Goal: Communication & Community: Answer question/provide support

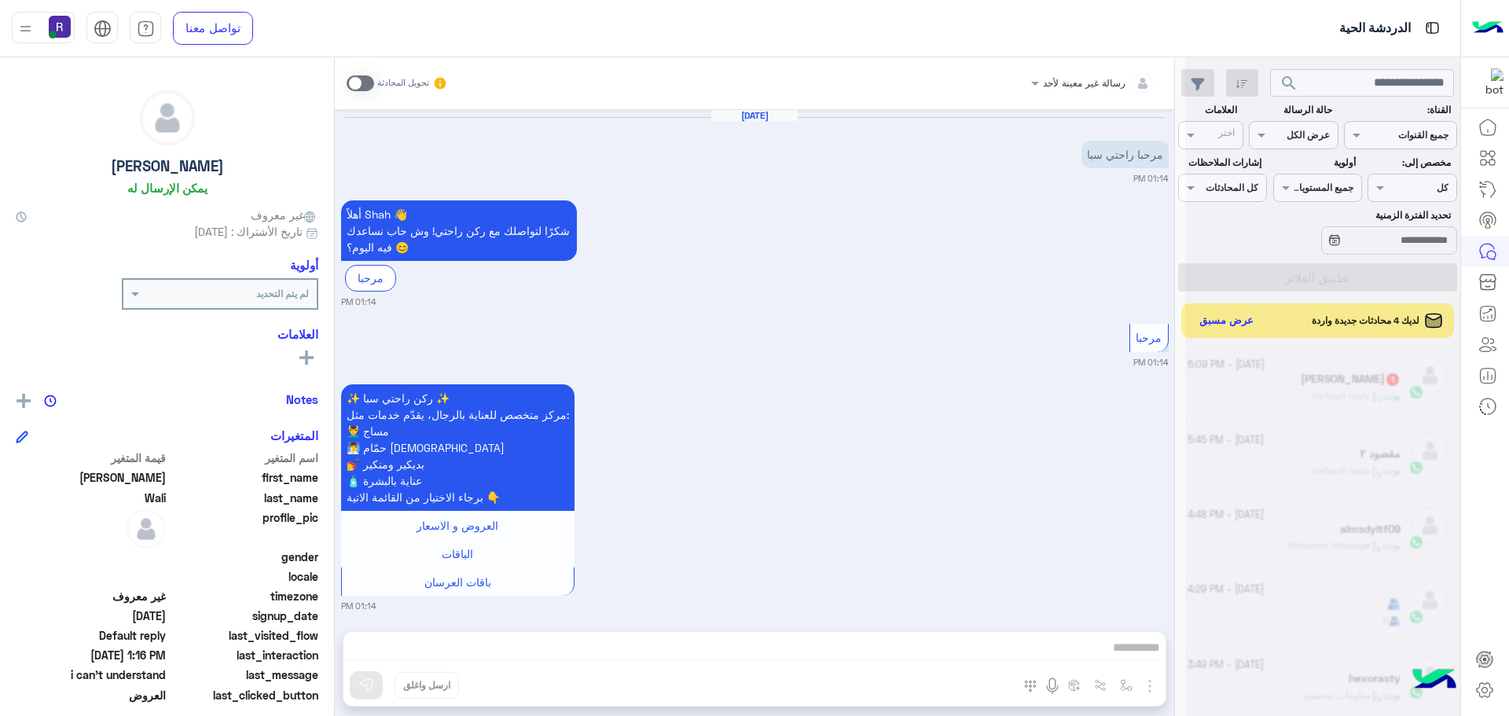
scroll to position [593, 0]
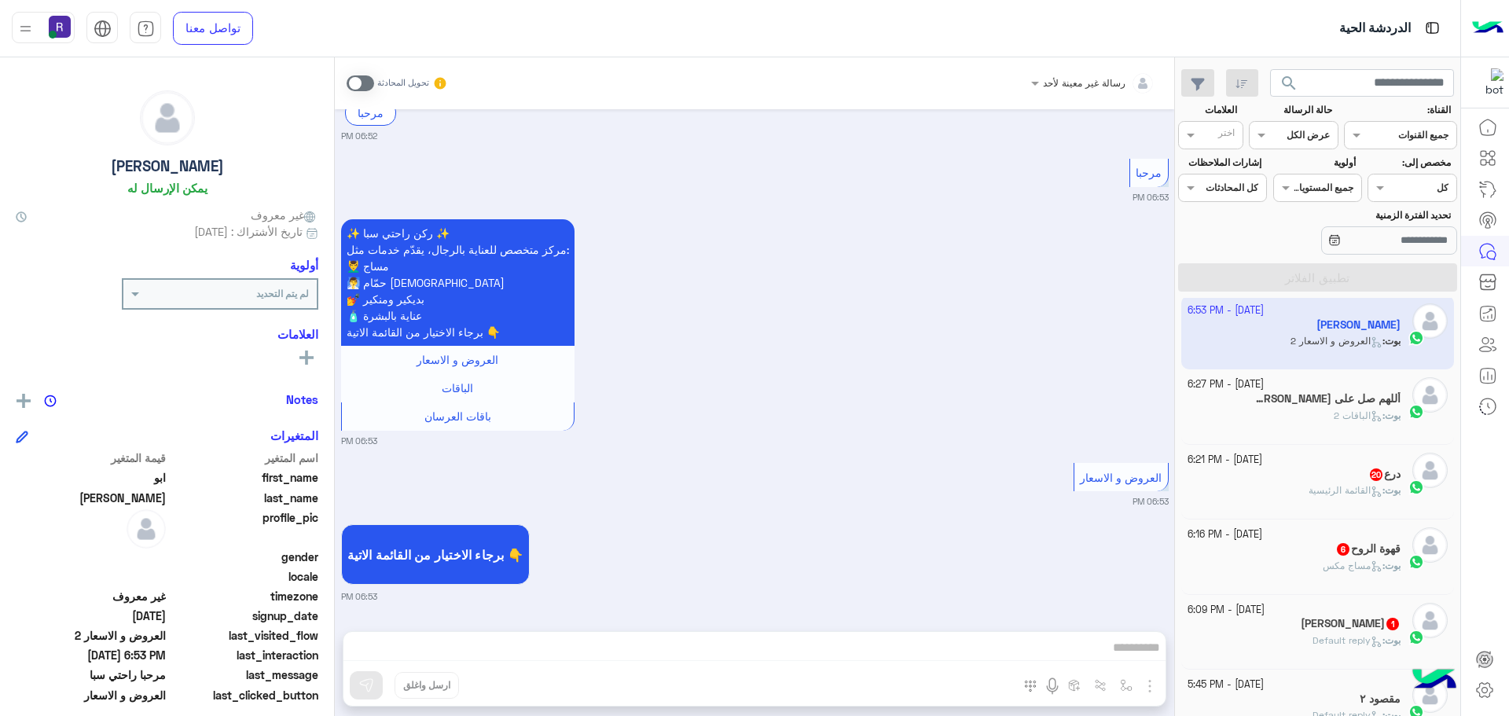
scroll to position [244, 0]
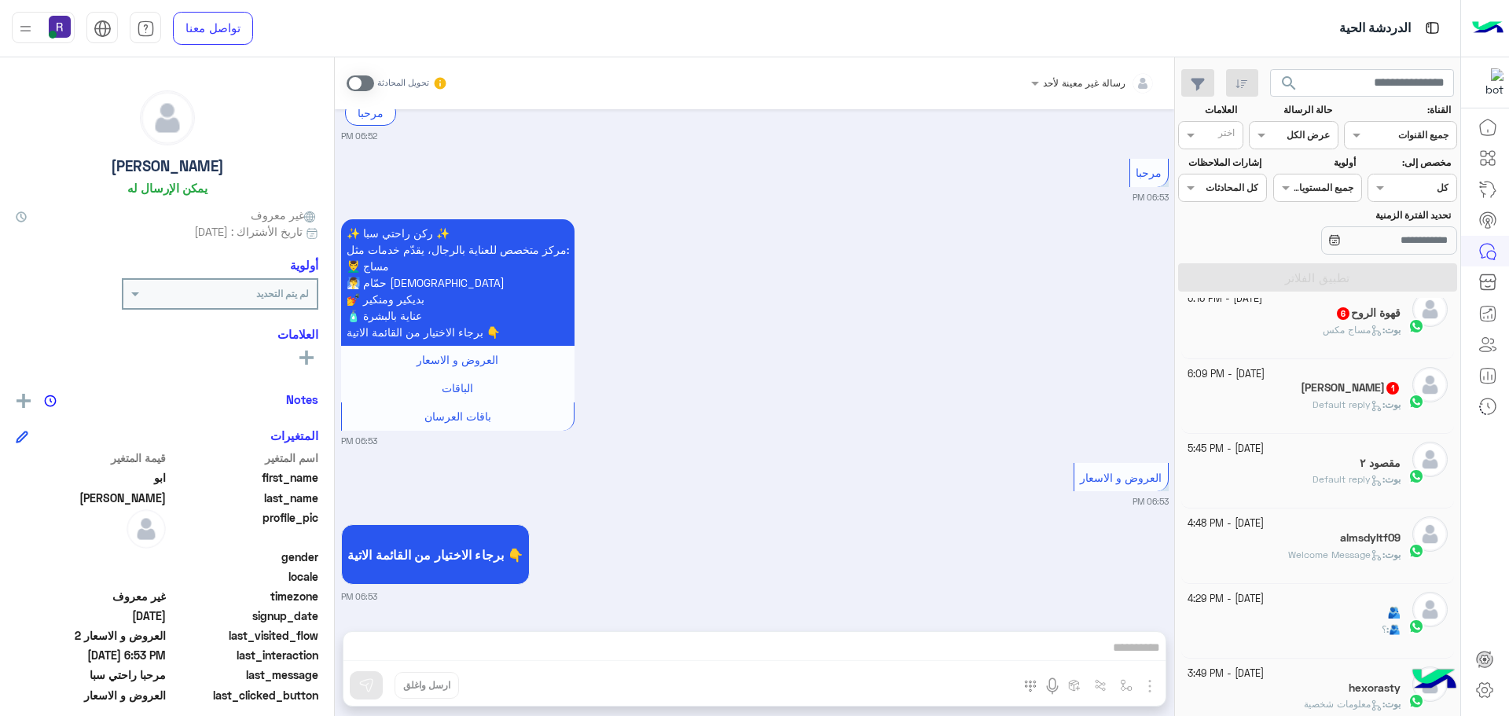
click at [1348, 409] on span "Default reply" at bounding box center [1348, 404] width 70 height 12
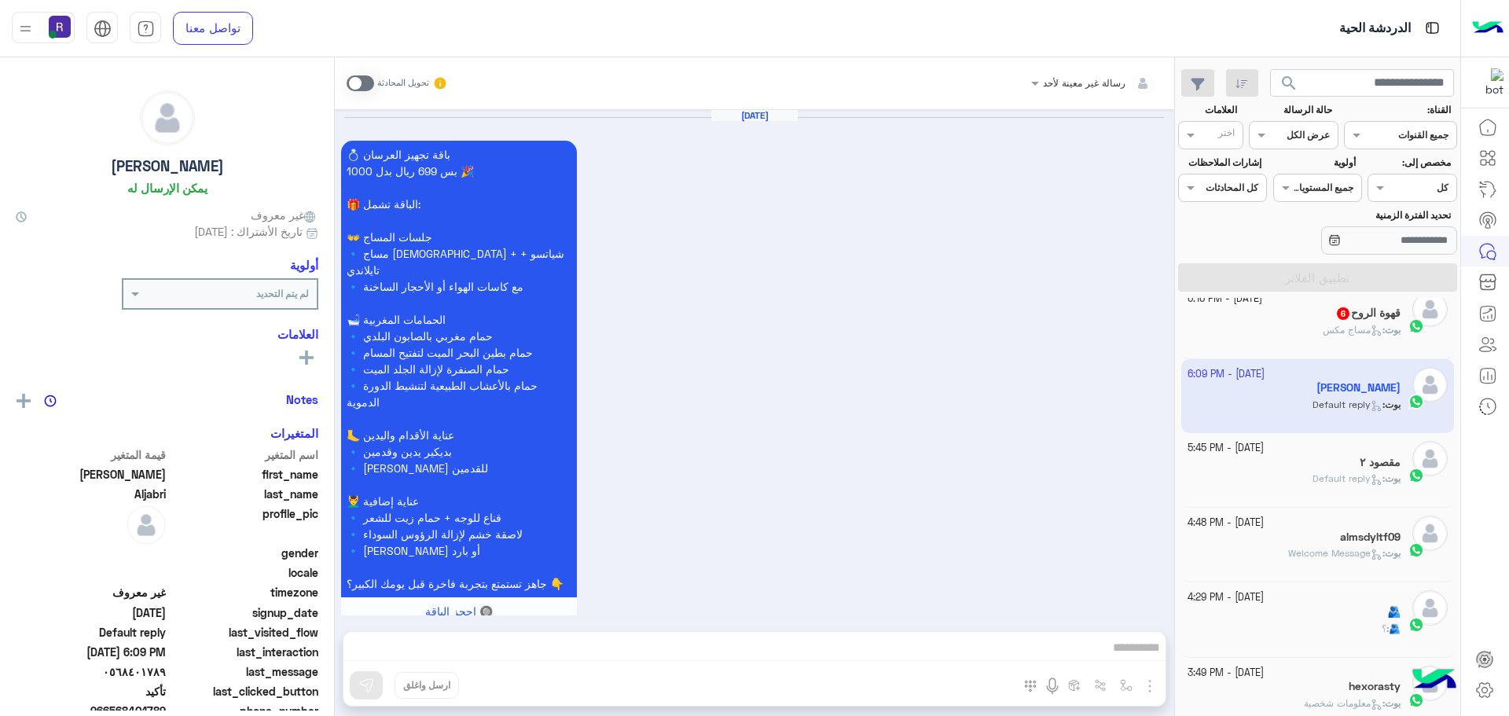
scroll to position [1723, 0]
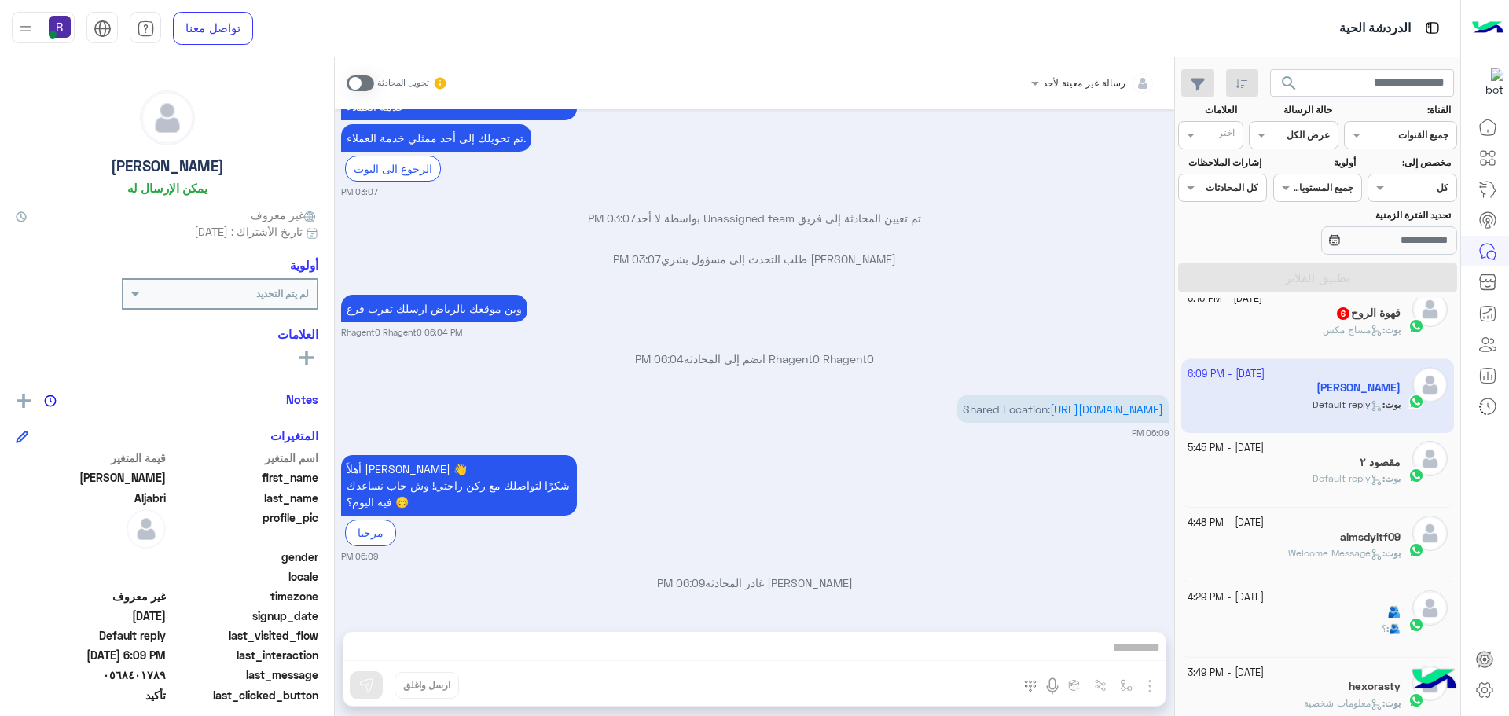
click at [1132, 399] on p "Shared Location: [URL][DOMAIN_NAME]" at bounding box center [1062, 409] width 211 height 28
click at [1335, 334] on span "مساج مكس" at bounding box center [1353, 330] width 60 height 12
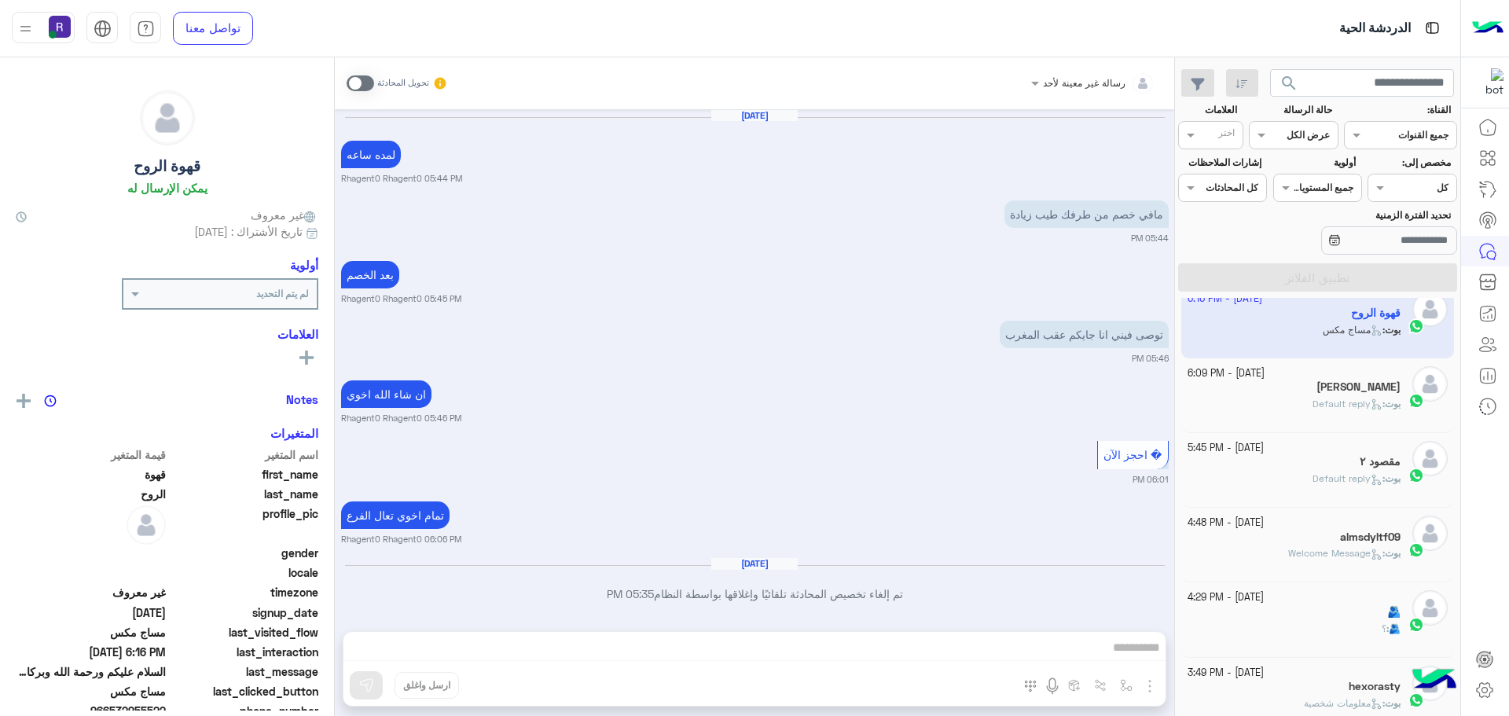
scroll to position [1906, 0]
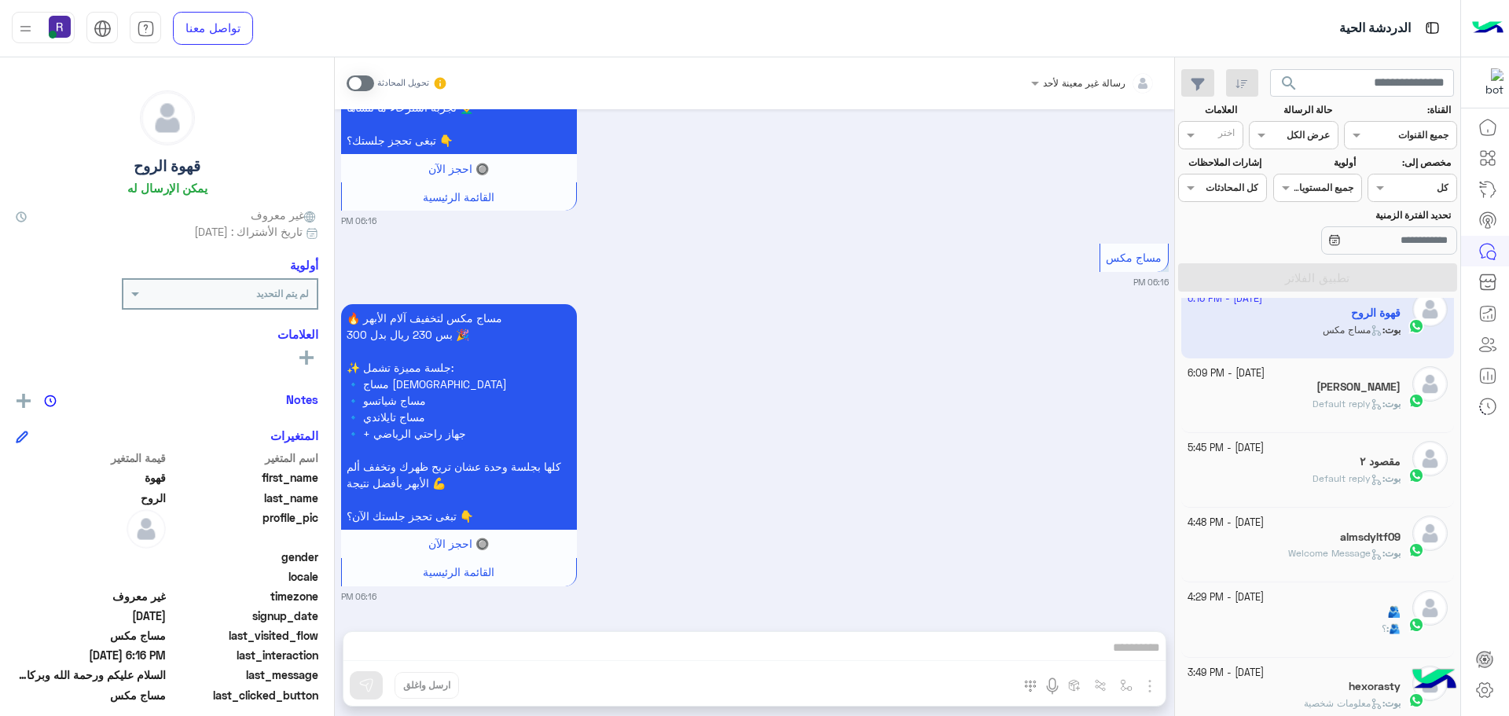
click at [371, 83] on span at bounding box center [361, 83] width 28 height 16
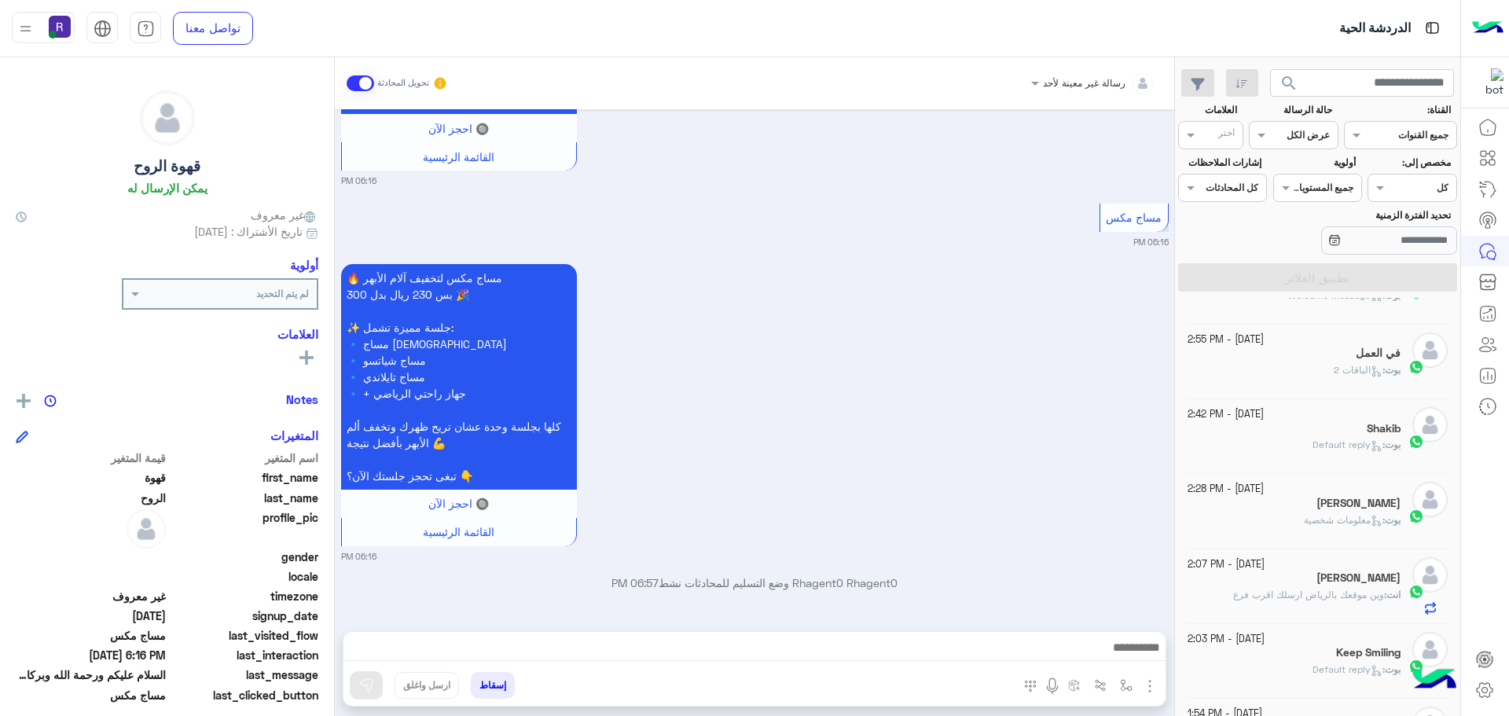
scroll to position [1030, 0]
click at [1261, 516] on span "وين موقعك بالرياض ارسلك اقرب فرع" at bounding box center [1308, 516] width 151 height 12
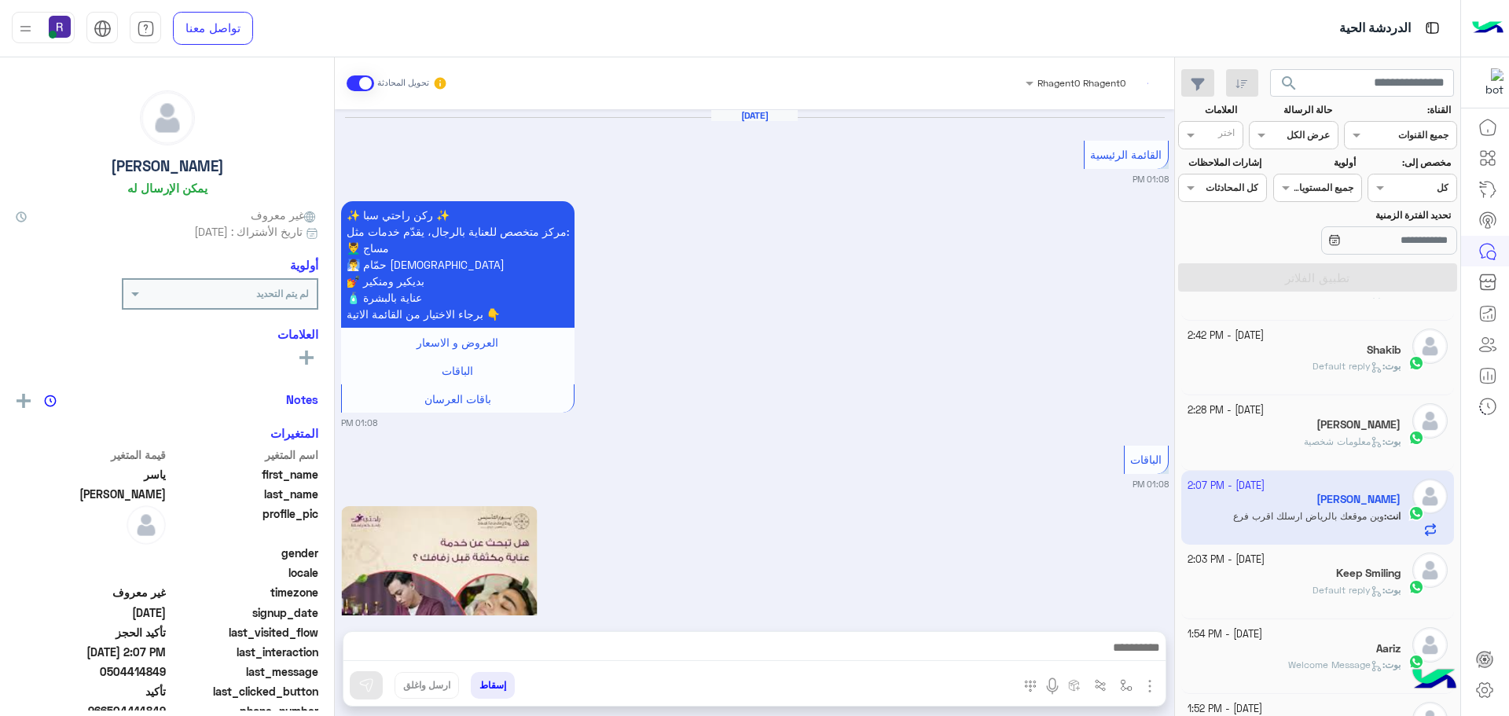
scroll to position [1442, 0]
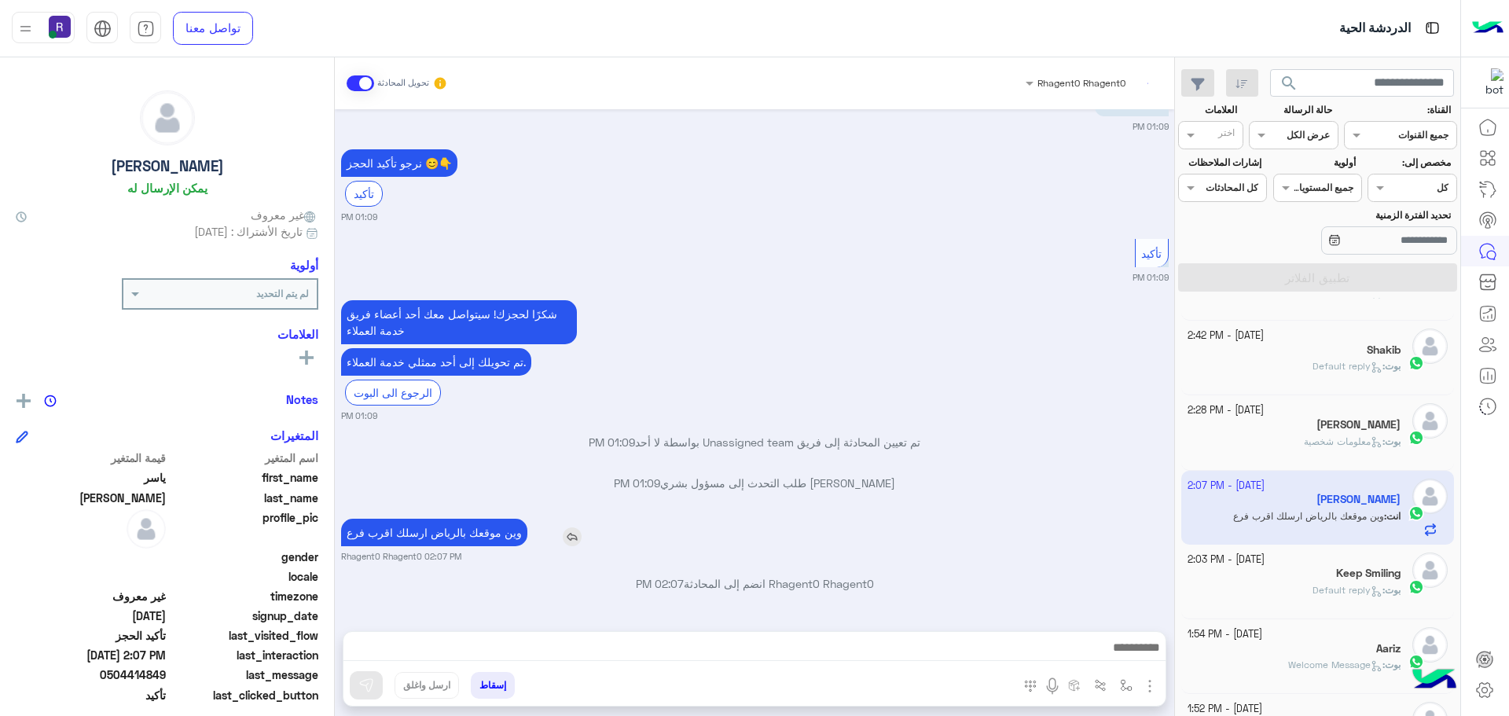
click at [490, 537] on p "وين موقعك بالرياض ارسلك اقرب فرع" at bounding box center [434, 533] width 186 height 28
type textarea "*****"
click at [490, 537] on p "وين موقعك بالرياض ارسلك اقرب فرع" at bounding box center [434, 533] width 186 height 28
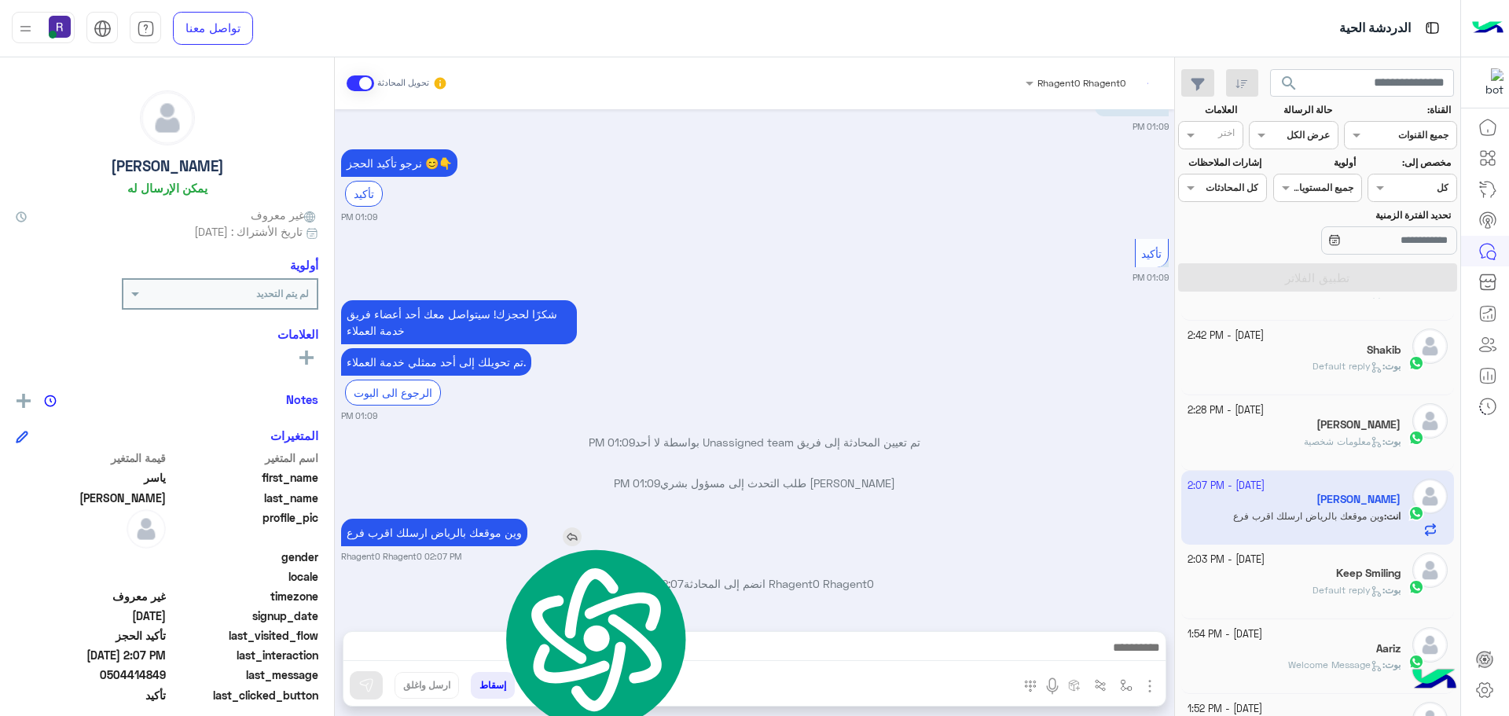
click at [490, 537] on p "وين موقعك بالرياض ارسلك اقرب فرع" at bounding box center [434, 533] width 186 height 28
copy app-msgs-text
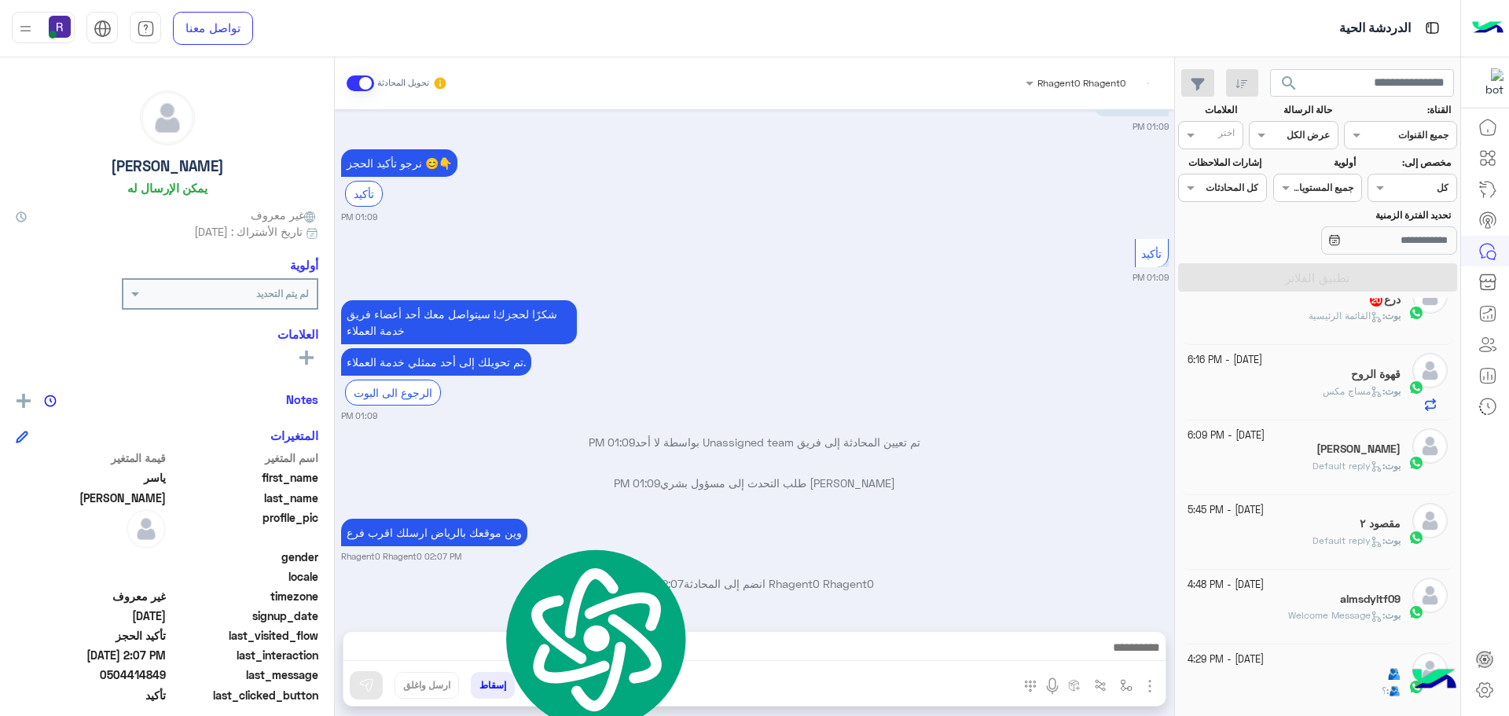
scroll to position [0, 0]
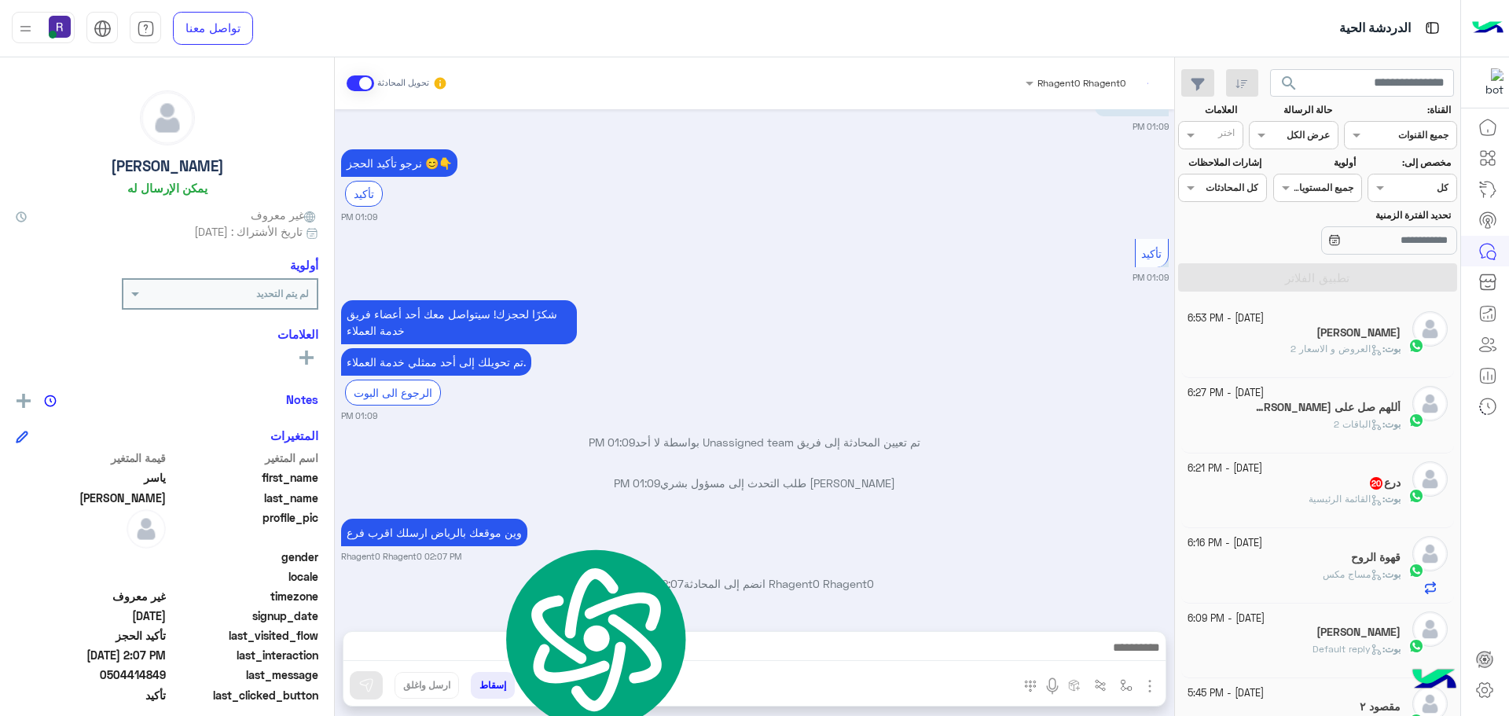
click at [1374, 356] on p "بوت : العروض و الاسعار 2" at bounding box center [1345, 349] width 110 height 14
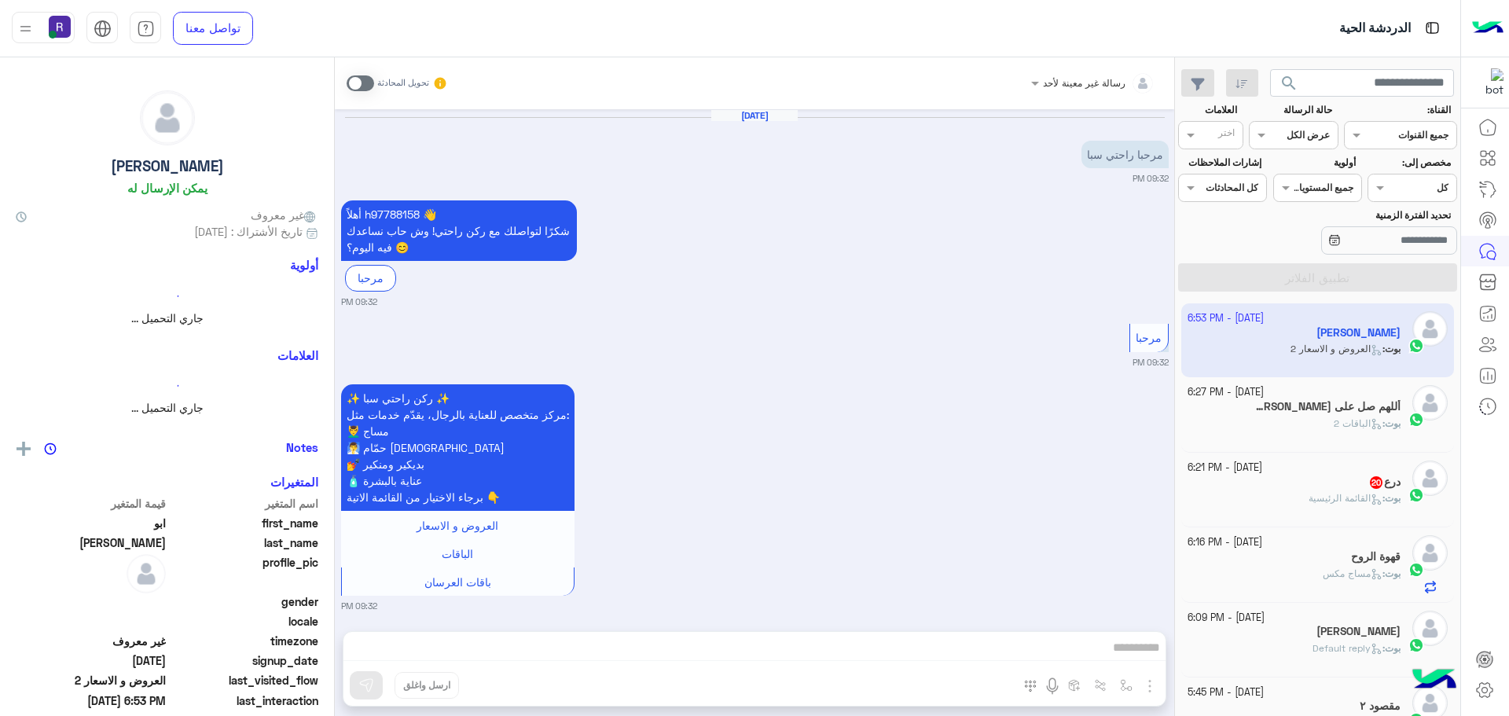
scroll to position [1275, 0]
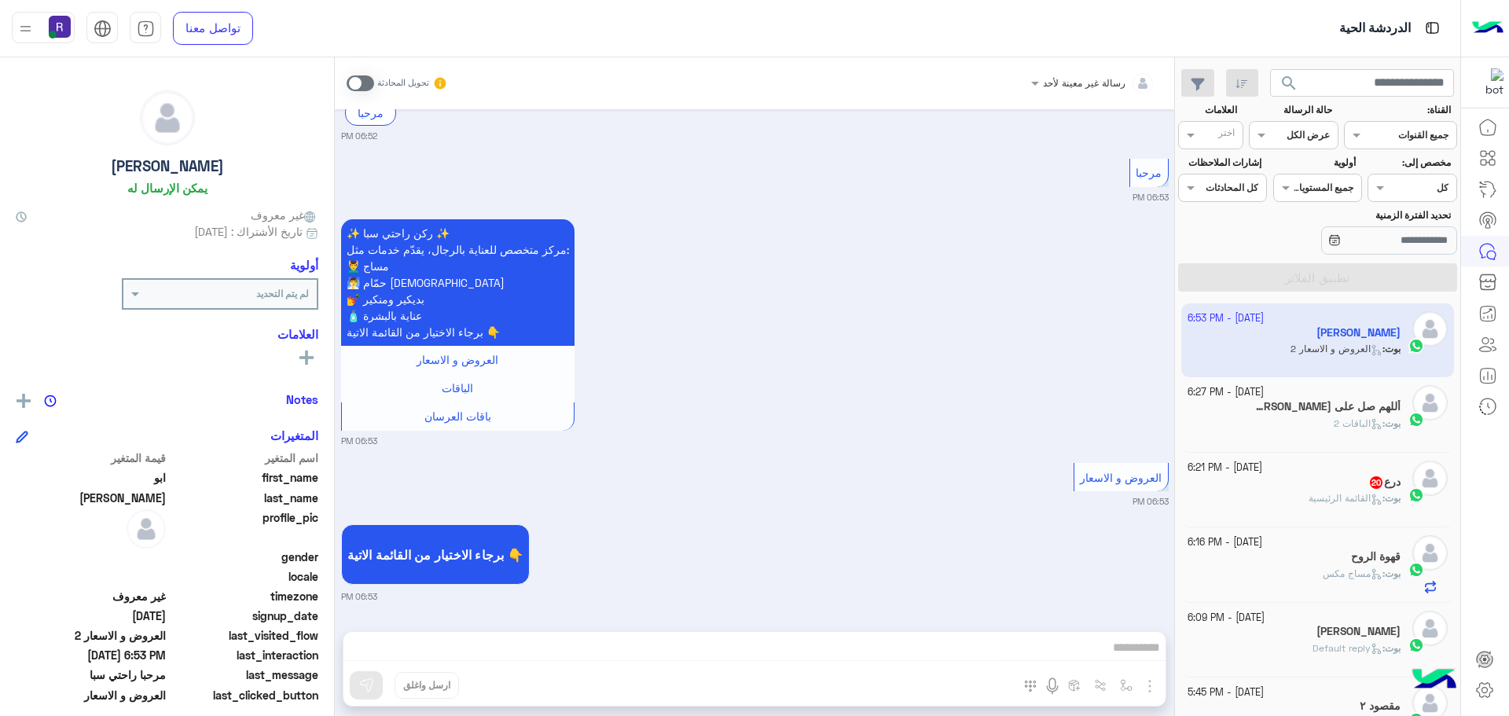
click at [369, 86] on span at bounding box center [361, 83] width 28 height 16
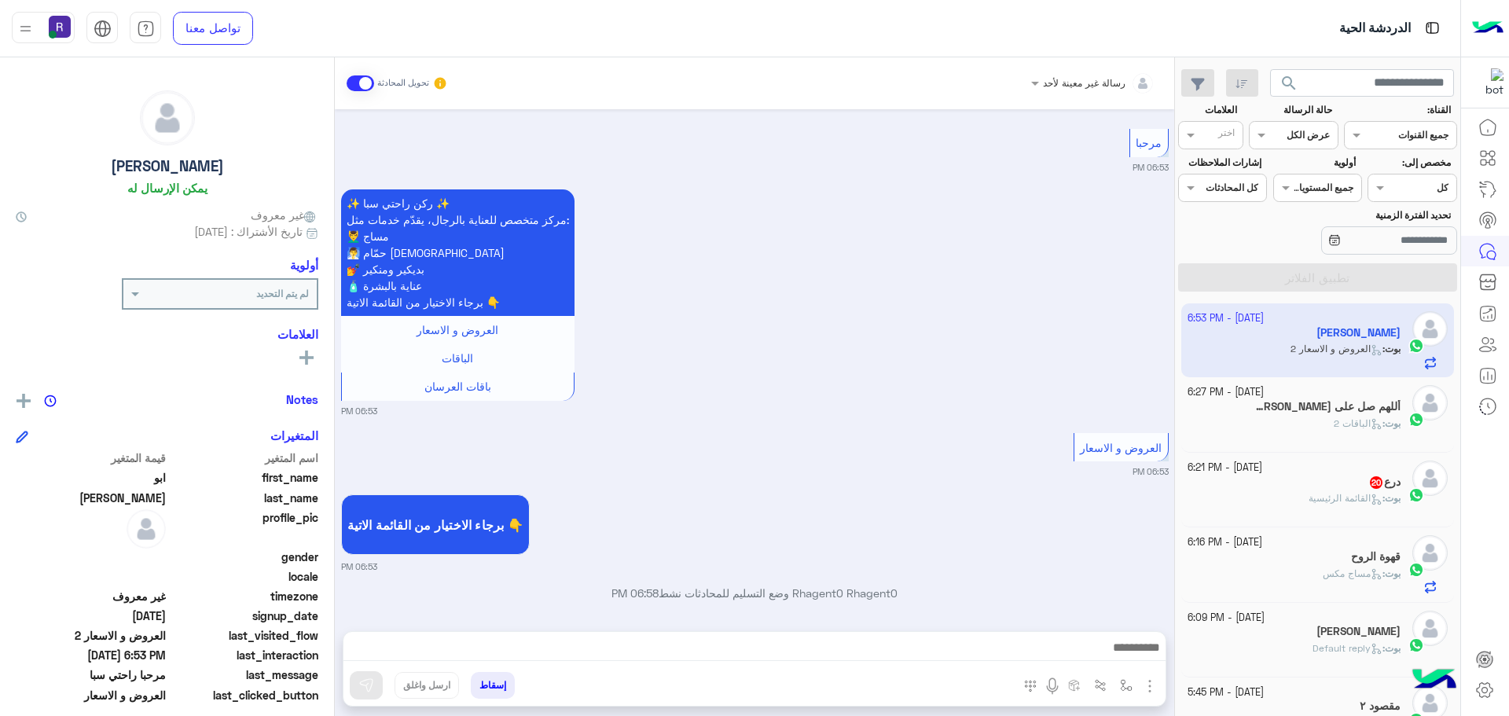
scroll to position [1315, 0]
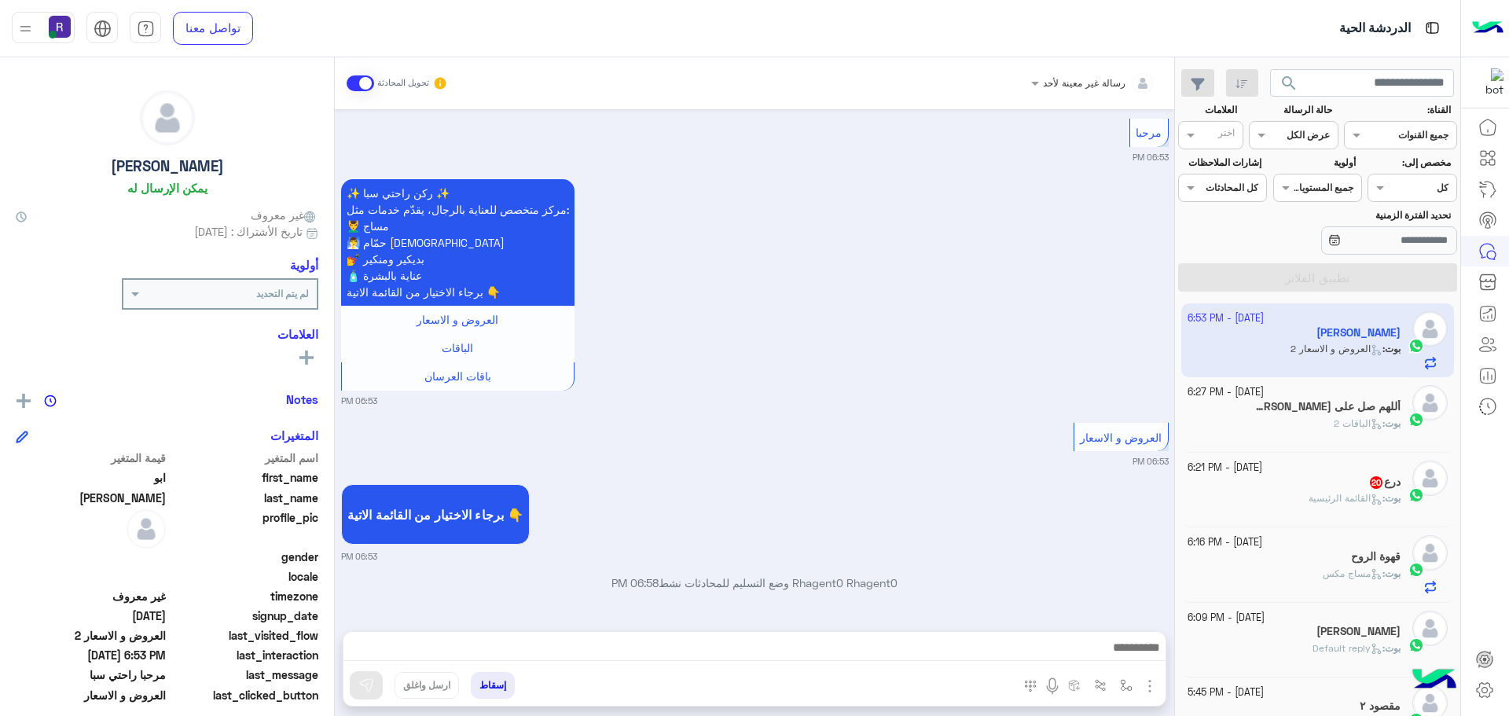
click at [1145, 681] on img "button" at bounding box center [1149, 686] width 19 height 19
click at [1134, 645] on span "الصور" at bounding box center [1119, 652] width 29 height 18
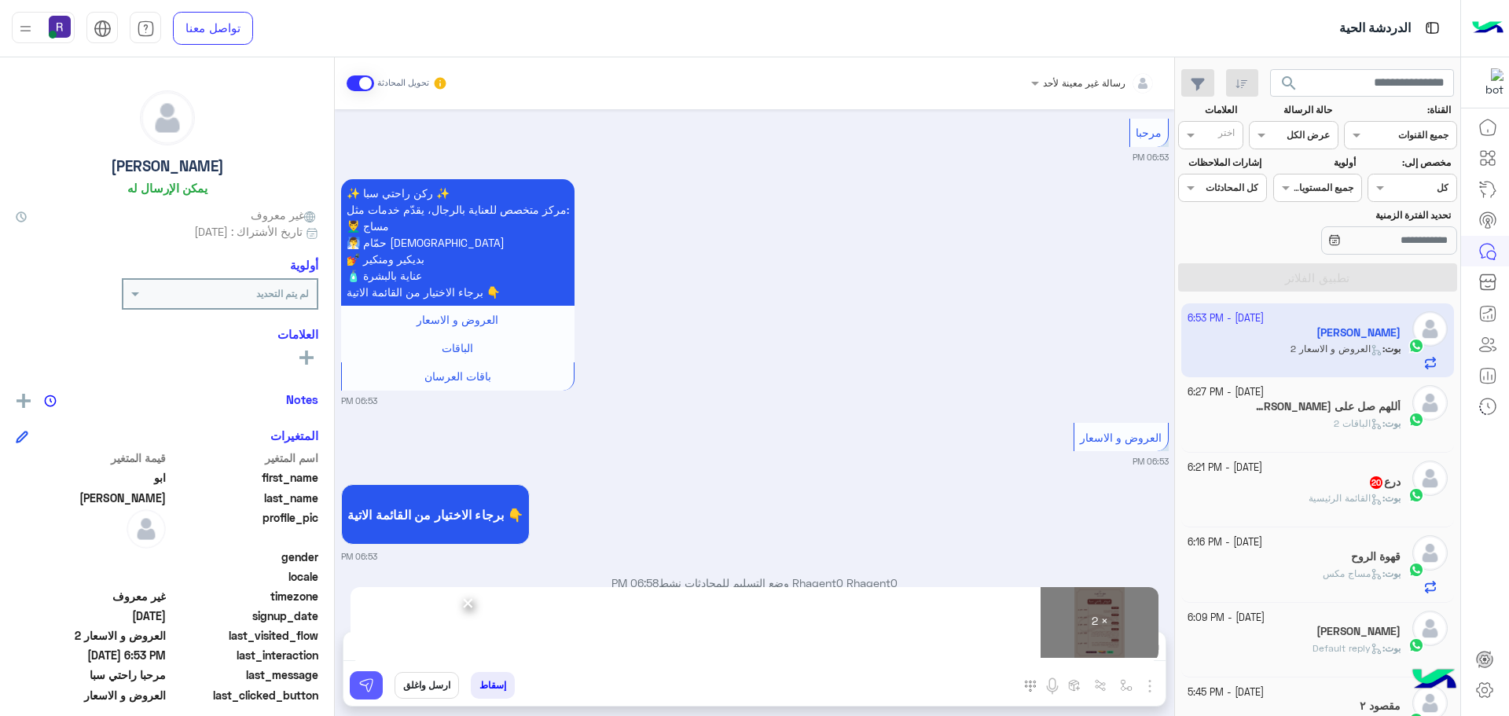
click at [363, 693] on button at bounding box center [366, 685] width 33 height 28
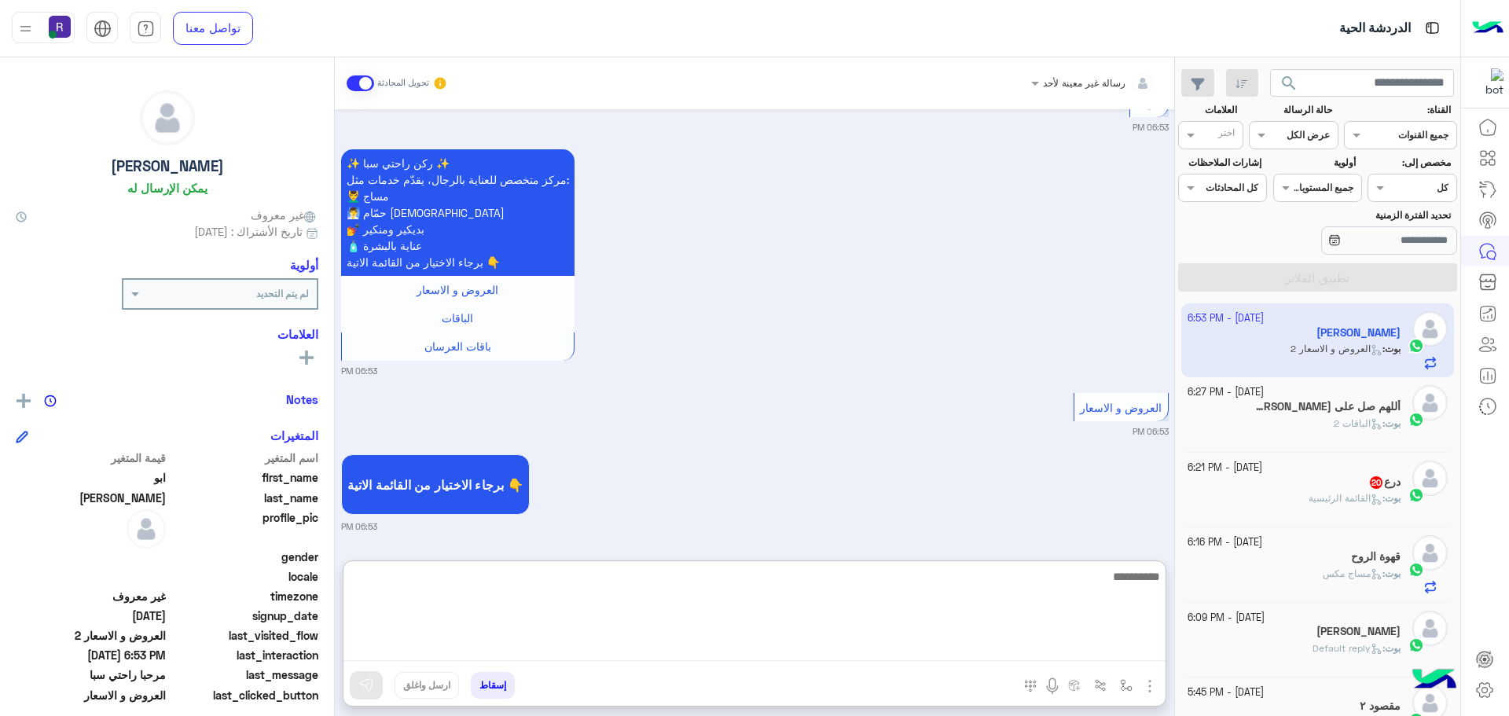
paste textarea "**********"
type textarea "**********"
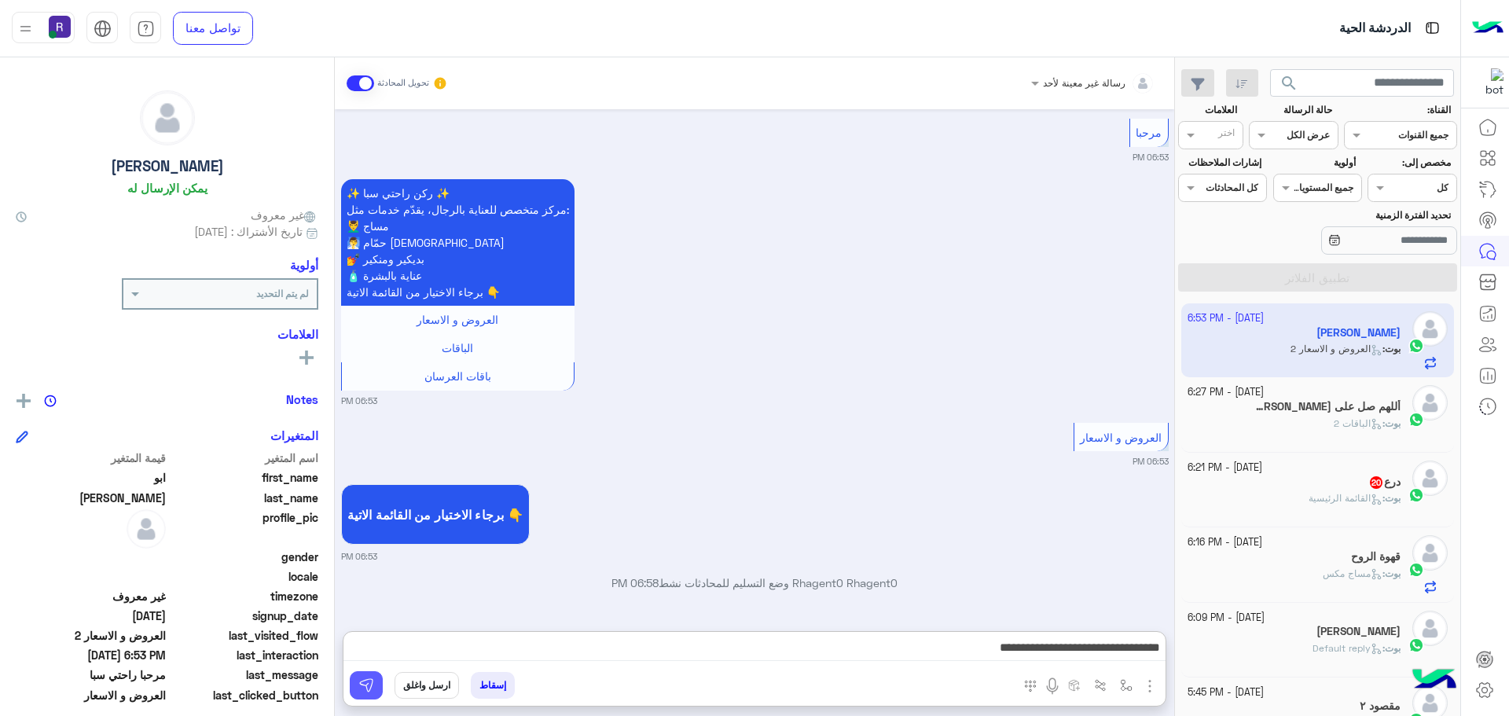
click at [360, 686] on img at bounding box center [366, 685] width 16 height 16
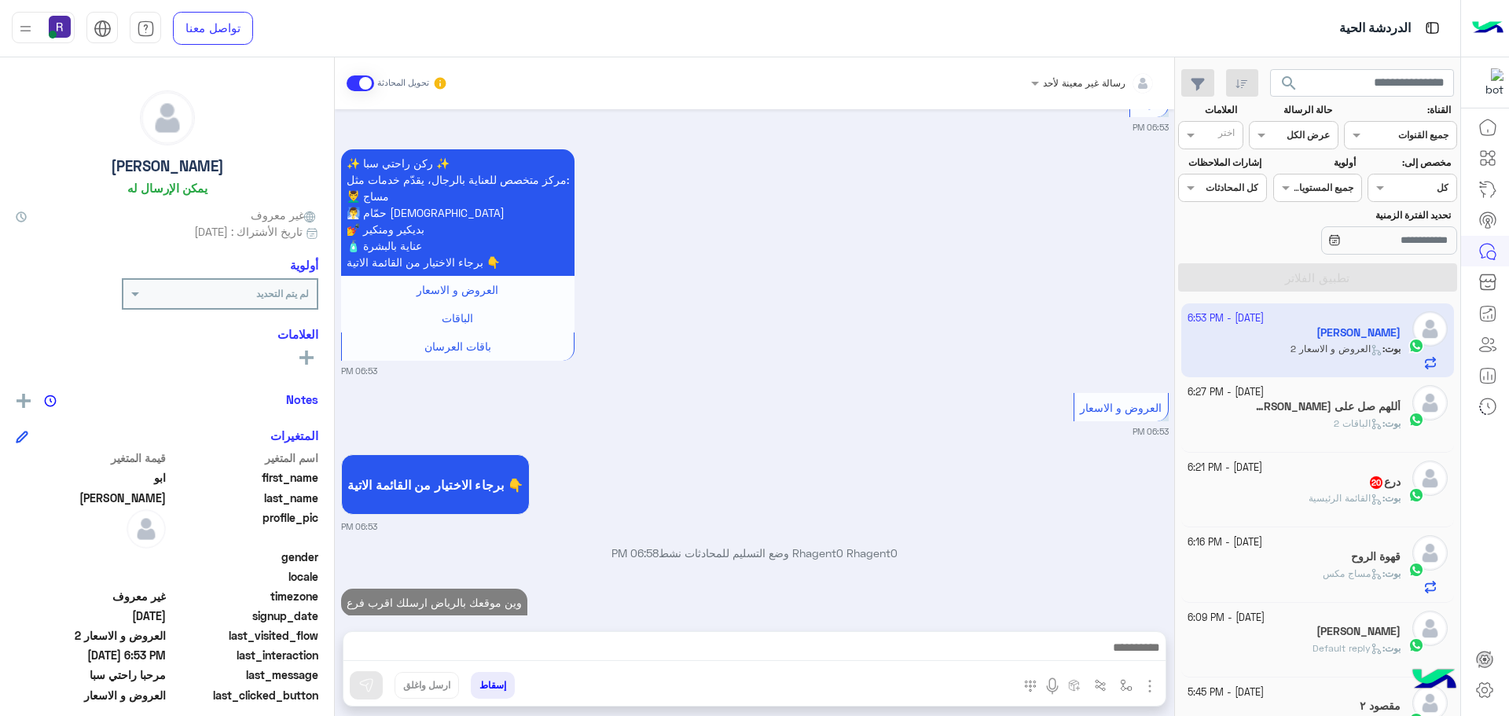
scroll to position [1375, 0]
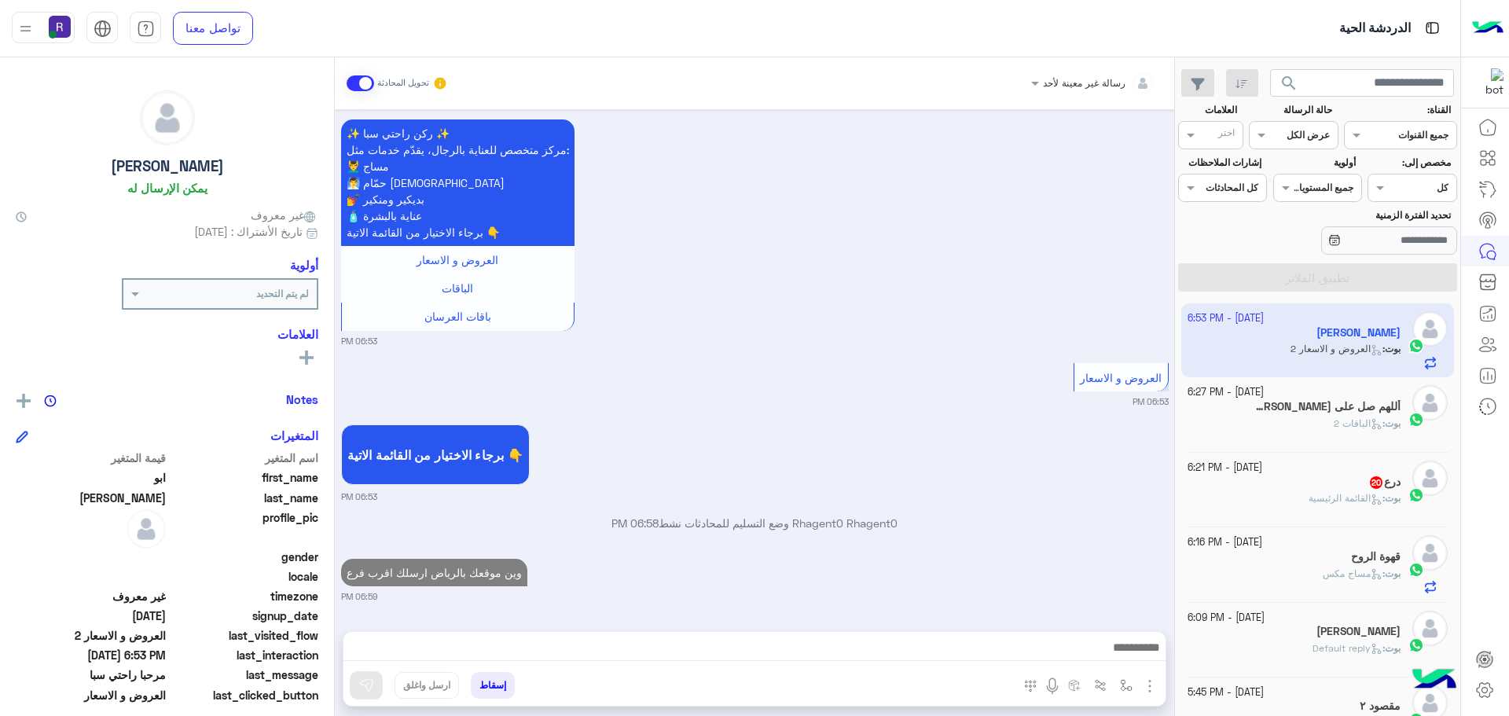
click at [1382, 494] on b "بوت :" at bounding box center [1391, 498] width 18 height 12
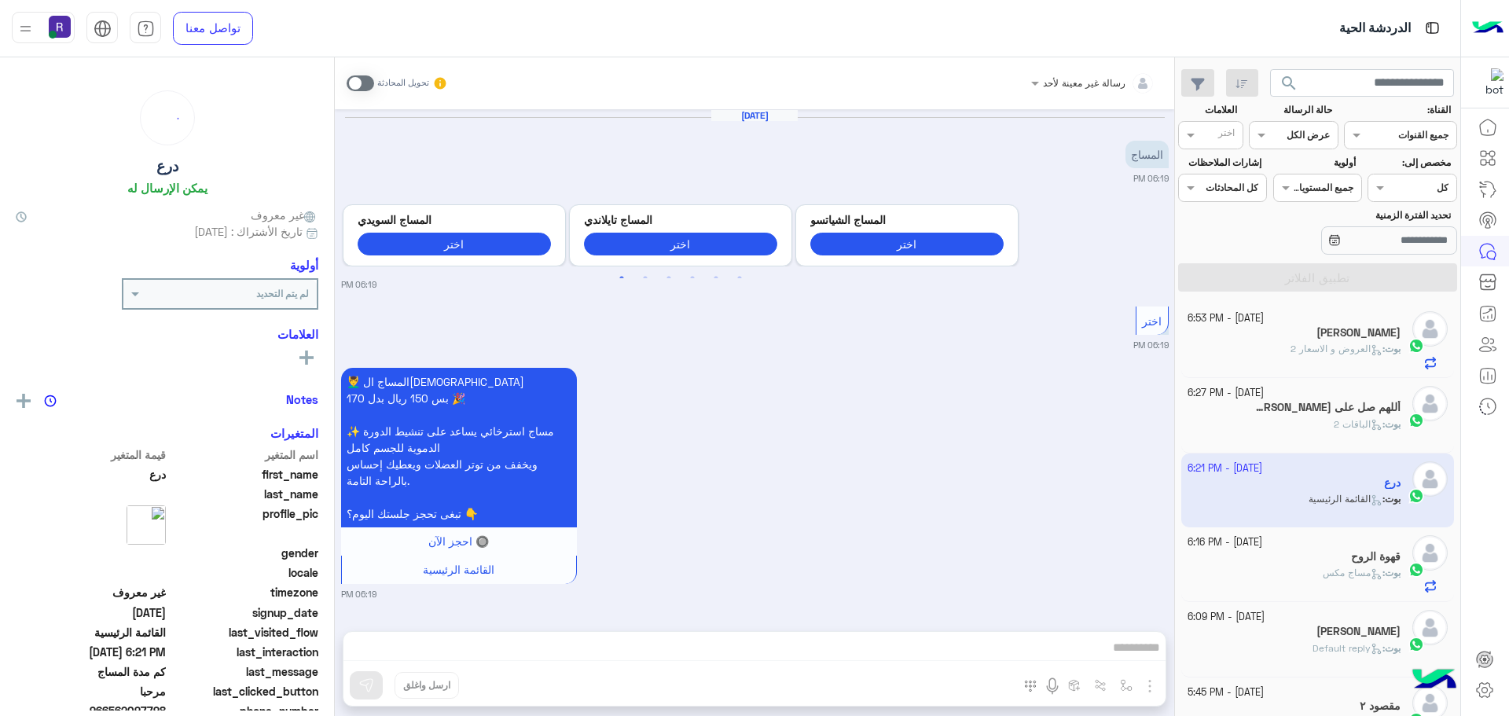
scroll to position [1727, 0]
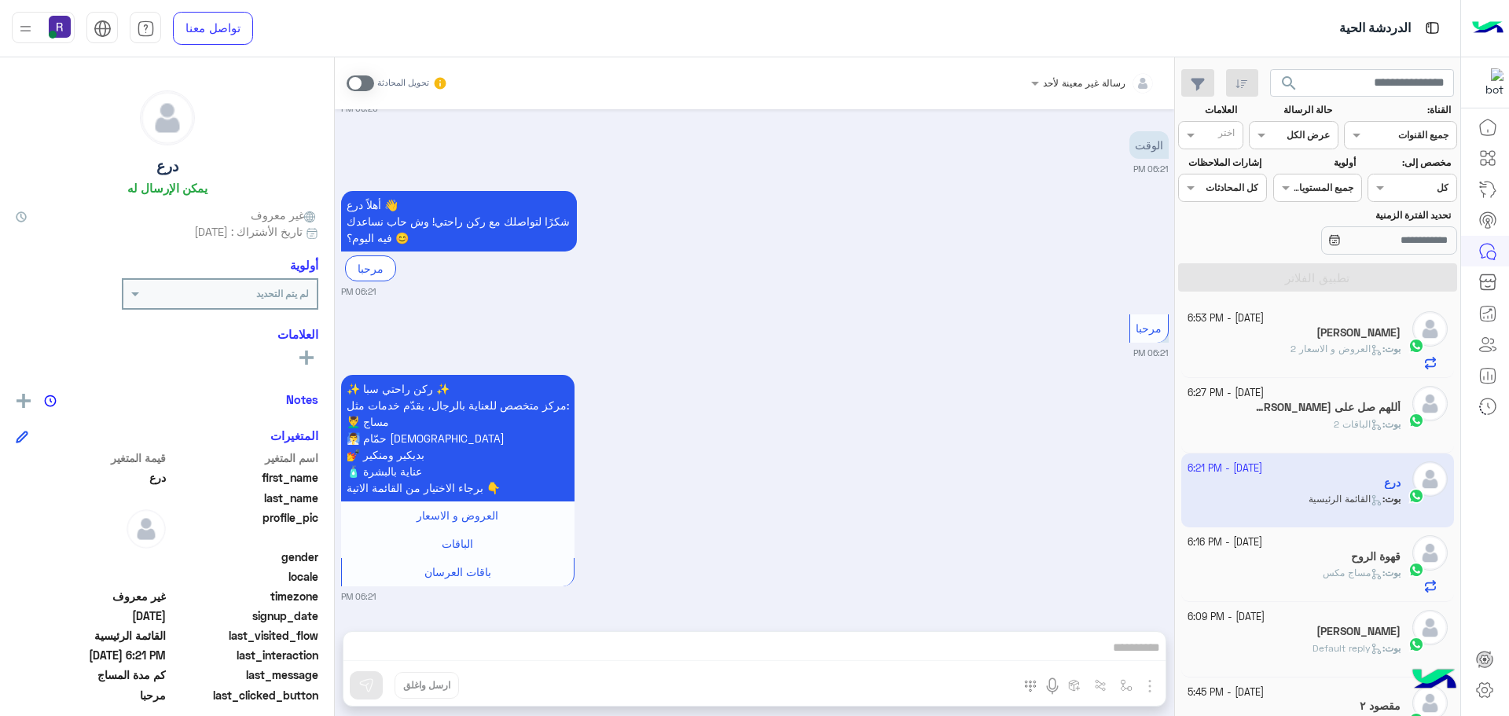
click at [369, 83] on span at bounding box center [361, 83] width 28 height 16
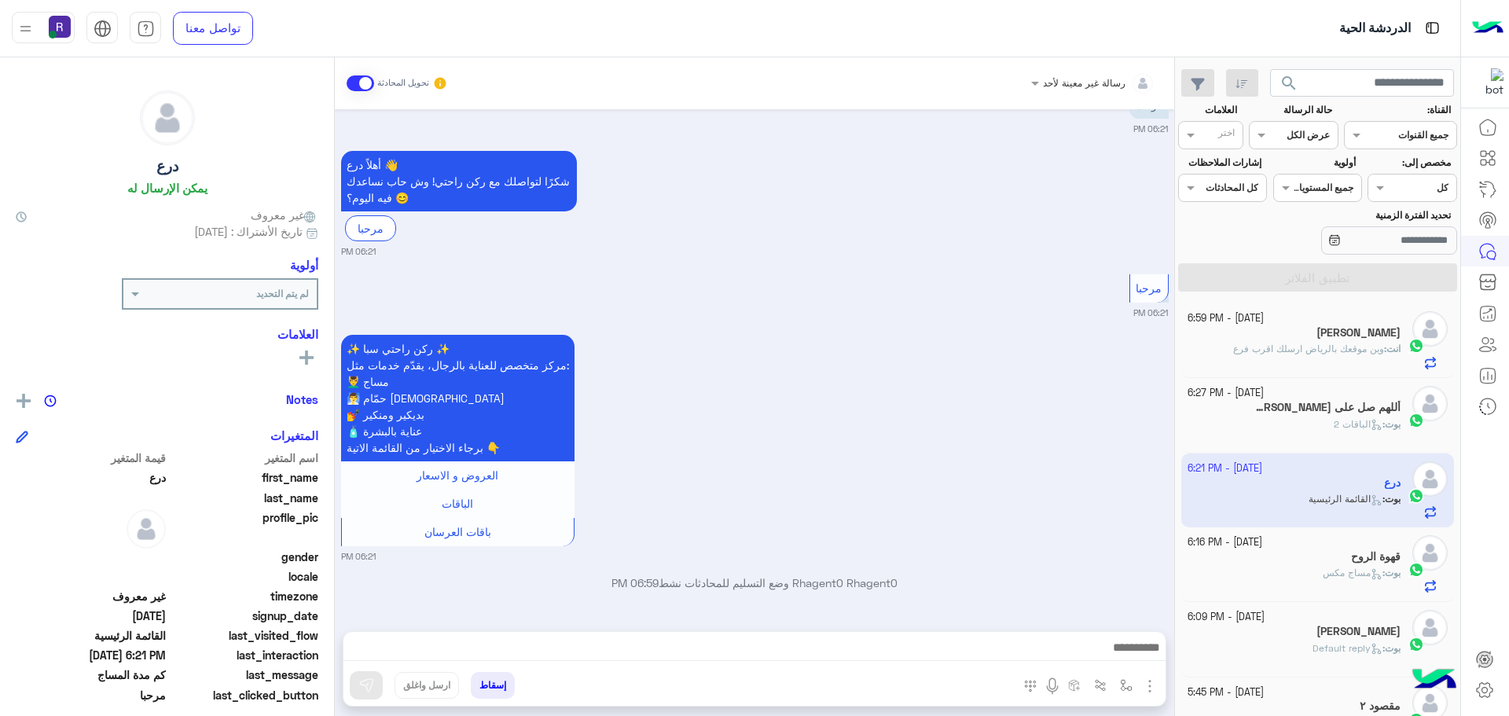
click at [1144, 689] on img "button" at bounding box center [1149, 686] width 19 height 19
click at [1122, 658] on span "الصور" at bounding box center [1119, 652] width 29 height 18
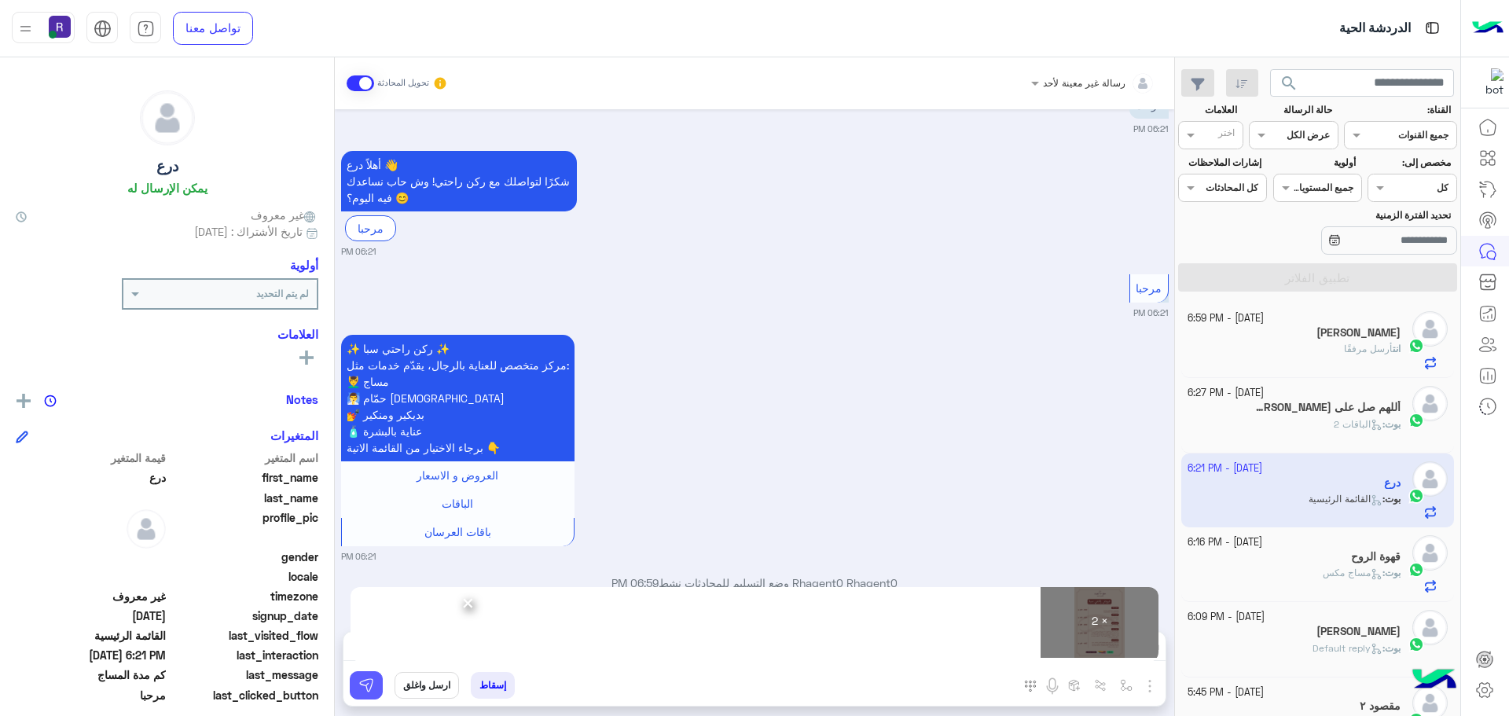
click at [372, 679] on img at bounding box center [366, 685] width 16 height 16
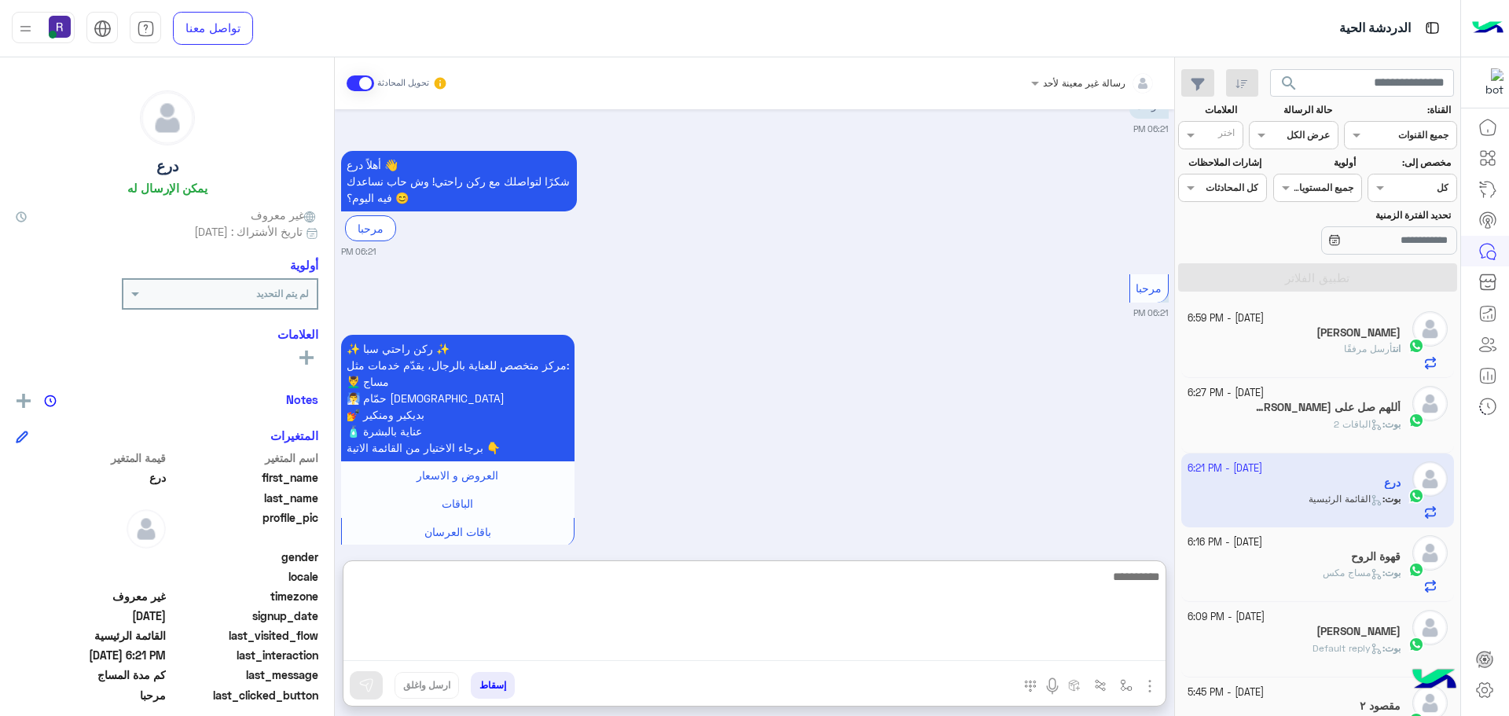
paste textarea "**********"
type textarea "**********"
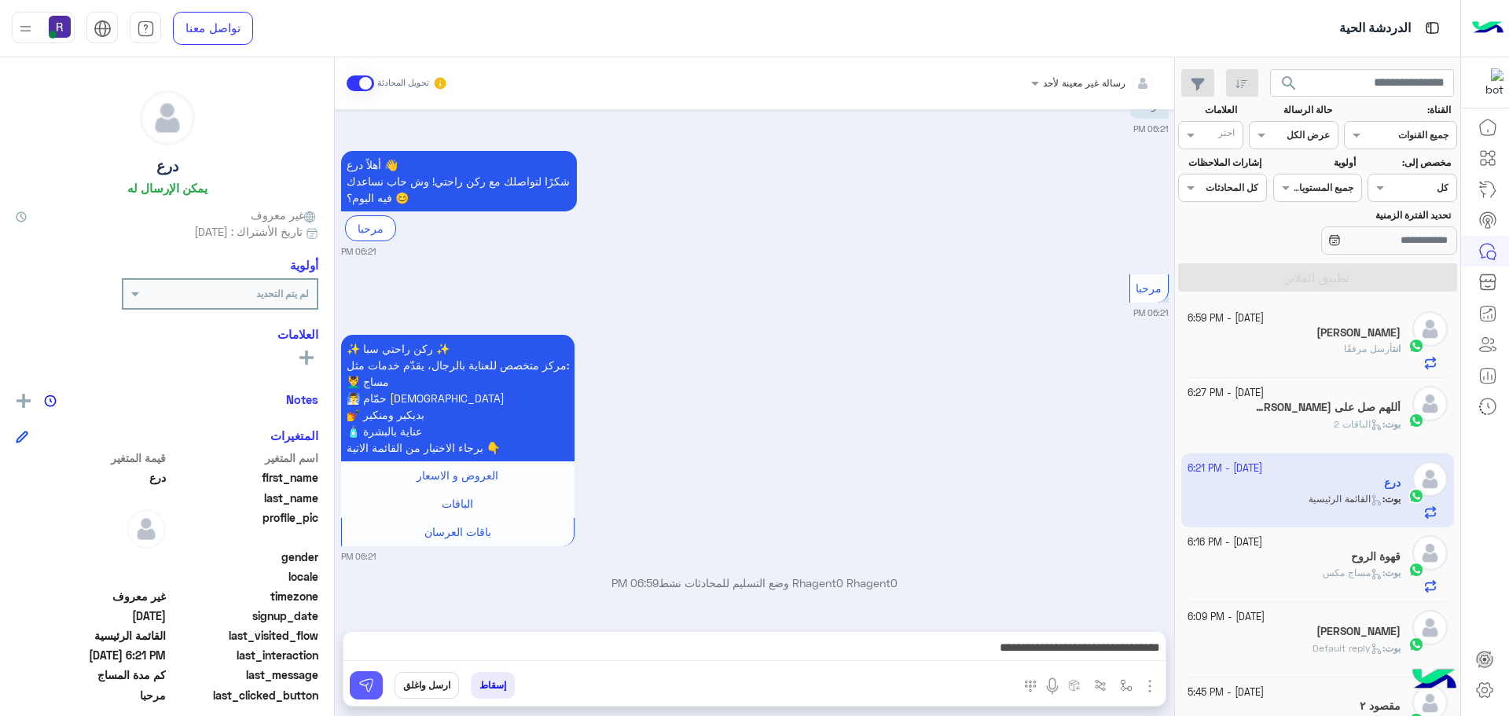
click at [357, 684] on button at bounding box center [366, 685] width 33 height 28
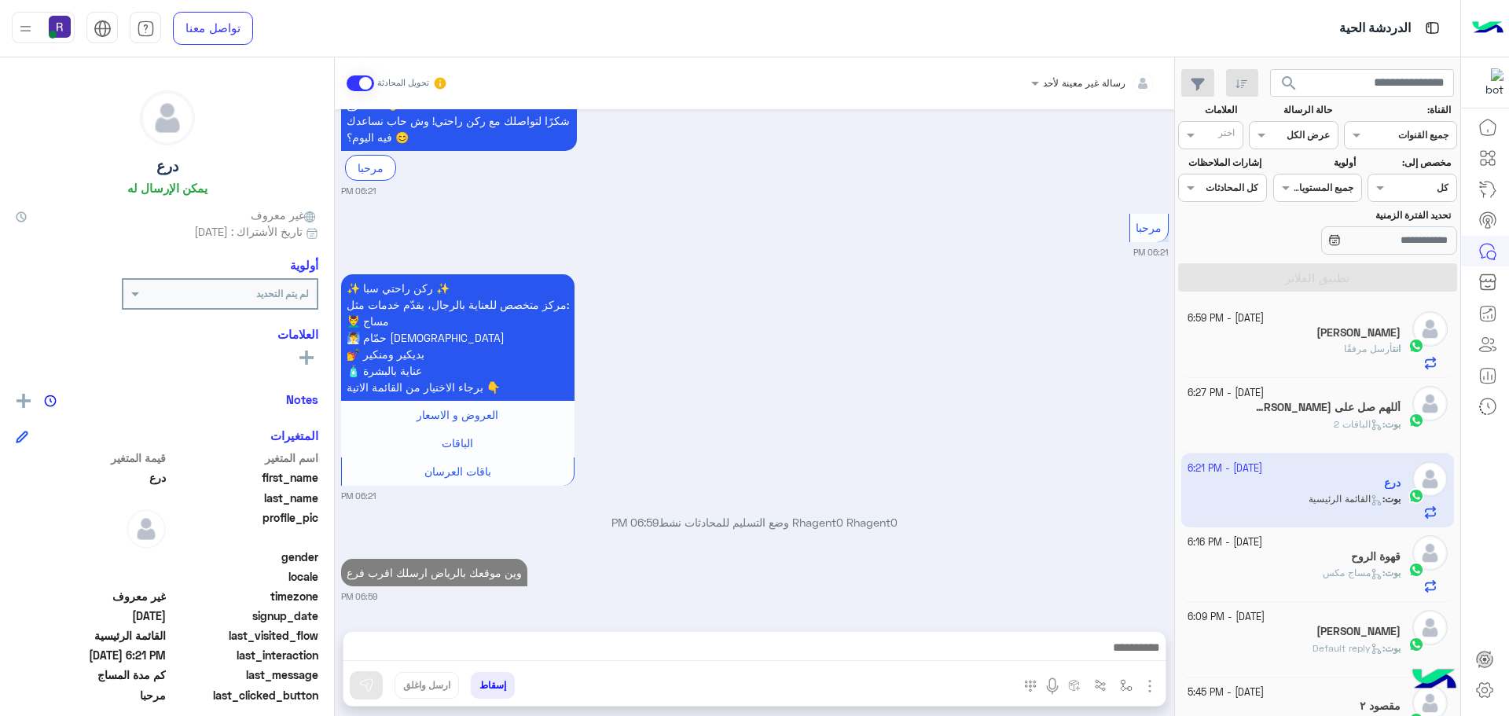
click at [1376, 430] on p "بوت : الباقات 2" at bounding box center [1367, 424] width 67 height 14
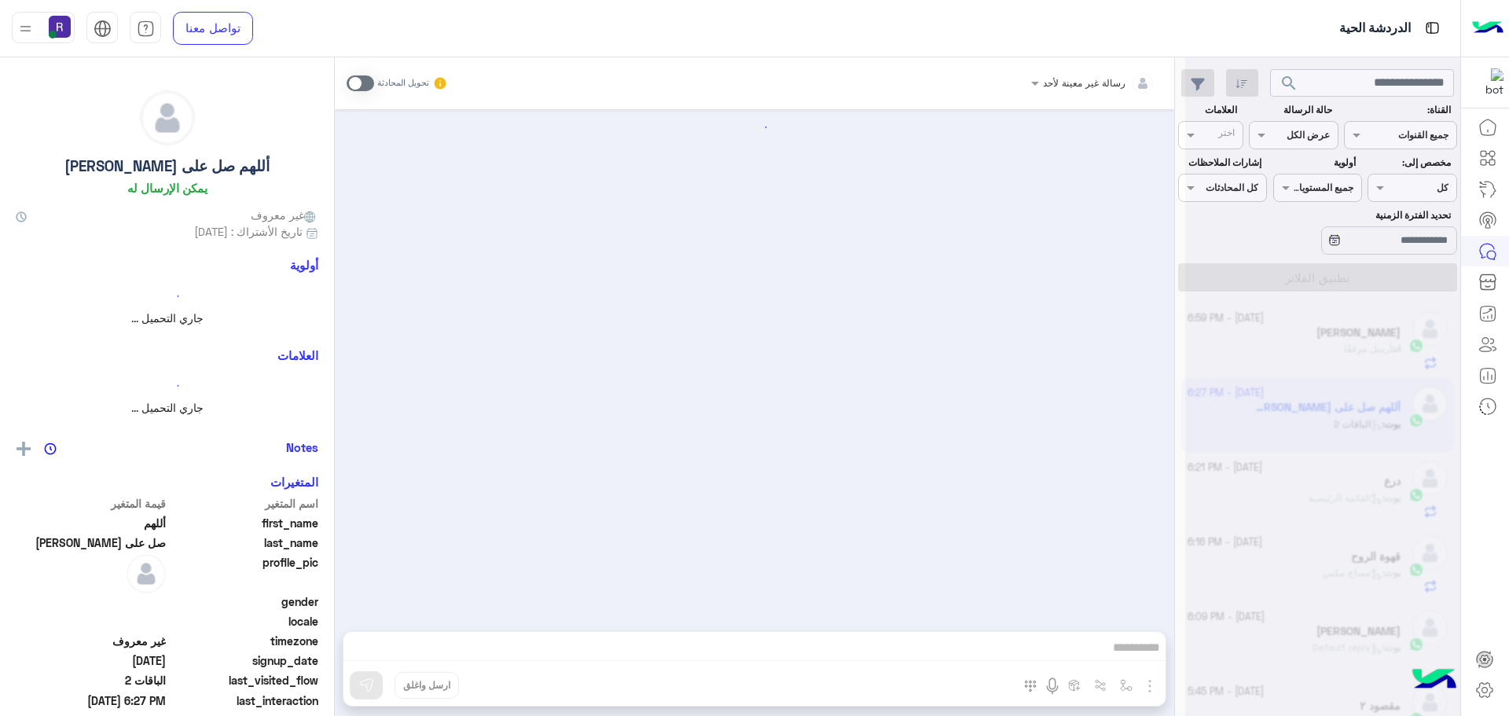
scroll to position [1258, 0]
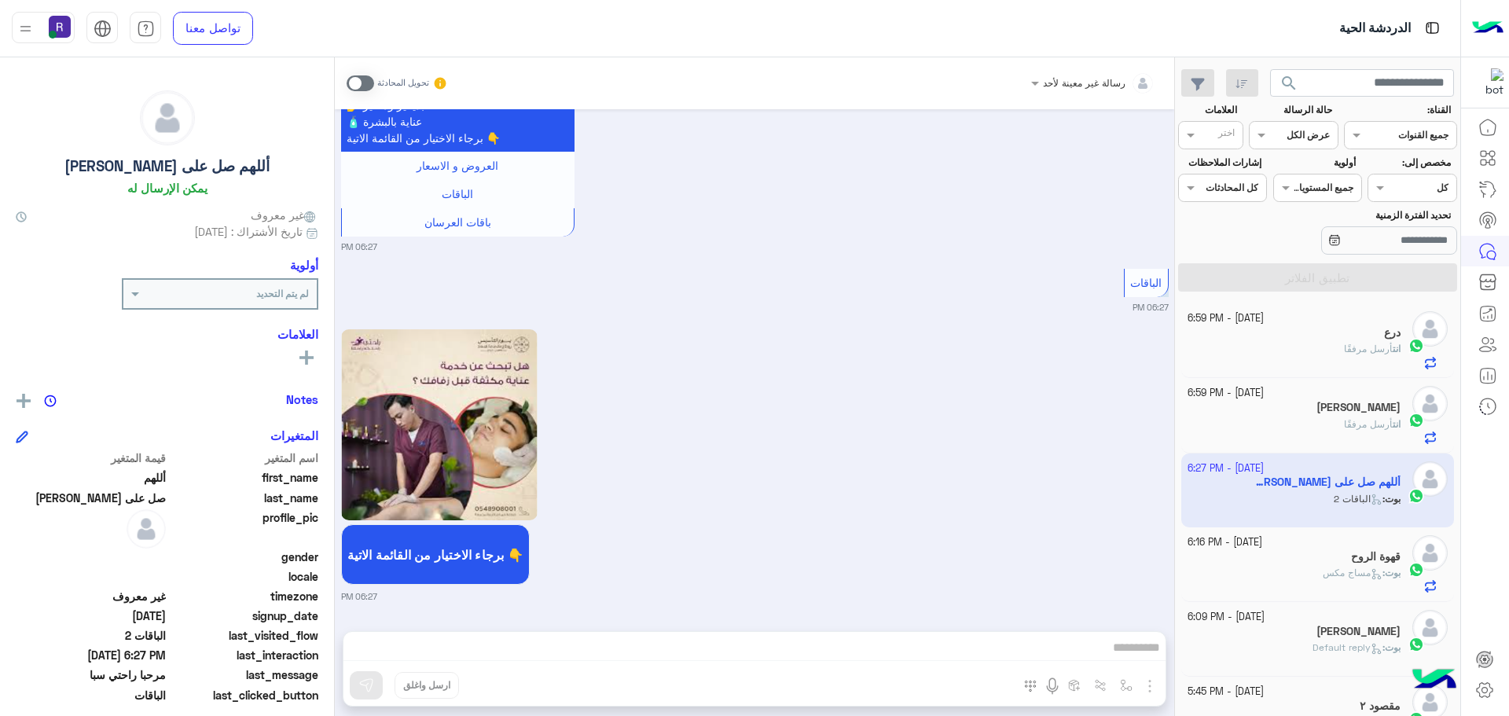
click at [367, 83] on span at bounding box center [361, 83] width 28 height 16
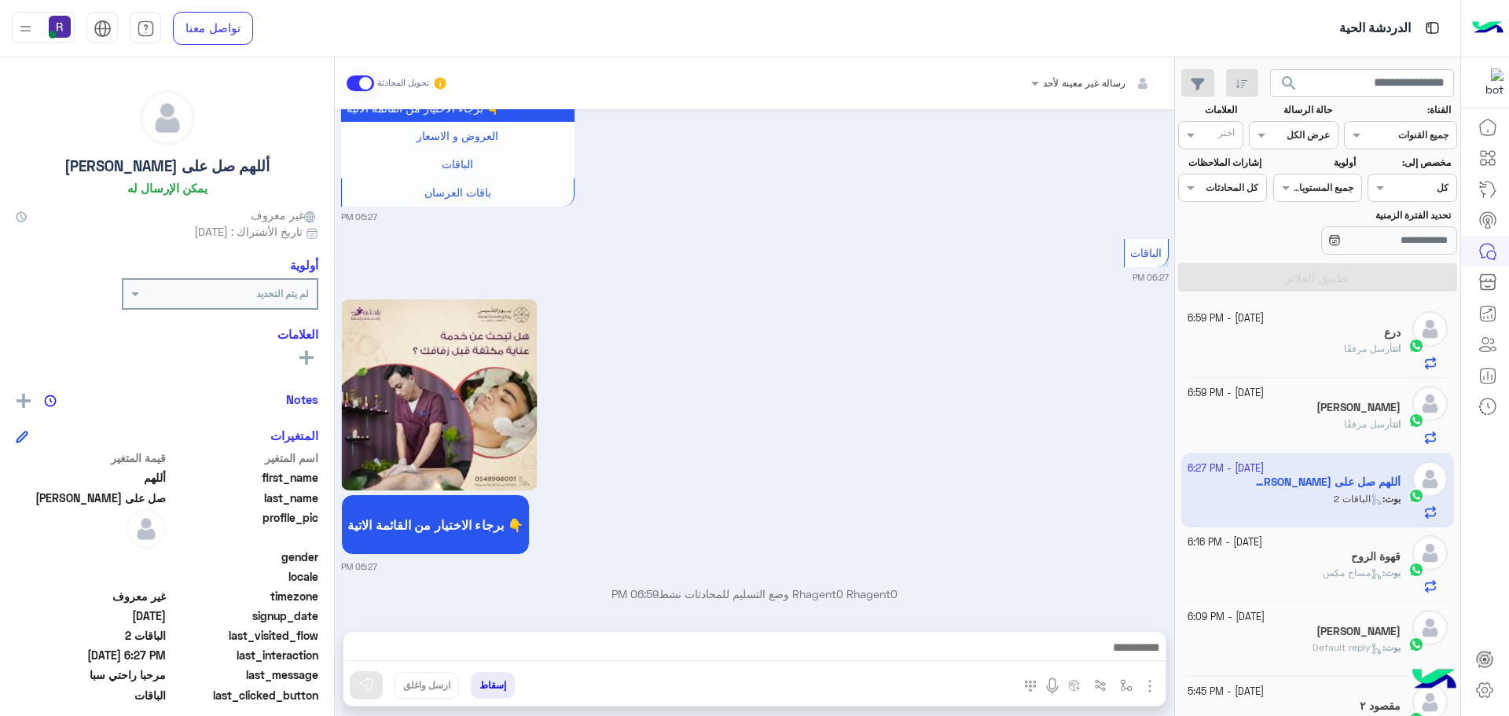
scroll to position [1298, 0]
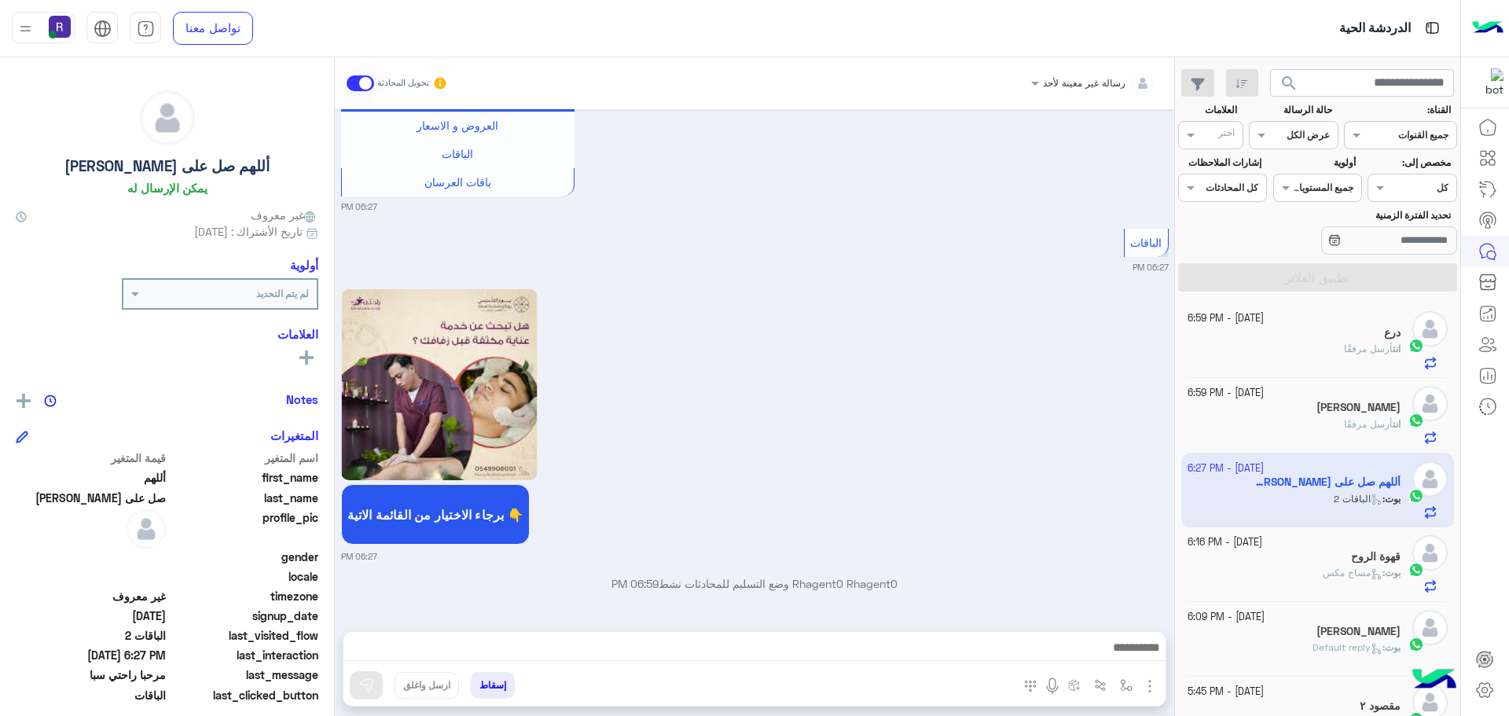
click at [1153, 688] on img "button" at bounding box center [1149, 686] width 19 height 19
click at [1125, 660] on span "الصور" at bounding box center [1119, 652] width 29 height 18
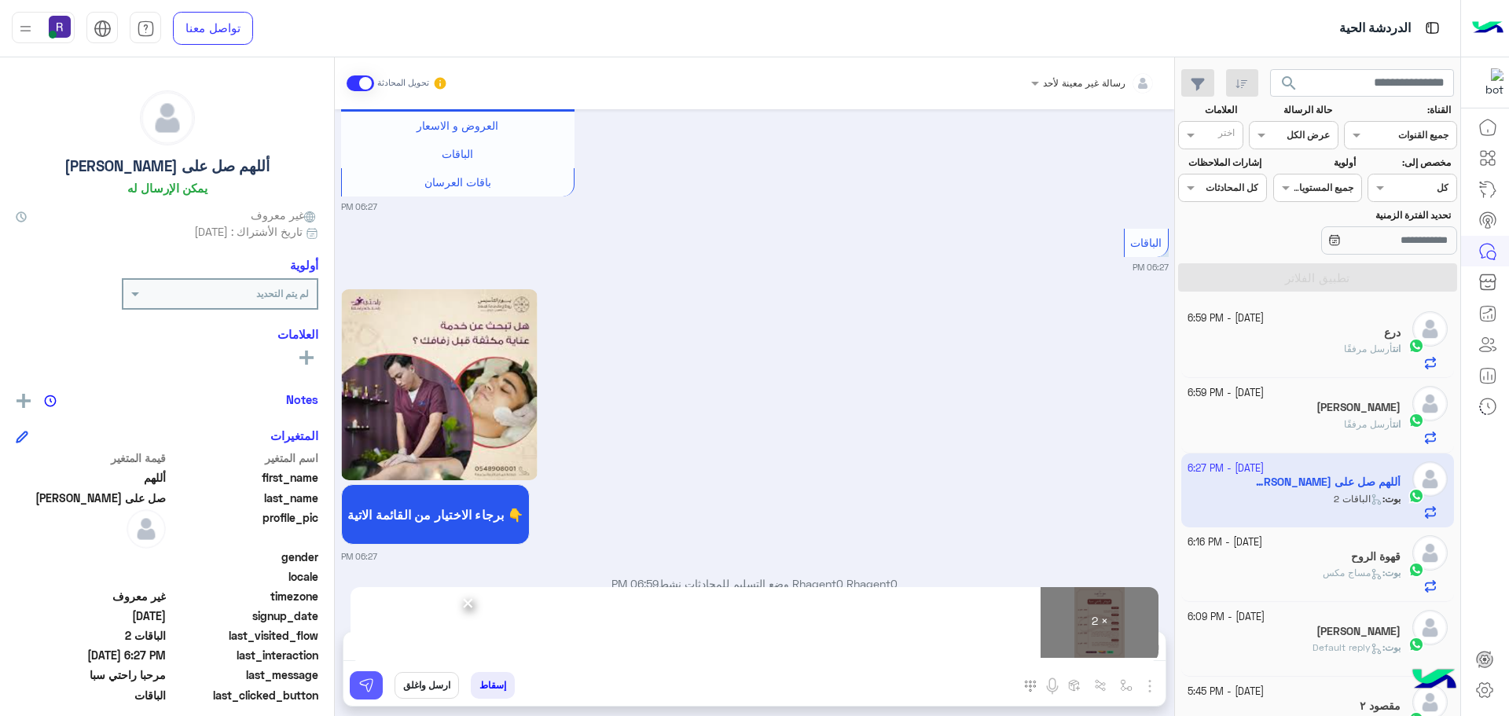
click at [365, 681] on img at bounding box center [366, 685] width 16 height 16
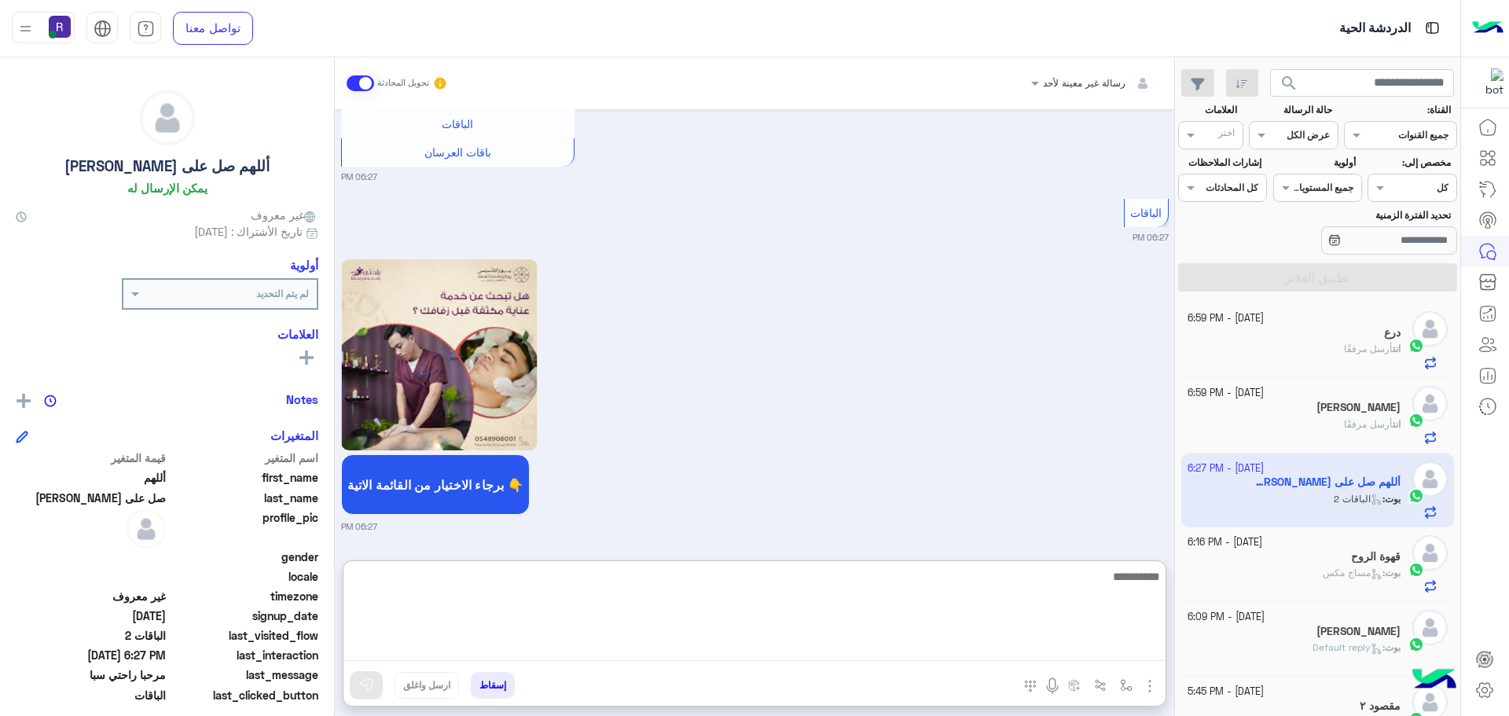
paste textarea "**********"
type textarea "**********"
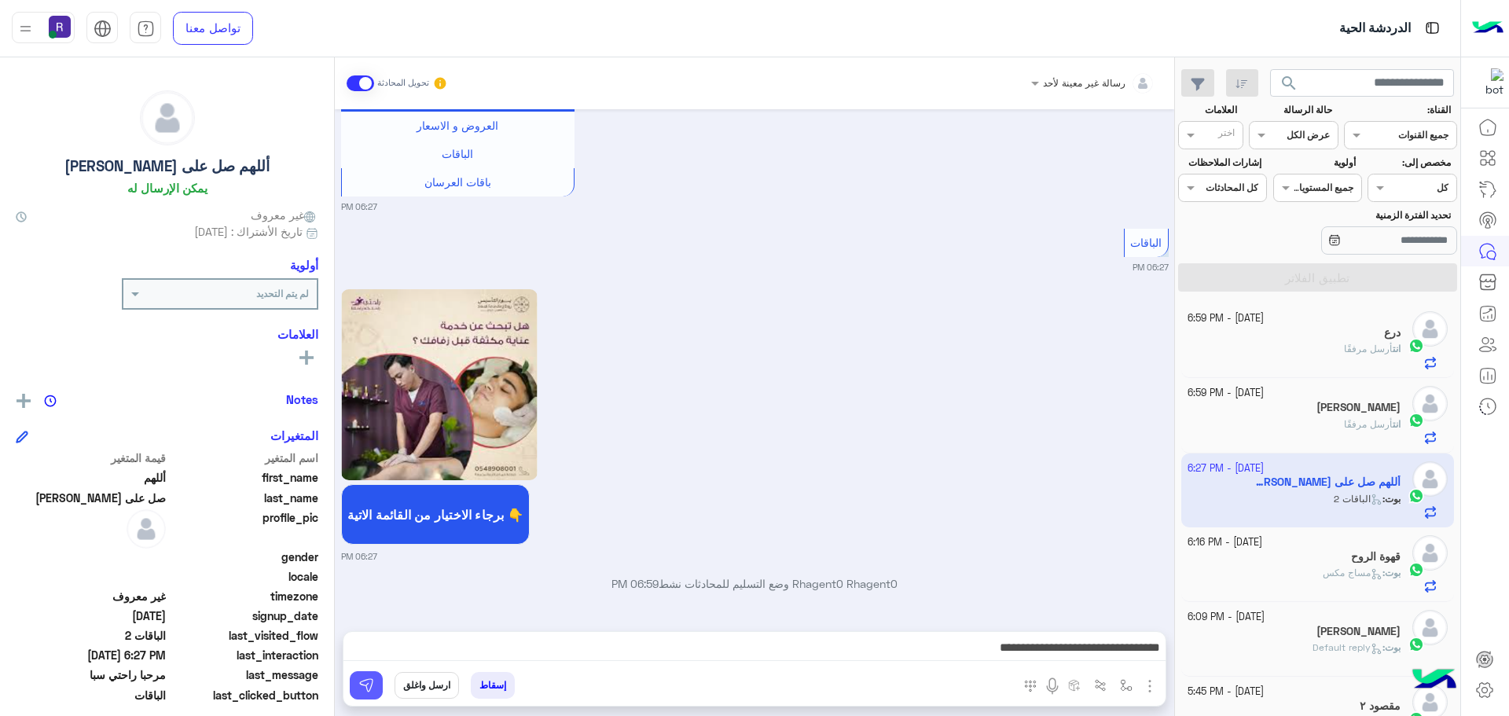
click at [374, 674] on button at bounding box center [366, 685] width 33 height 28
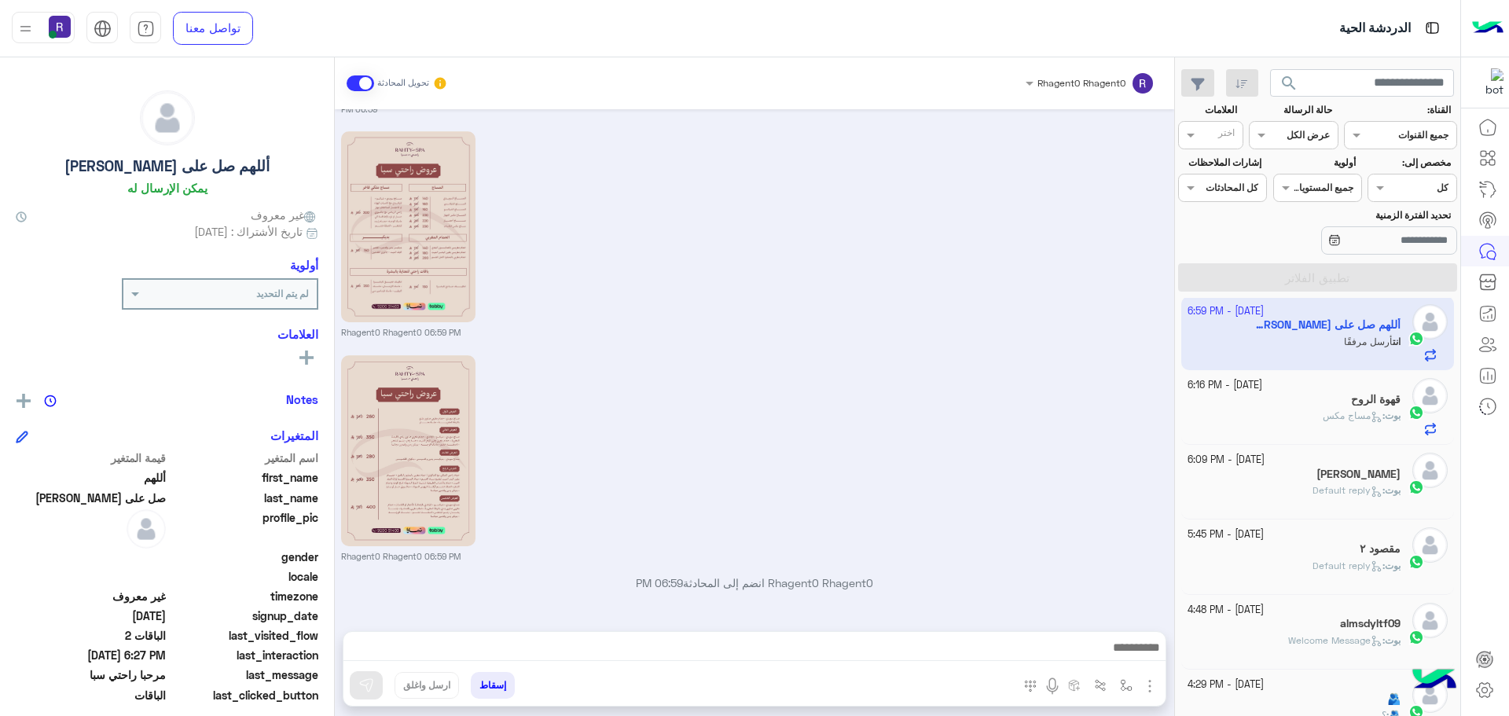
scroll to position [236, 0]
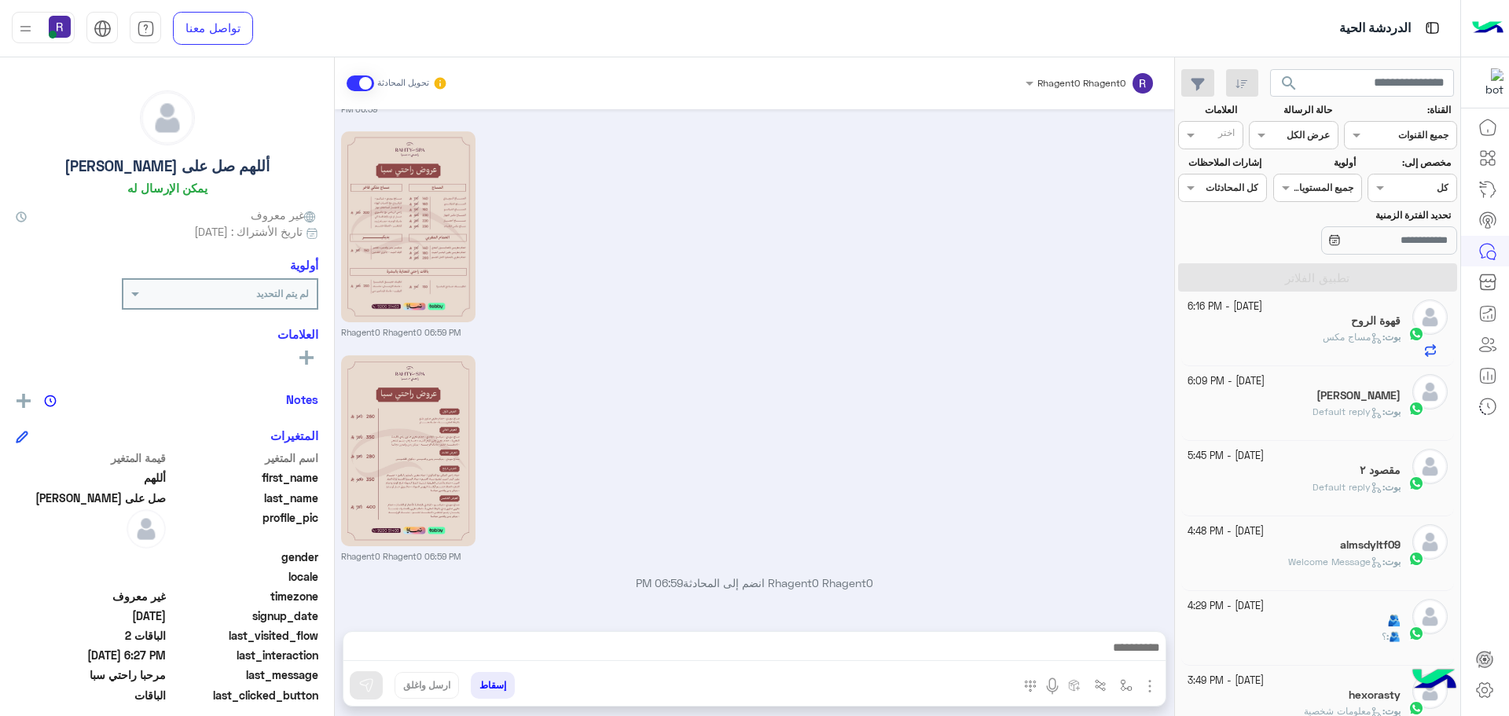
click at [1298, 419] on div "[PERSON_NAME] : Default reply" at bounding box center [1295, 419] width 214 height 28
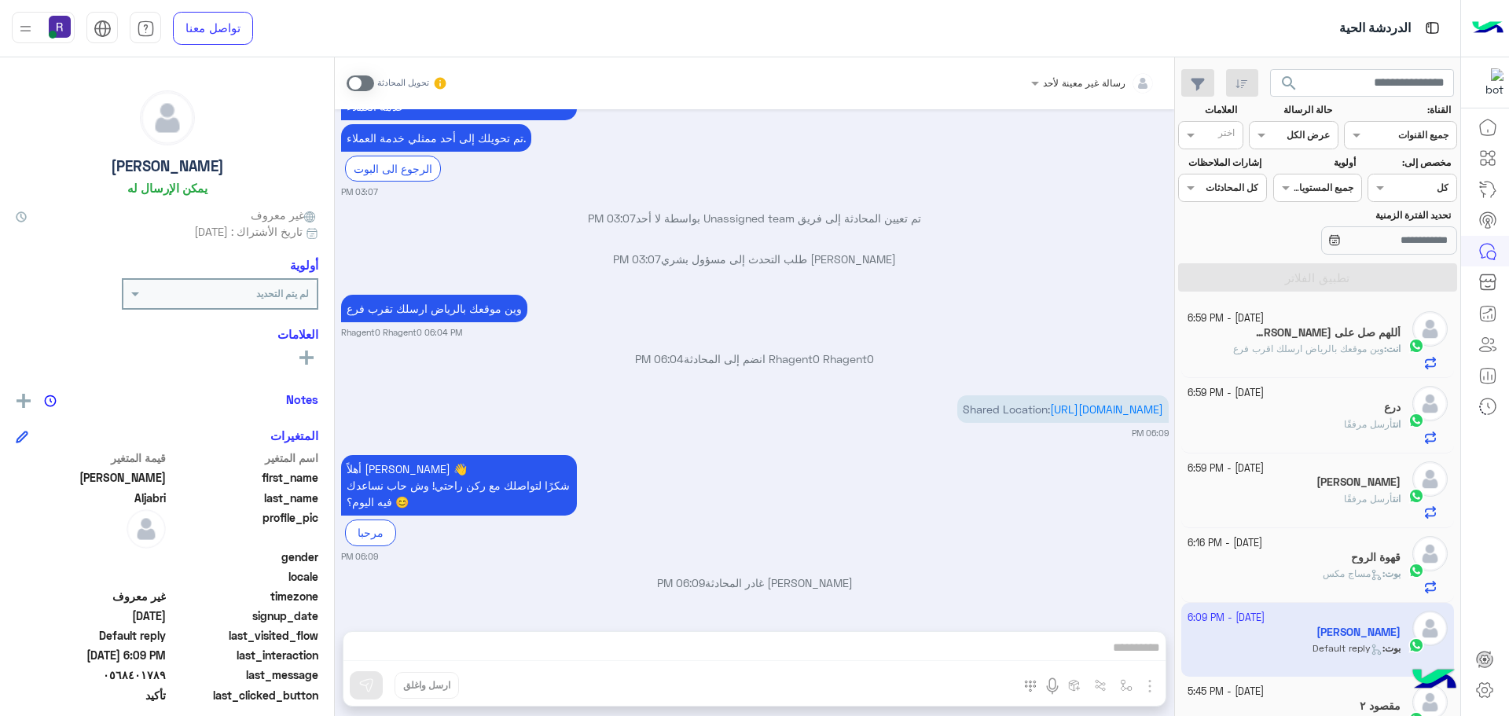
click at [1287, 412] on div "درع" at bounding box center [1295, 409] width 214 height 17
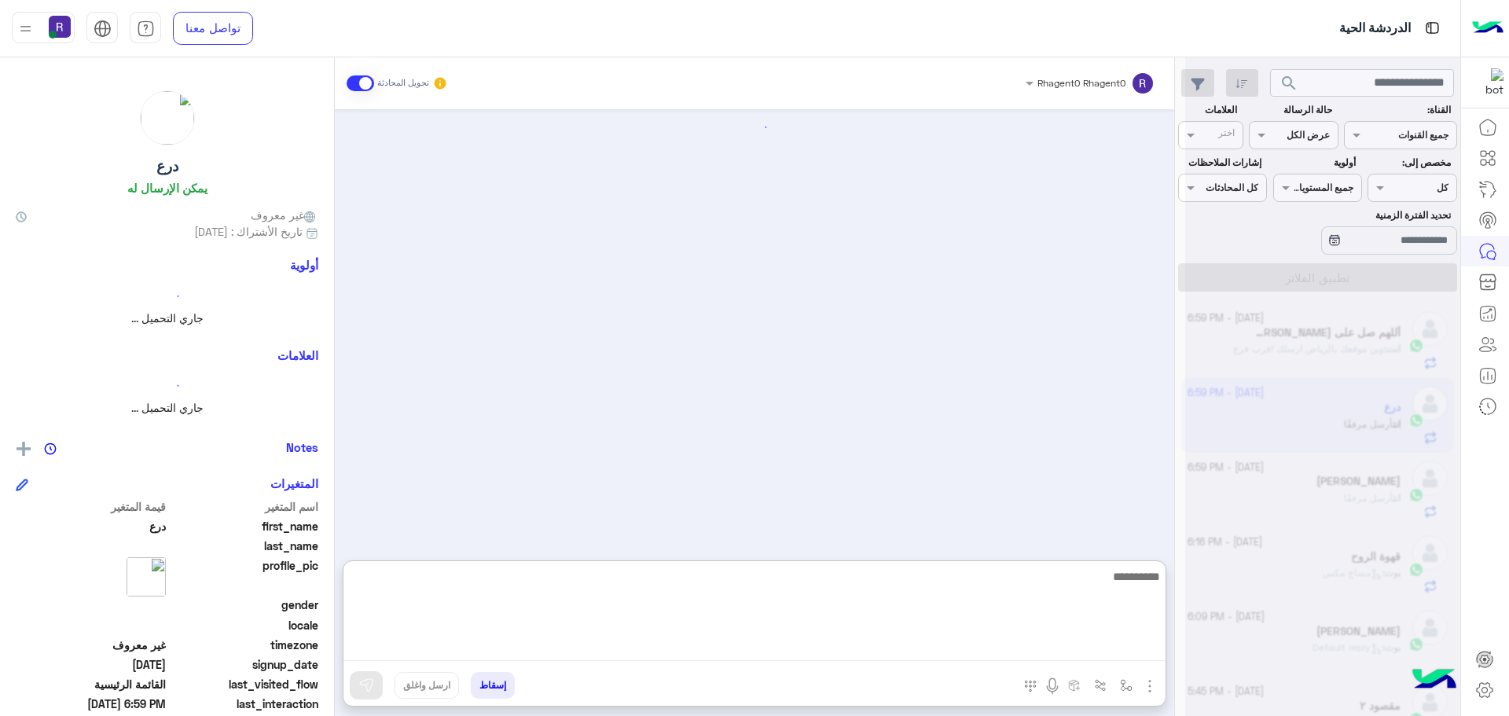
paste textarea "**********"
type textarea "**********"
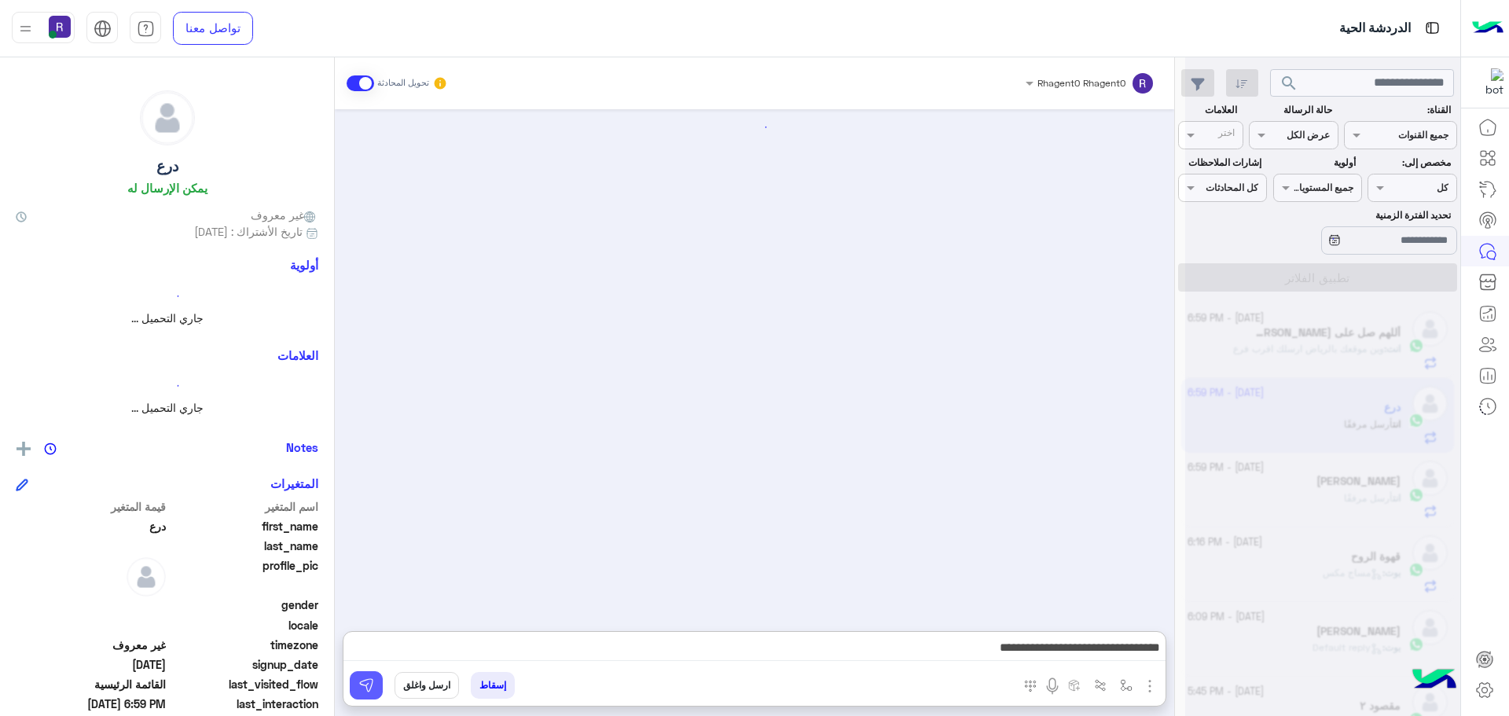
click at [376, 690] on button at bounding box center [366, 685] width 33 height 28
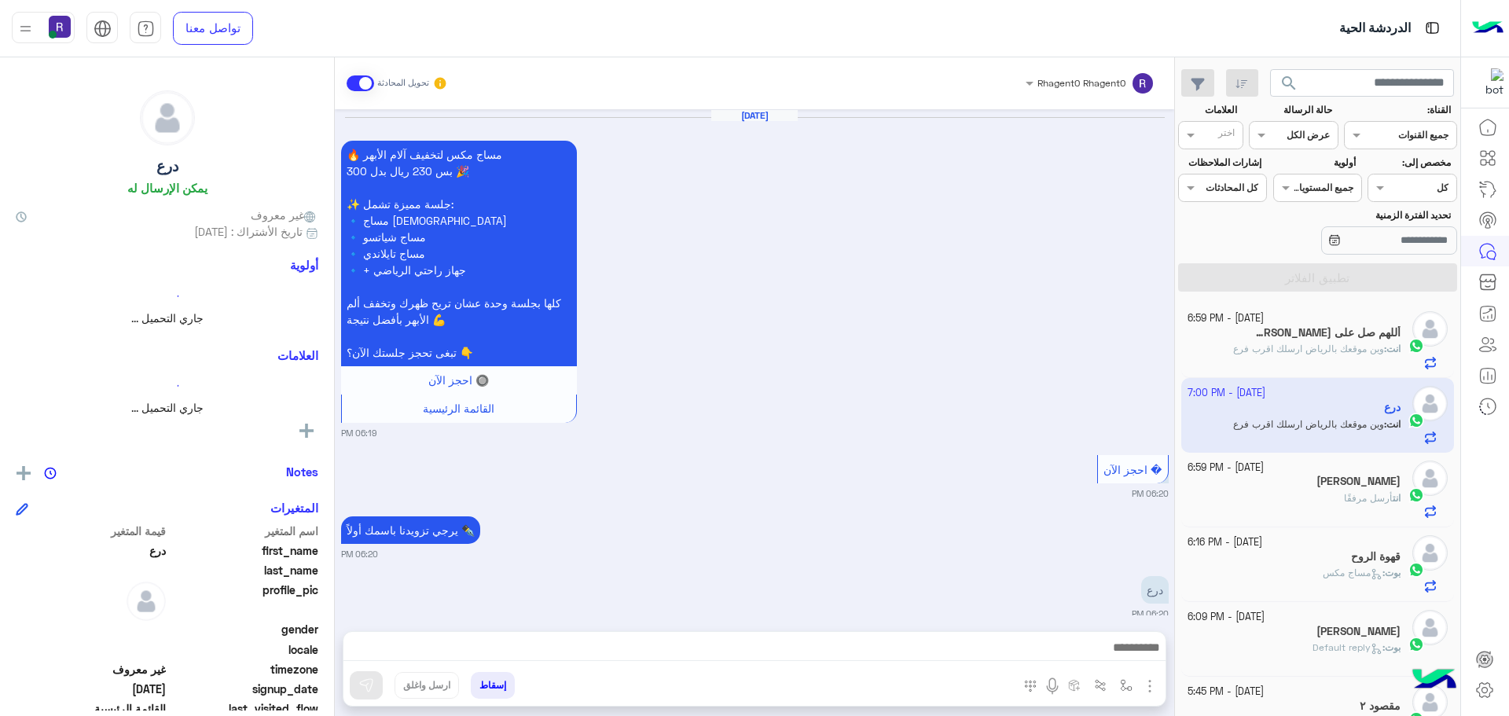
scroll to position [1629, 0]
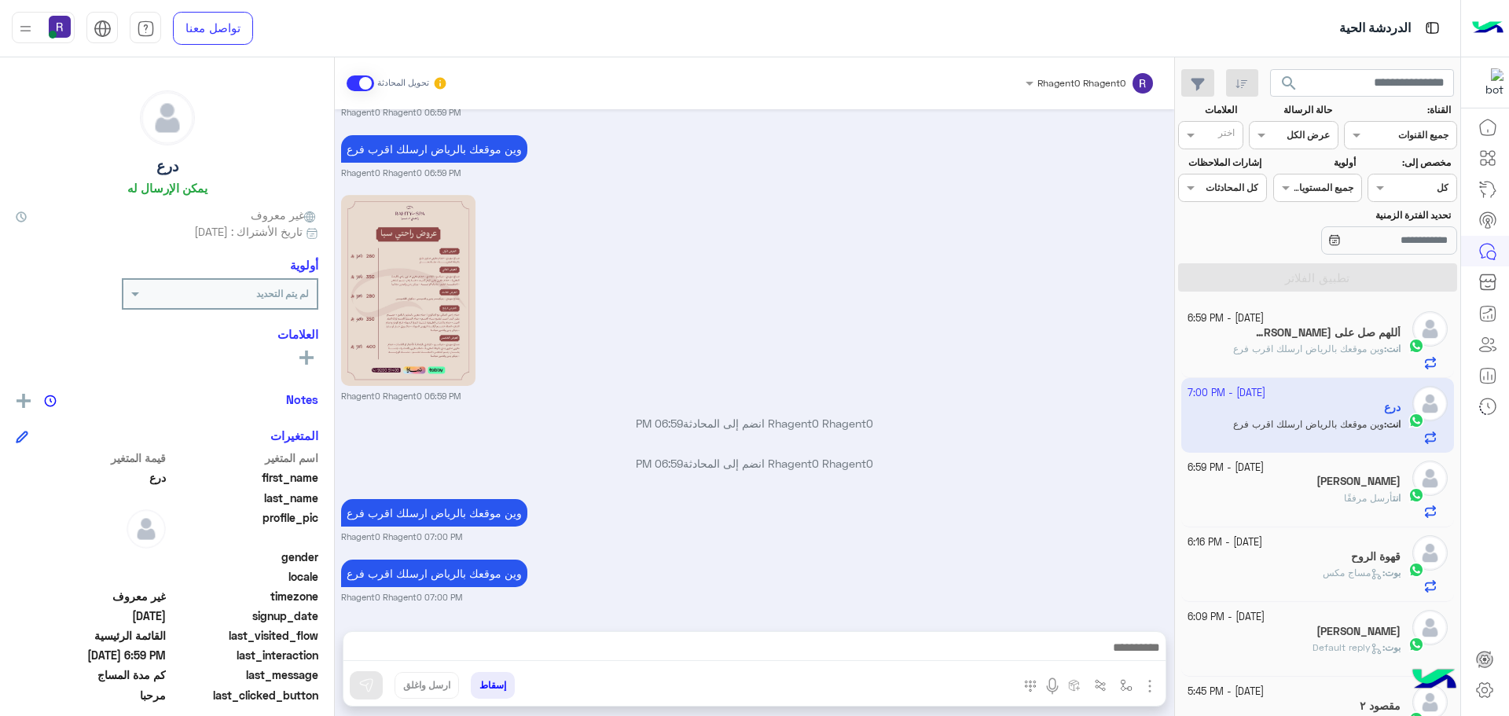
click at [1371, 487] on h5 "[PERSON_NAME]" at bounding box center [1358, 481] width 84 height 13
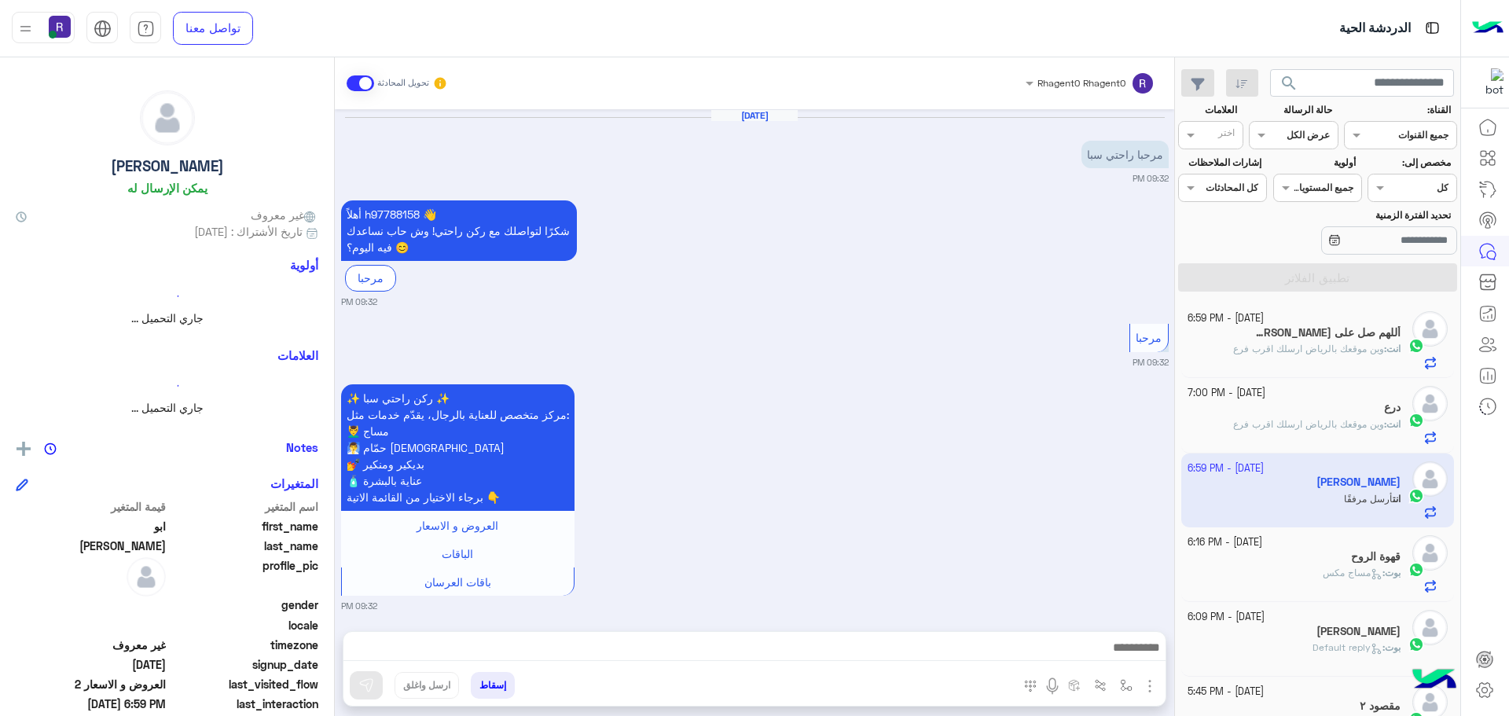
scroll to position [1862, 0]
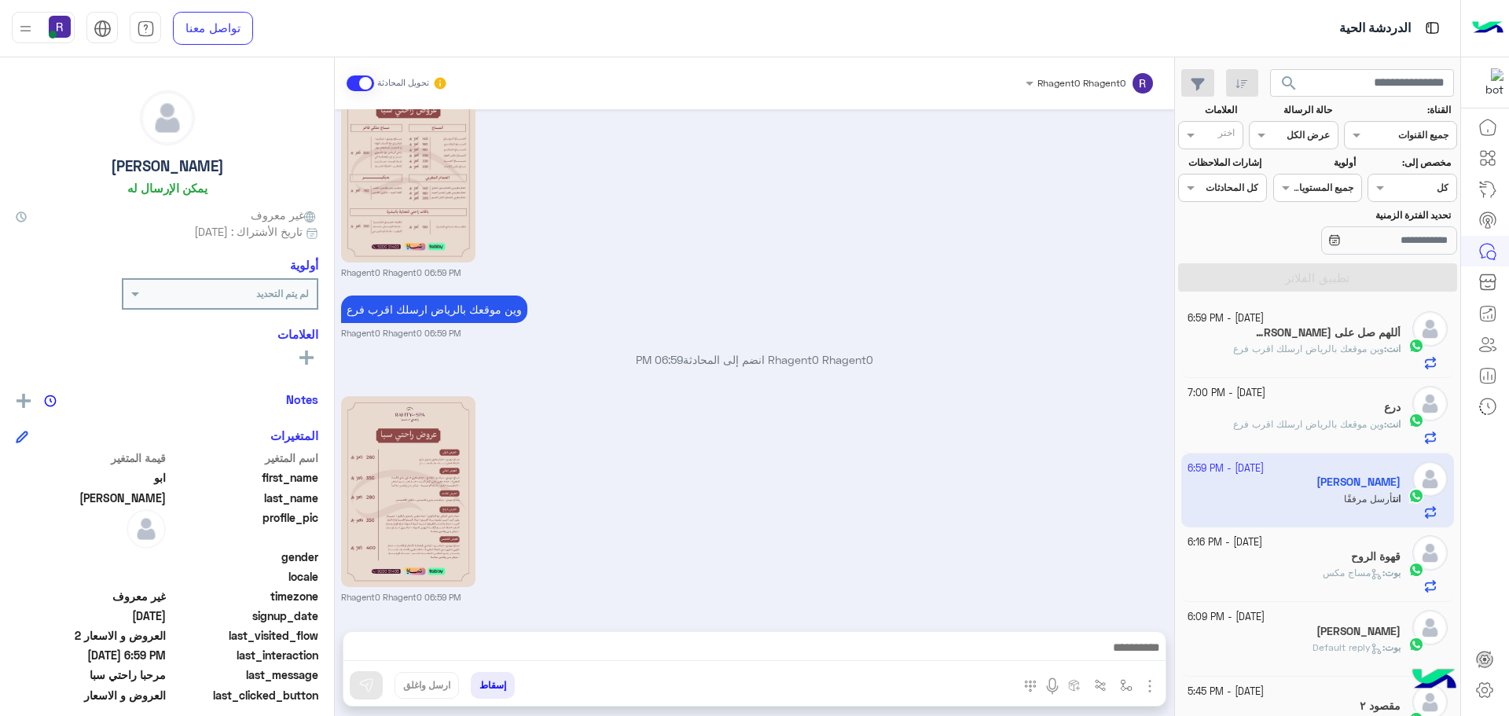
click at [1335, 345] on span "وين موقعك بالرياض ارسلك اقرب فرع" at bounding box center [1308, 349] width 151 height 12
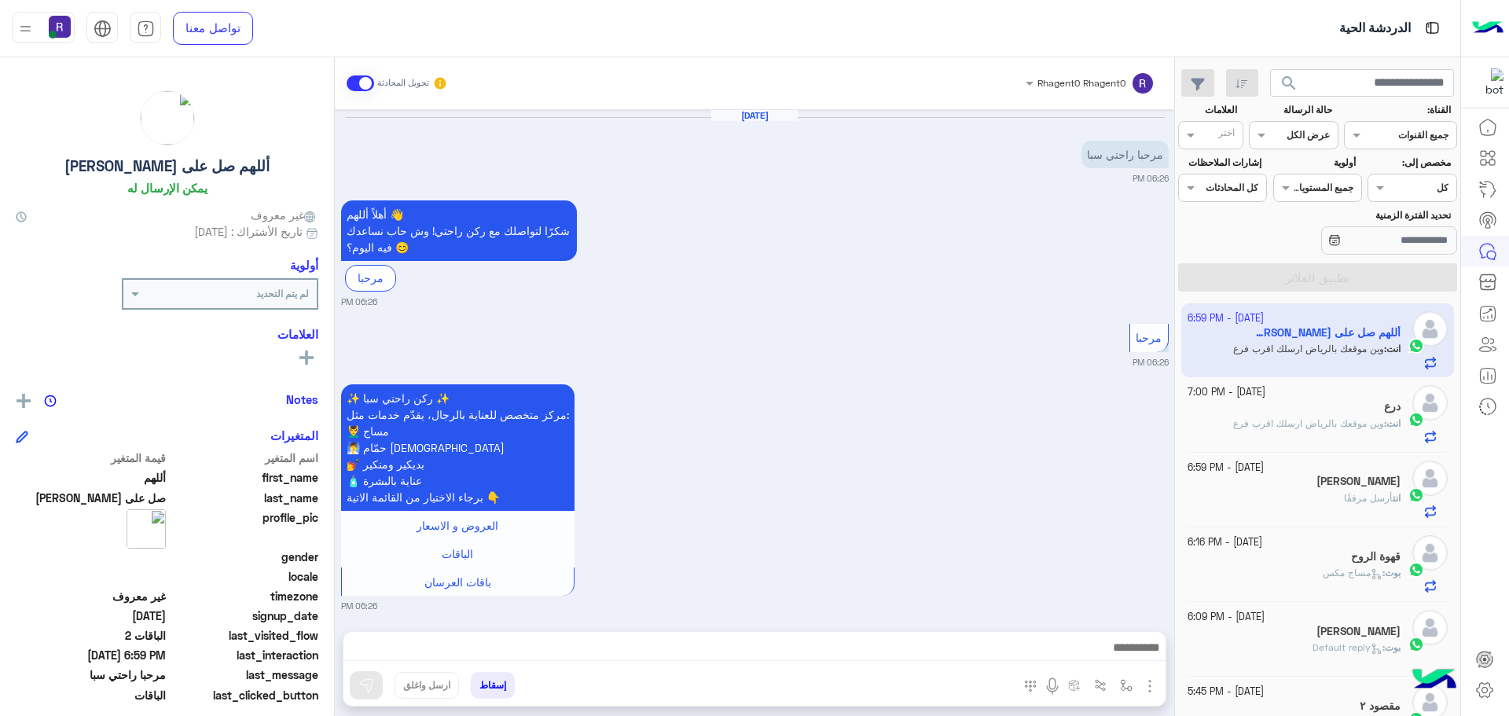
scroll to position [1846, 0]
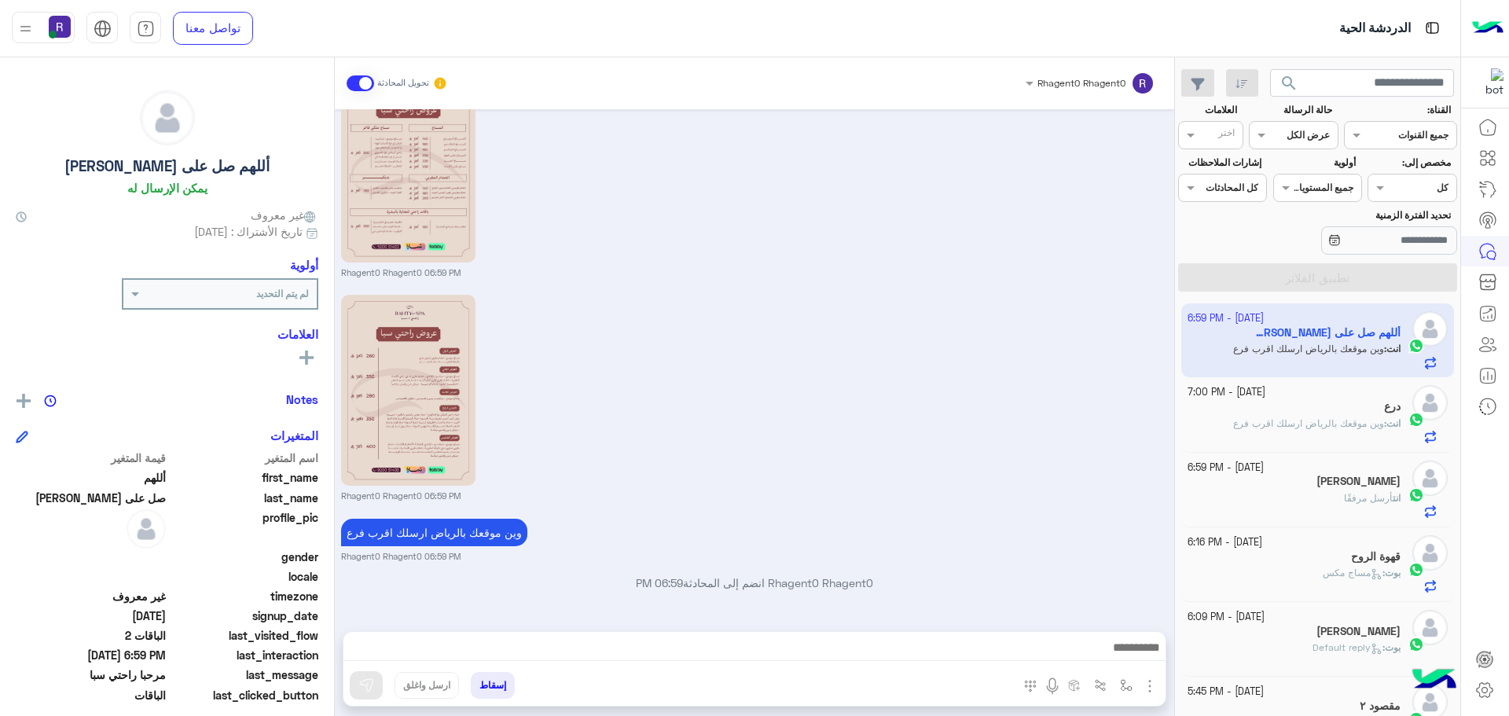
click at [1311, 430] on p "انت : وين موقعك بالرياض ارسلك اقرب فرع" at bounding box center [1316, 424] width 167 height 14
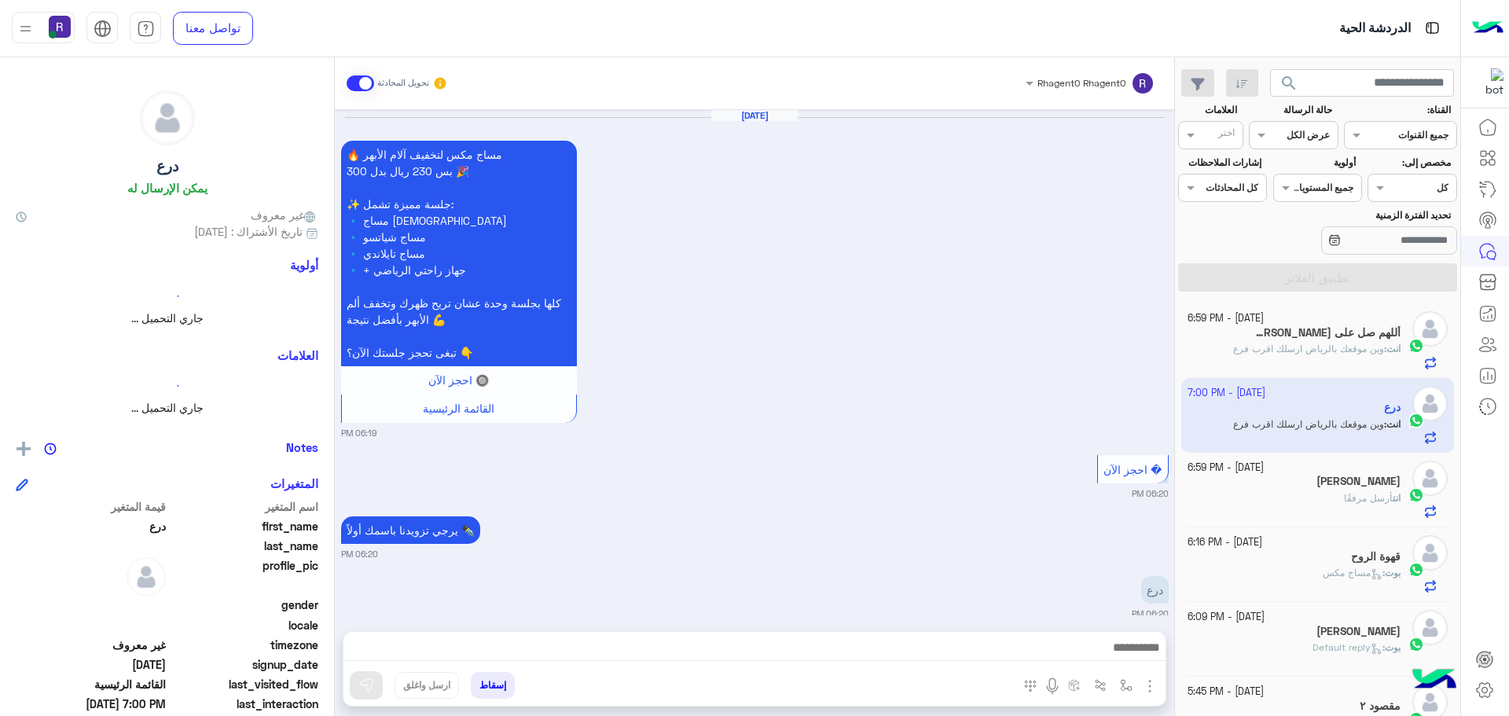
scroll to position [1570, 0]
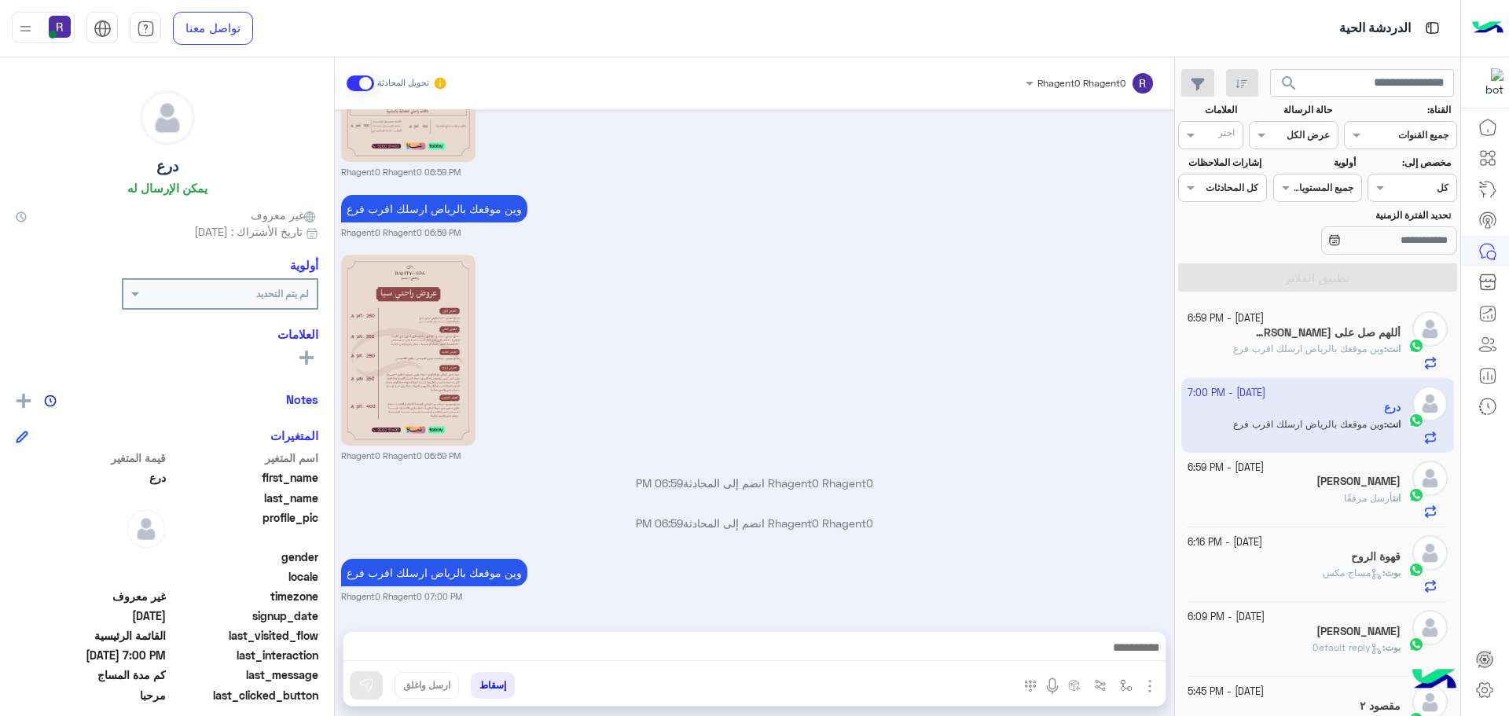
click at [1347, 354] on span "وين موقعك بالرياض ارسلك اقرب فرع" at bounding box center [1308, 349] width 151 height 12
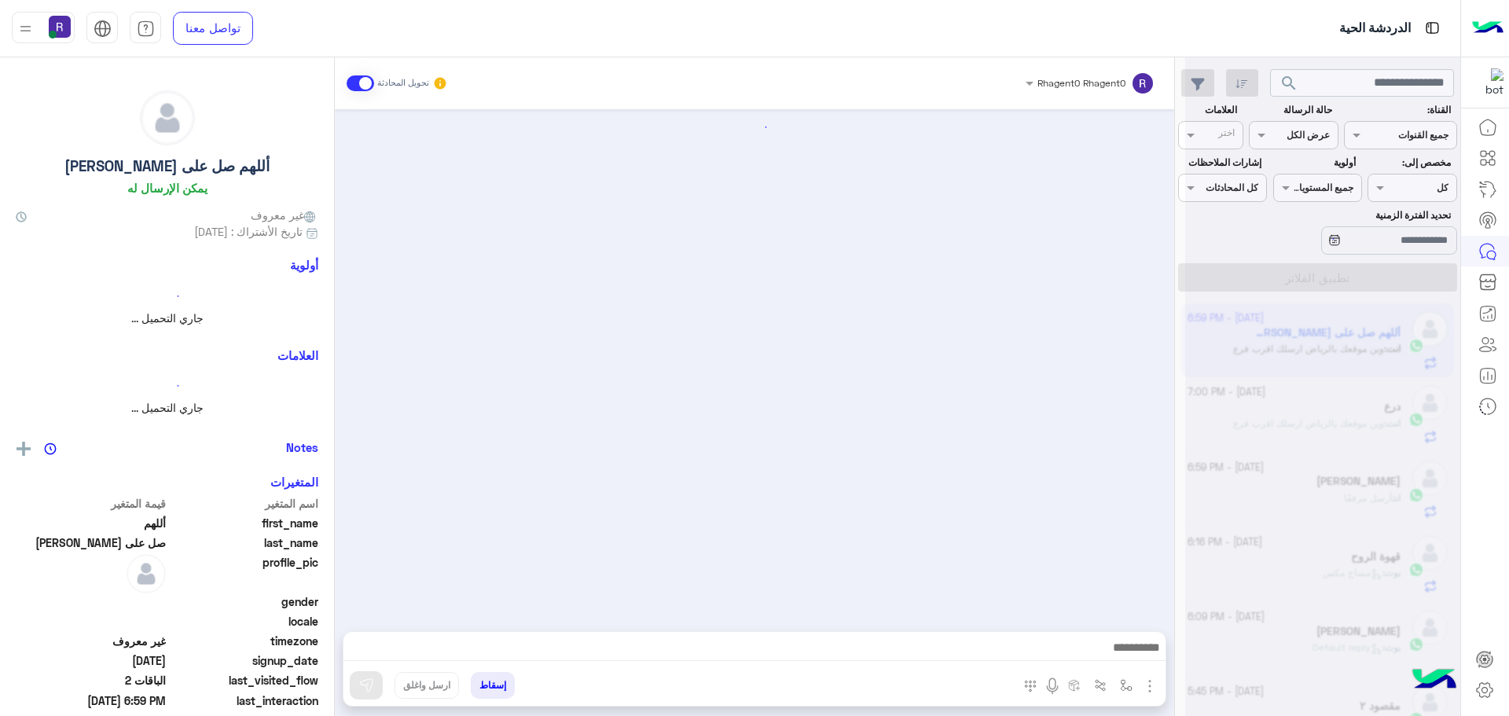
scroll to position [1846, 0]
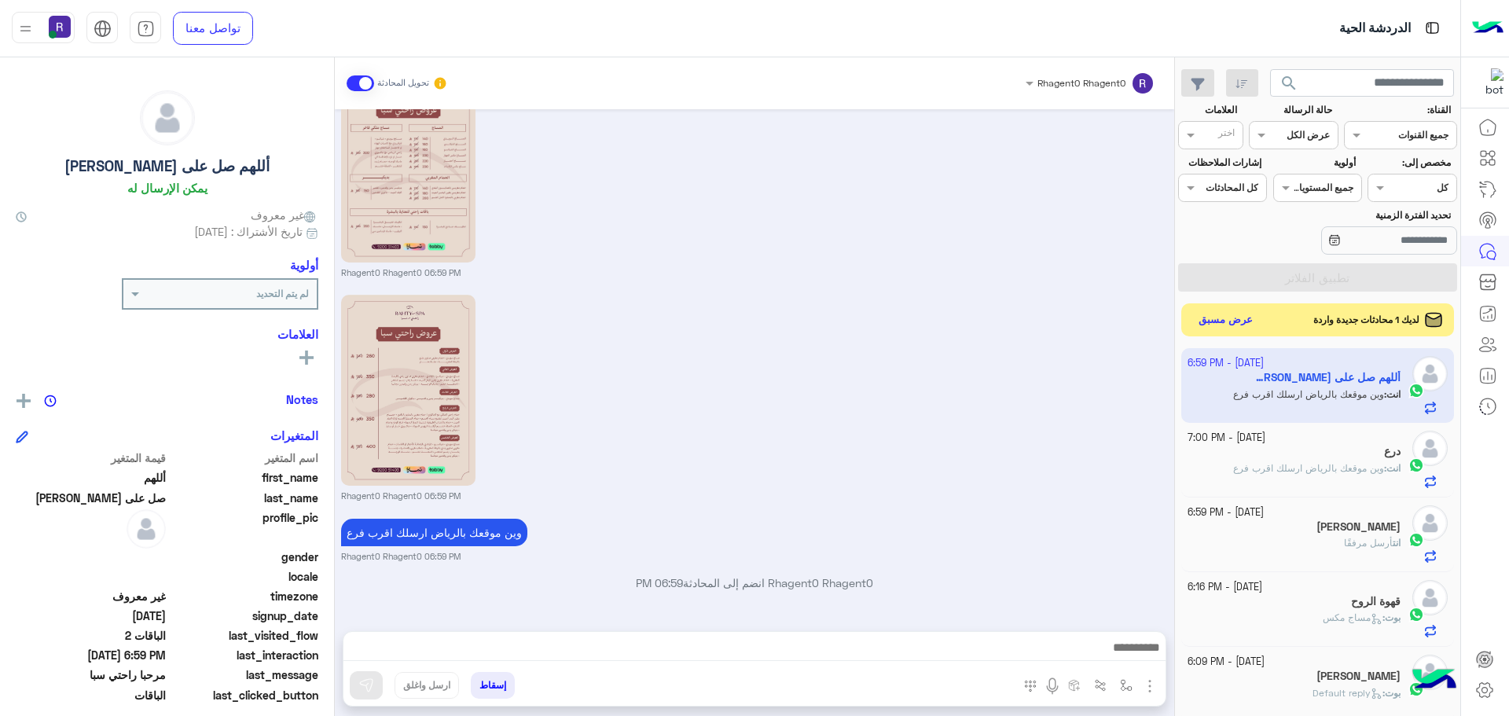
click at [1250, 323] on button "عرض مسبق" at bounding box center [1226, 320] width 66 height 21
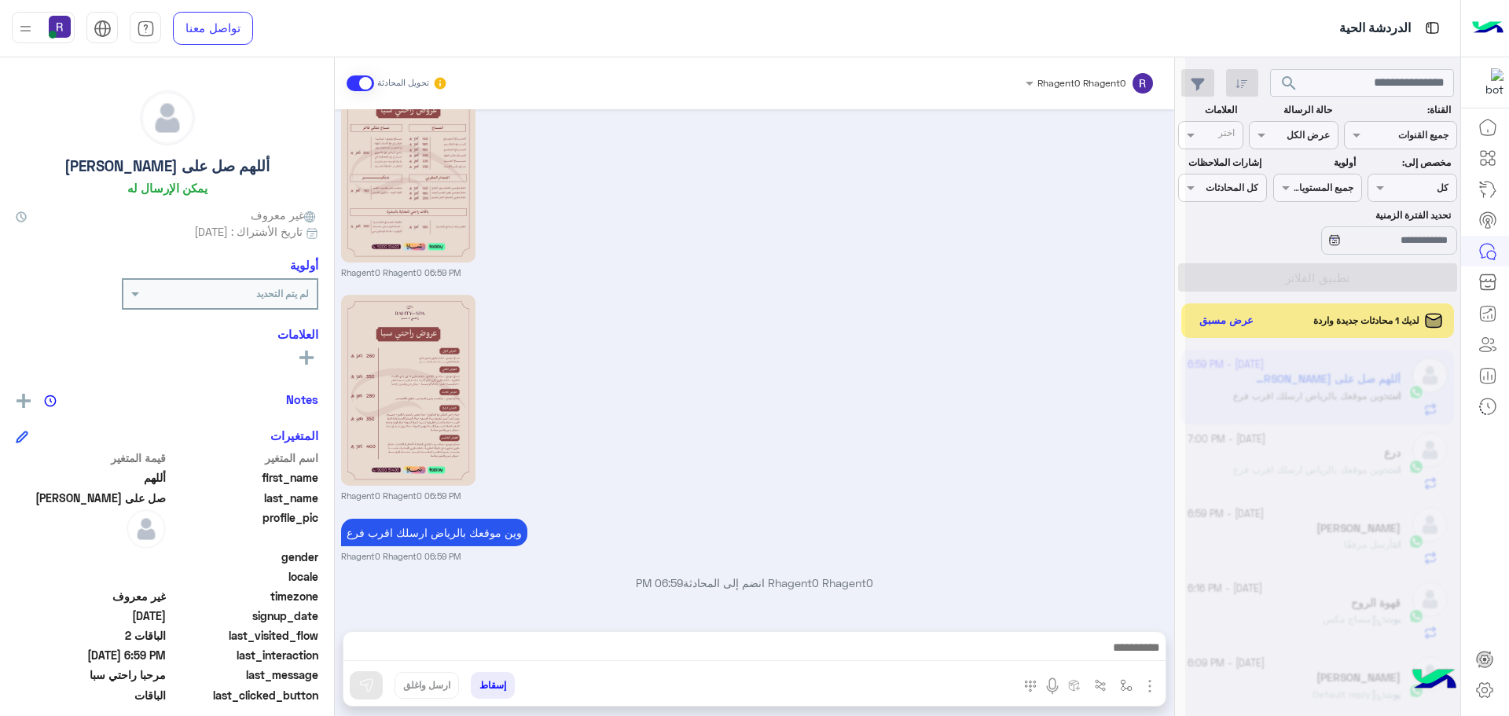
click at [1250, 323] on div at bounding box center [1322, 364] width 275 height 716
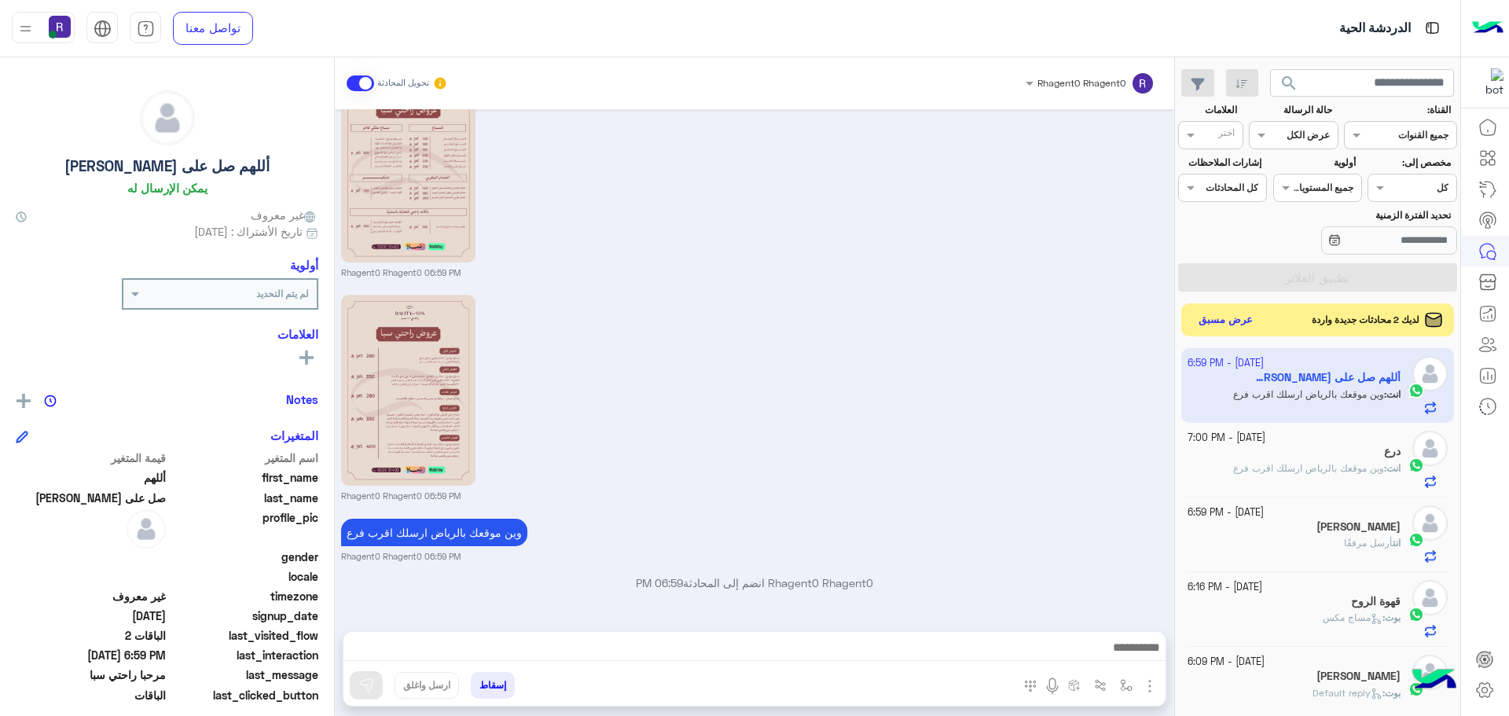
click at [1236, 325] on button "عرض مسبق" at bounding box center [1226, 320] width 66 height 21
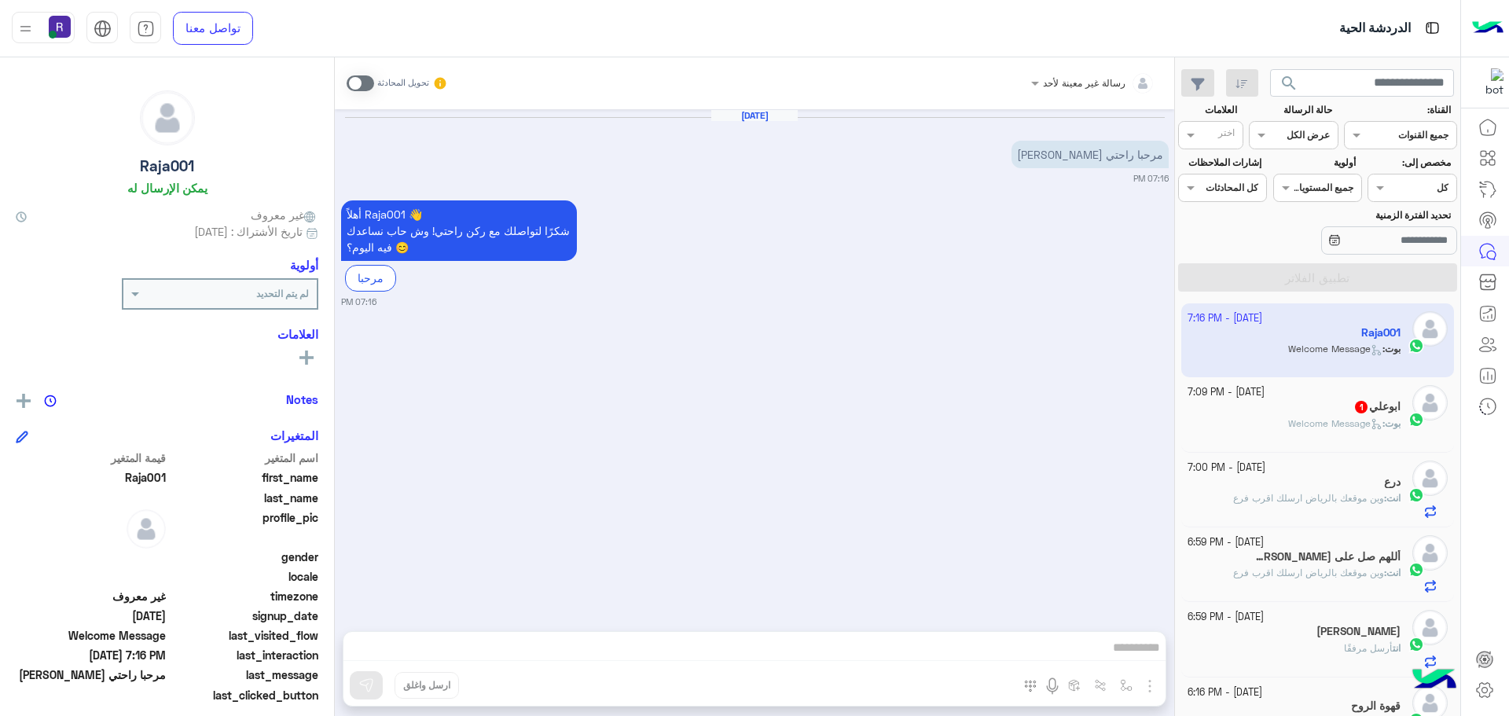
click at [366, 82] on span at bounding box center [361, 83] width 28 height 16
click at [372, 84] on span at bounding box center [361, 83] width 28 height 16
click at [366, 80] on span at bounding box center [361, 83] width 28 height 16
click at [366, 84] on span at bounding box center [361, 83] width 28 height 16
click at [1150, 688] on img "button" at bounding box center [1149, 686] width 19 height 19
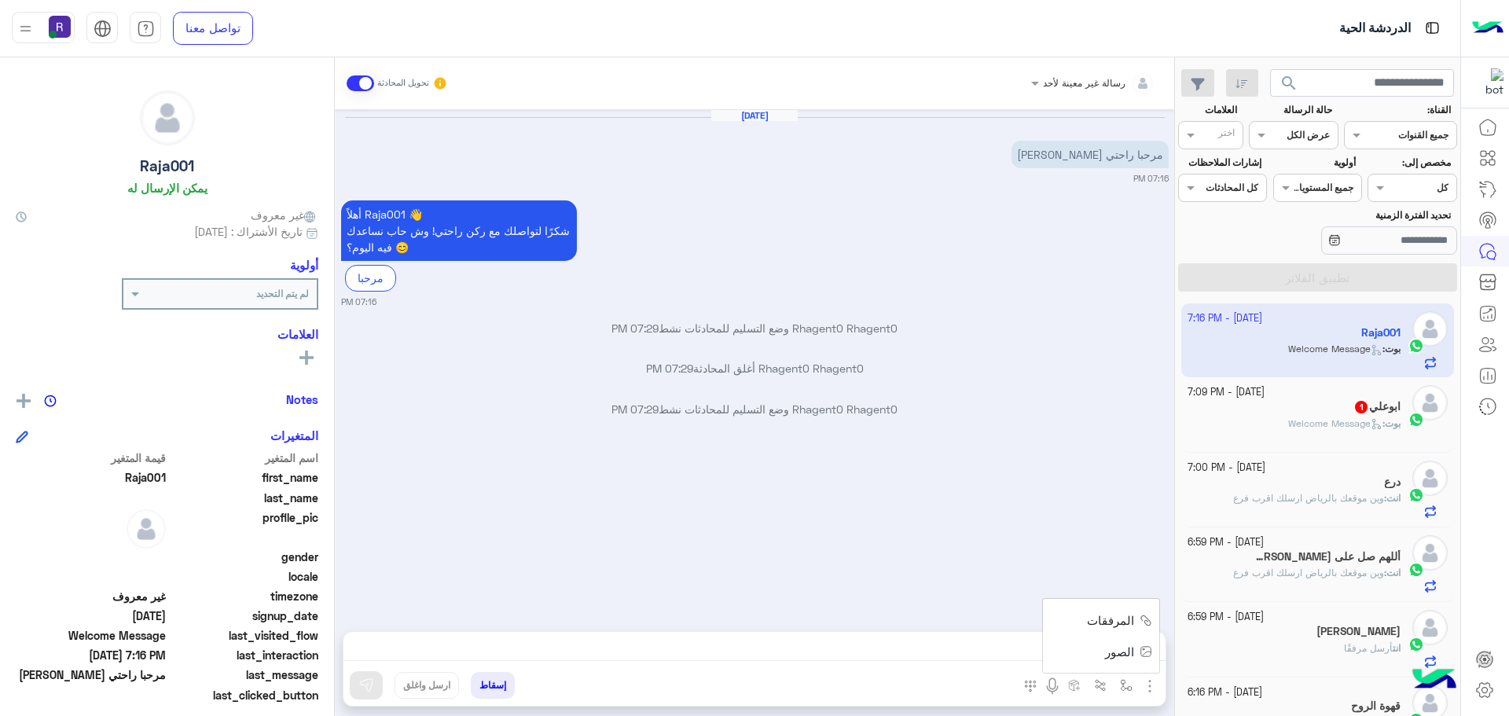
click at [1129, 641] on button "الصور" at bounding box center [1125, 651] width 67 height 31
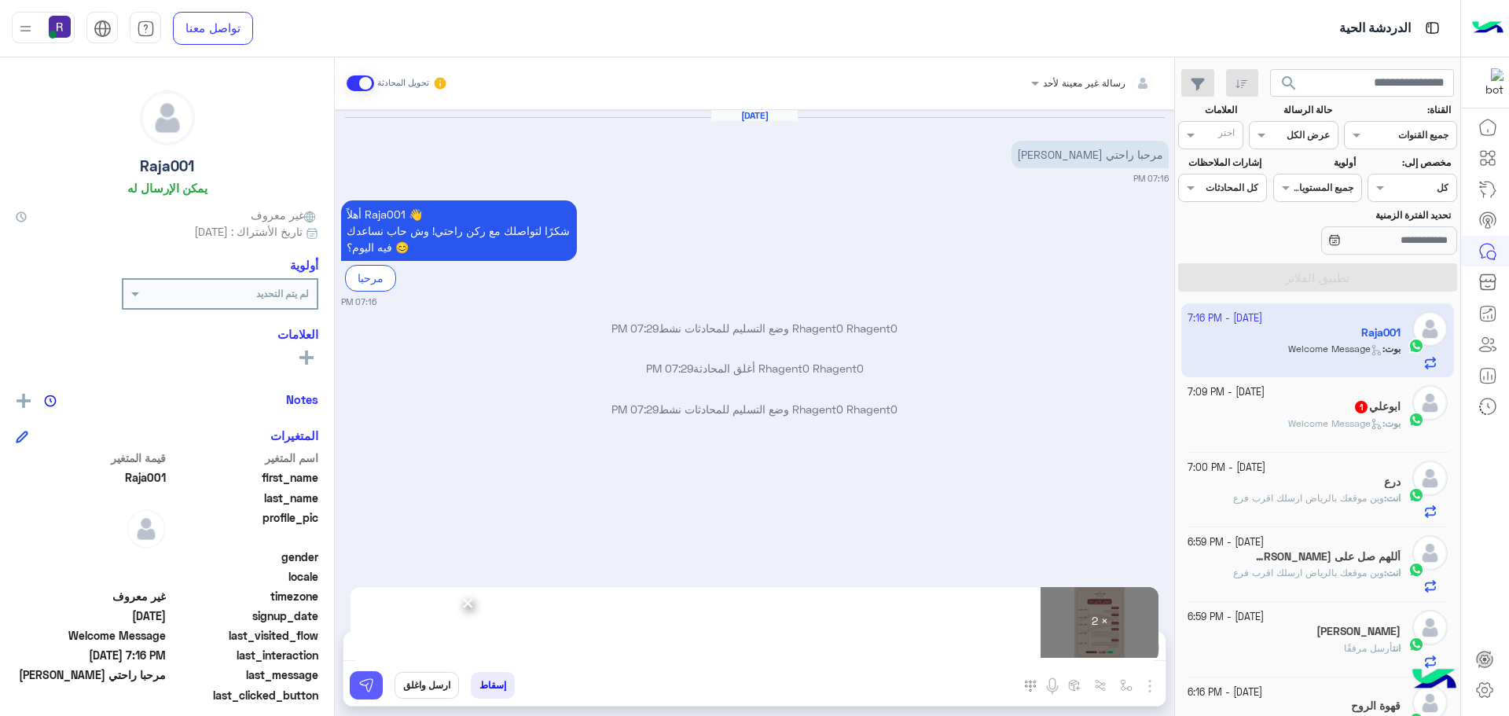
click at [358, 689] on img at bounding box center [366, 685] width 16 height 16
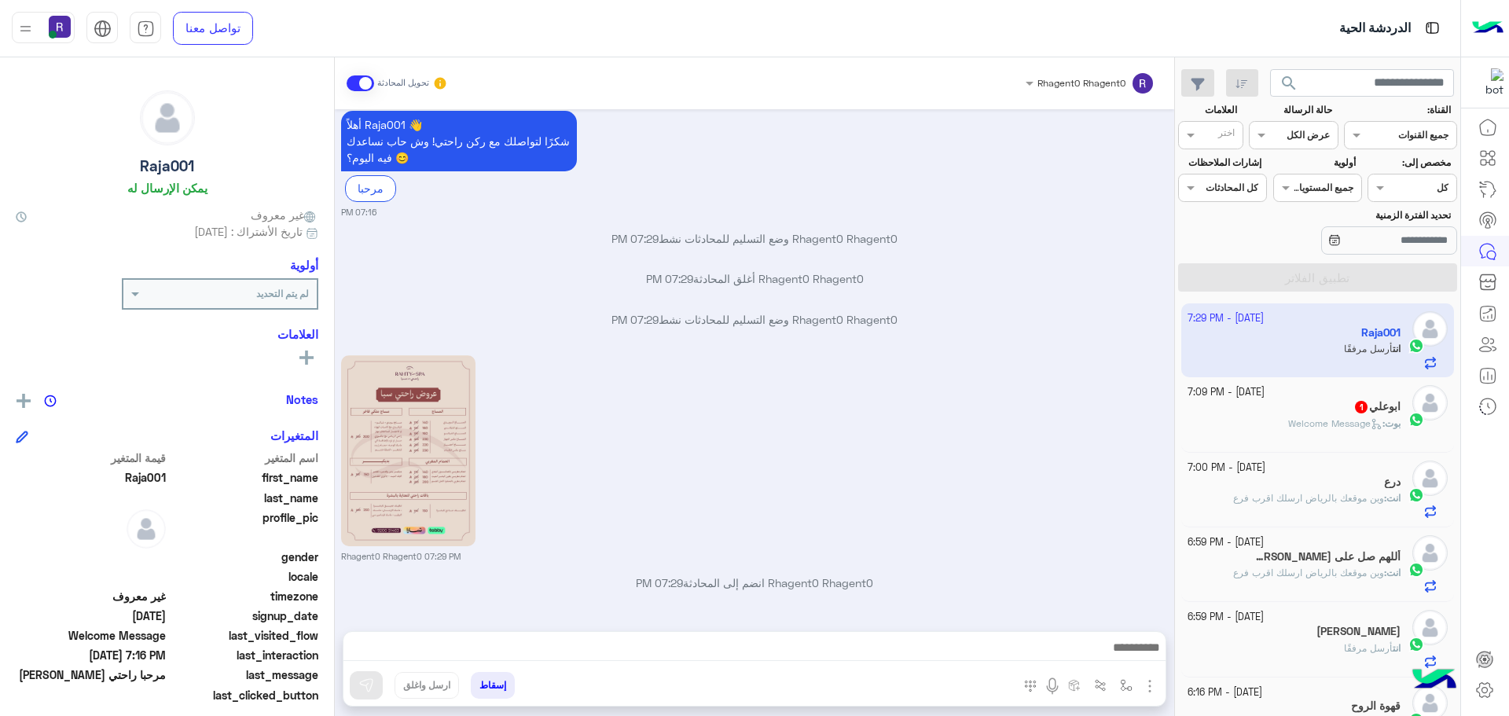
scroll to position [314, 0]
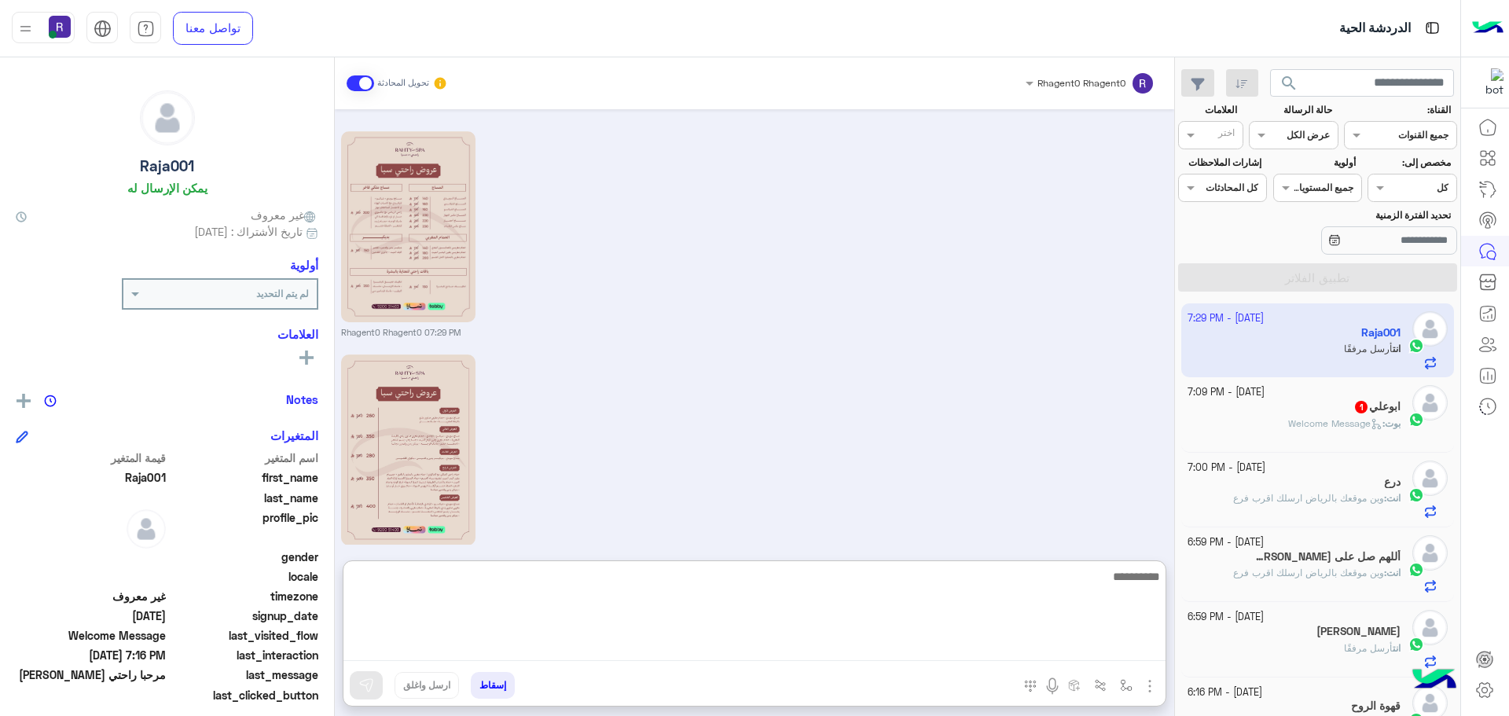
paste textarea "**********"
type textarea "**********"
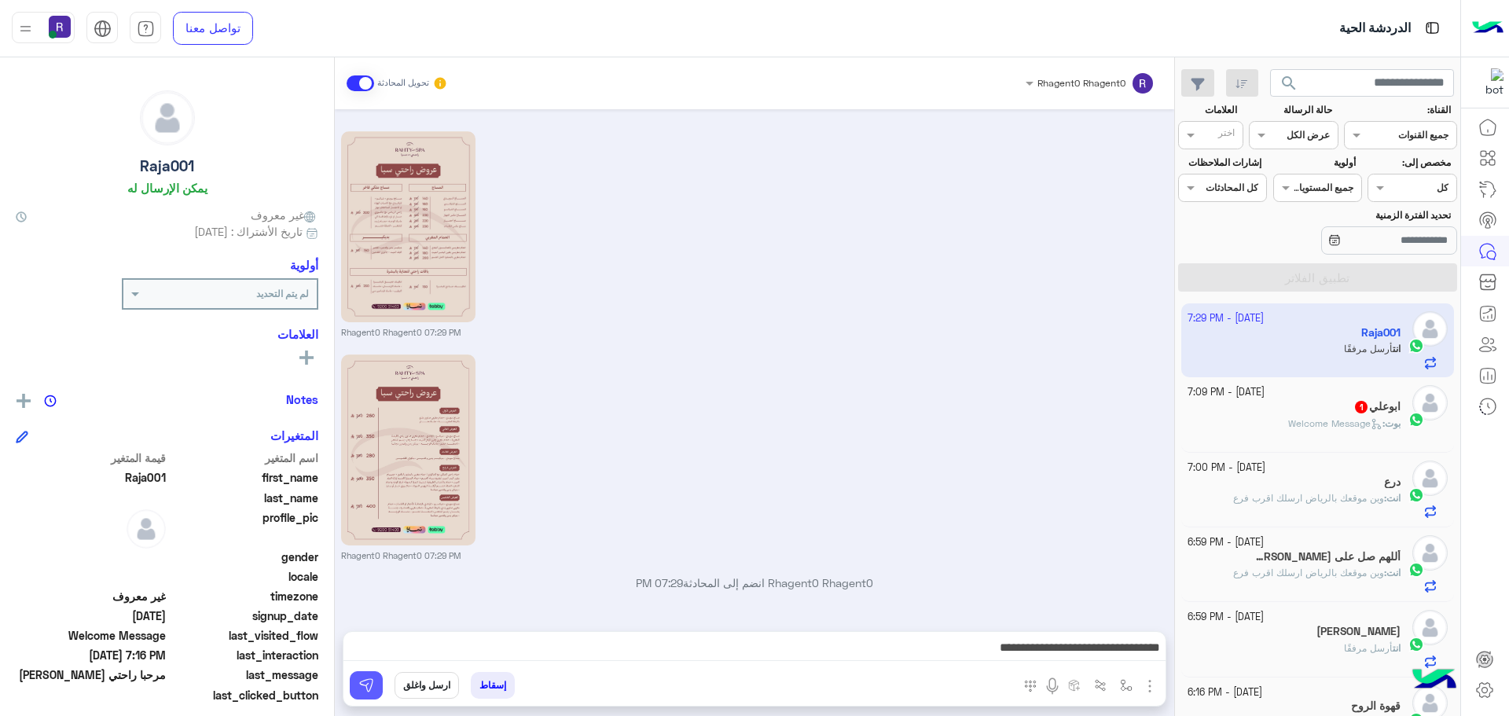
click at [368, 685] on img at bounding box center [366, 685] width 16 height 16
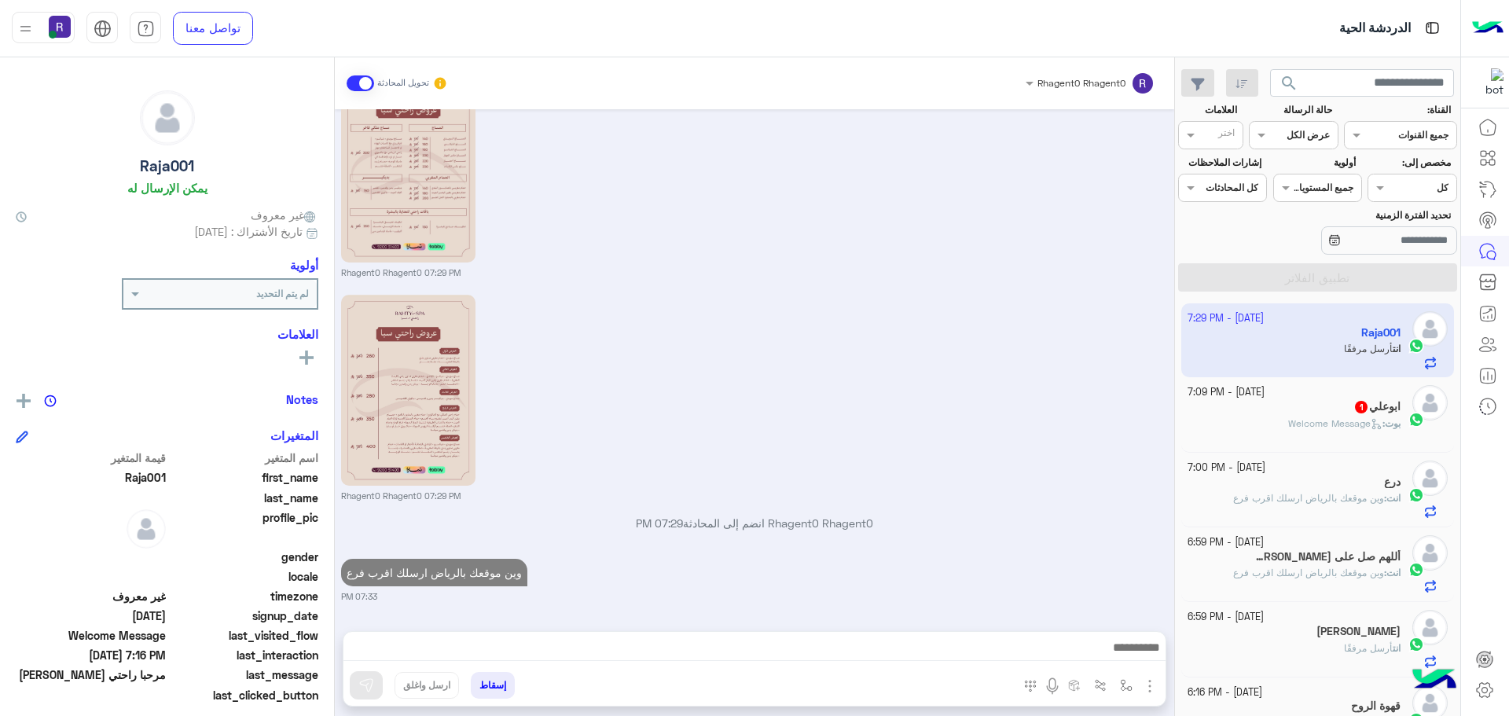
click at [1324, 422] on span "Welcome Message" at bounding box center [1335, 423] width 94 height 12
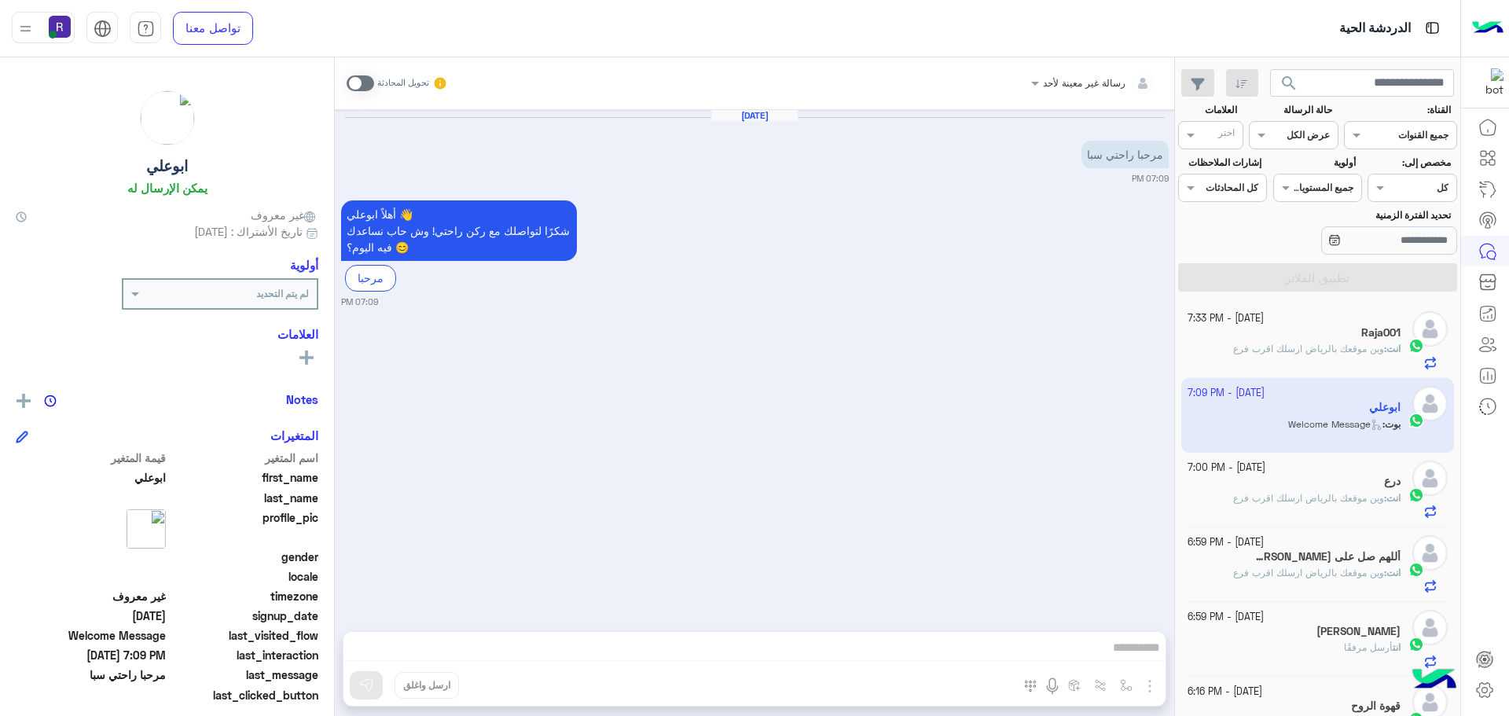
click at [369, 83] on span at bounding box center [361, 83] width 28 height 16
click at [1148, 683] on img "button" at bounding box center [1149, 686] width 19 height 19
click at [1136, 652] on button "الصور" at bounding box center [1125, 651] width 67 height 31
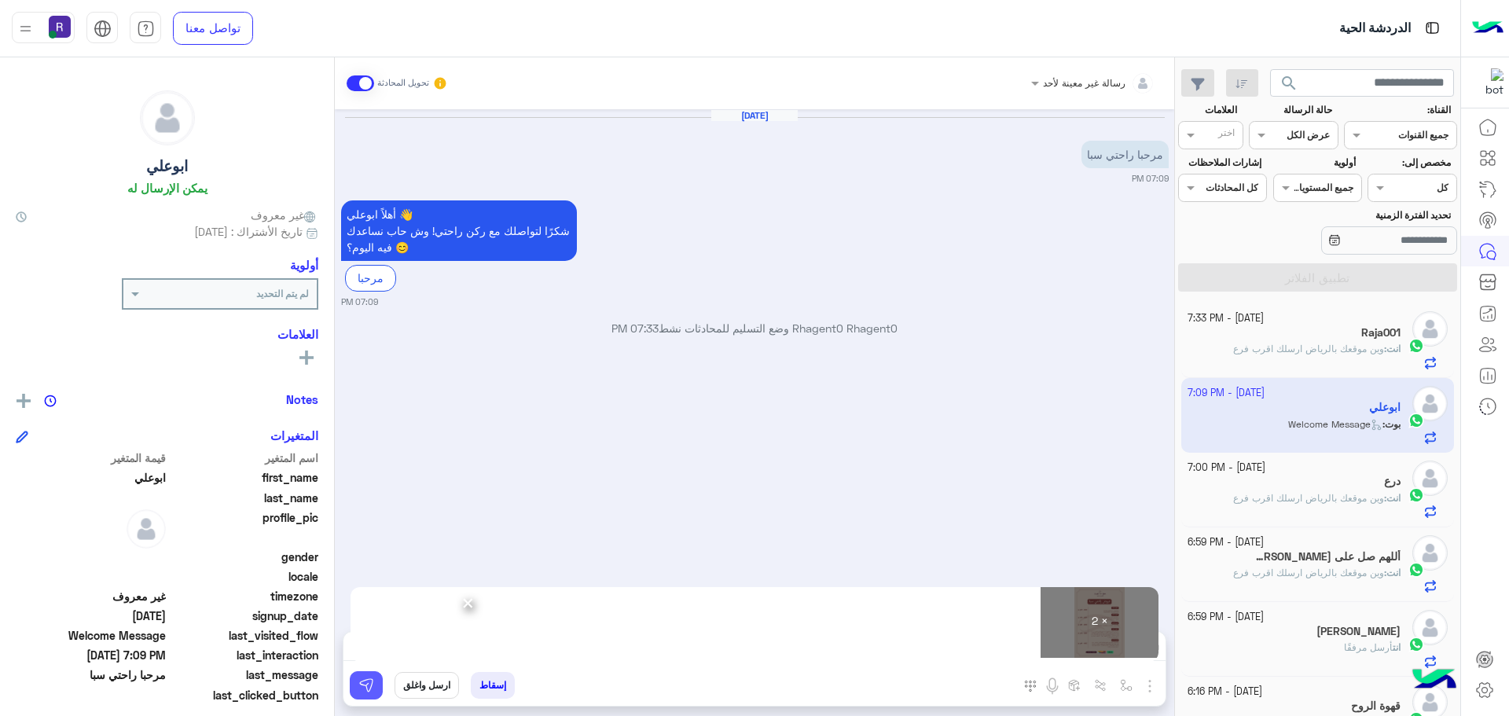
click at [371, 687] on img at bounding box center [366, 685] width 16 height 16
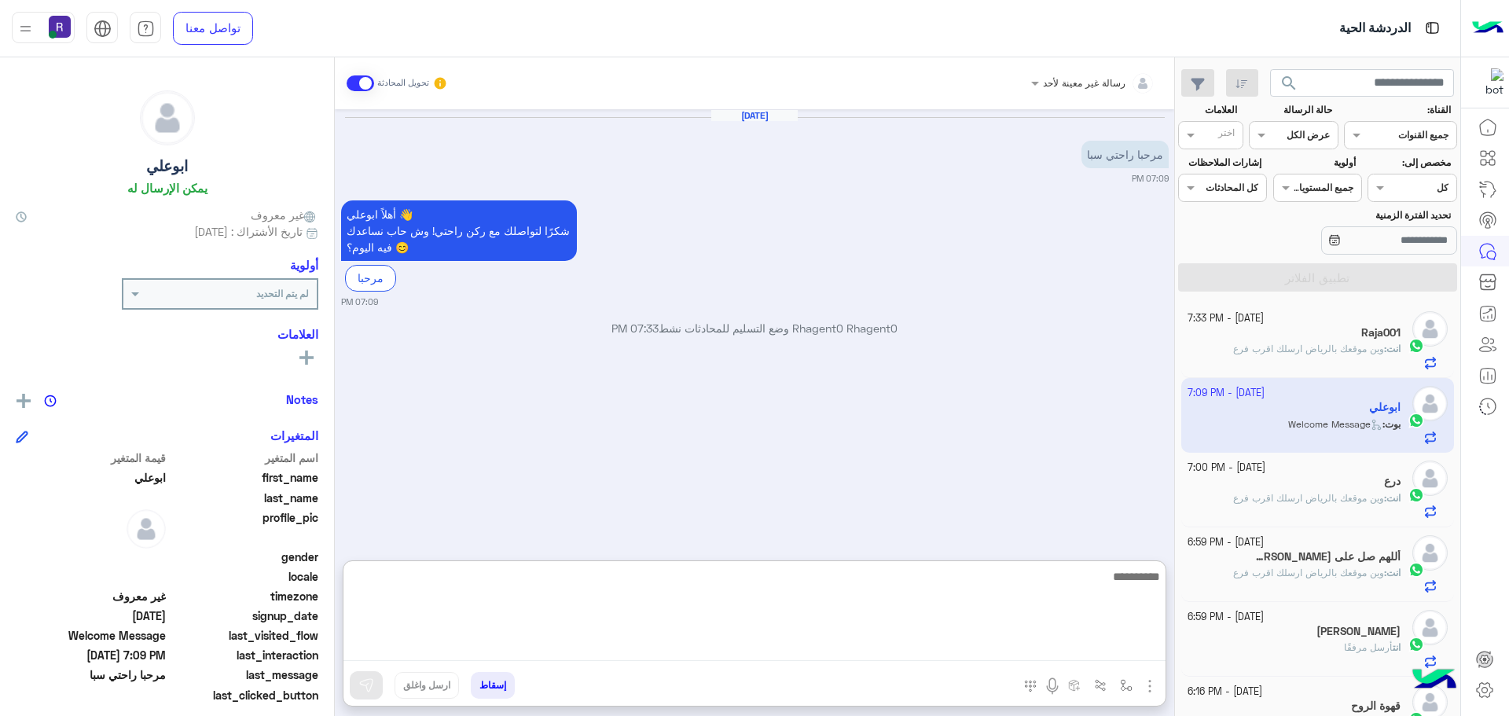
paste textarea "**********"
type textarea "**********"
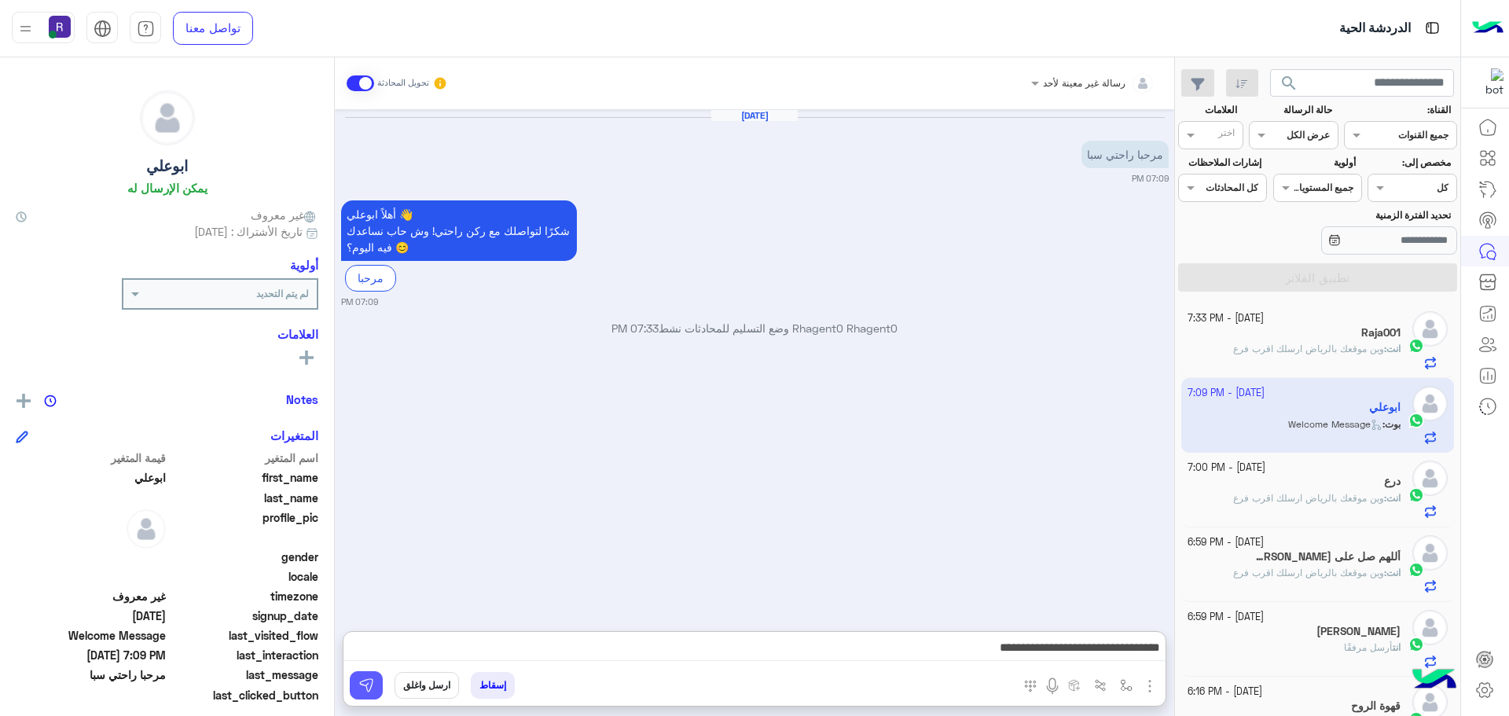
click at [370, 686] on img at bounding box center [366, 685] width 16 height 16
click at [1340, 489] on div "درع" at bounding box center [1295, 483] width 214 height 17
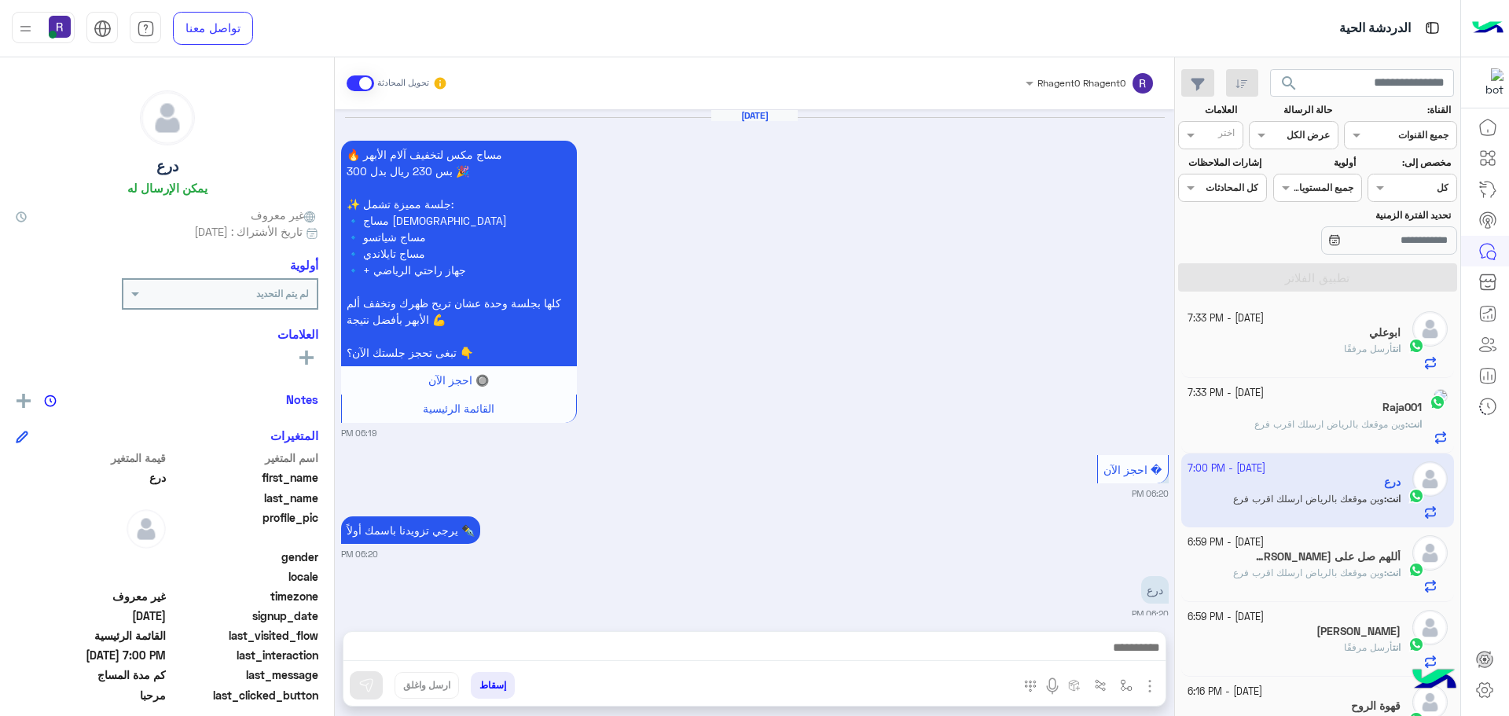
scroll to position [1570, 0]
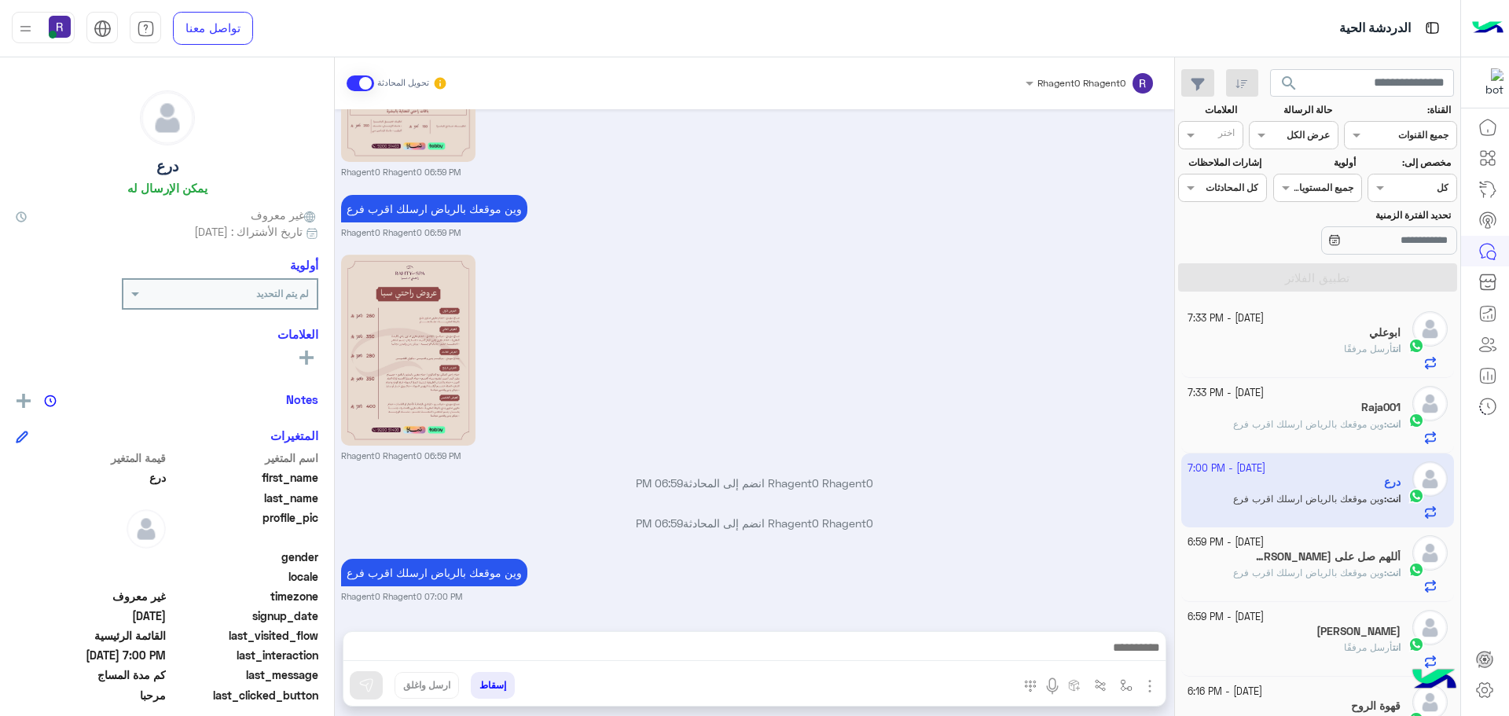
click at [1297, 341] on div "ابوعلي" at bounding box center [1295, 334] width 214 height 17
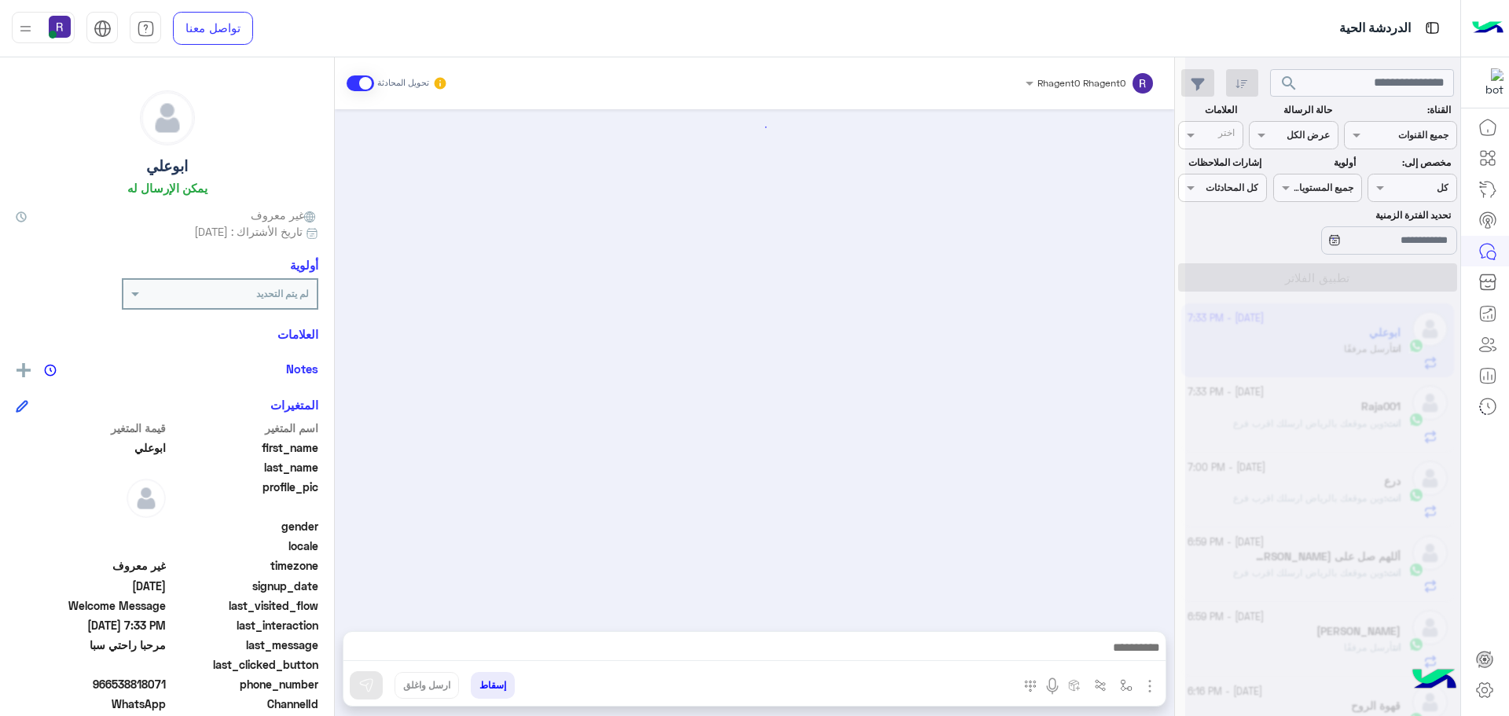
scroll to position [292, 0]
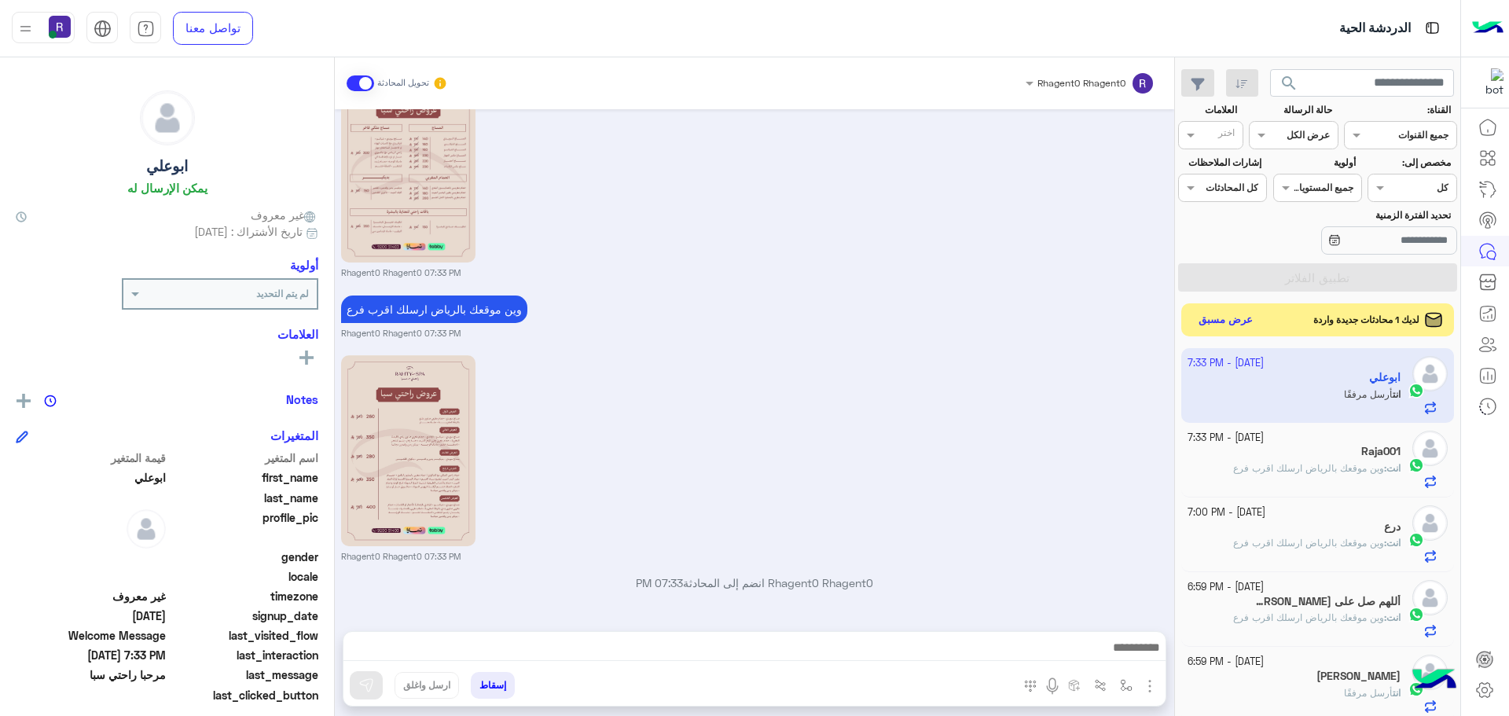
click at [1230, 324] on button "عرض مسبق" at bounding box center [1226, 320] width 66 height 21
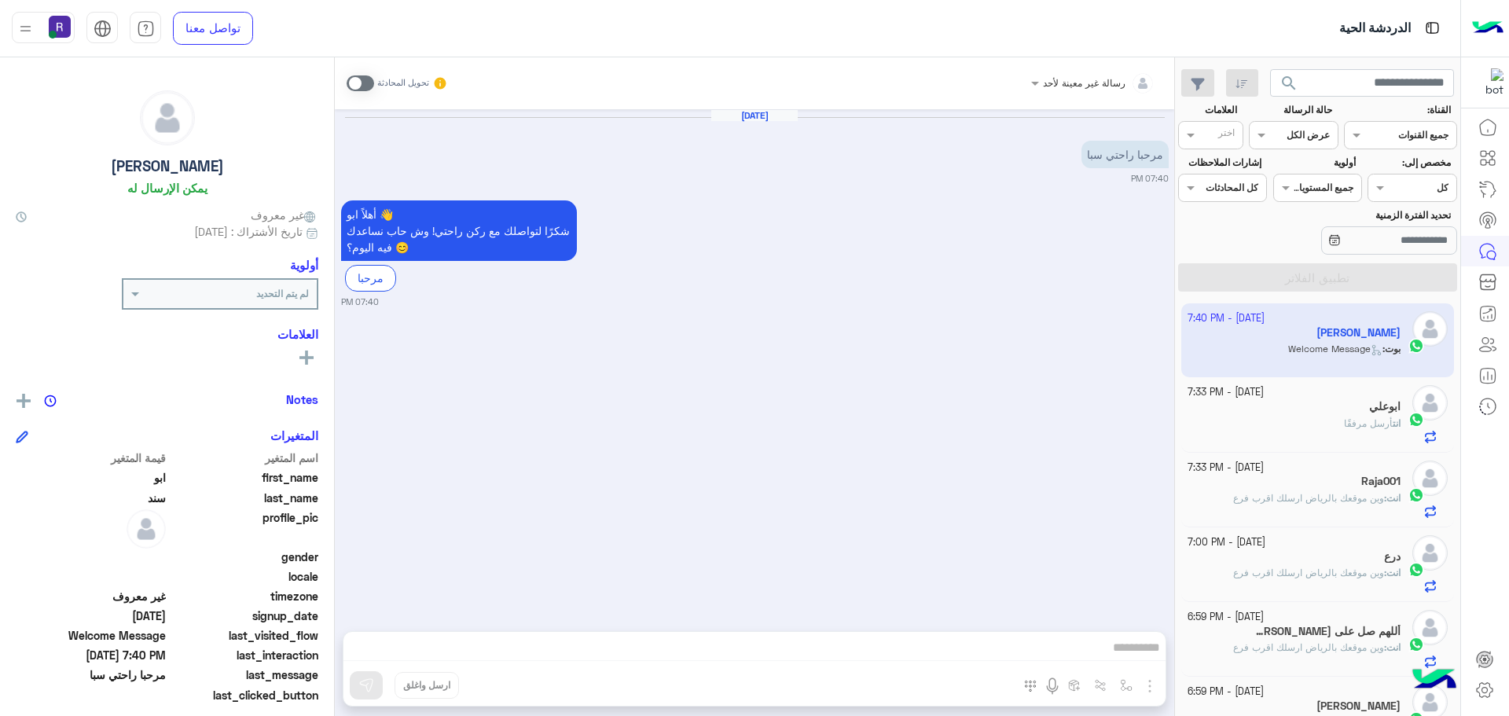
click at [369, 87] on span at bounding box center [361, 83] width 28 height 16
click at [368, 79] on span at bounding box center [361, 83] width 28 height 16
click at [1145, 685] on img "button" at bounding box center [1149, 686] width 19 height 19
click at [1134, 644] on button "الصور" at bounding box center [1125, 651] width 67 height 31
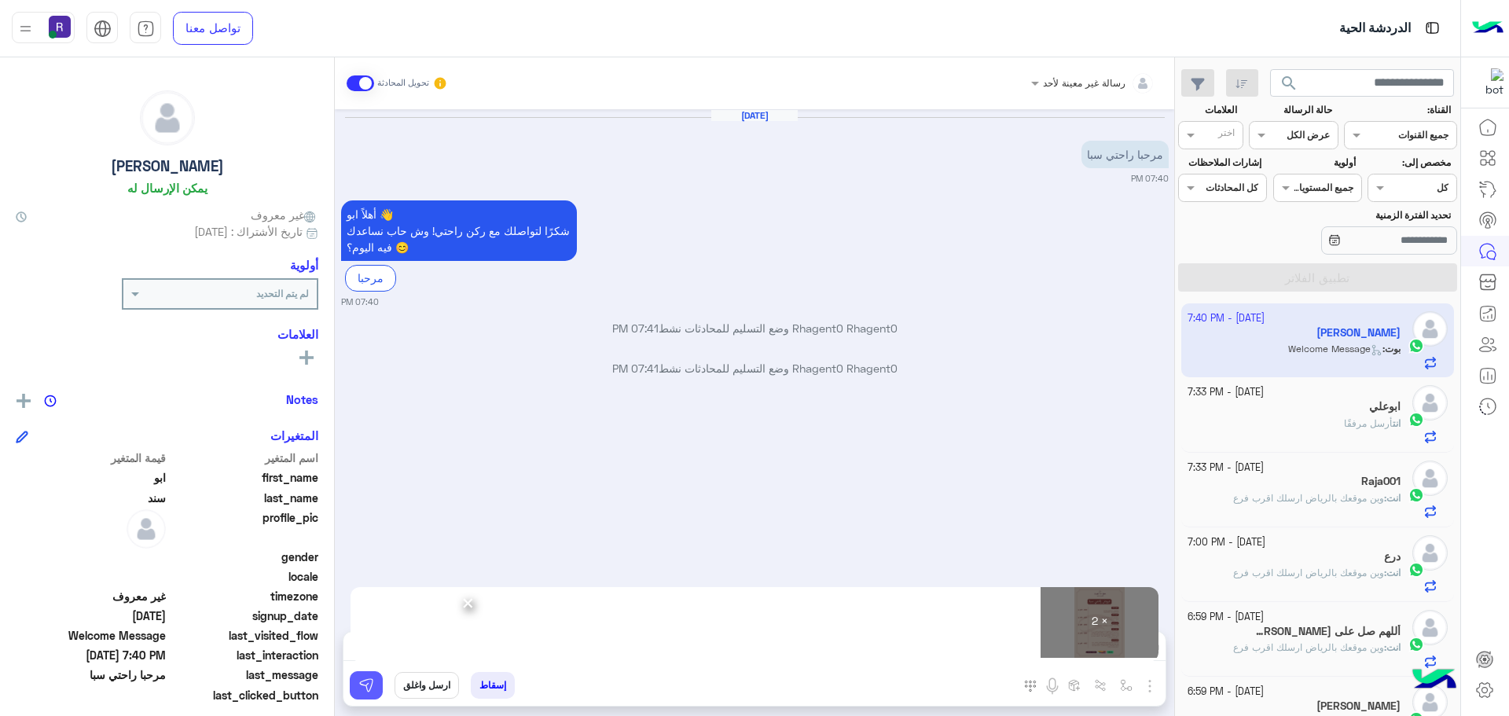
click at [363, 691] on img at bounding box center [366, 685] width 16 height 16
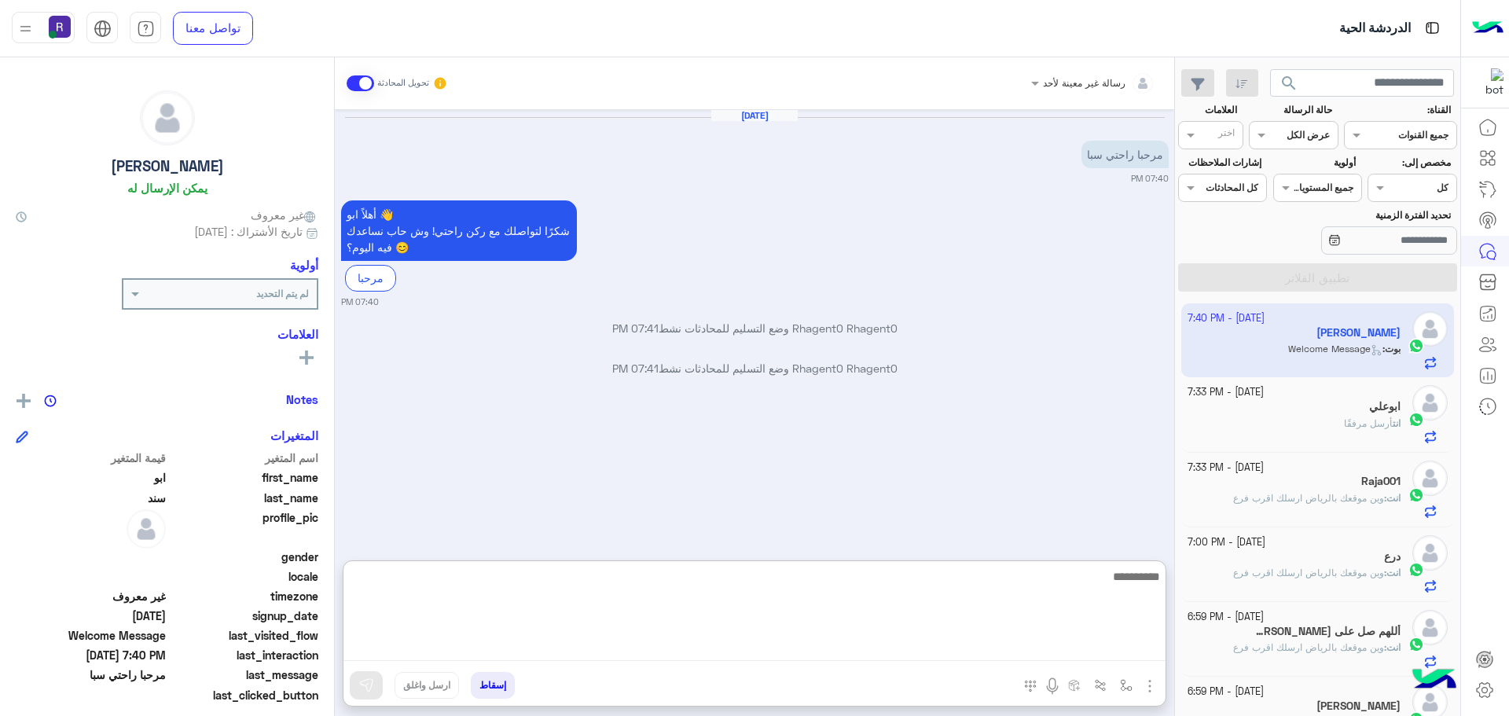
paste textarea "**********"
type textarea "**********"
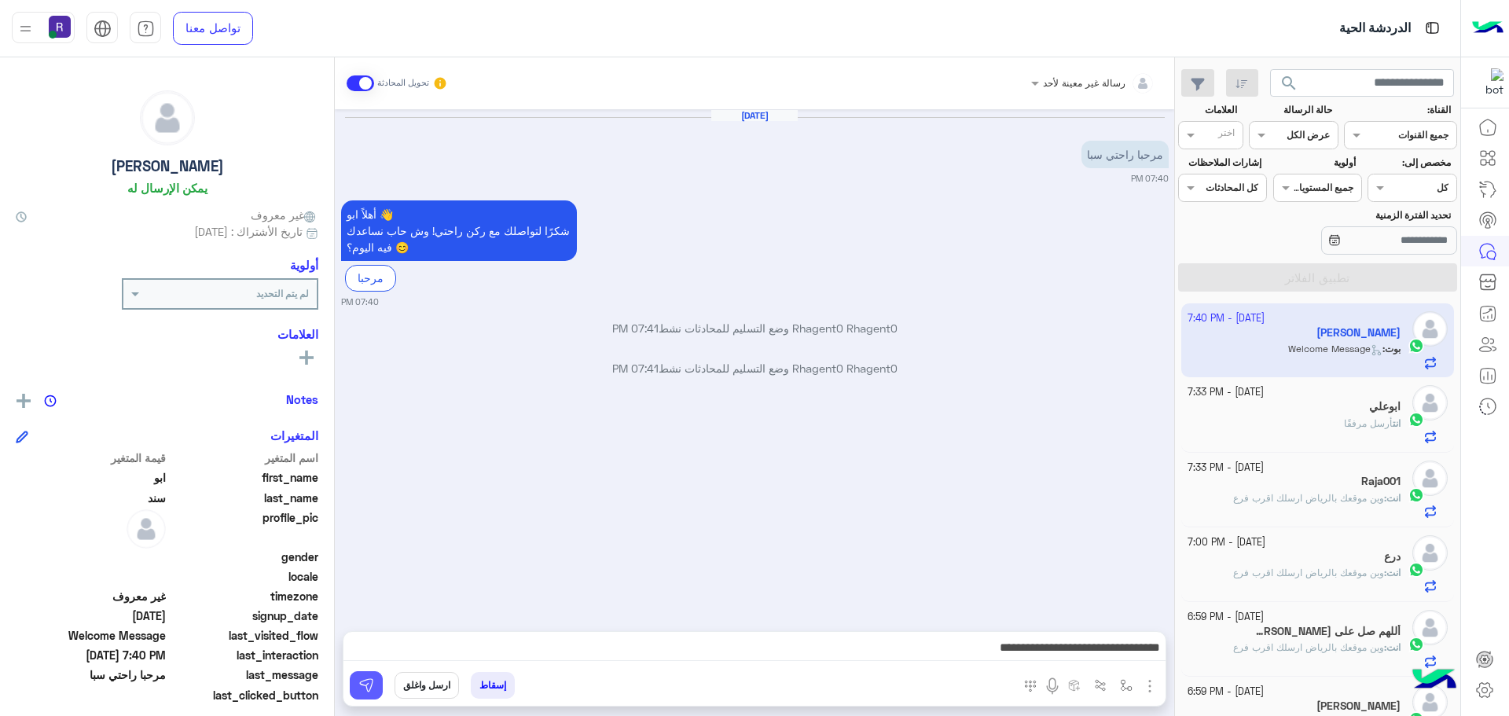
click at [365, 673] on button at bounding box center [366, 685] width 33 height 28
click at [1268, 424] on div "انت أرسل مرفقًا" at bounding box center [1295, 431] width 214 height 28
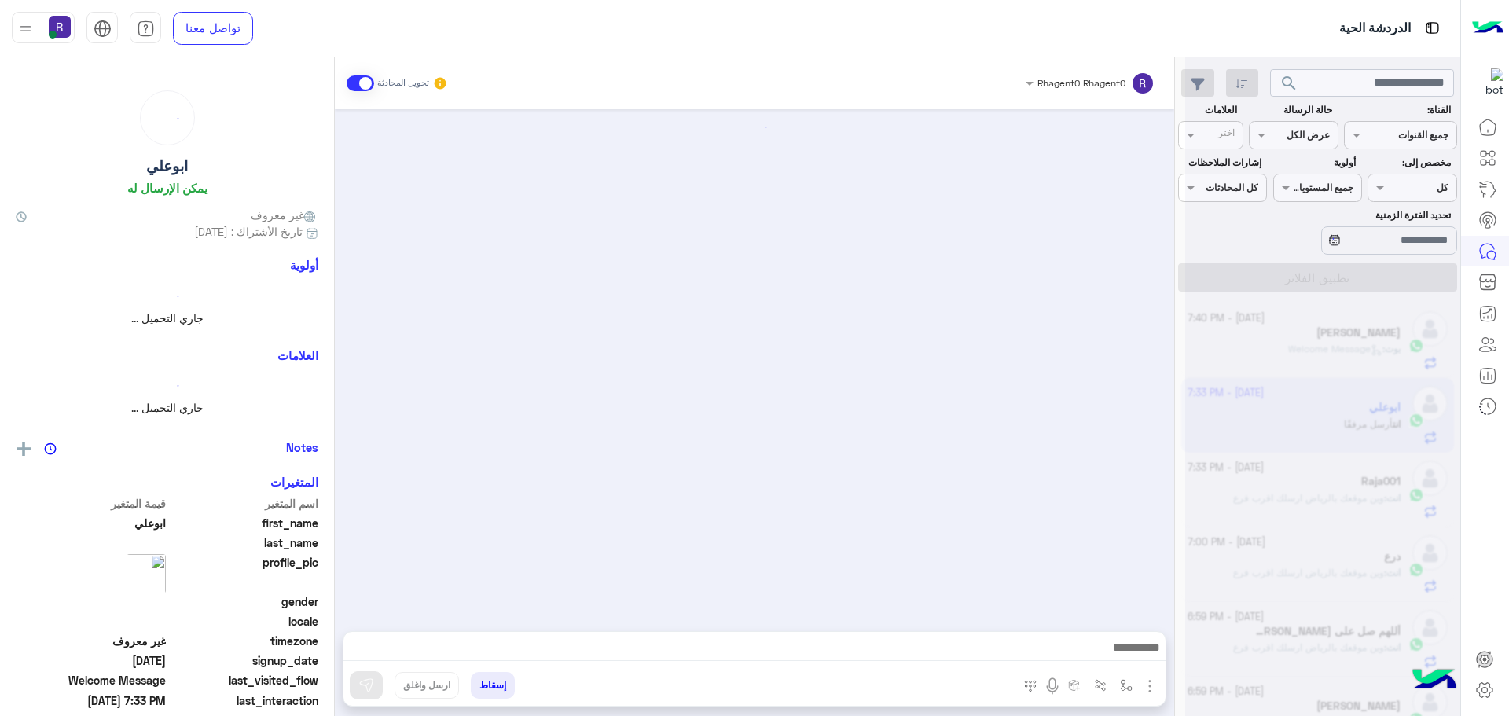
scroll to position [292, 0]
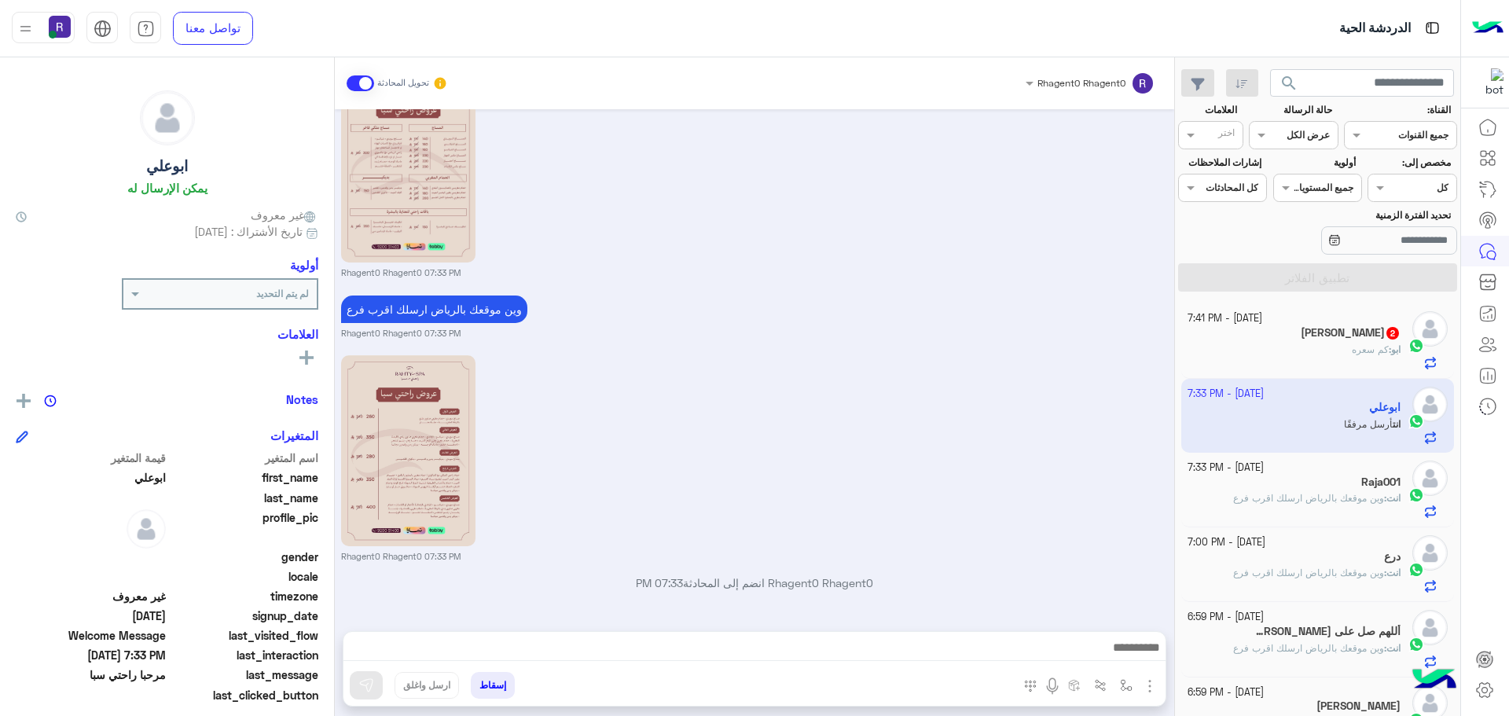
click at [1280, 347] on div "ابو : كم سعره" at bounding box center [1295, 357] width 214 height 28
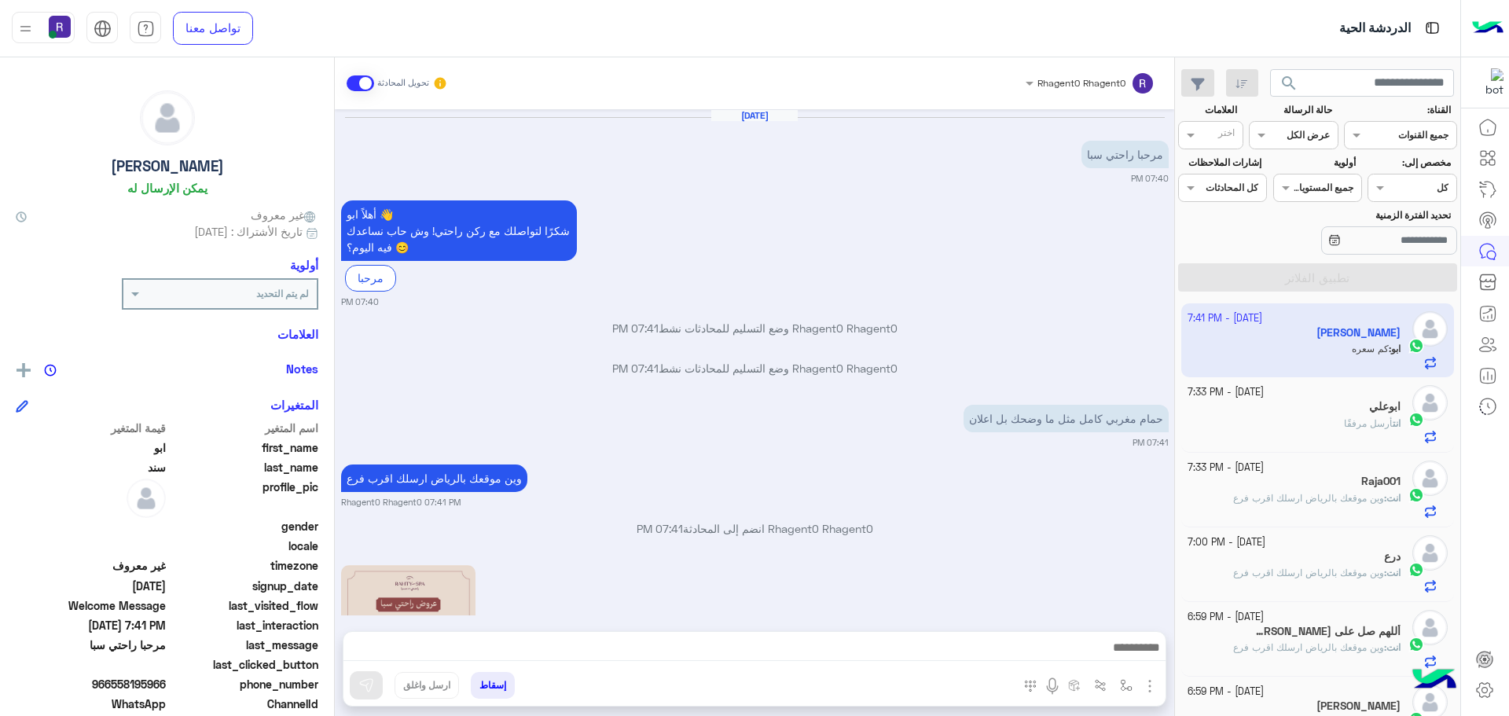
scroll to position [453, 0]
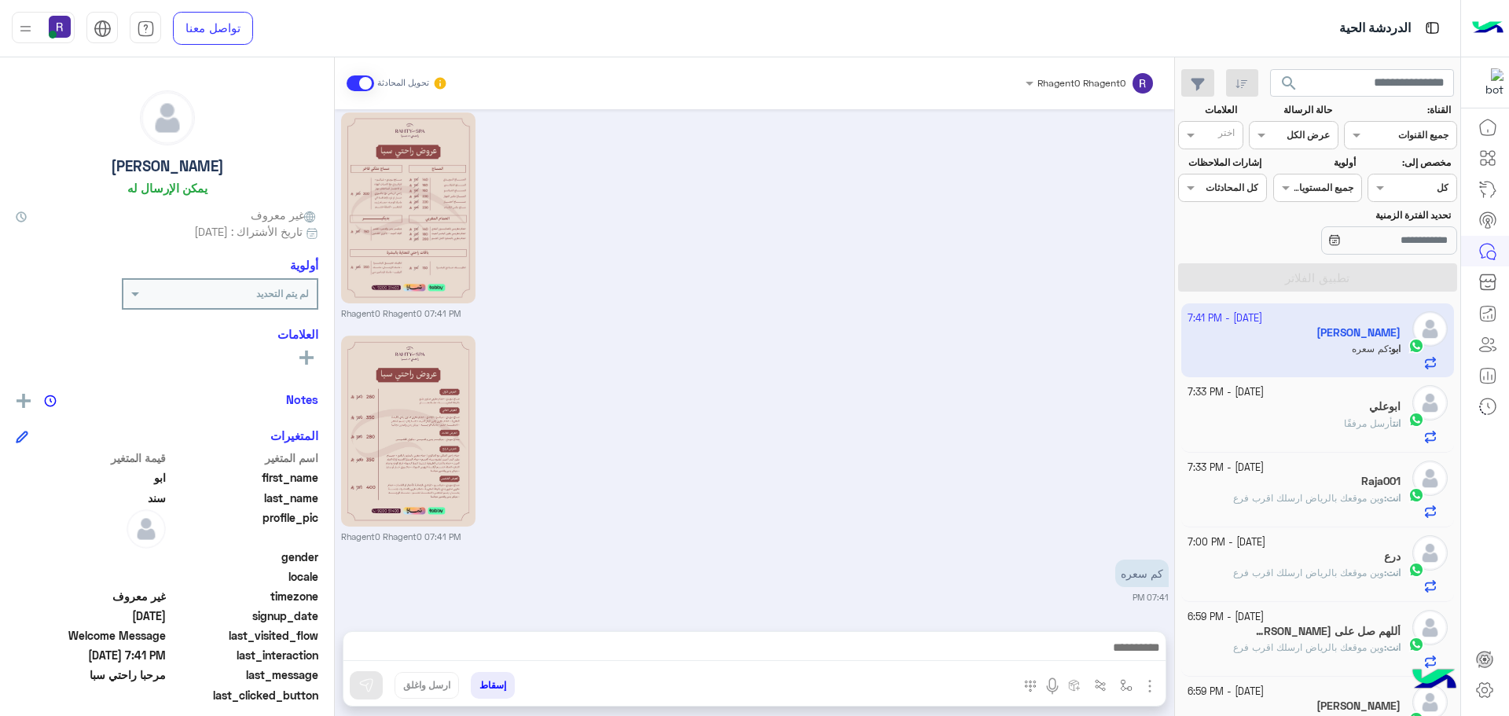
click at [1320, 414] on div "ابوعلي" at bounding box center [1295, 408] width 214 height 17
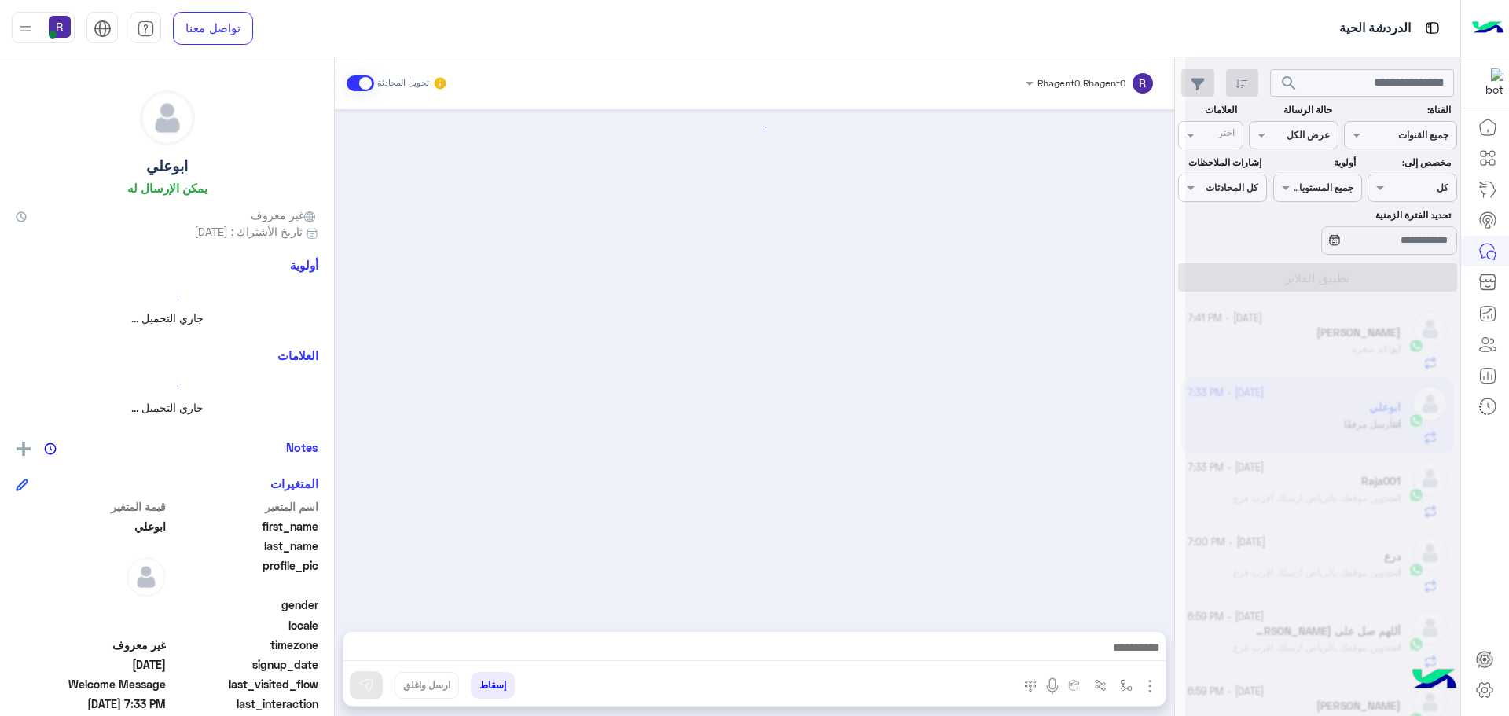
scroll to position [292, 0]
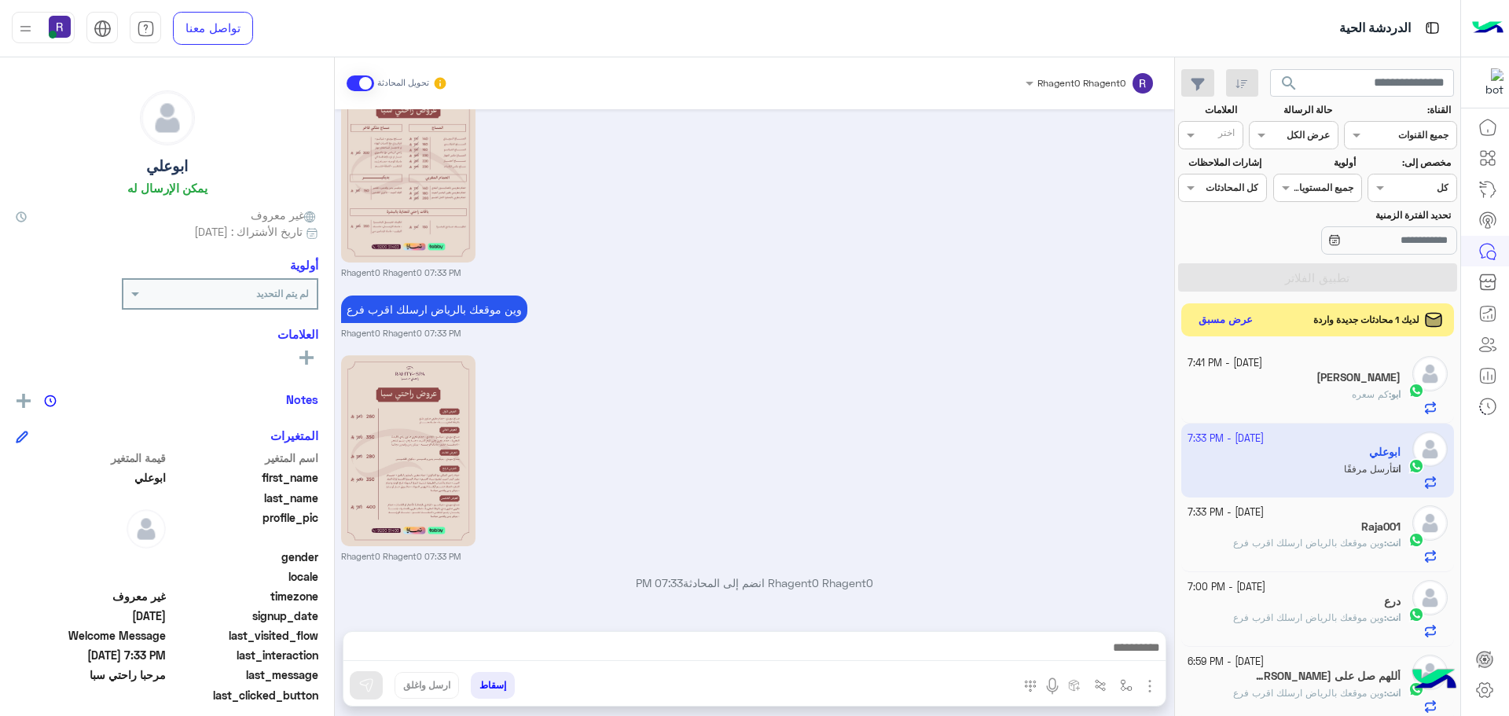
click at [1223, 324] on button "عرض مسبق" at bounding box center [1226, 320] width 66 height 21
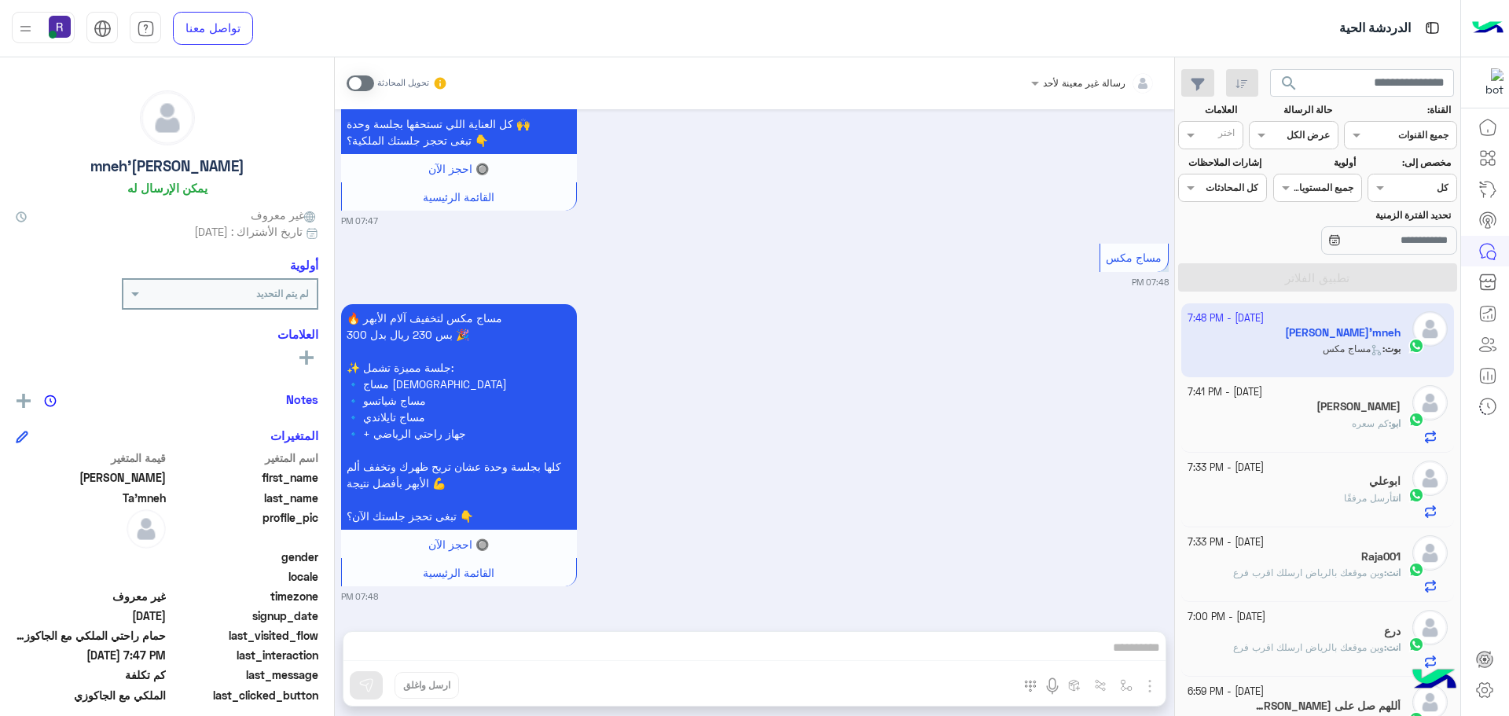
scroll to position [3104, 0]
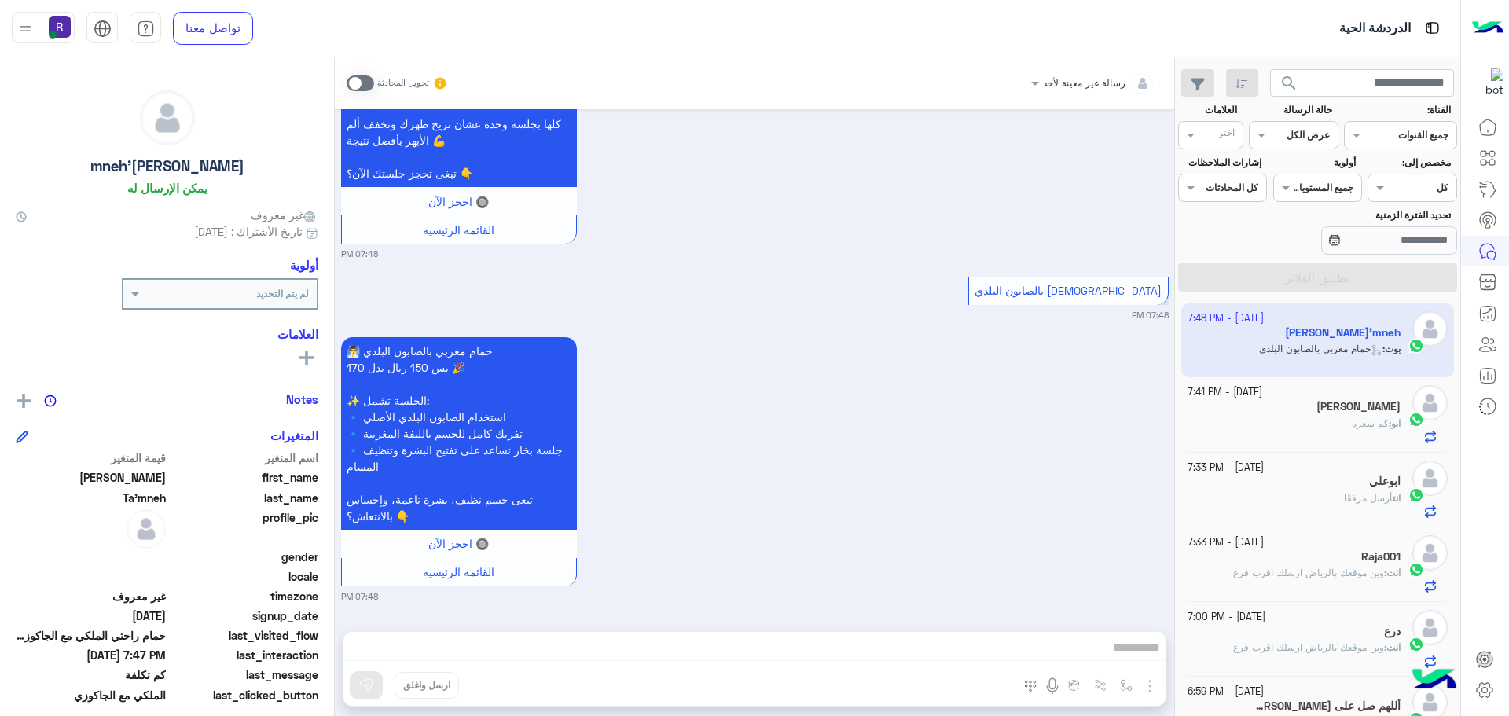
click at [369, 84] on span at bounding box center [361, 83] width 28 height 16
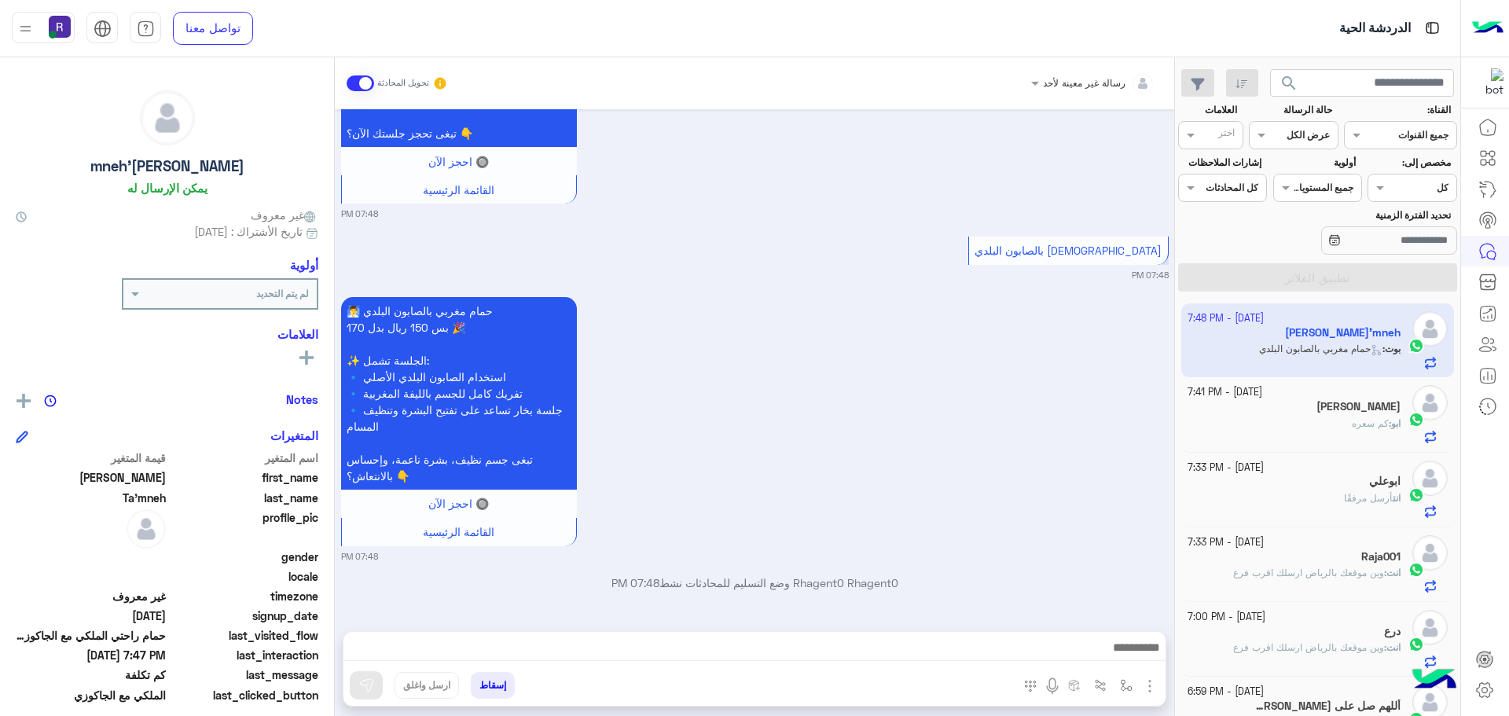
click at [1152, 688] on img "button" at bounding box center [1149, 686] width 19 height 19
click at [1133, 652] on span "الصور" at bounding box center [1119, 652] width 29 height 18
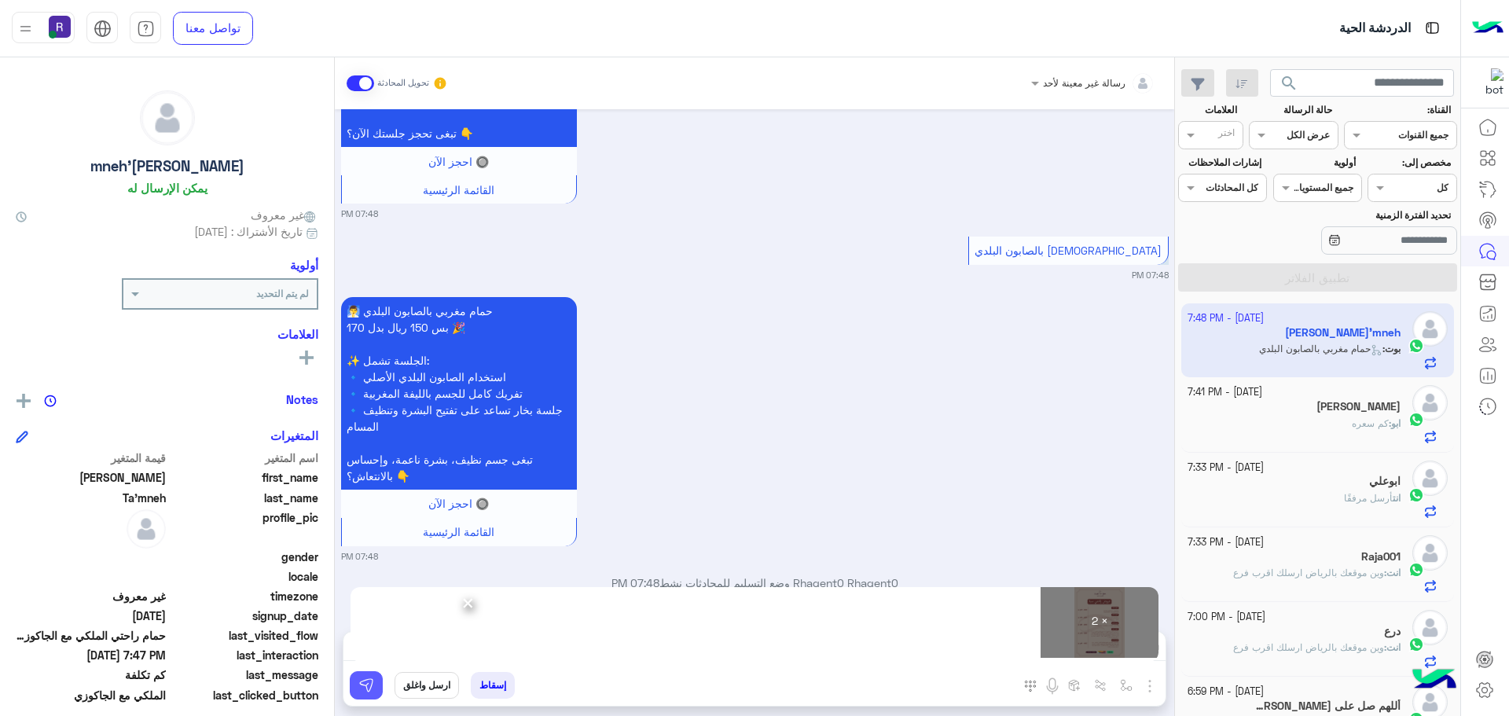
click at [360, 688] on img at bounding box center [366, 685] width 16 height 16
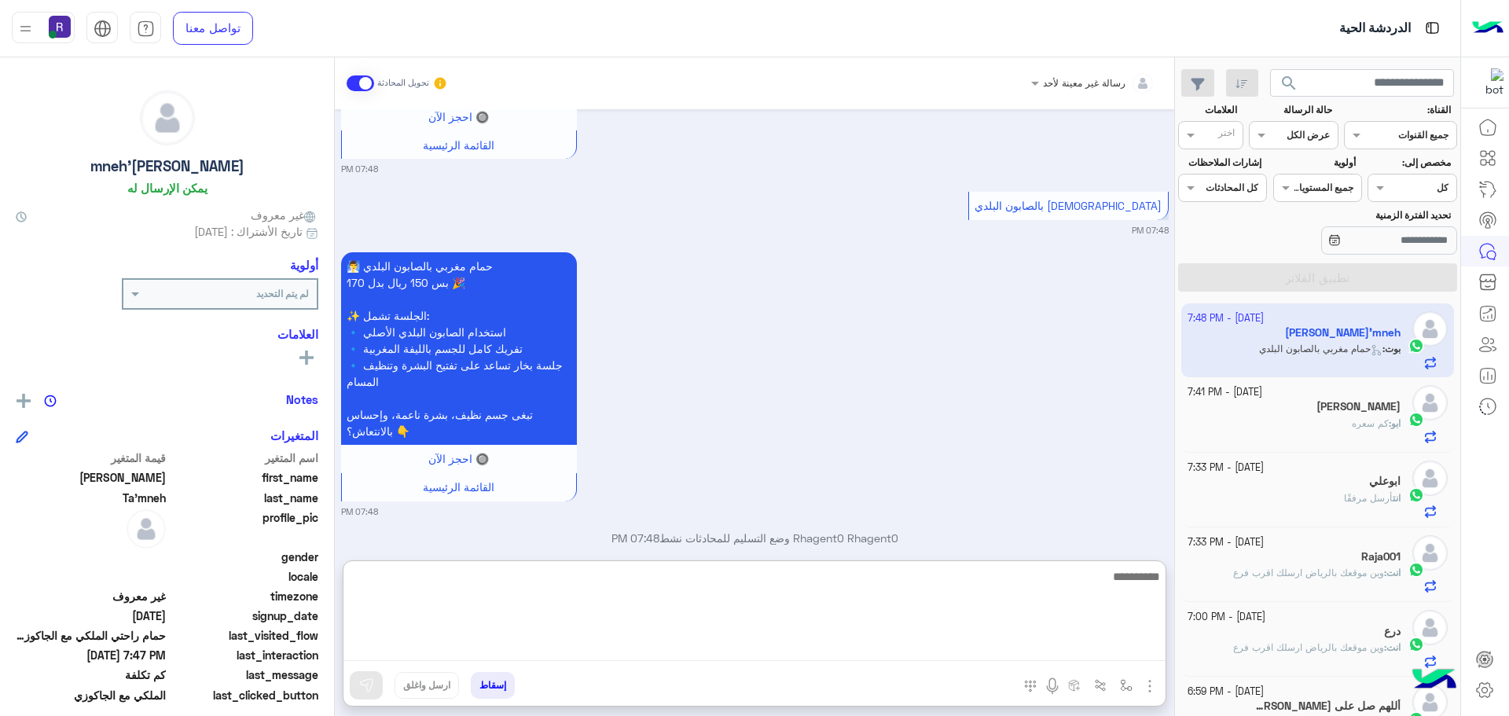
paste textarea "**********"
type textarea "**********"
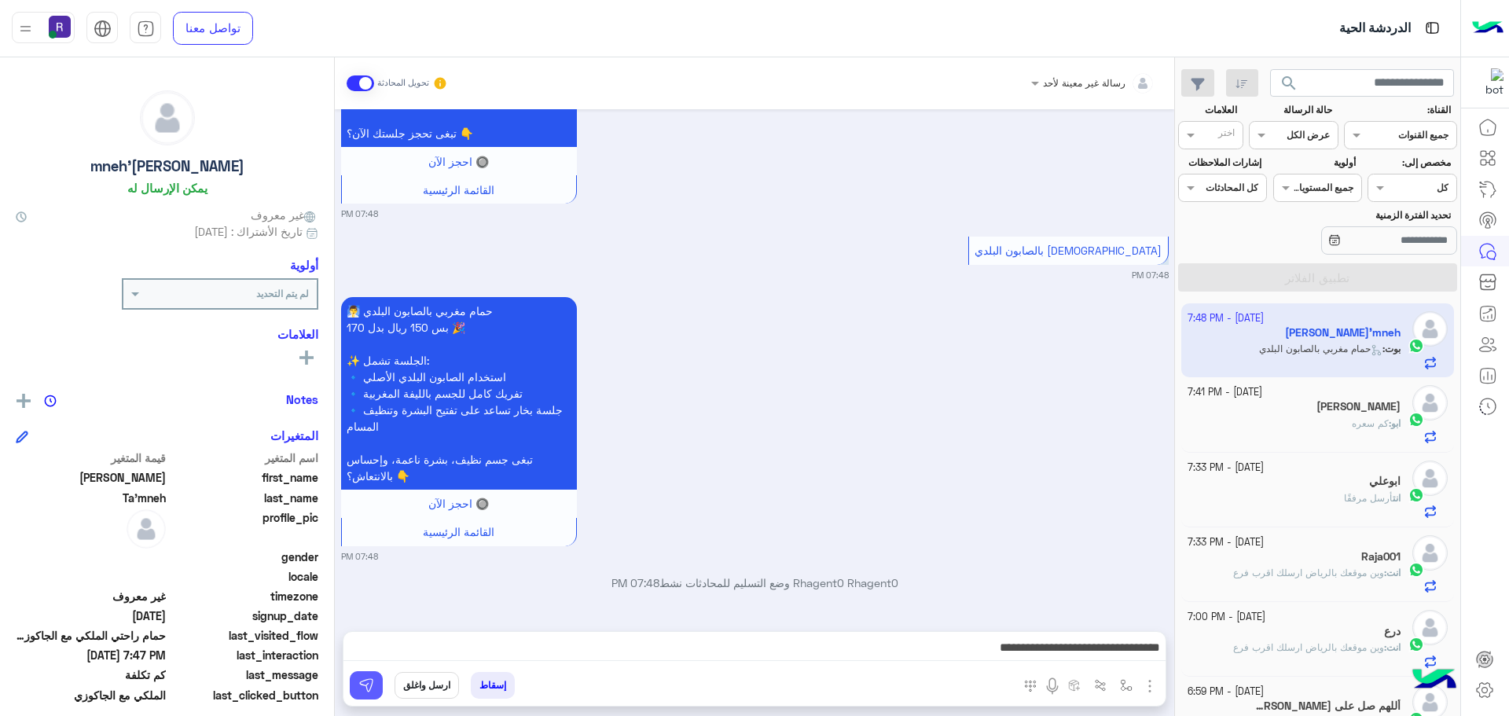
click at [371, 677] on img at bounding box center [366, 685] width 16 height 16
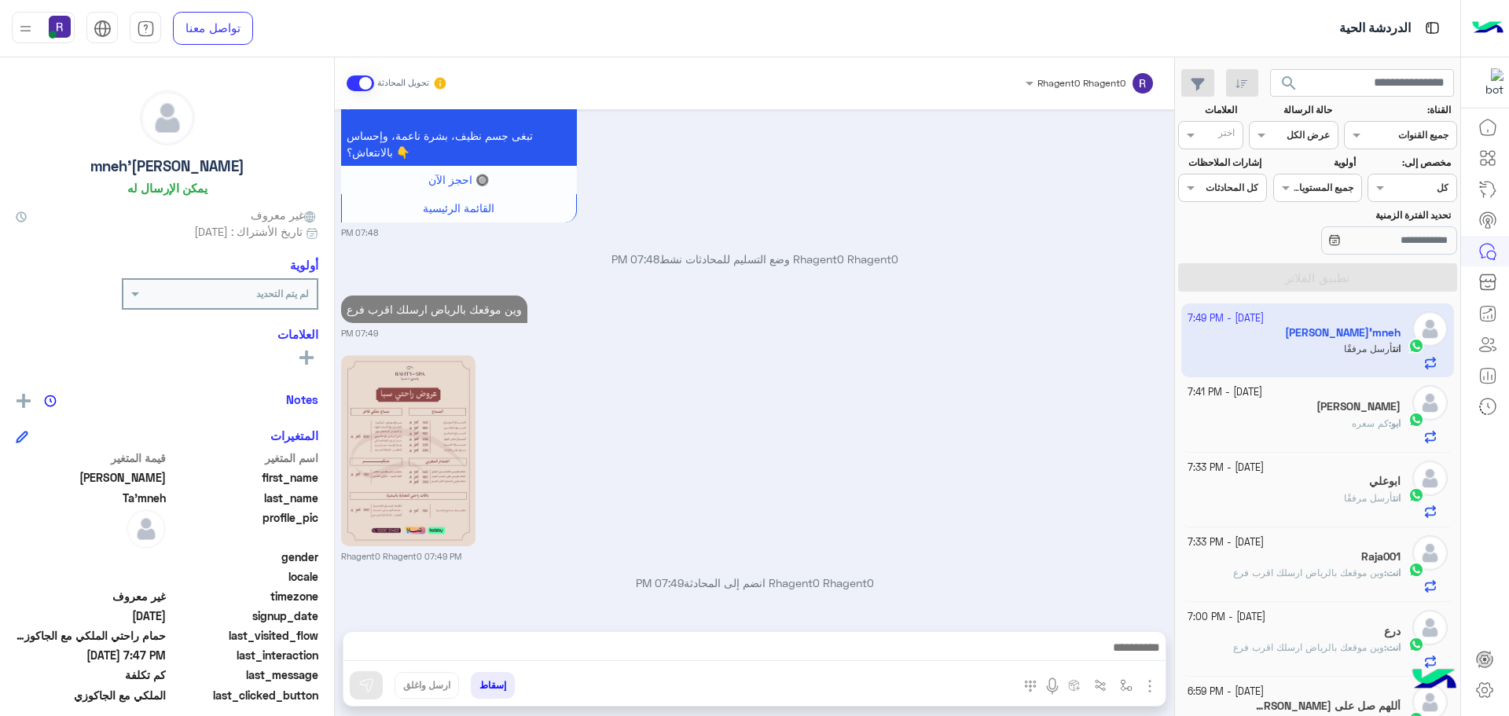
scroll to position [3692, 0]
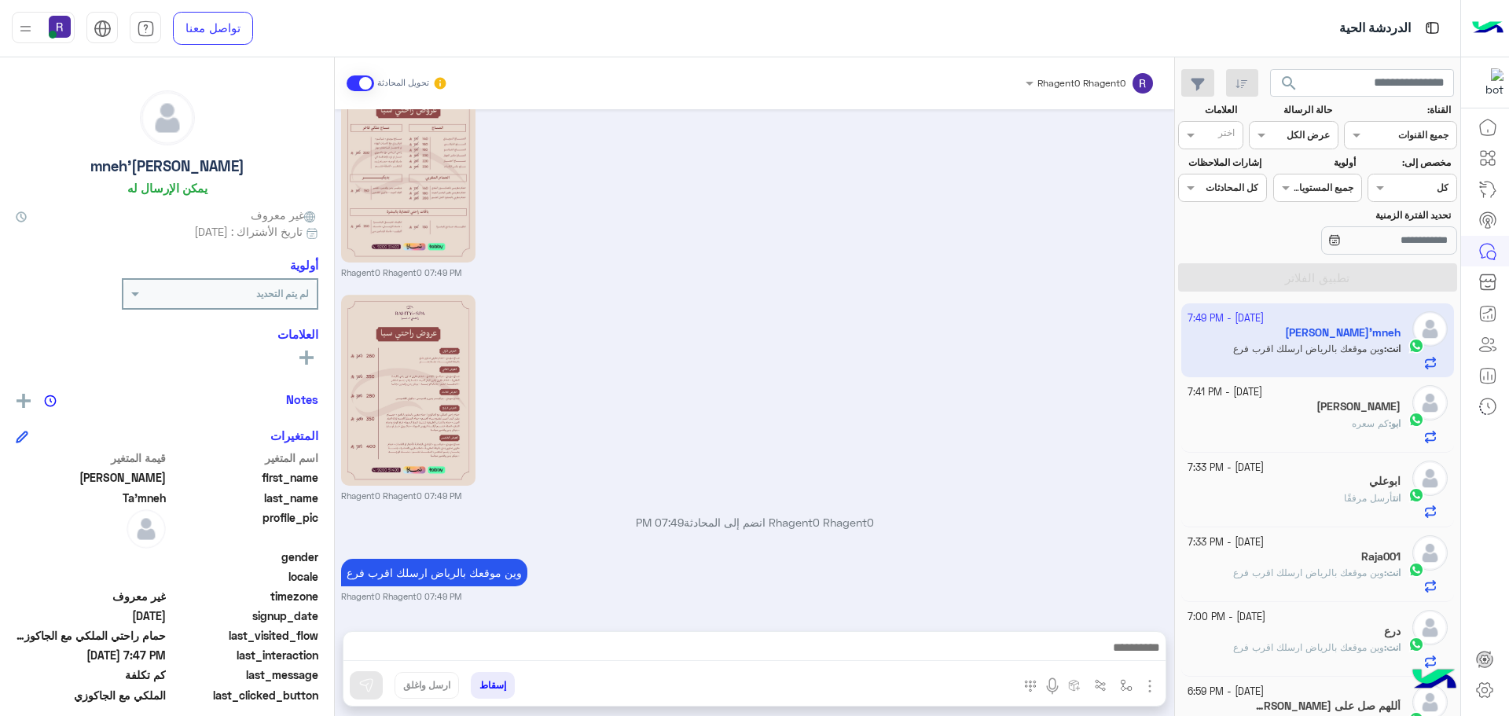
click at [1305, 419] on div "ابو : كم سعره" at bounding box center [1295, 431] width 214 height 28
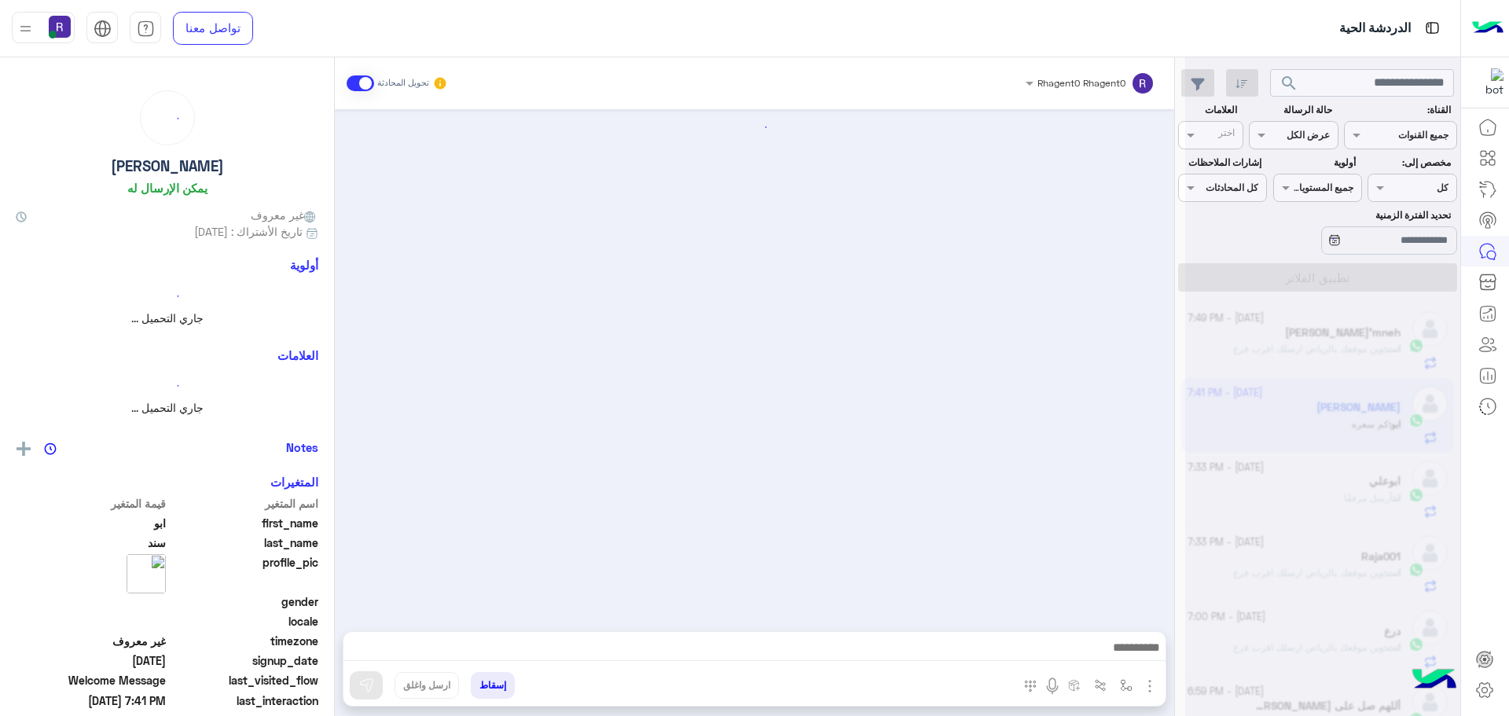
scroll to position [453, 0]
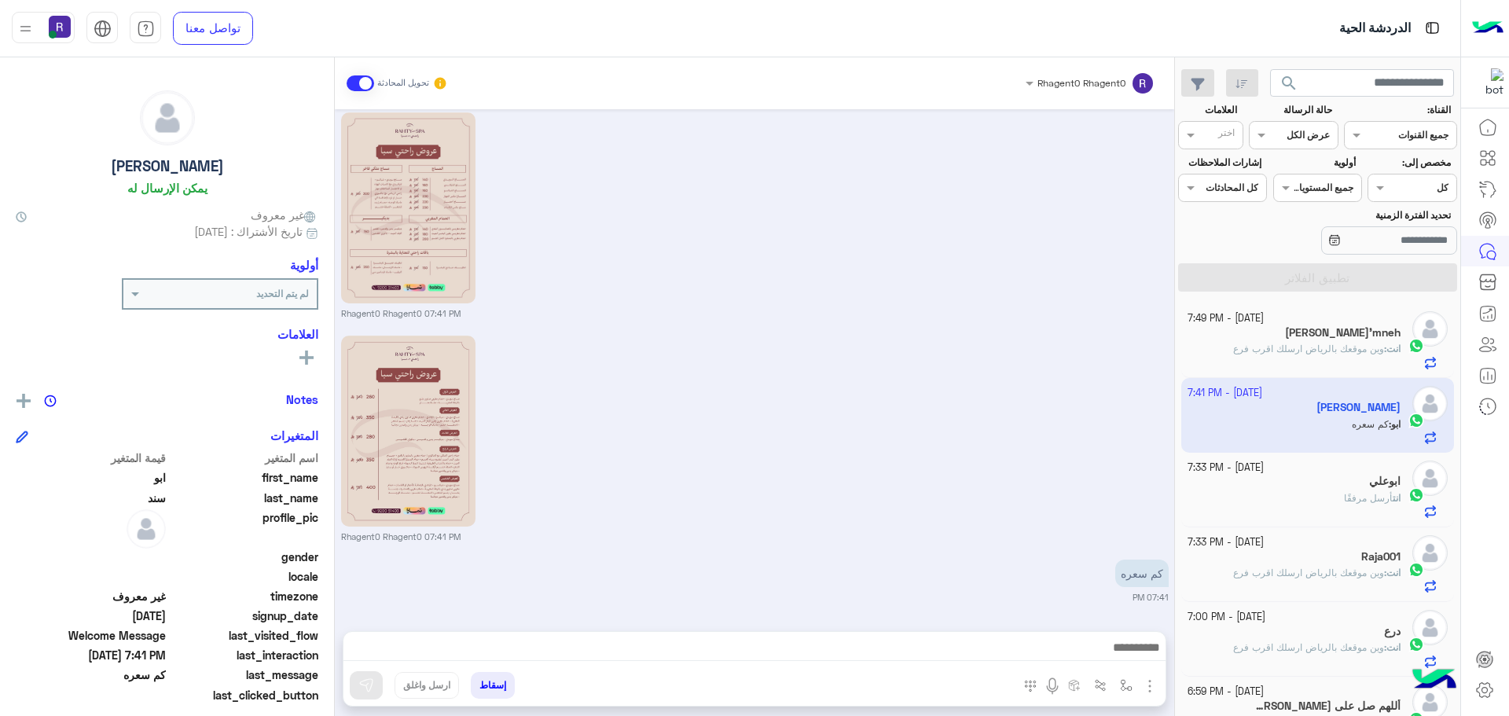
click at [1352, 346] on span "وين موقعك بالرياض ارسلك اقرب فرع" at bounding box center [1308, 349] width 151 height 12
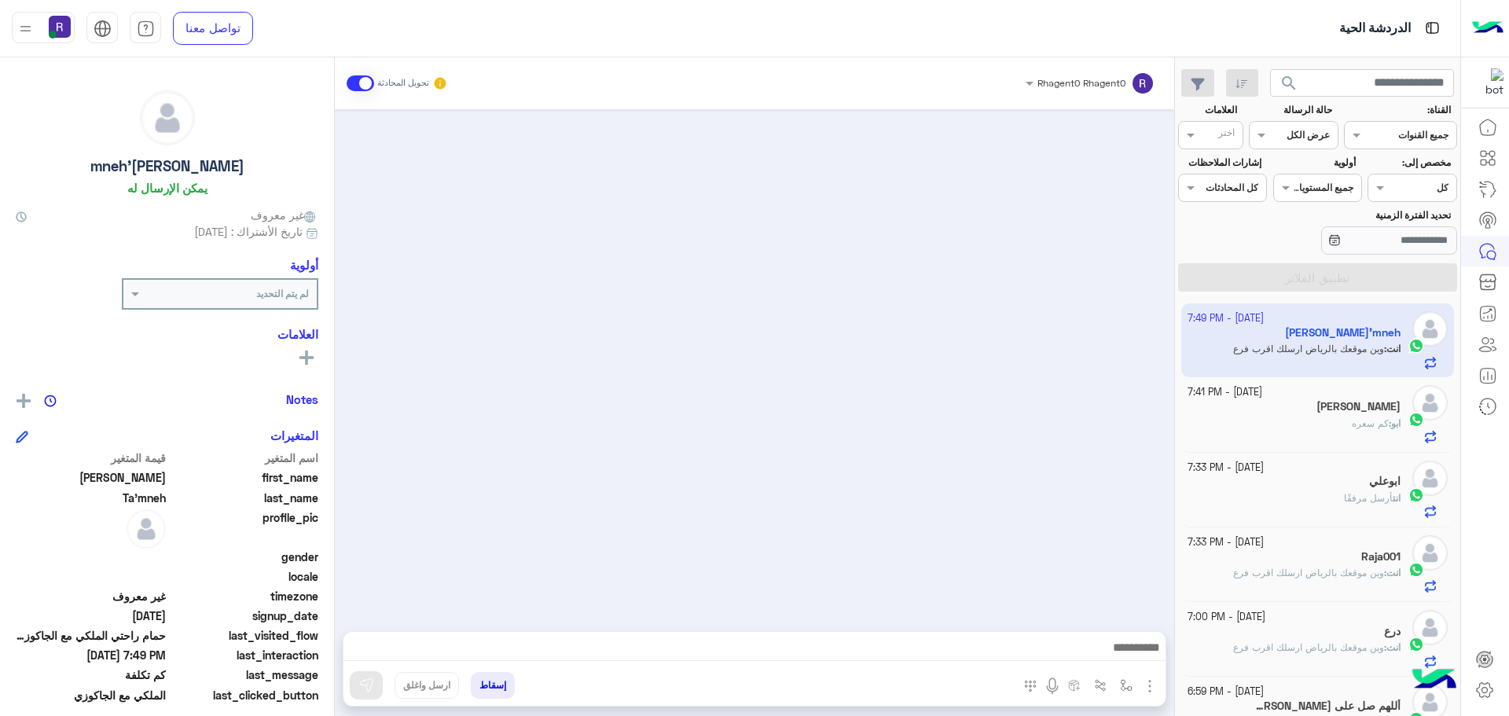
click at [1352, 420] on span "كم سعره" at bounding box center [1370, 423] width 37 height 12
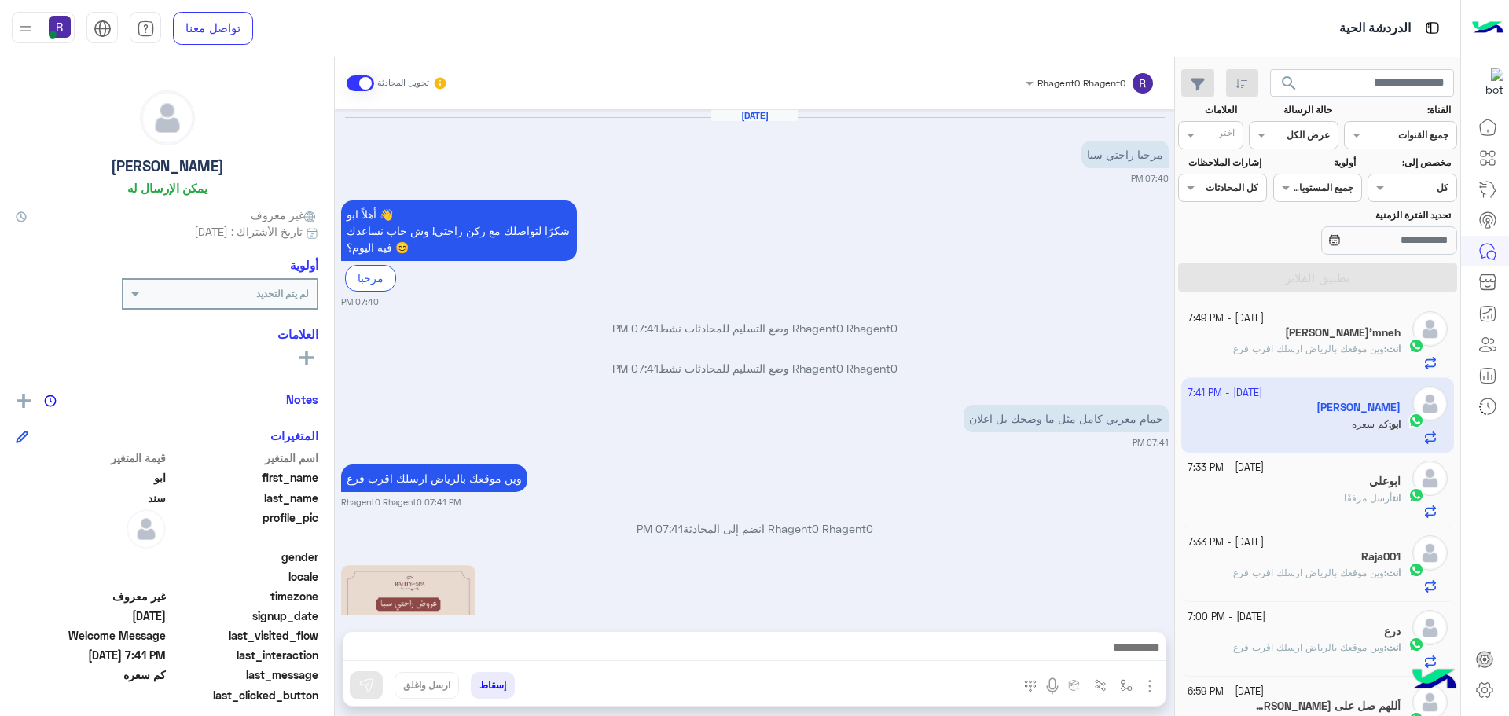
scroll to position [453, 0]
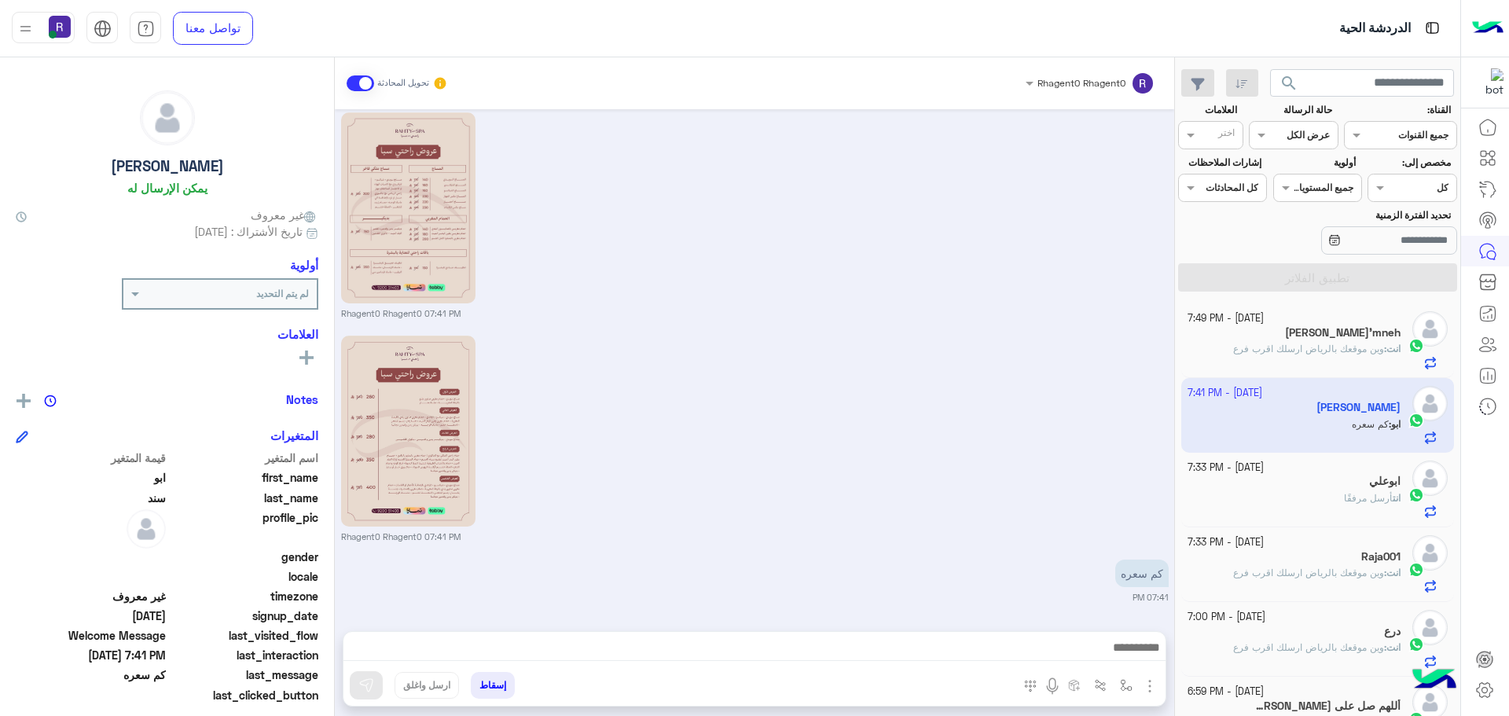
click at [1332, 342] on p "انت : وين موقعك بالرياض ارسلك اقرب فرع" at bounding box center [1316, 349] width 167 height 14
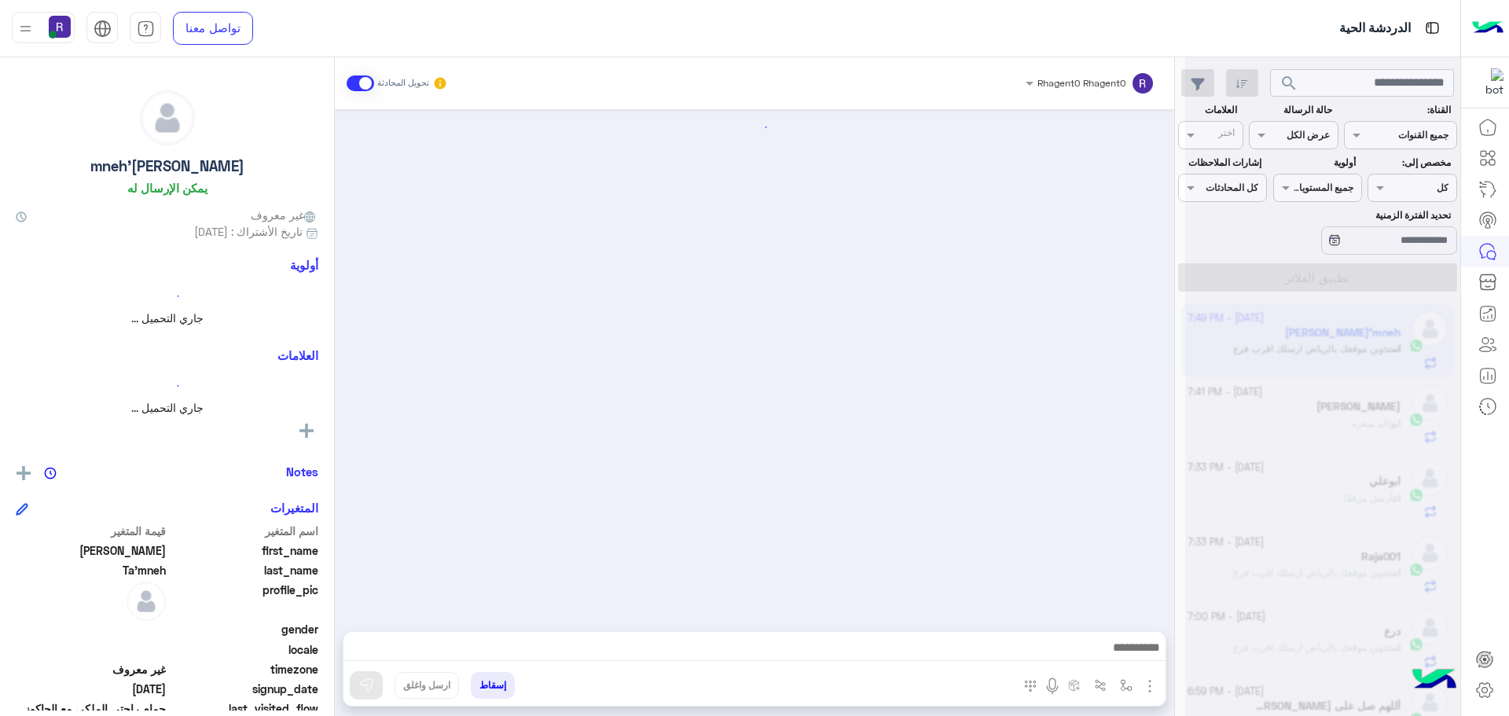
scroll to position [2789, 0]
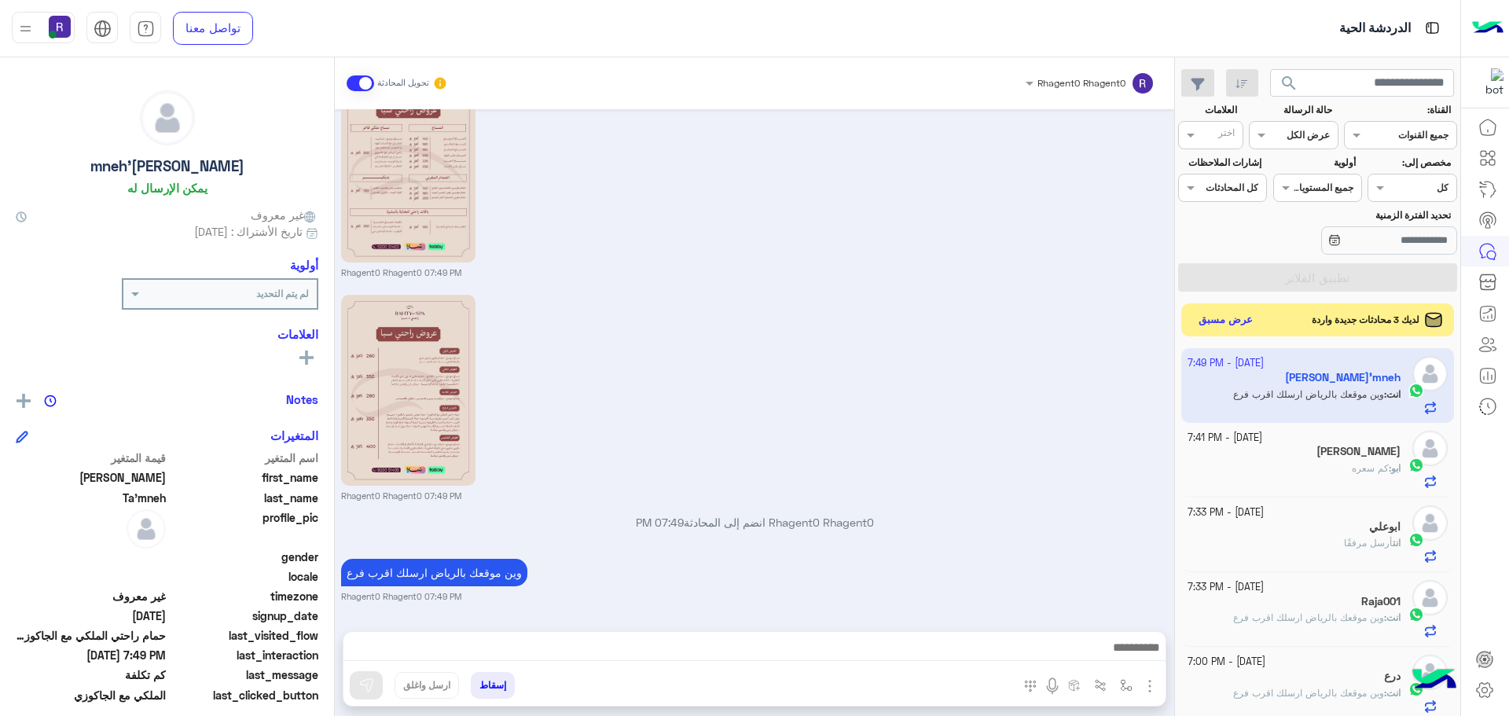
click at [1214, 319] on button "عرض مسبق" at bounding box center [1226, 320] width 66 height 21
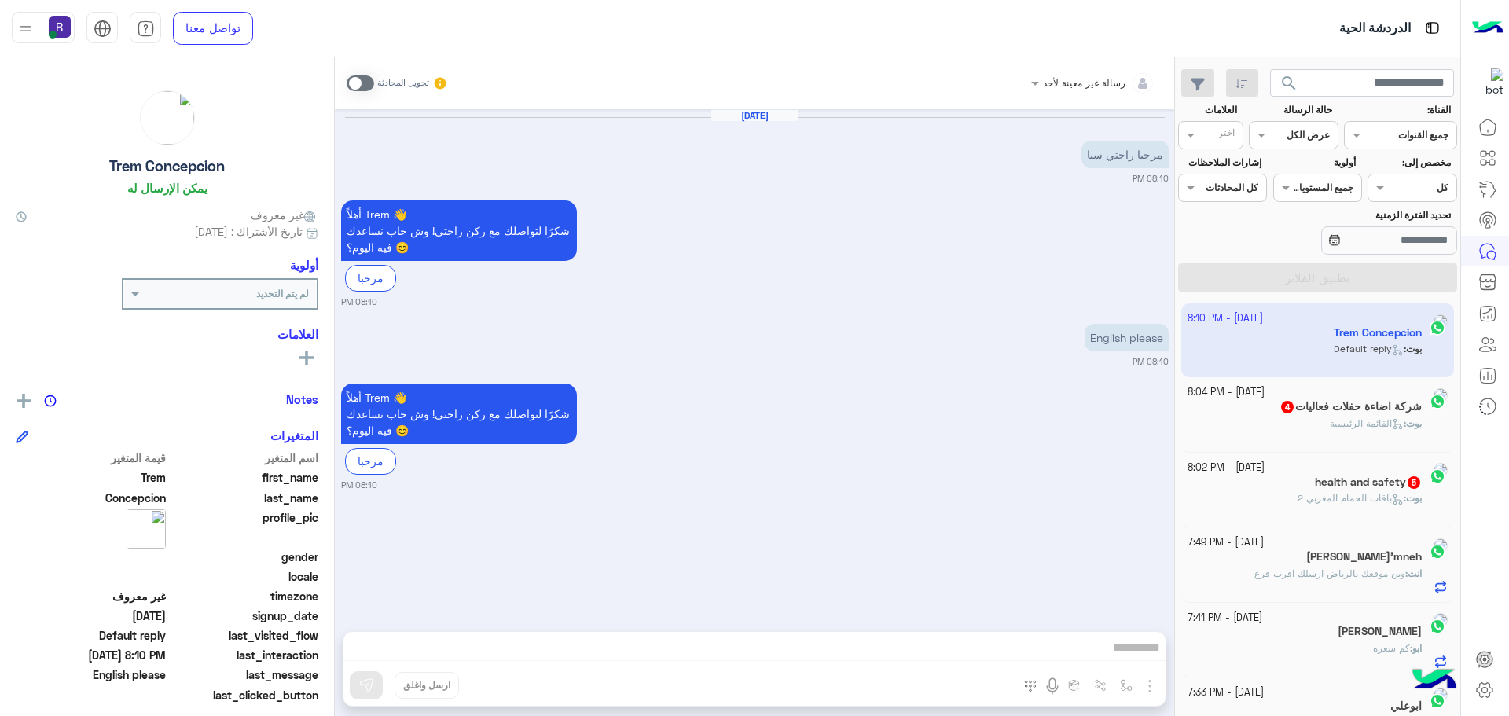
click at [368, 84] on span at bounding box center [361, 83] width 28 height 16
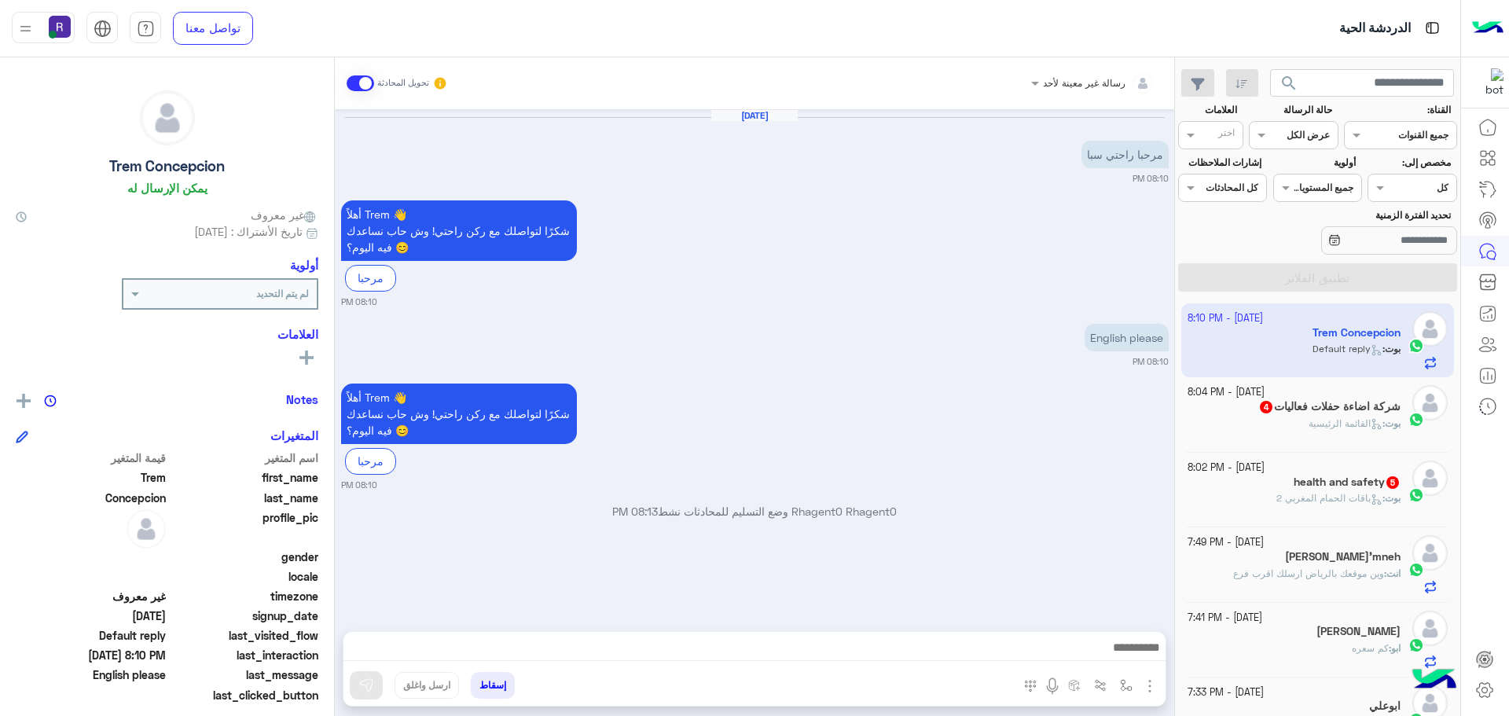
click at [1151, 688] on img "button" at bounding box center [1149, 686] width 19 height 19
click at [1140, 652] on img at bounding box center [1146, 652] width 13 height 18
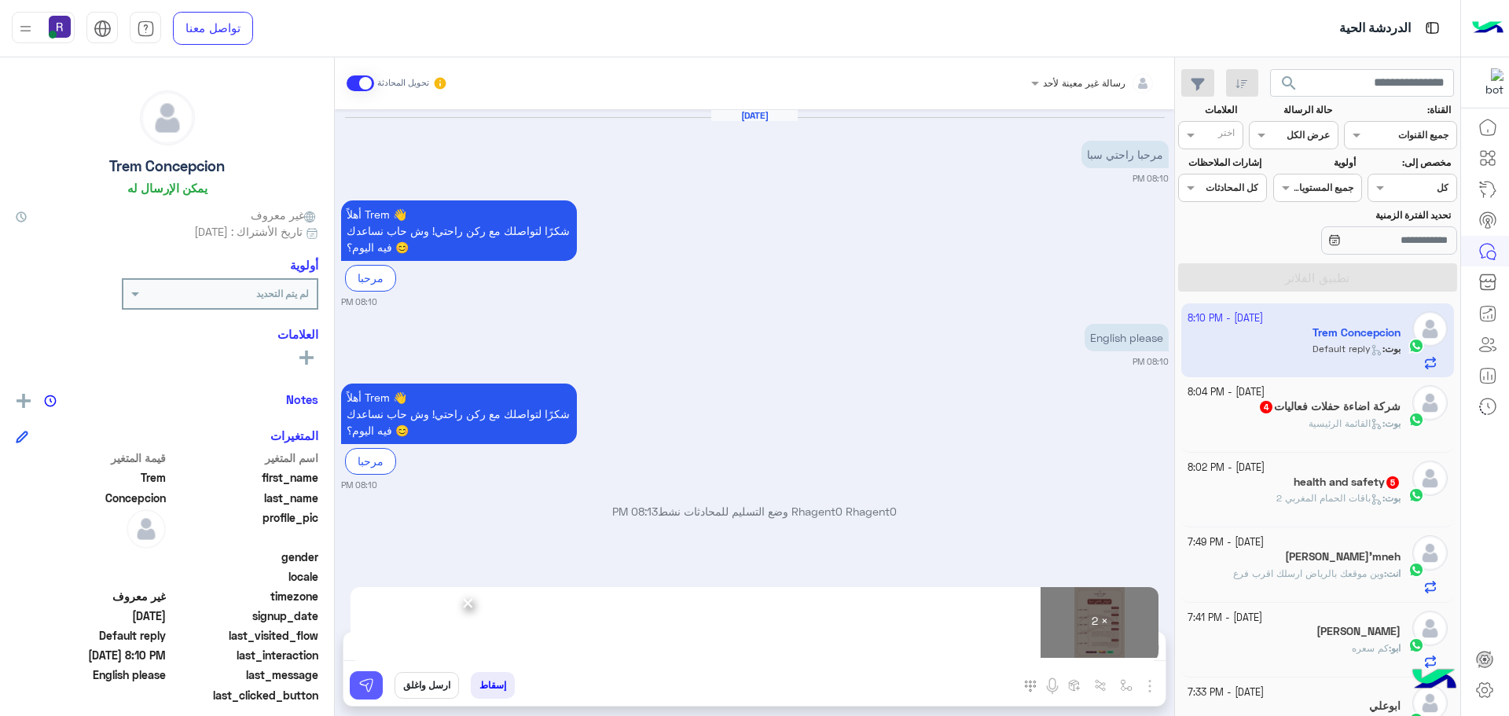
click at [372, 684] on img at bounding box center [366, 685] width 16 height 16
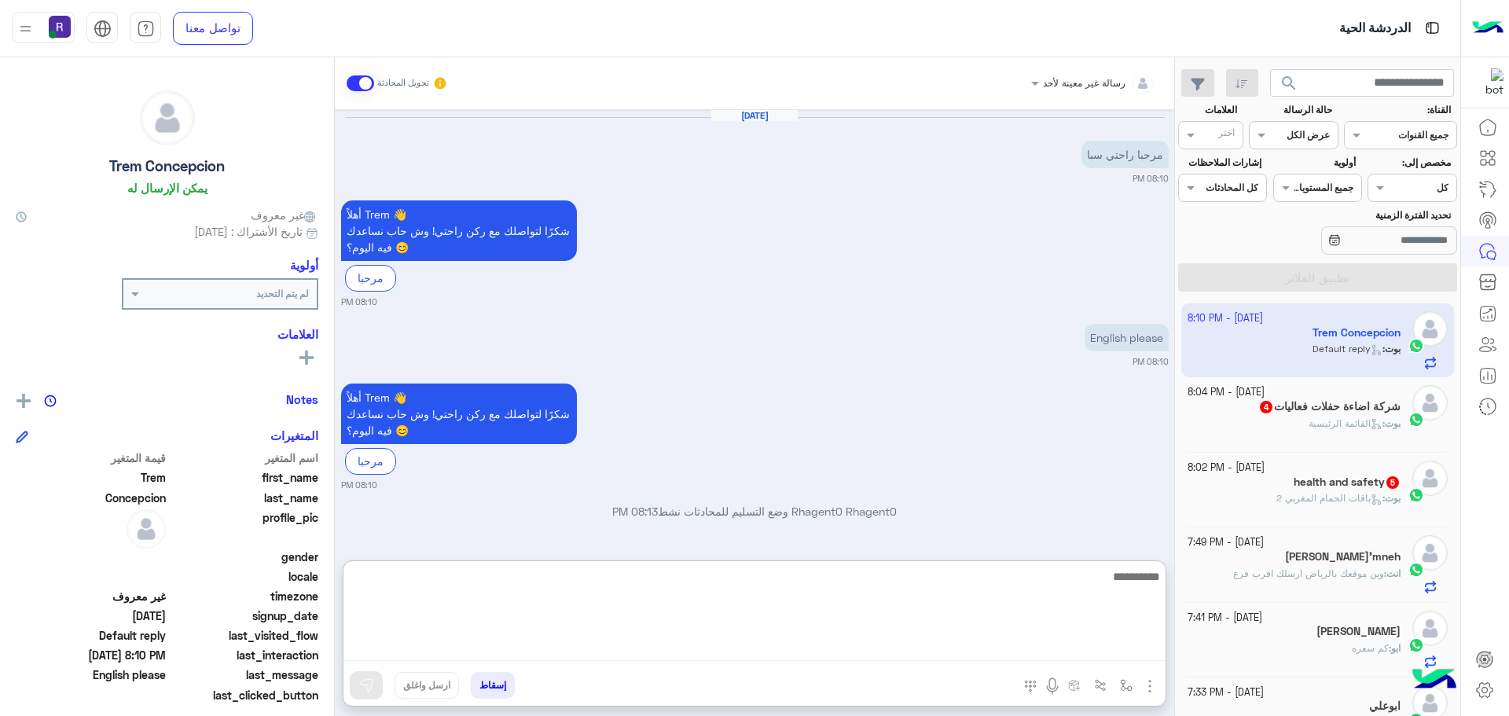
paste textarea "**********"
type textarea "**********"
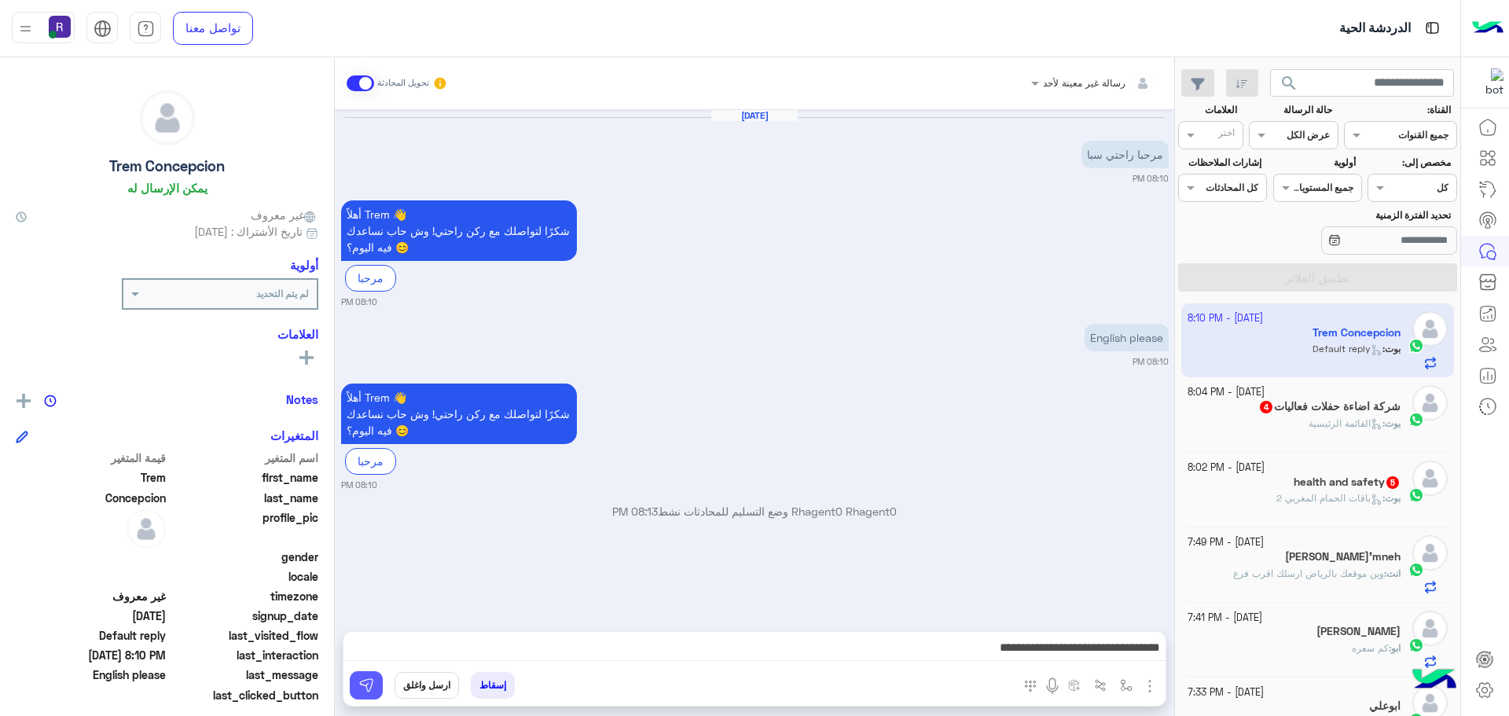
click at [376, 689] on button at bounding box center [366, 685] width 33 height 28
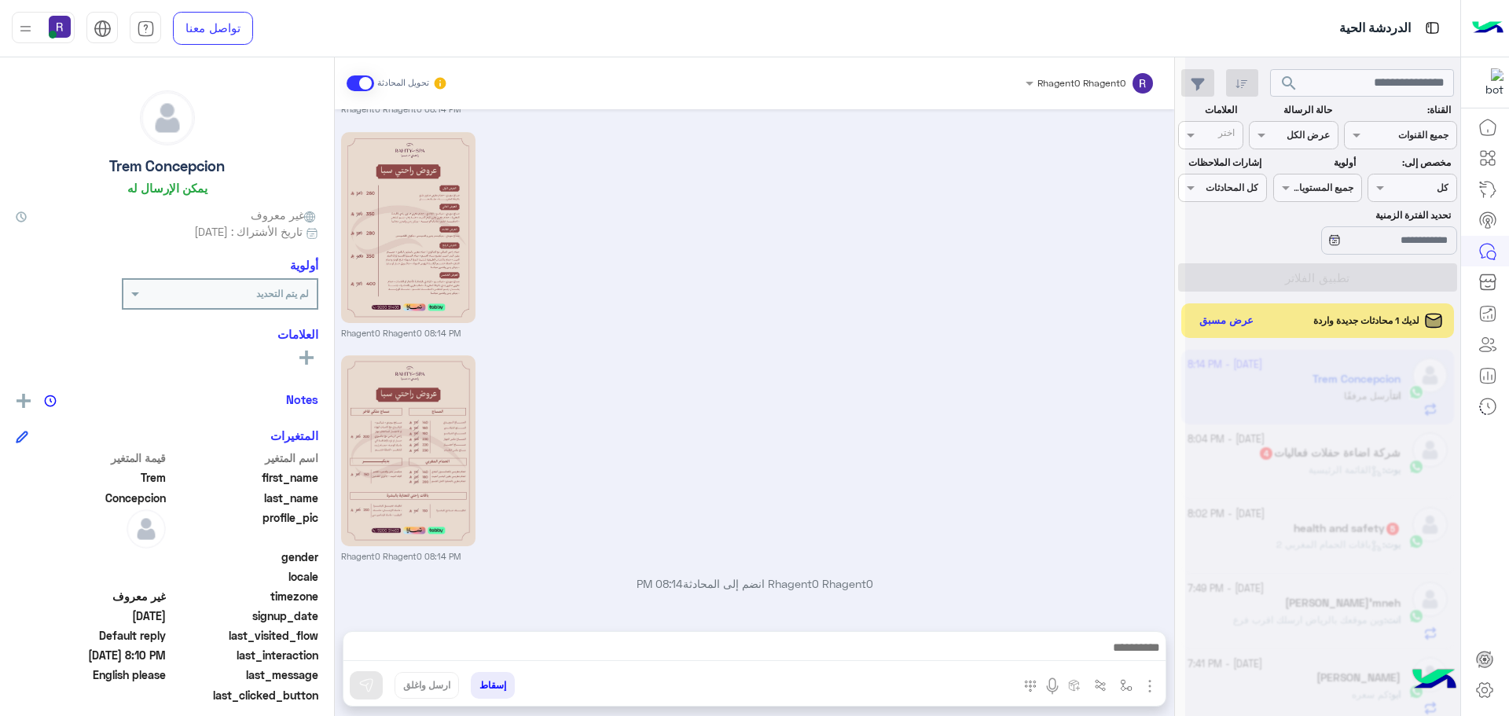
scroll to position [475, 0]
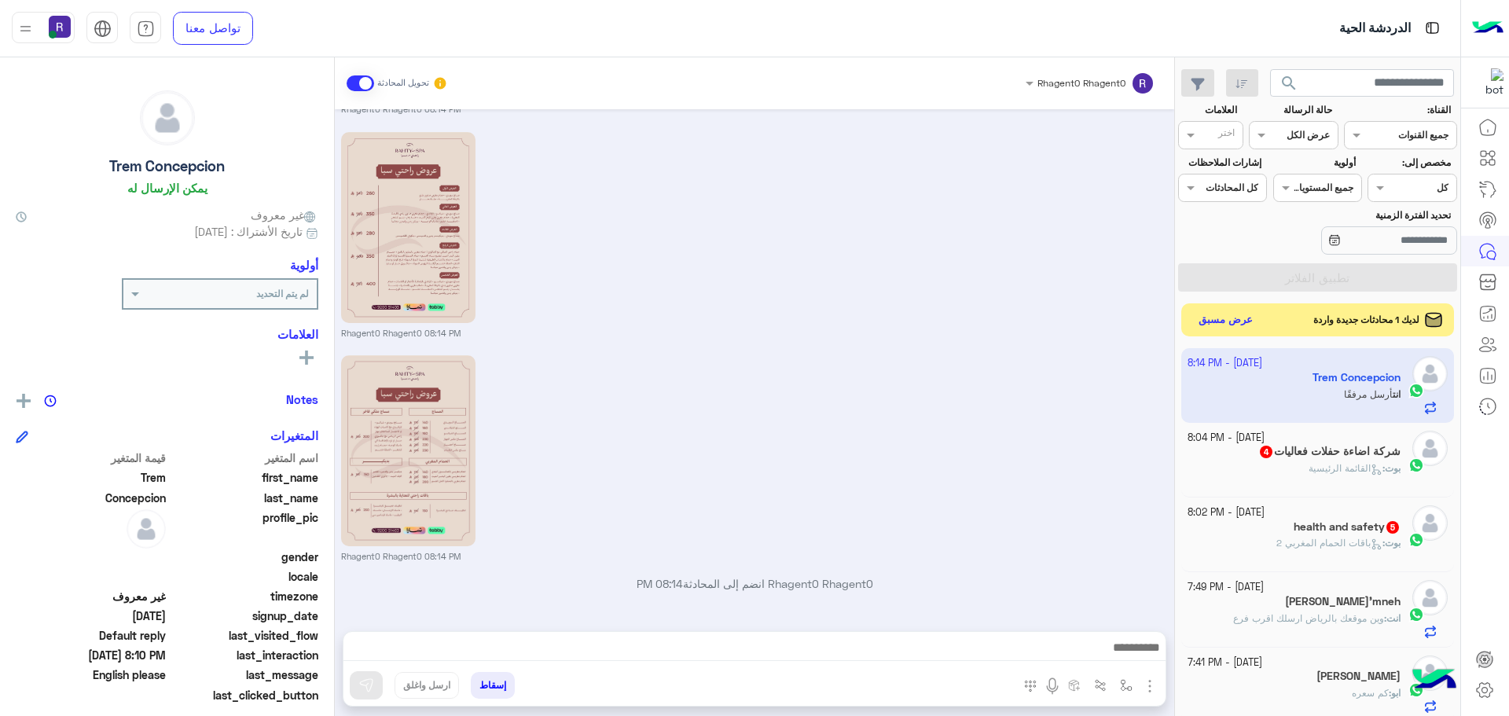
click at [1244, 322] on button "عرض مسبق" at bounding box center [1226, 320] width 66 height 21
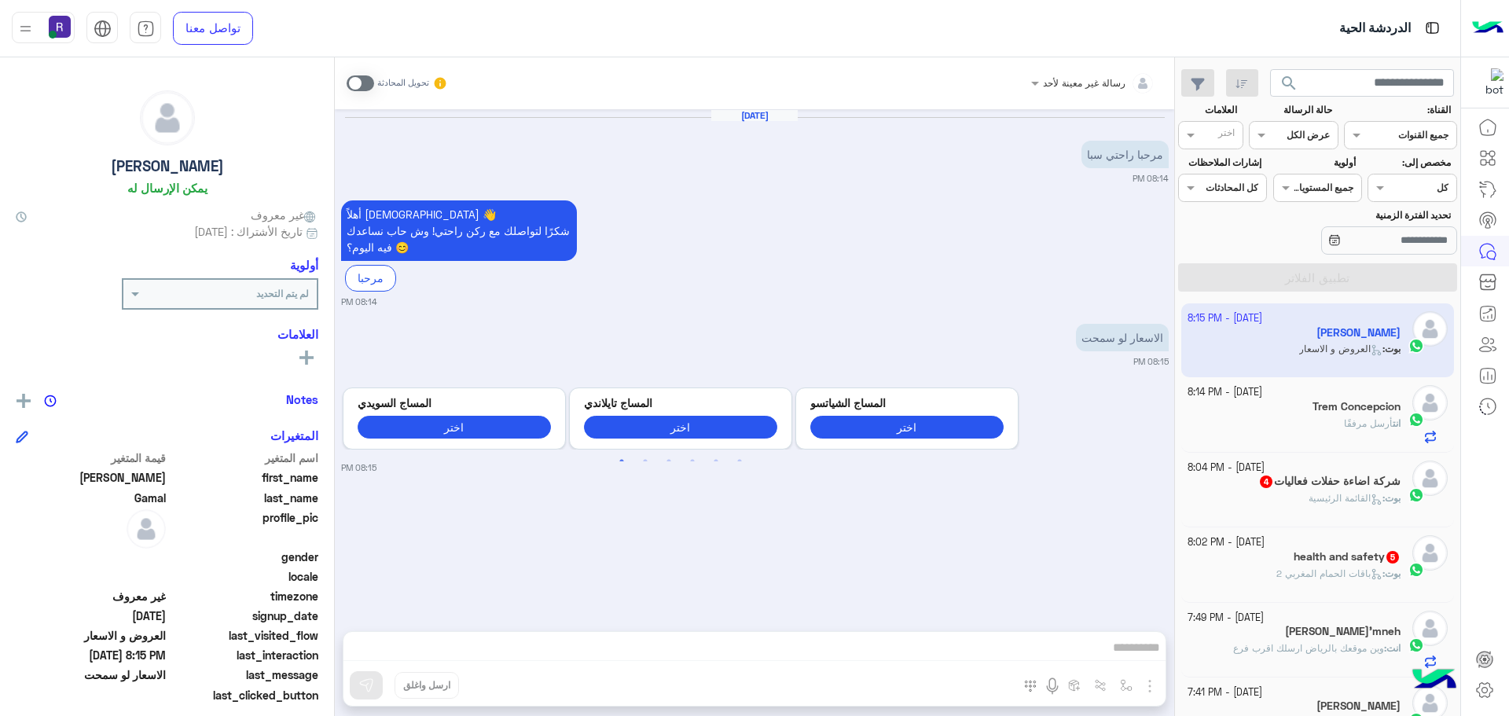
click at [369, 81] on span at bounding box center [361, 83] width 28 height 16
click at [1152, 689] on img "button" at bounding box center [1149, 686] width 19 height 19
click at [1111, 655] on span "الصور" at bounding box center [1119, 652] width 29 height 18
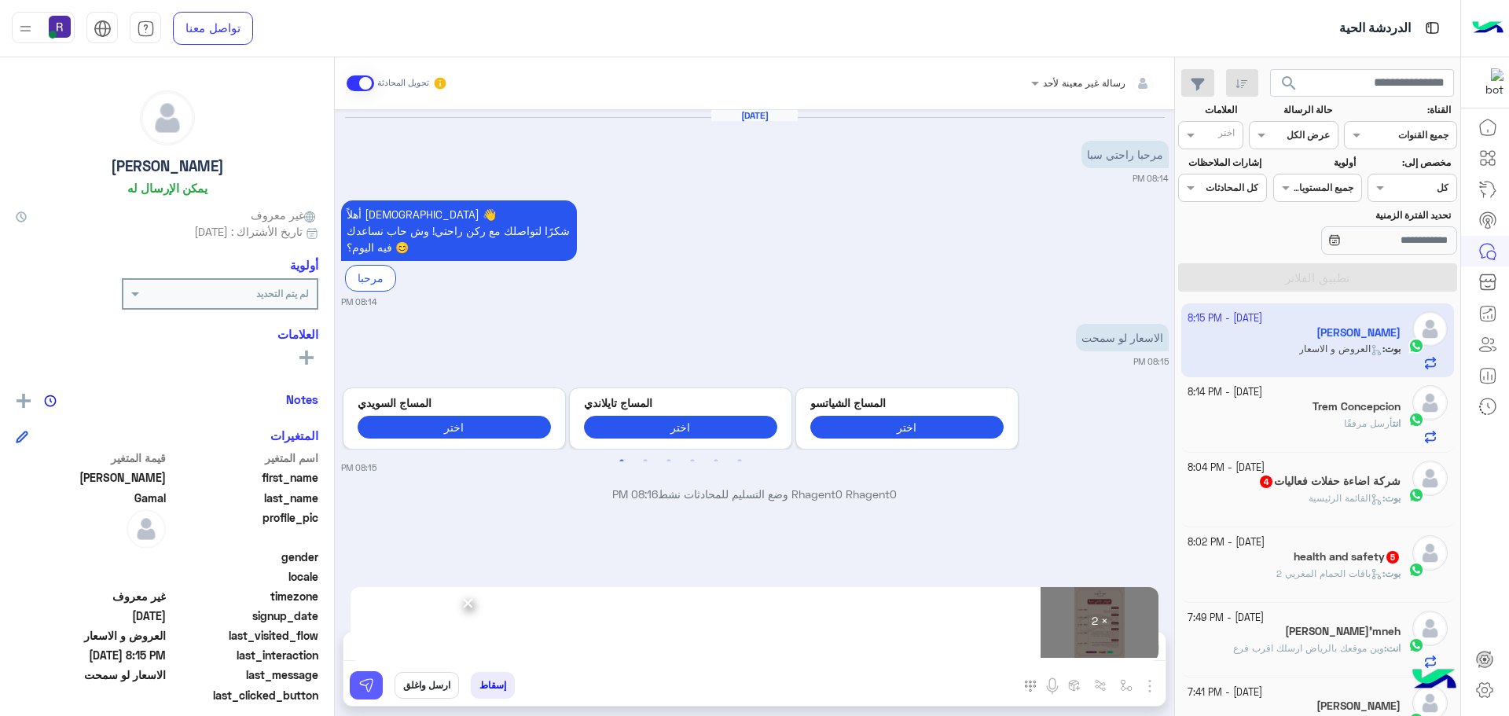
click at [368, 682] on img at bounding box center [366, 685] width 16 height 16
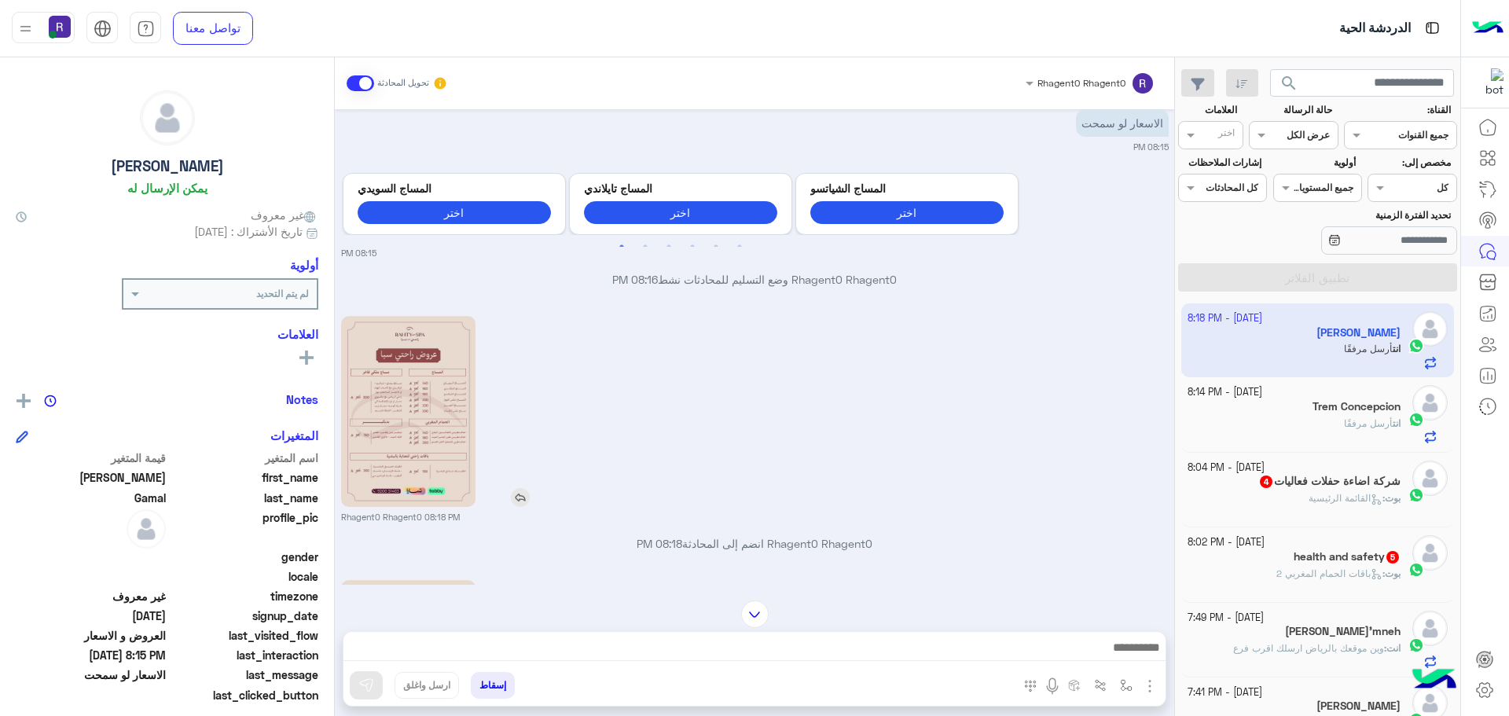
scroll to position [398, 0]
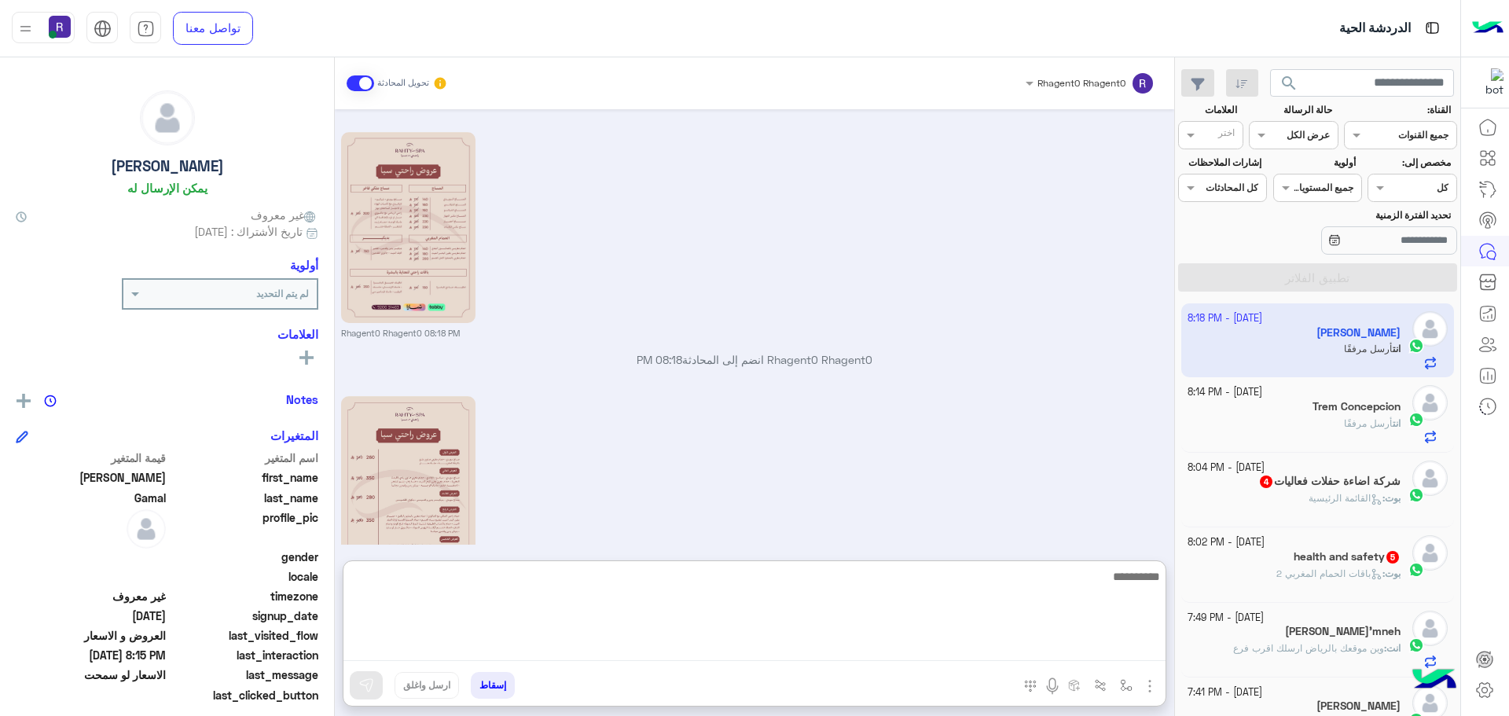
paste textarea "**********"
type textarea "**********"
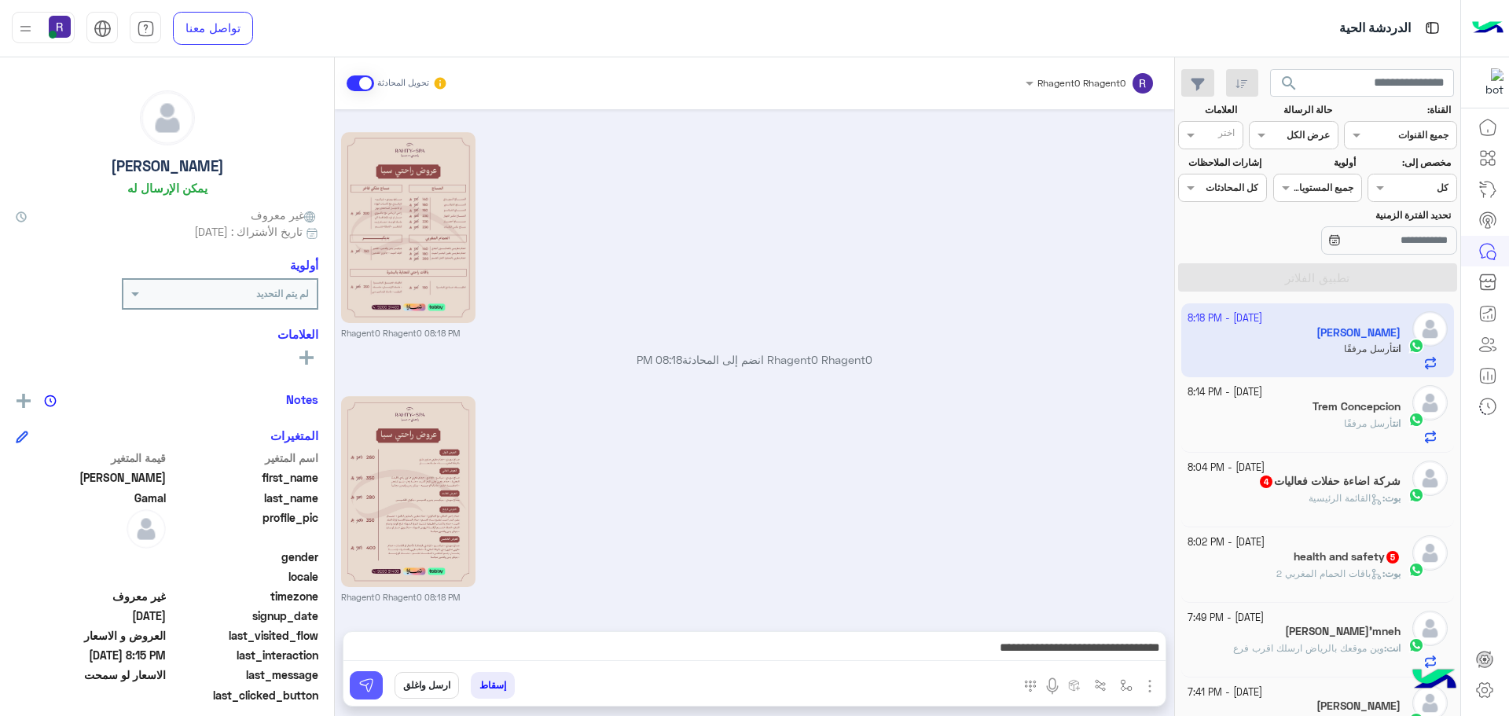
click at [362, 692] on img at bounding box center [366, 685] width 16 height 16
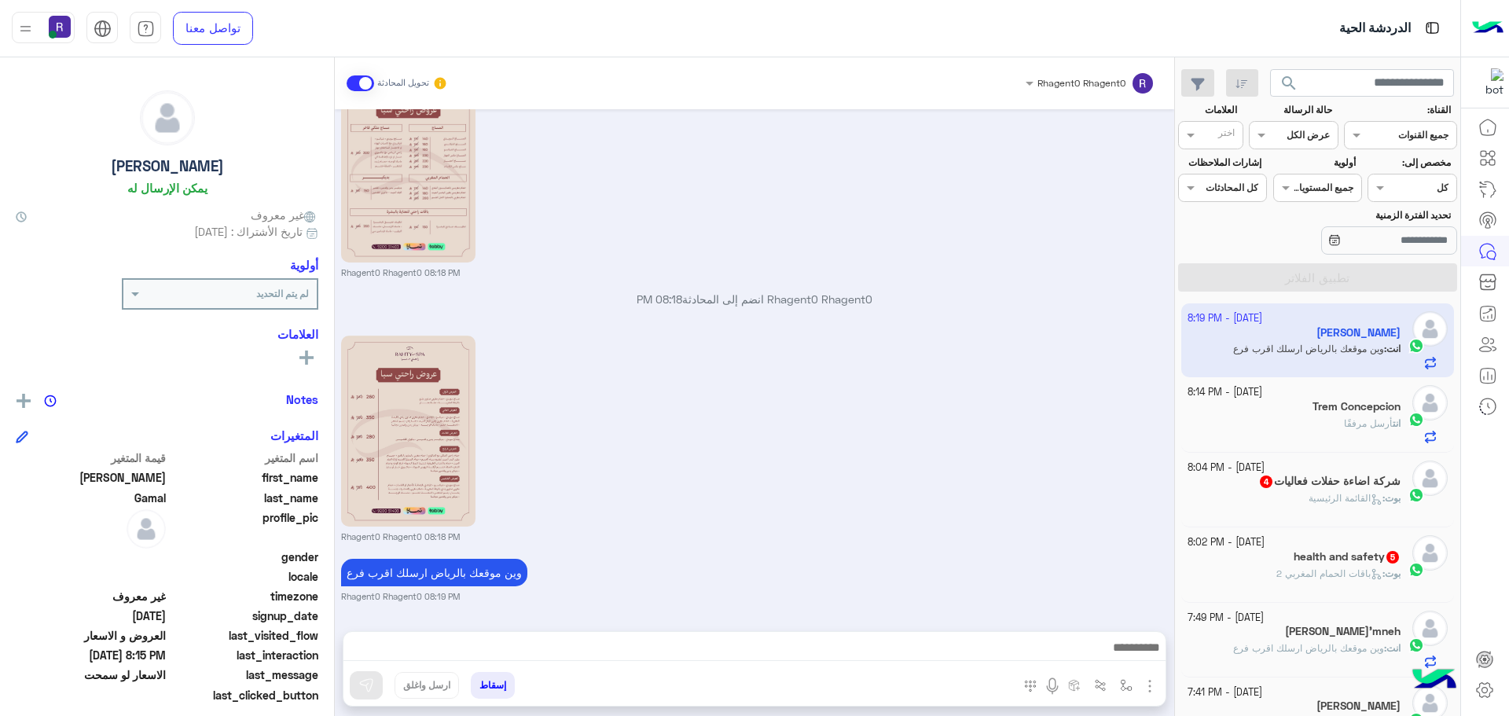
scroll to position [520, 0]
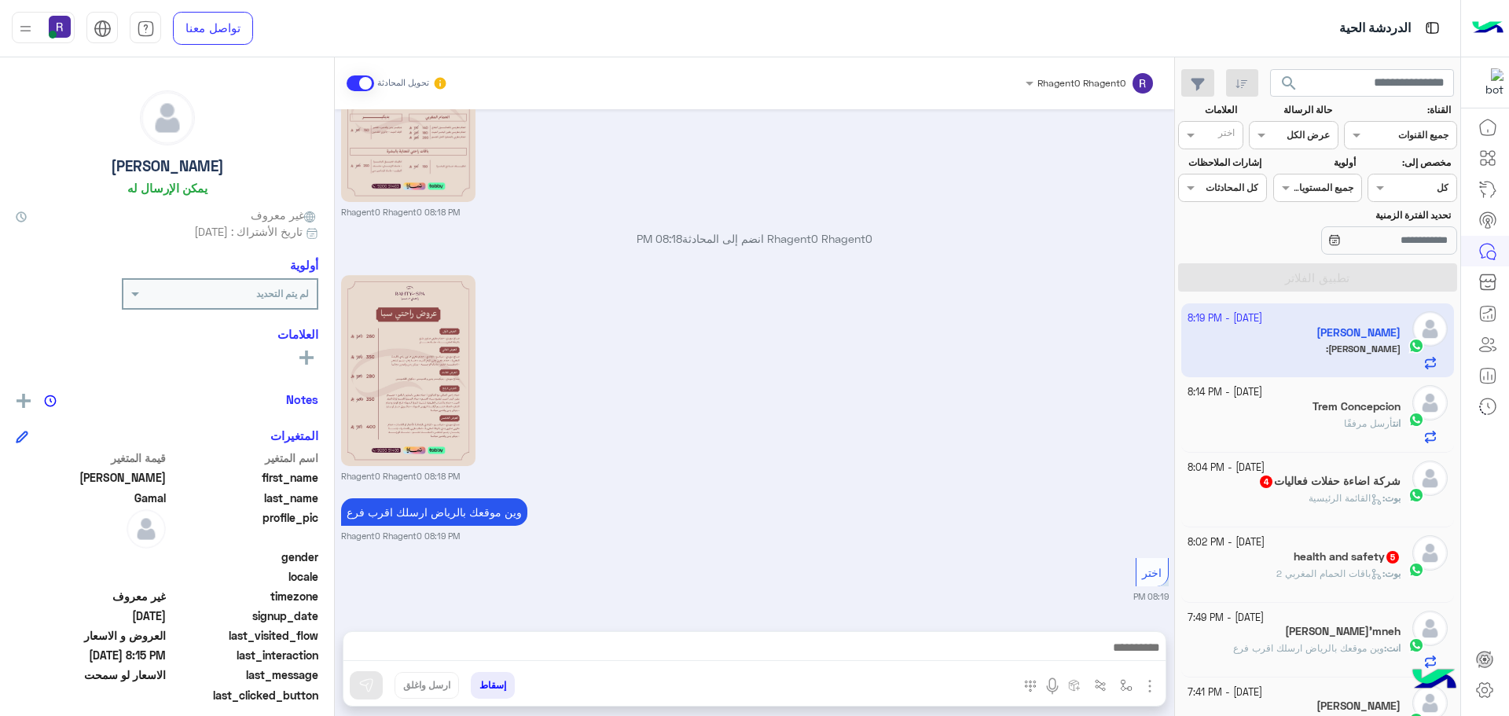
click at [1382, 571] on b "بوت :" at bounding box center [1391, 573] width 18 height 12
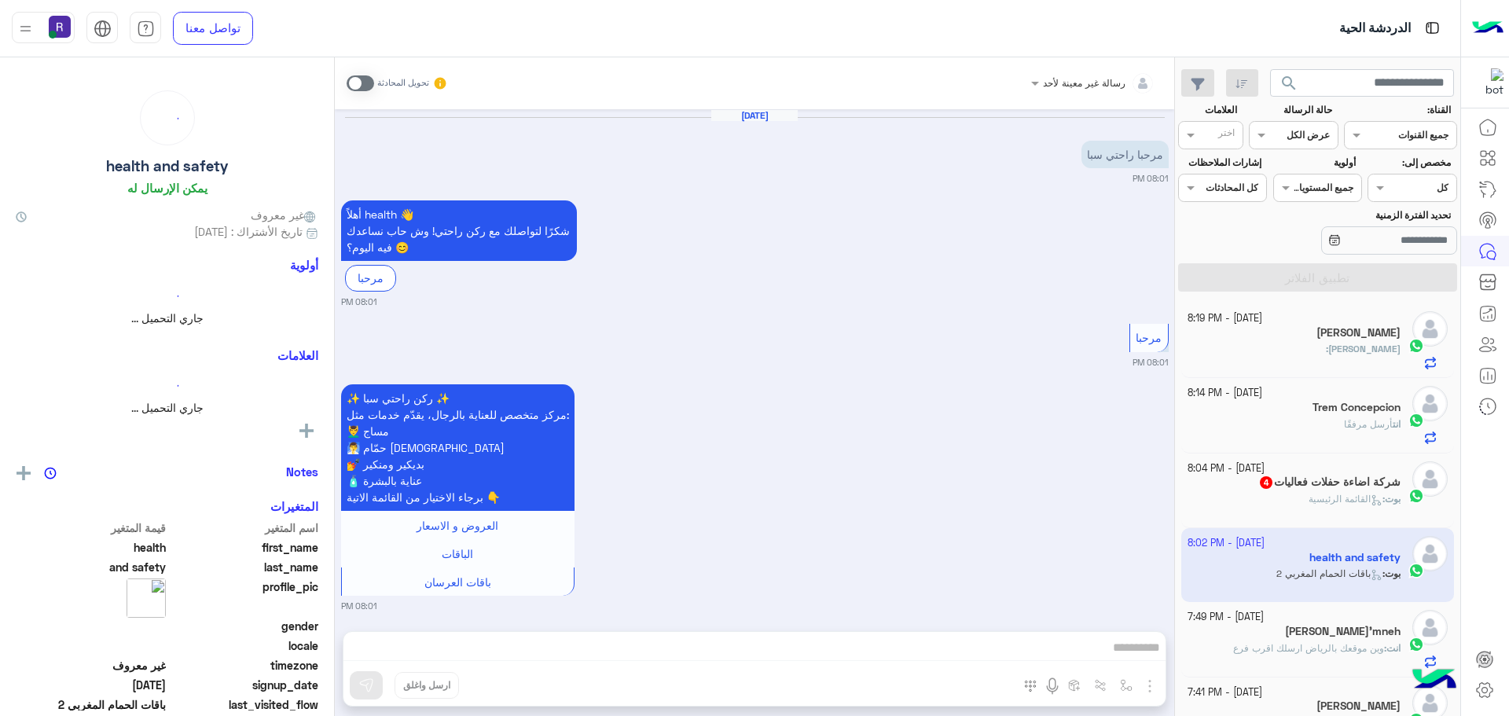
scroll to position [923, 0]
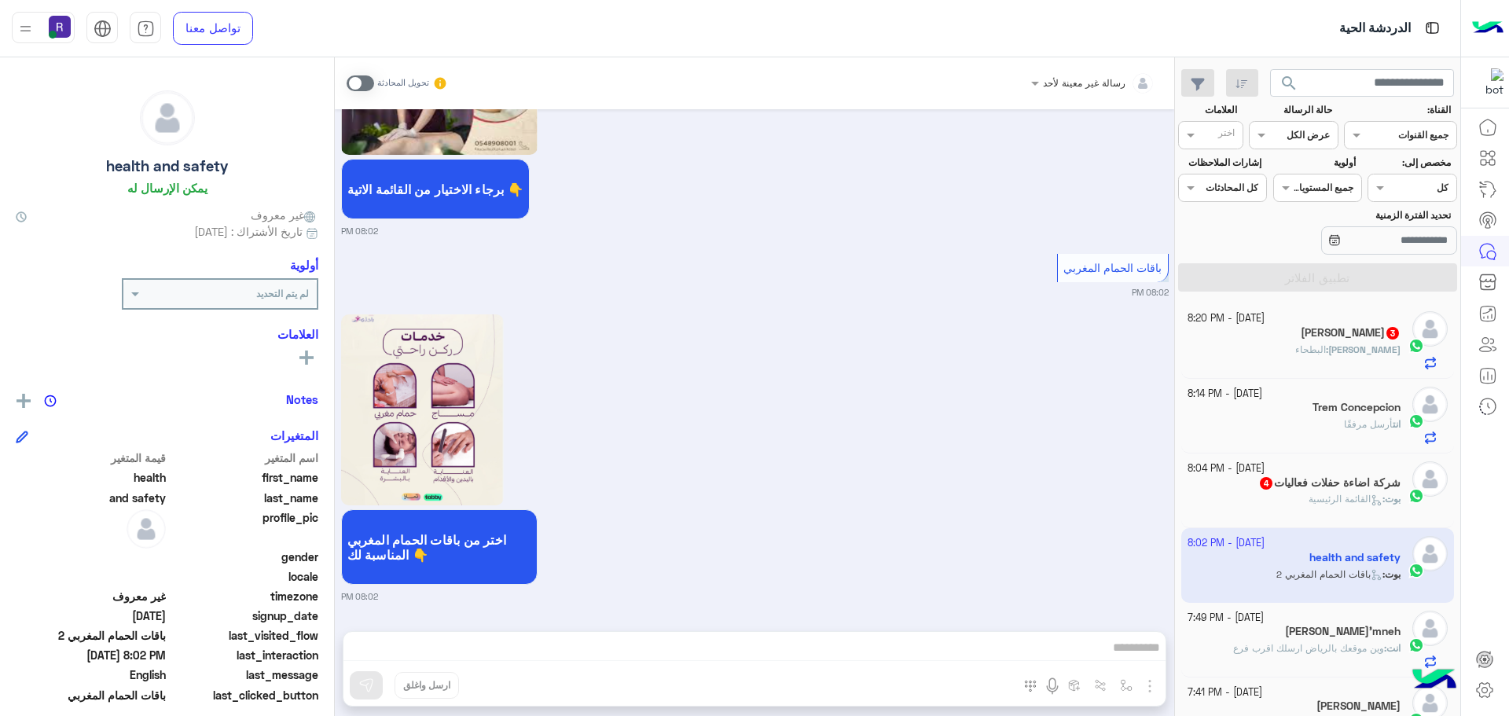
click at [1313, 348] on div "[PERSON_NAME] : البطحاء" at bounding box center [1295, 357] width 214 height 28
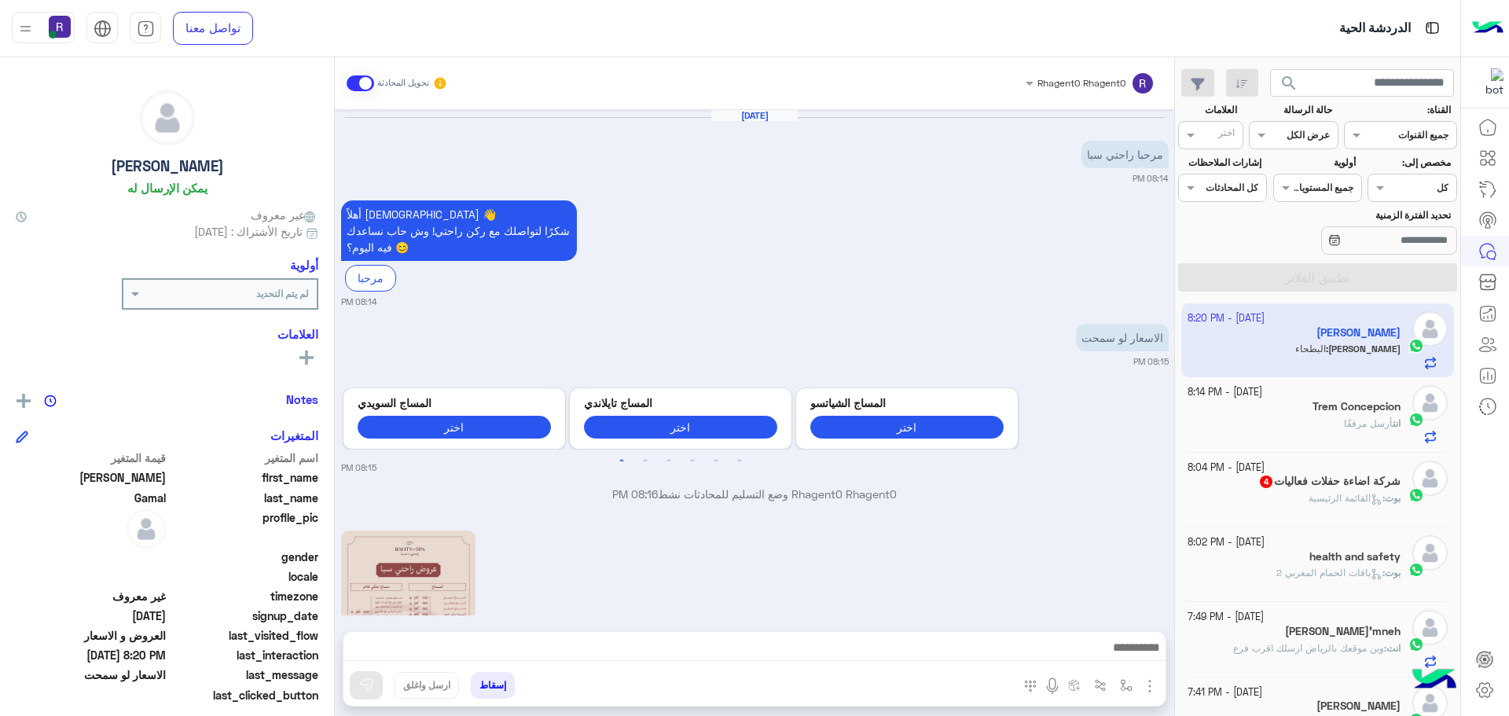
scroll to position [701, 0]
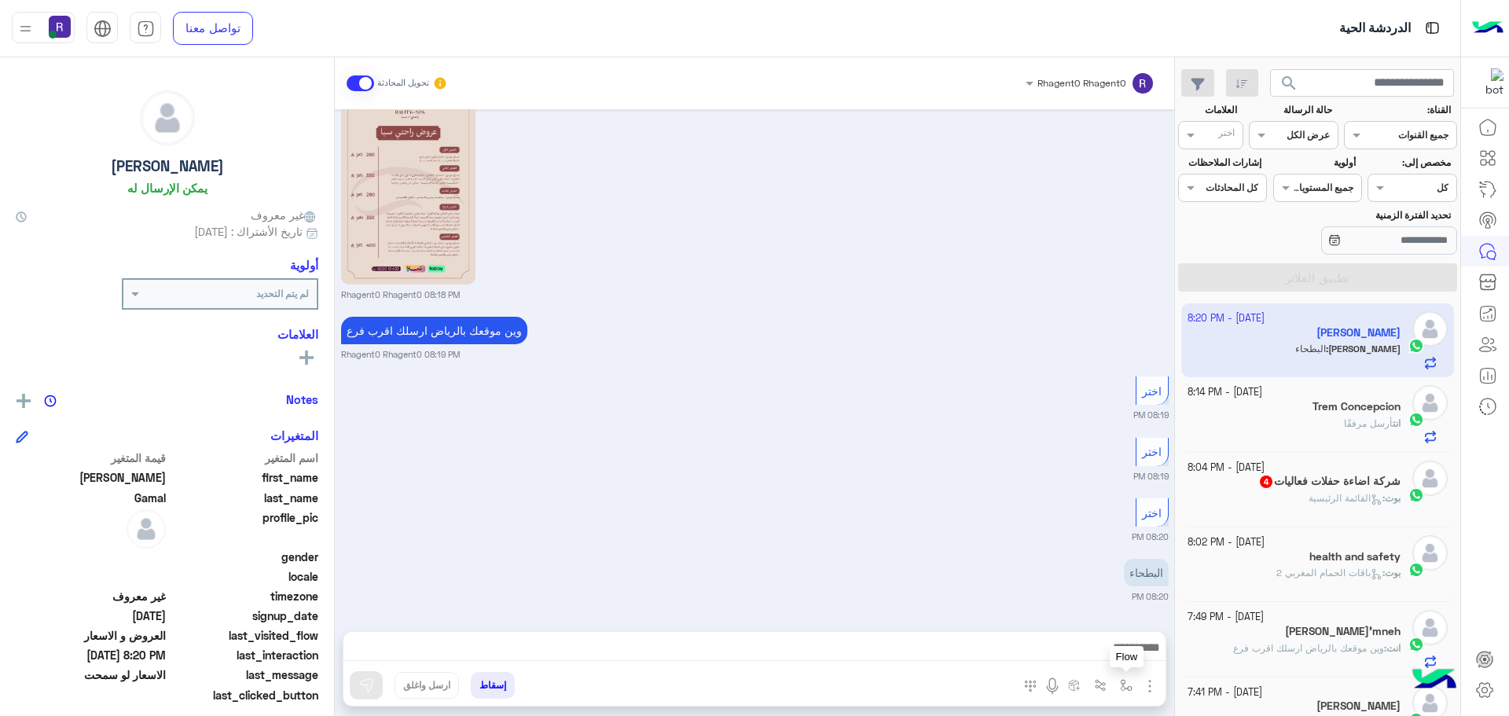
click at [1119, 682] on button "button" at bounding box center [1127, 685] width 26 height 26
click at [1113, 656] on div "أدخل اسم مجموعة الرسائل" at bounding box center [1077, 651] width 108 height 14
click at [1104, 559] on div "لبن" at bounding box center [1071, 554] width 135 height 31
type textarea "***"
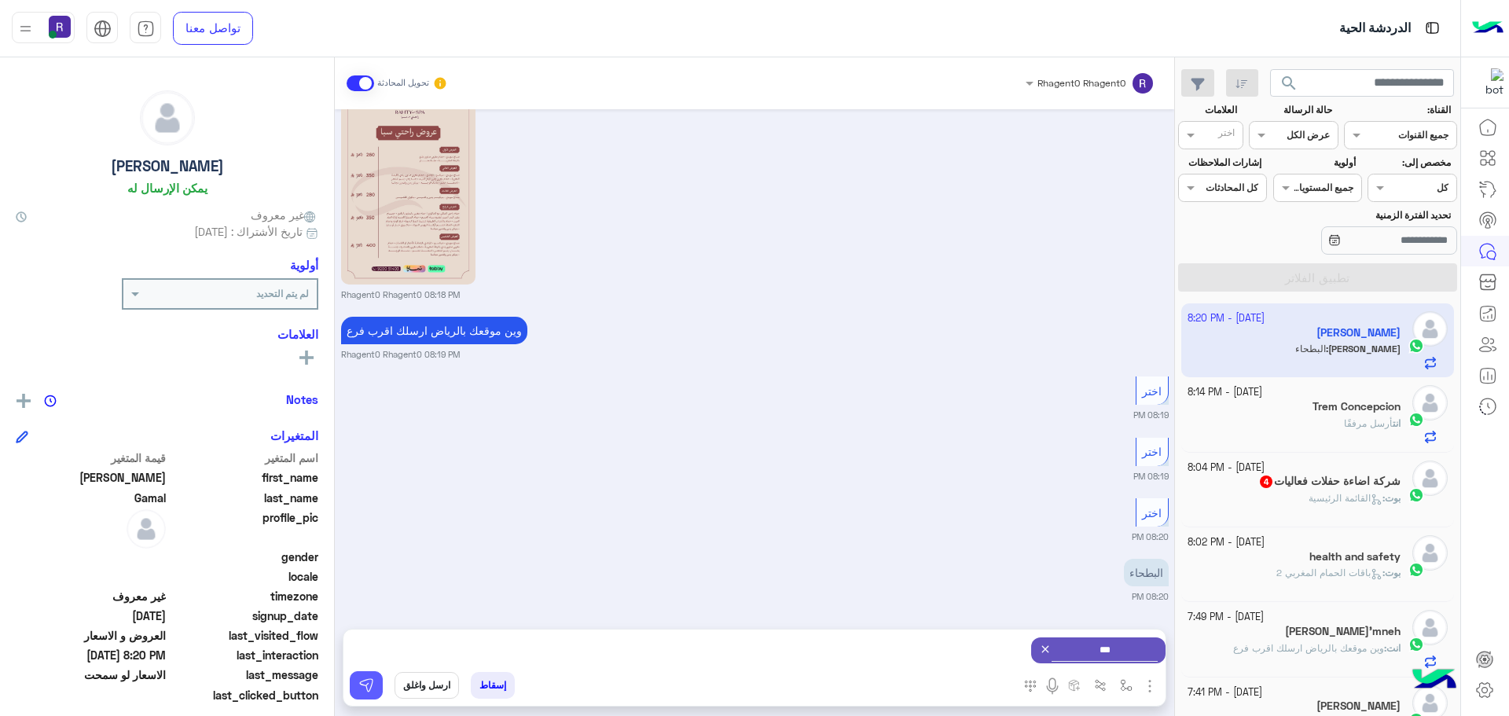
click at [362, 686] on img at bounding box center [366, 685] width 16 height 16
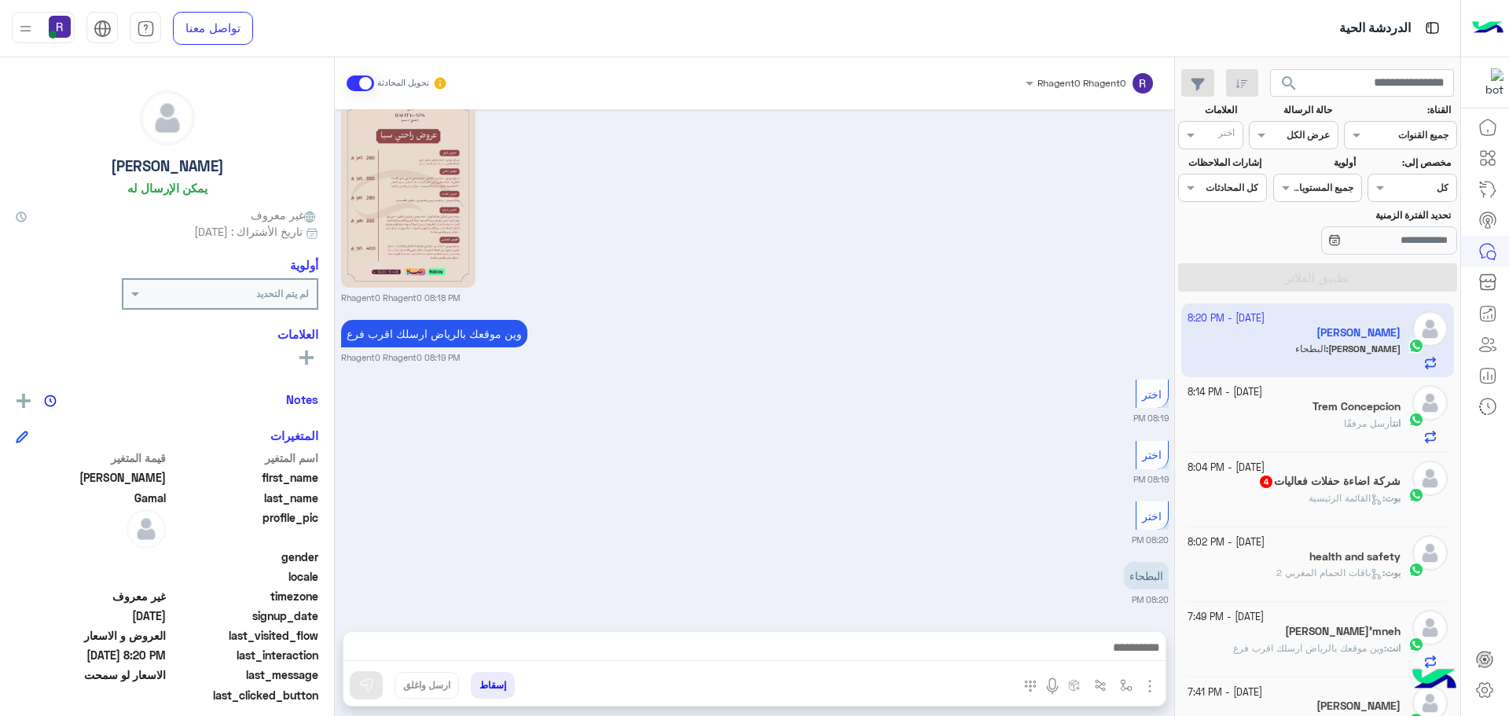
scroll to position [701, 0]
click at [1348, 410] on h5 "Trem Concepcion" at bounding box center [1357, 406] width 88 height 13
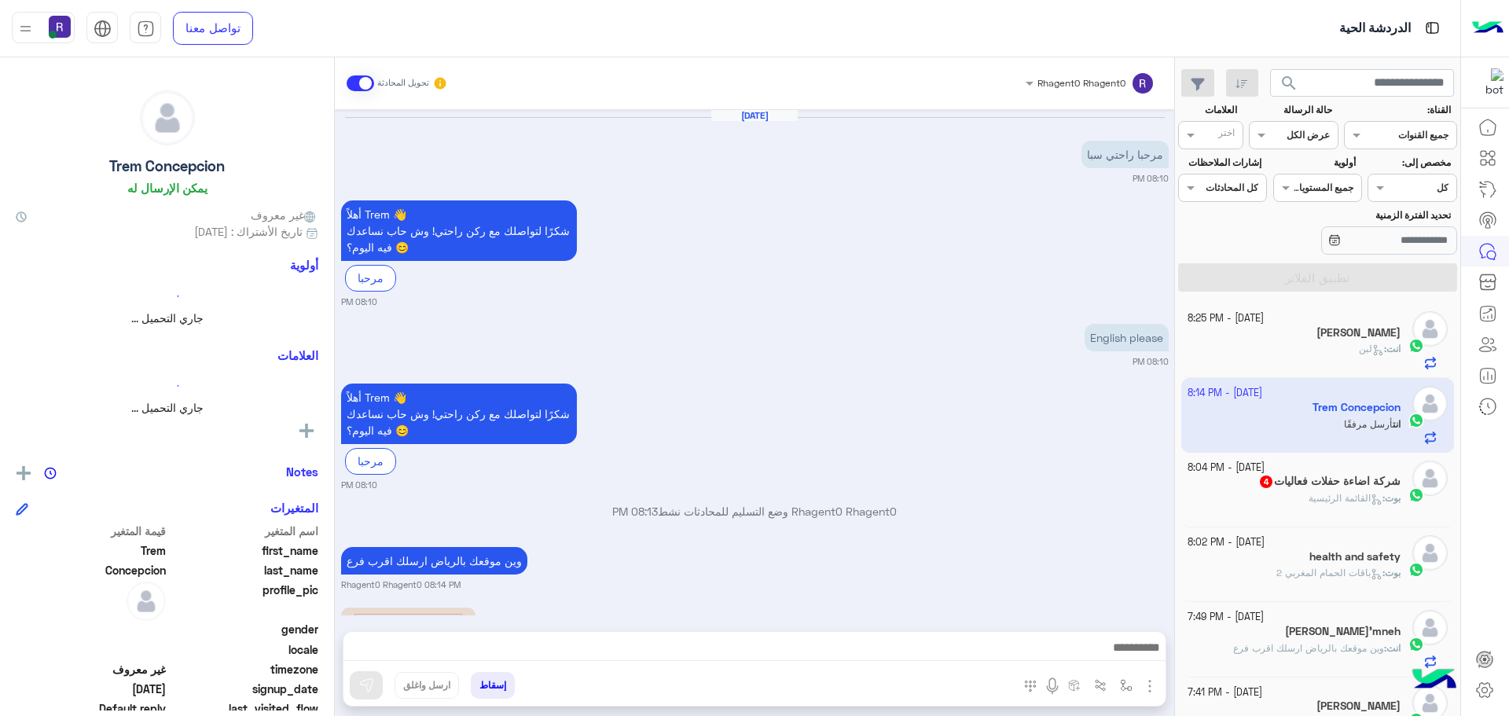
scroll to position [475, 0]
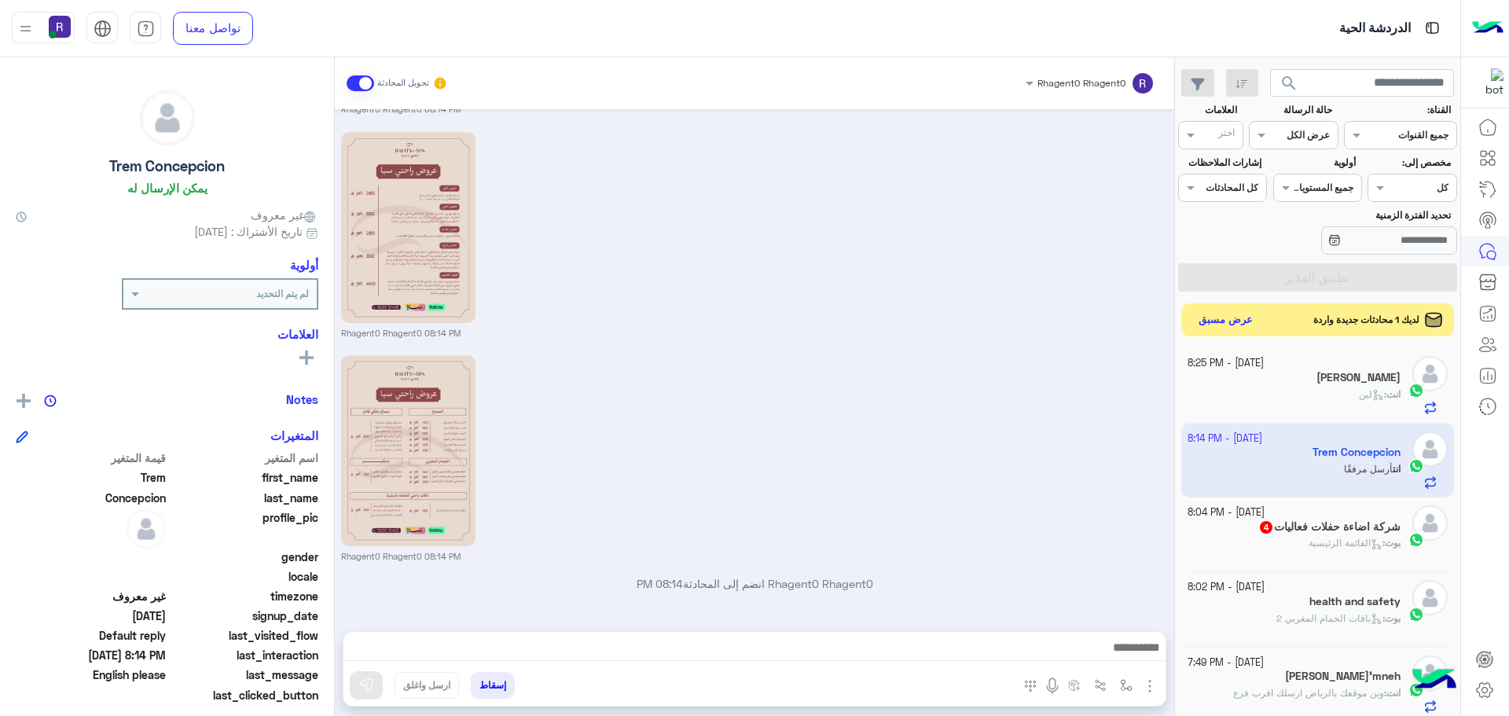
click at [1230, 320] on button "عرض مسبق" at bounding box center [1226, 320] width 66 height 21
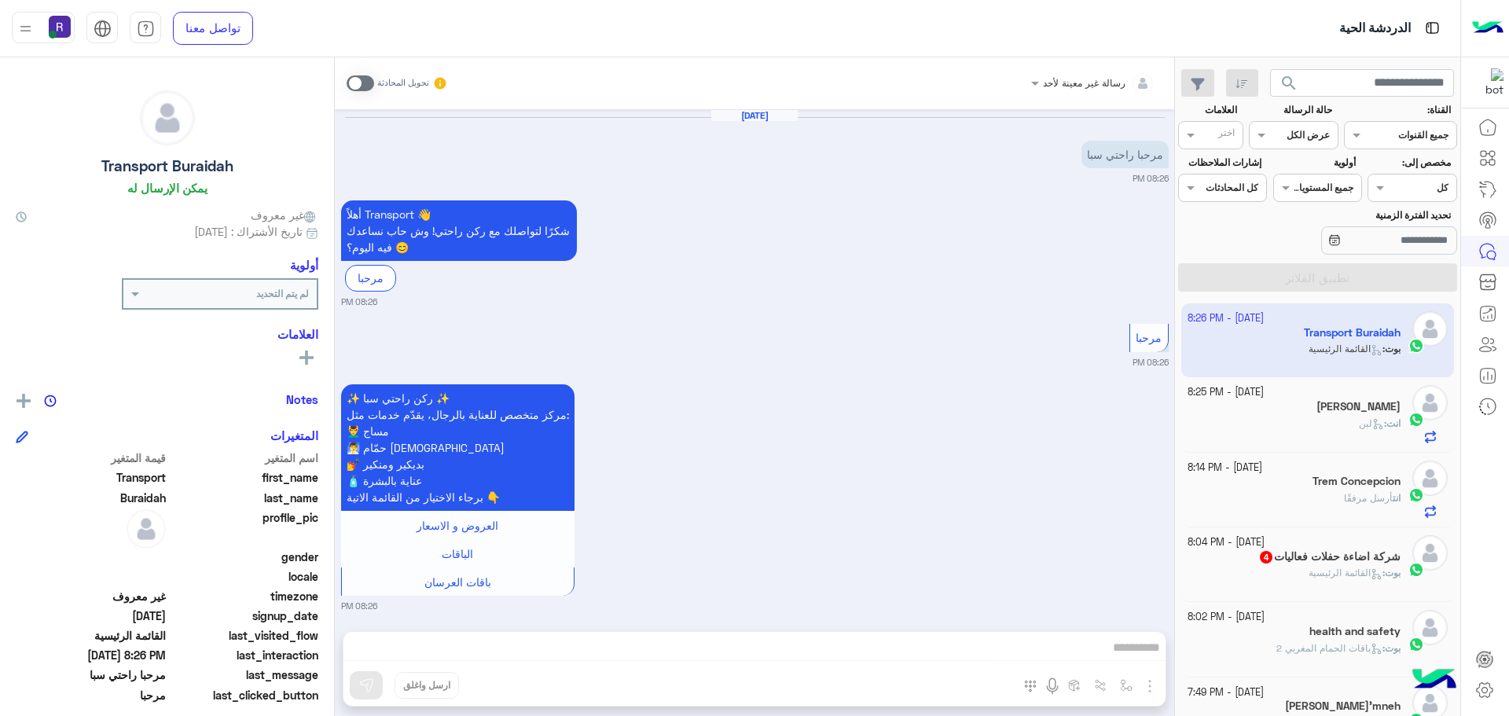
scroll to position [9, 0]
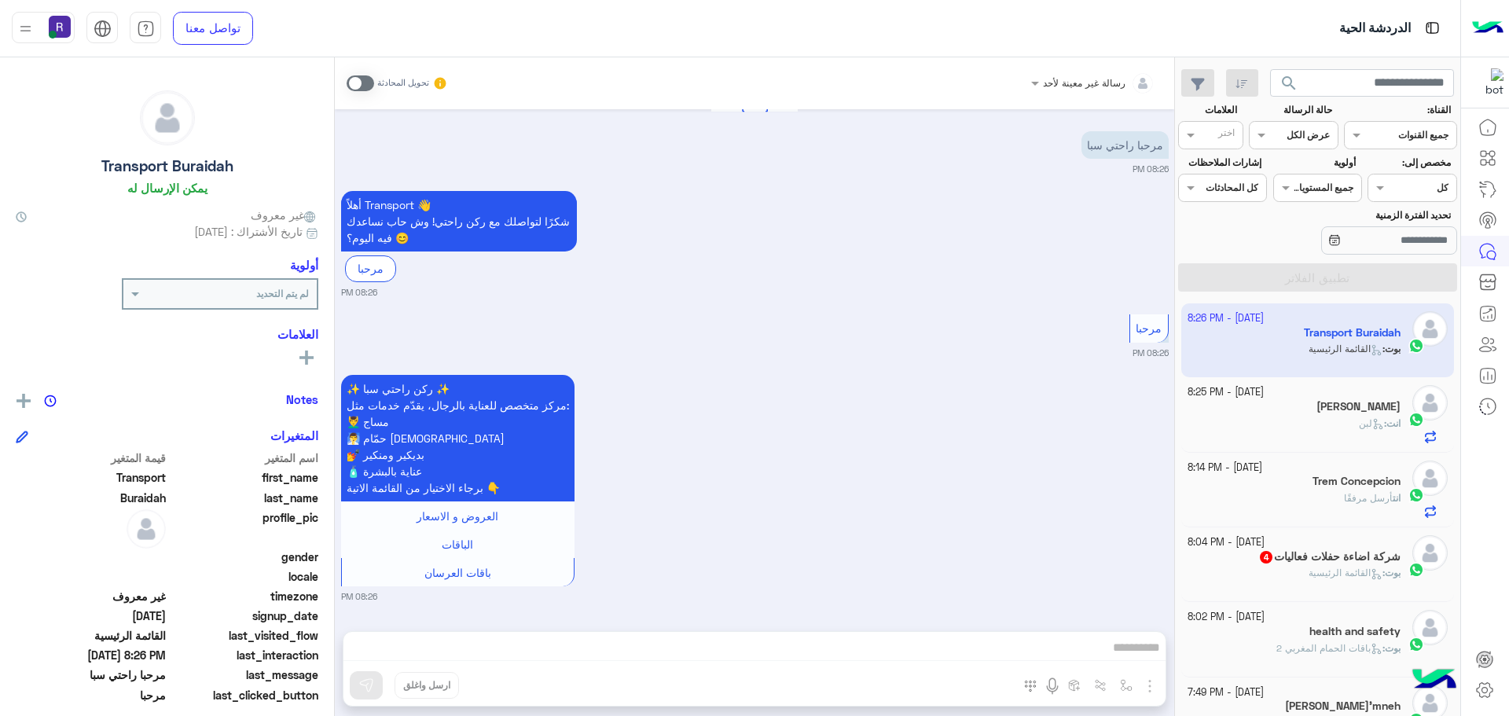
click at [1325, 412] on h5 "[PERSON_NAME]" at bounding box center [1358, 406] width 84 height 13
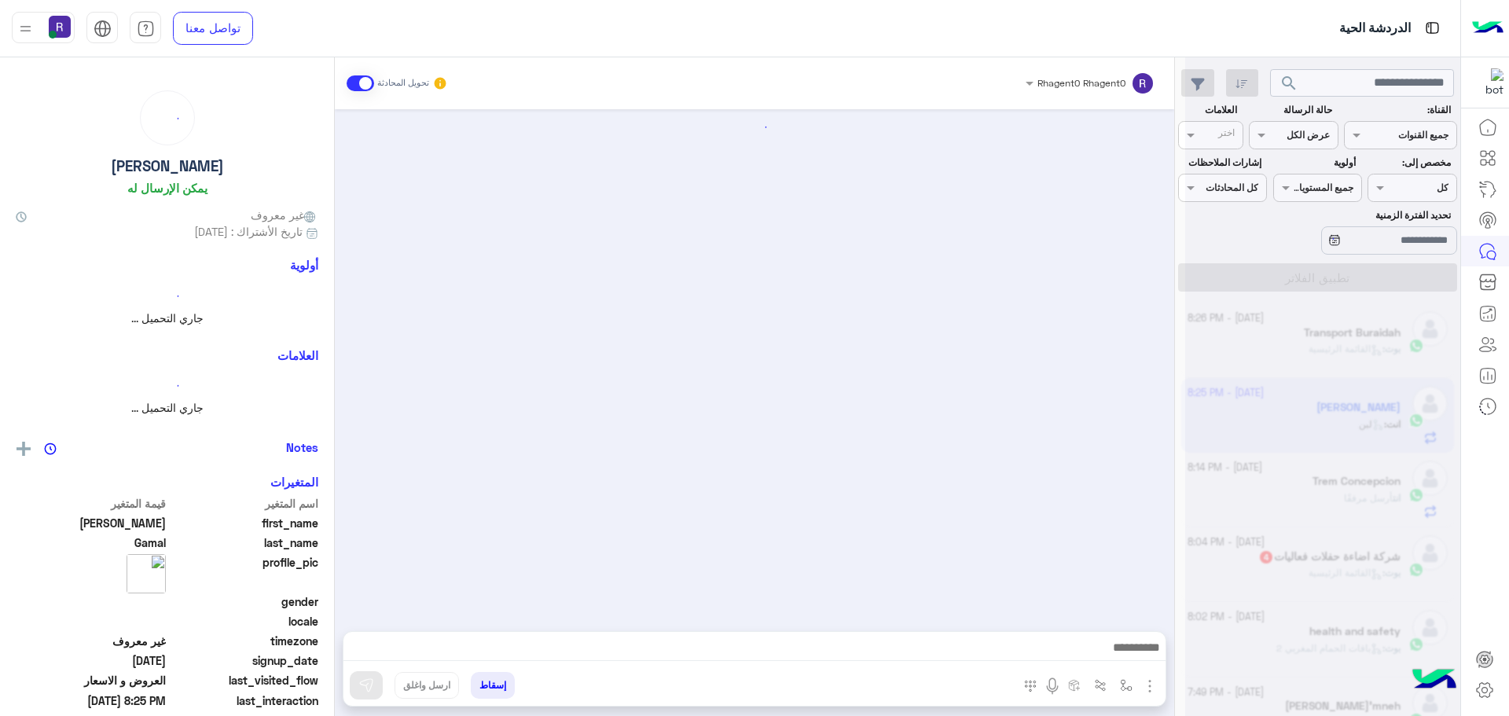
scroll to position [851, 0]
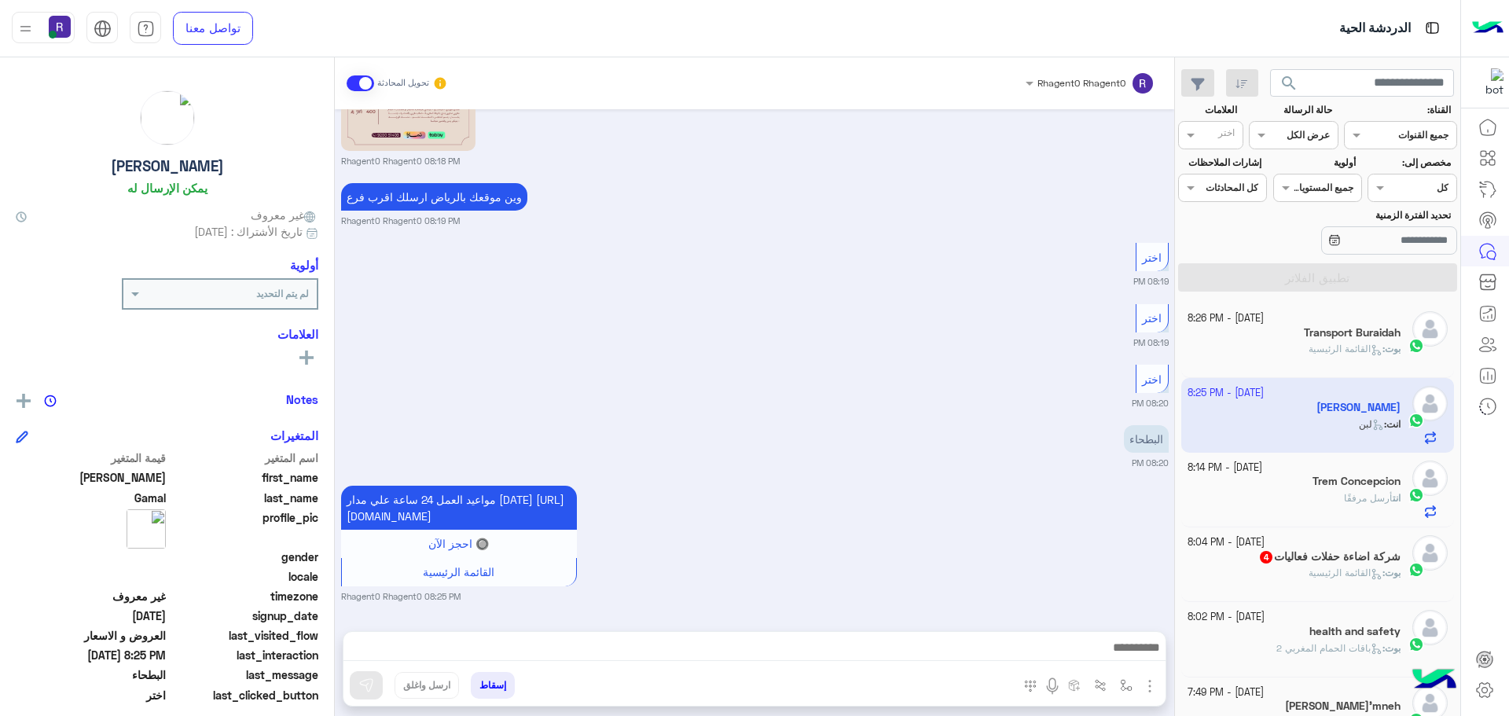
click at [1309, 349] on span "القائمة الرئيسية" at bounding box center [1346, 349] width 74 height 12
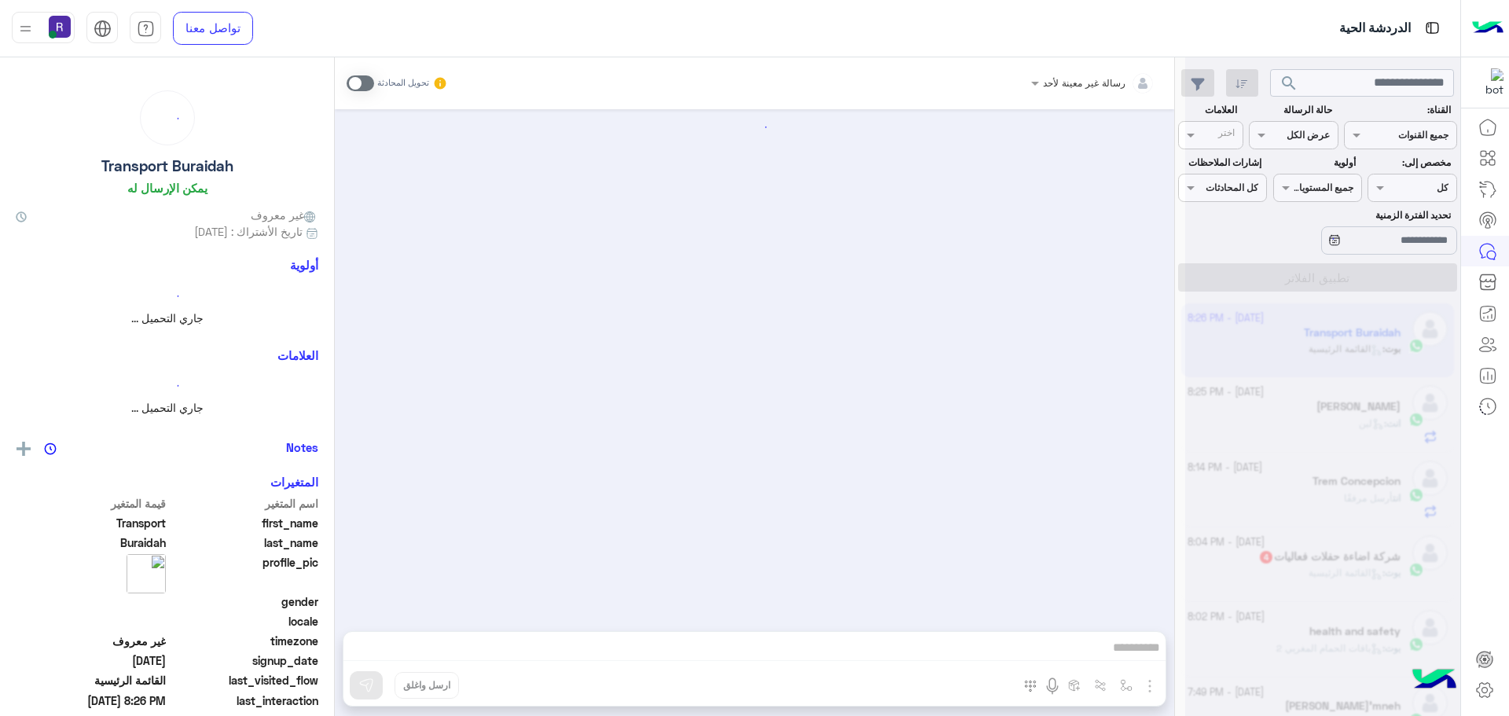
scroll to position [9, 0]
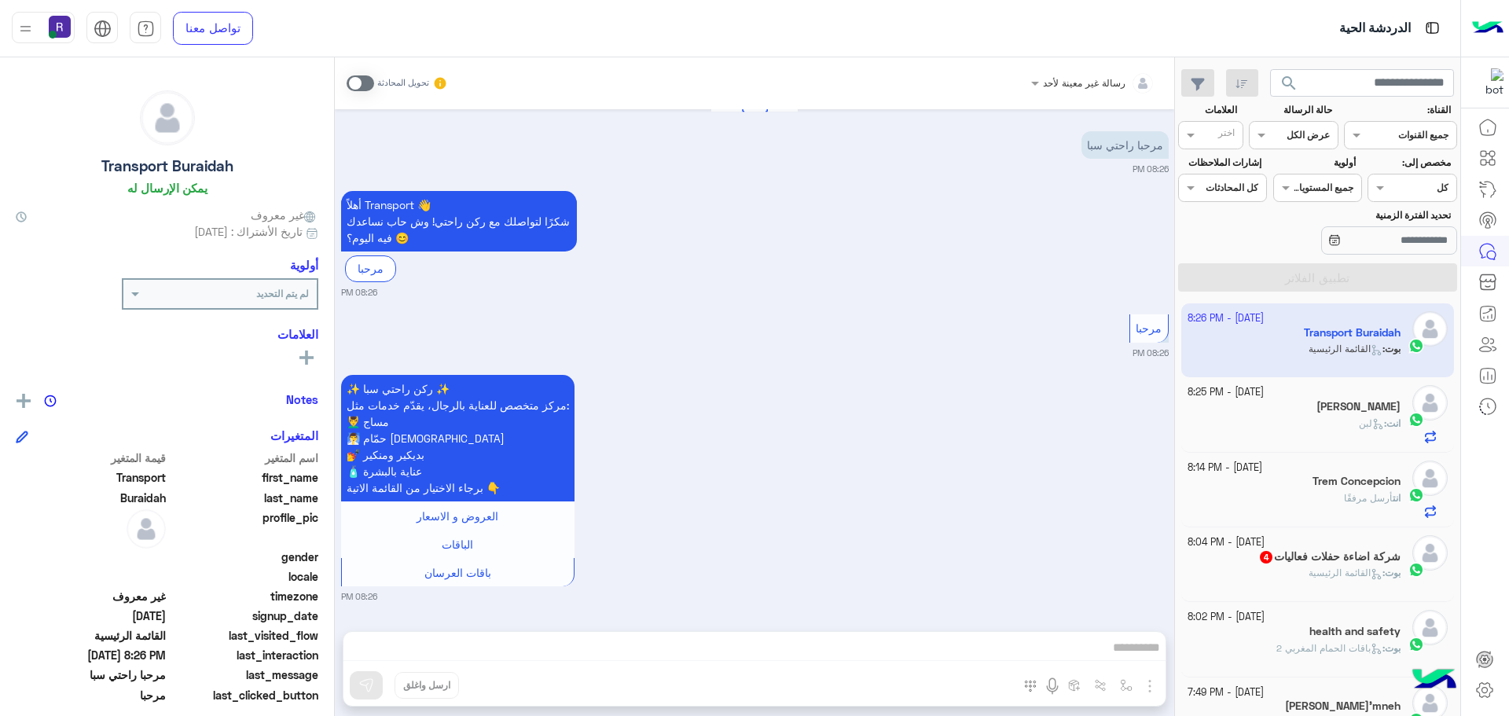
click at [365, 83] on span at bounding box center [361, 83] width 28 height 16
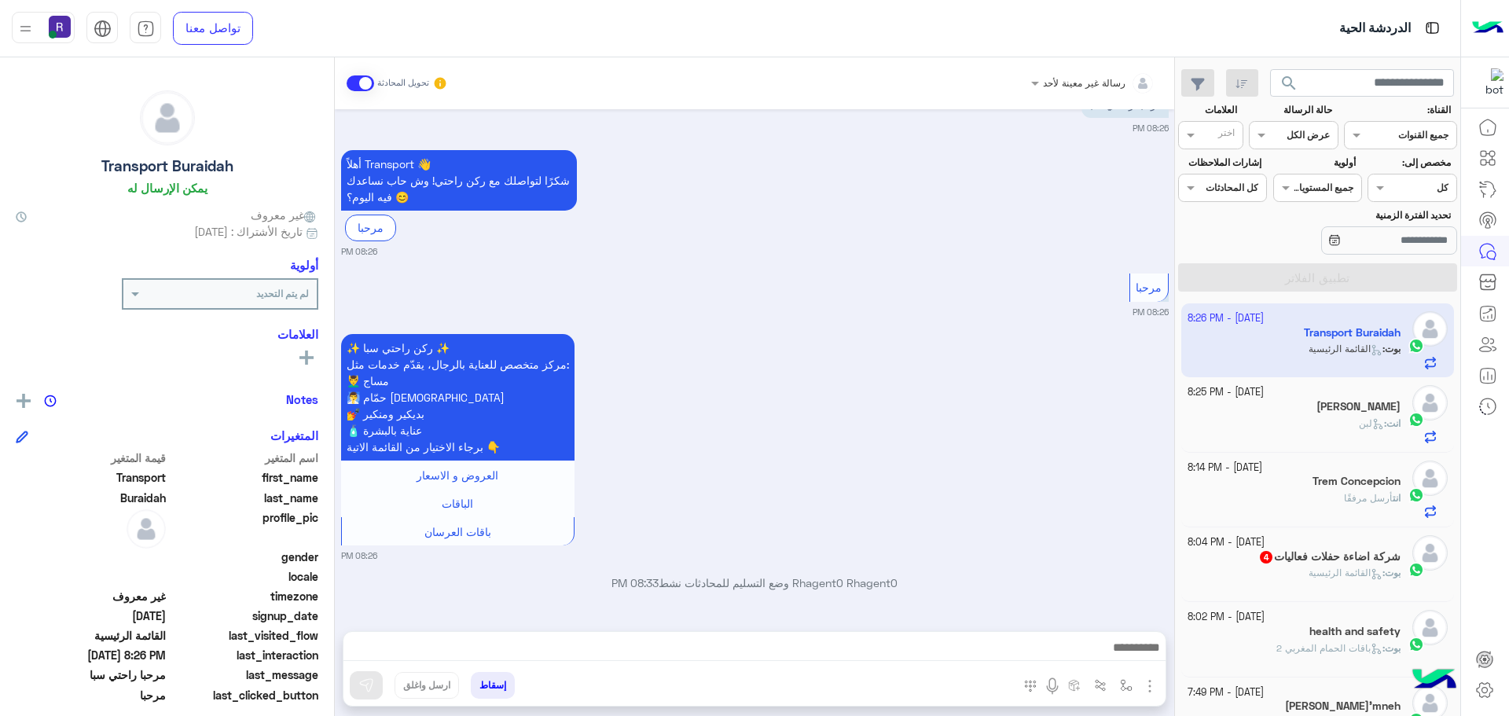
click at [1149, 689] on img "button" at bounding box center [1149, 686] width 19 height 19
click at [1134, 657] on button "الصور" at bounding box center [1125, 651] width 67 height 31
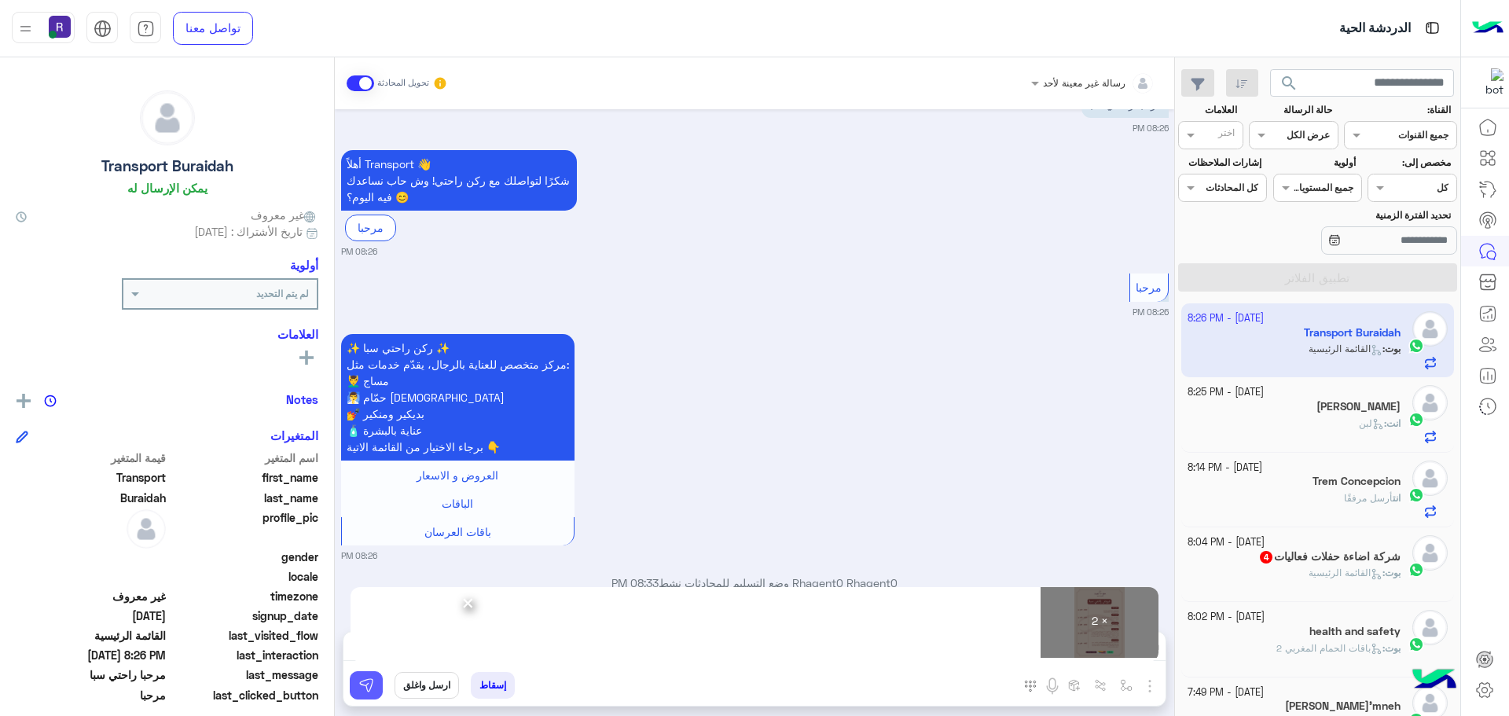
click at [362, 683] on img at bounding box center [366, 685] width 16 height 16
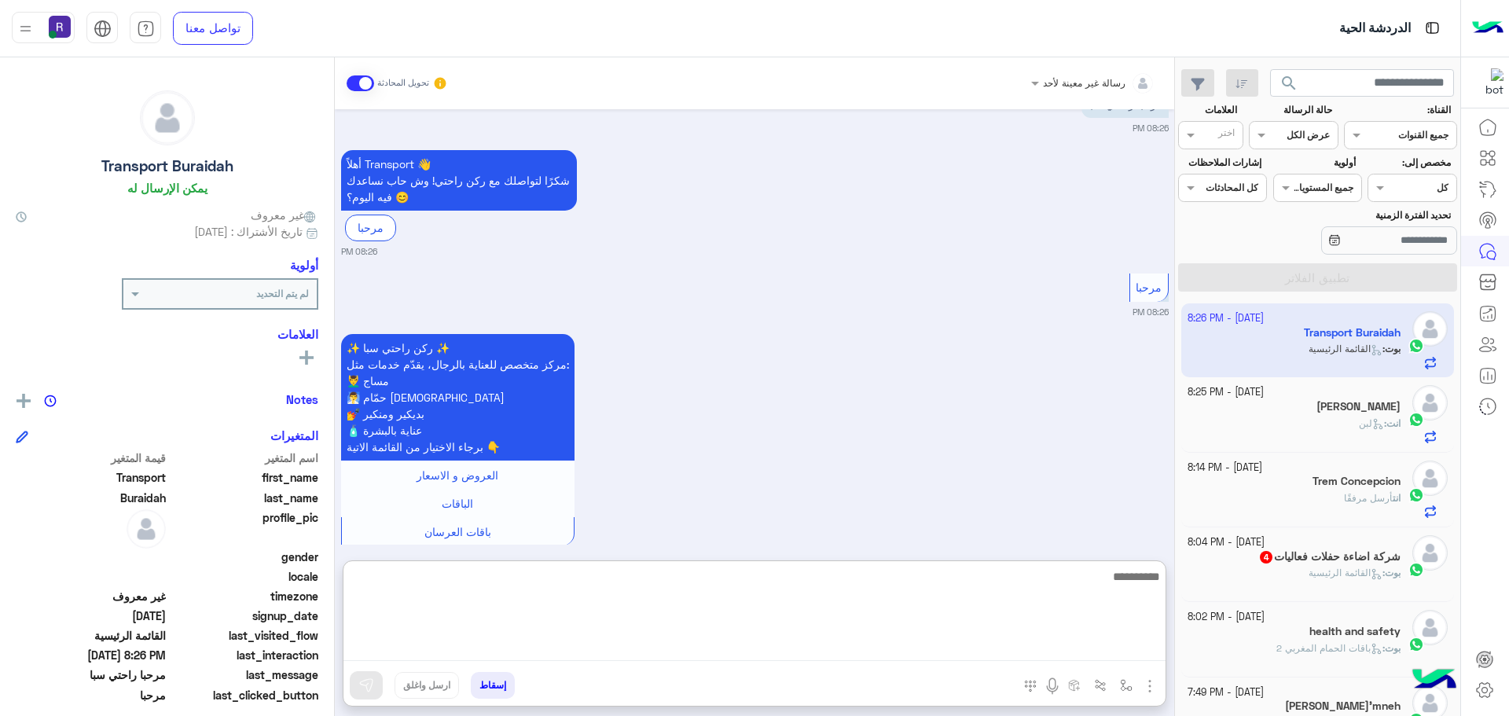
paste textarea "**********"
type textarea "**********"
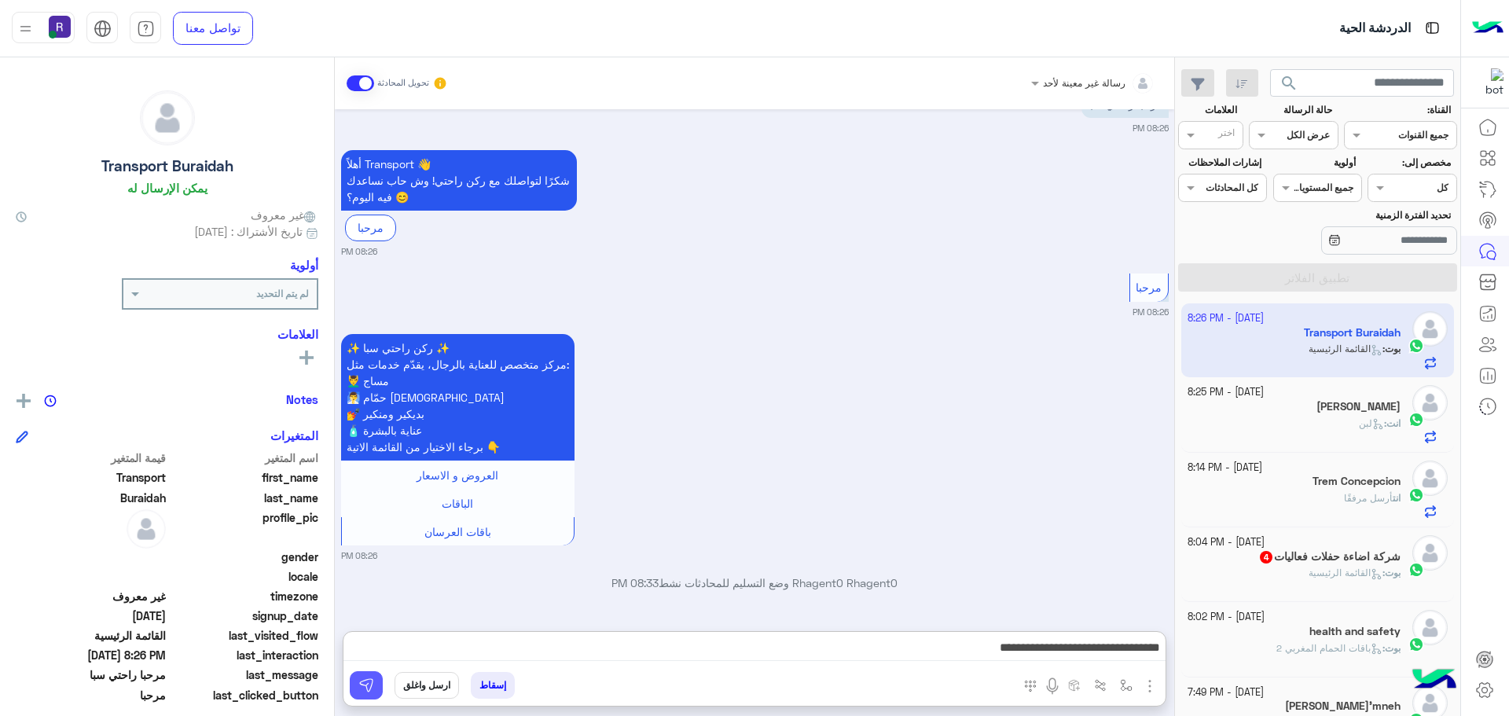
click at [370, 692] on img at bounding box center [366, 685] width 16 height 16
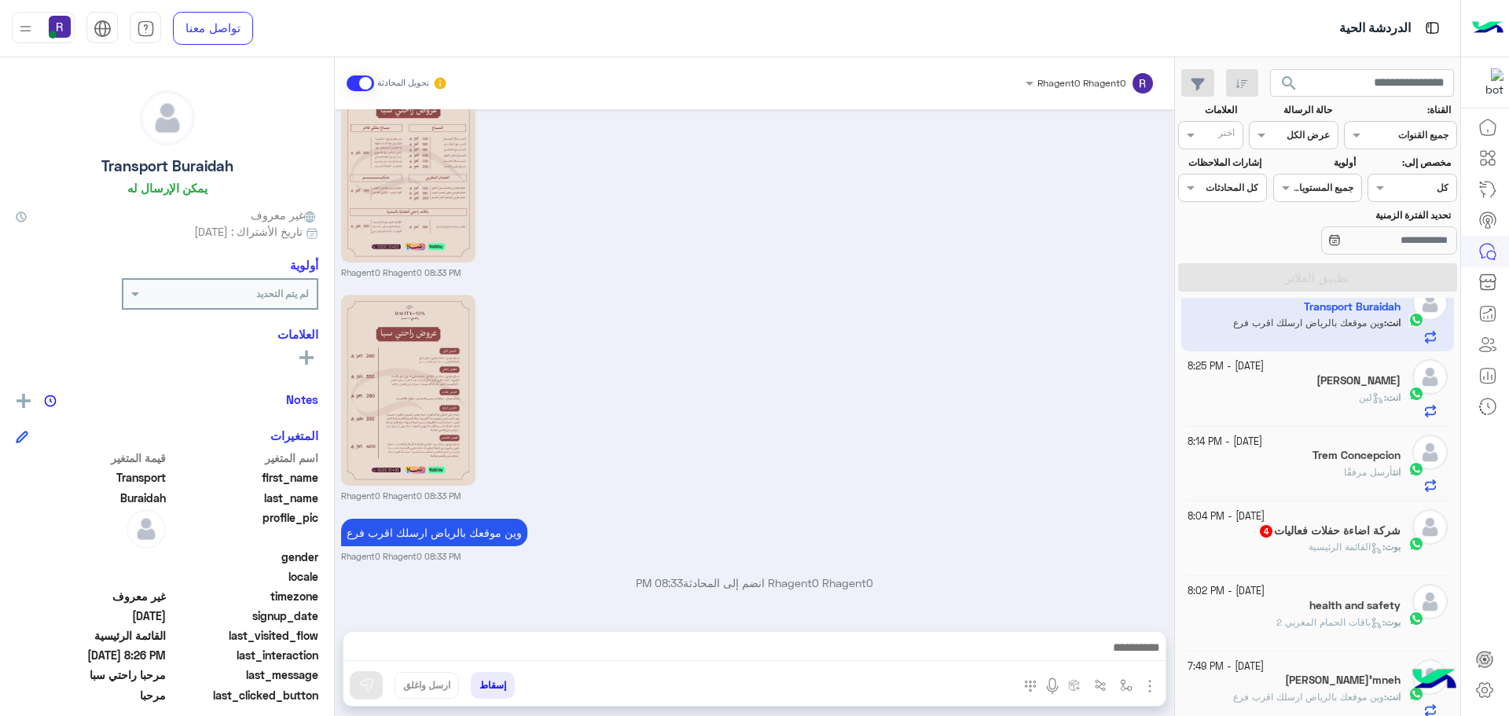
scroll to position [0, 0]
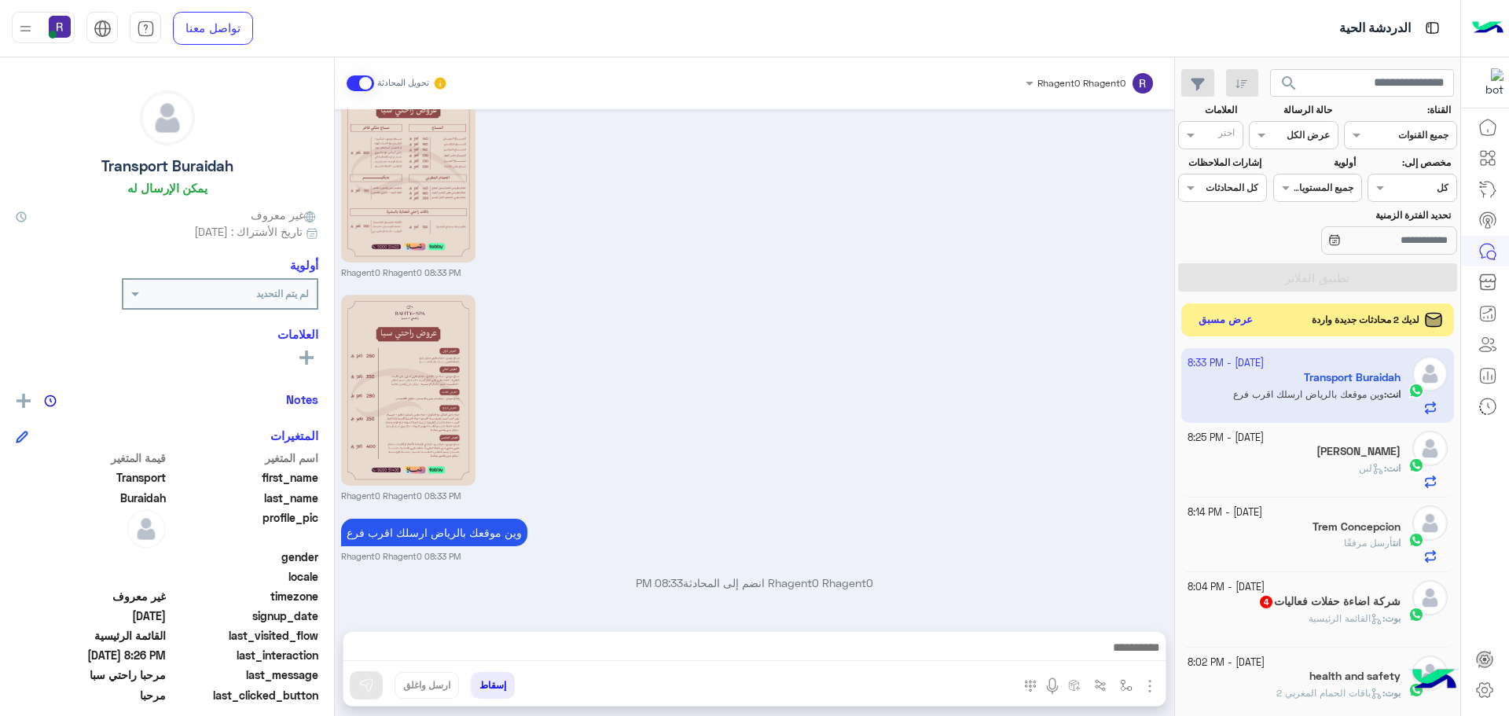
click at [1224, 317] on button "عرض مسبق" at bounding box center [1226, 320] width 66 height 21
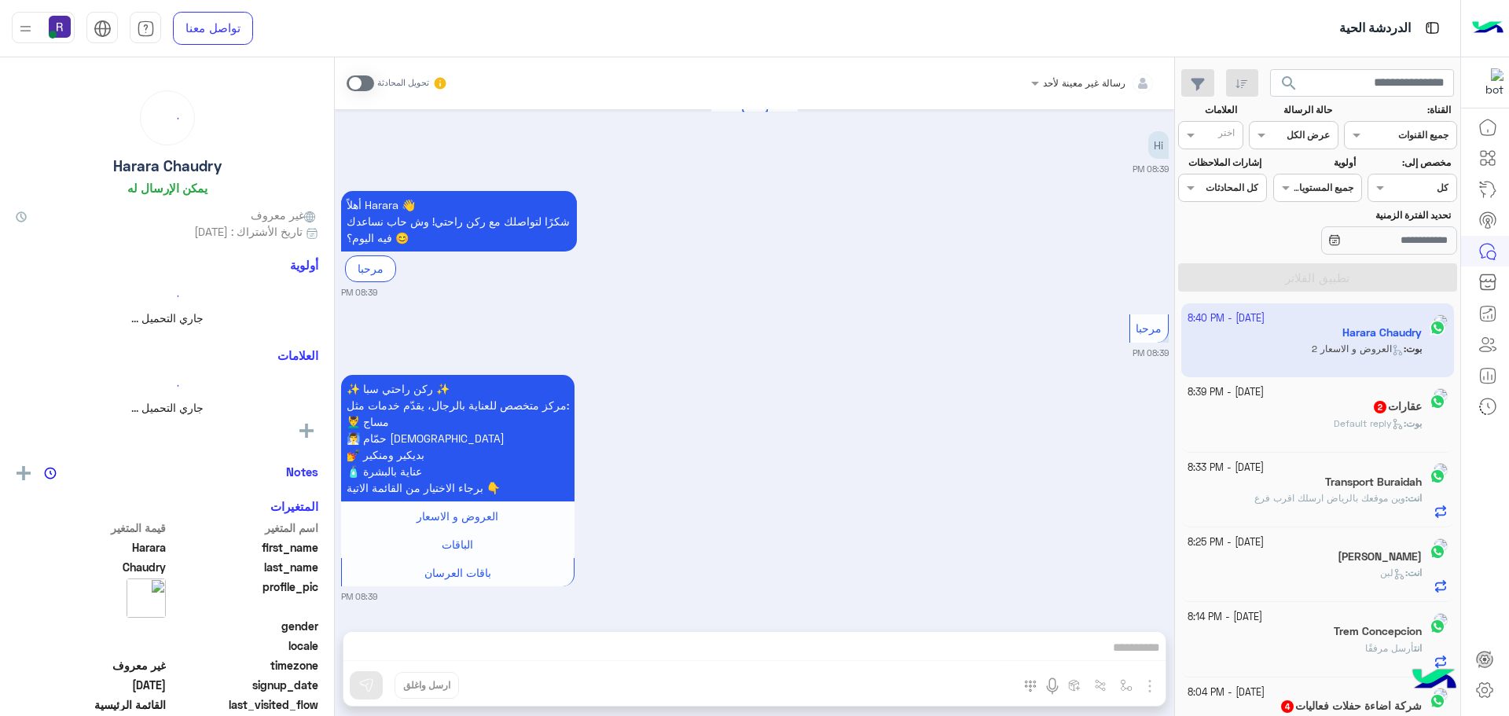
scroll to position [180, 0]
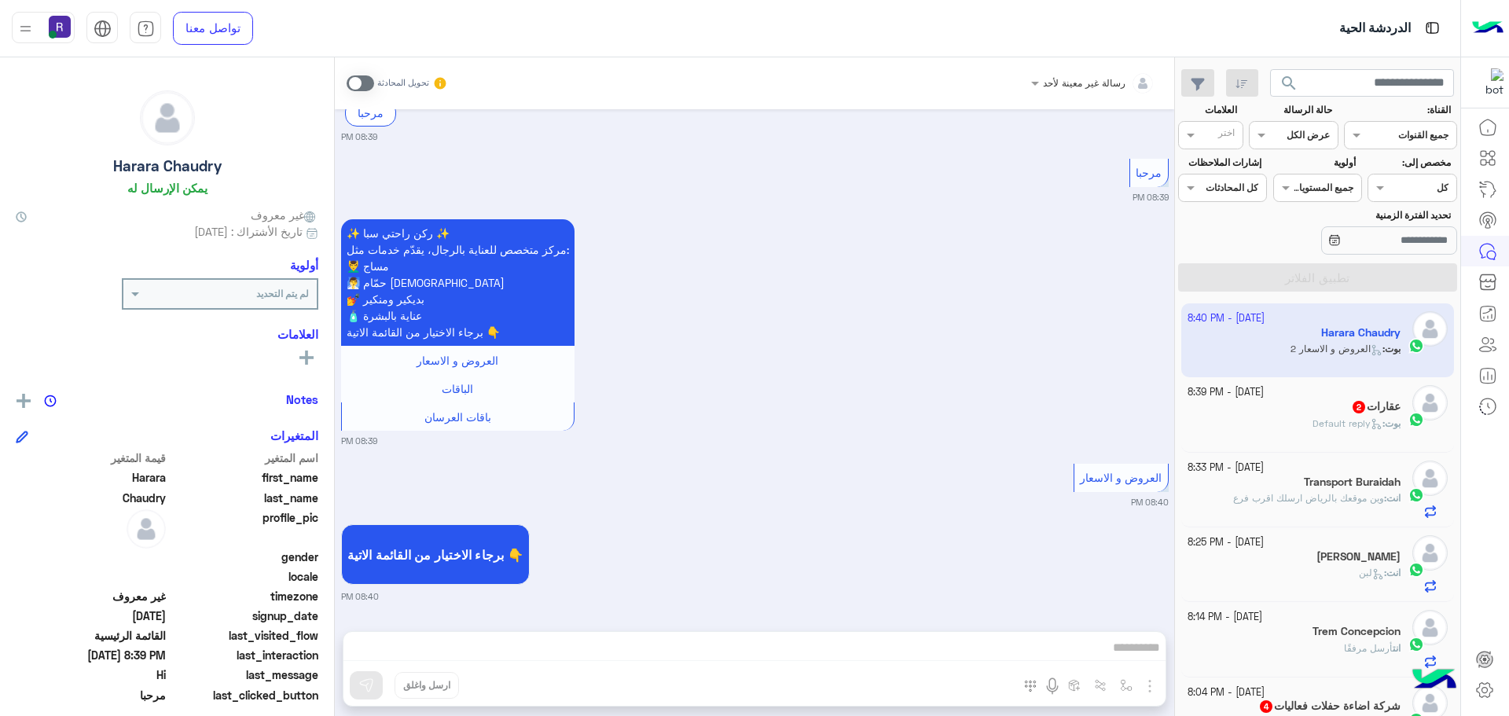
click at [372, 82] on span at bounding box center [361, 83] width 28 height 16
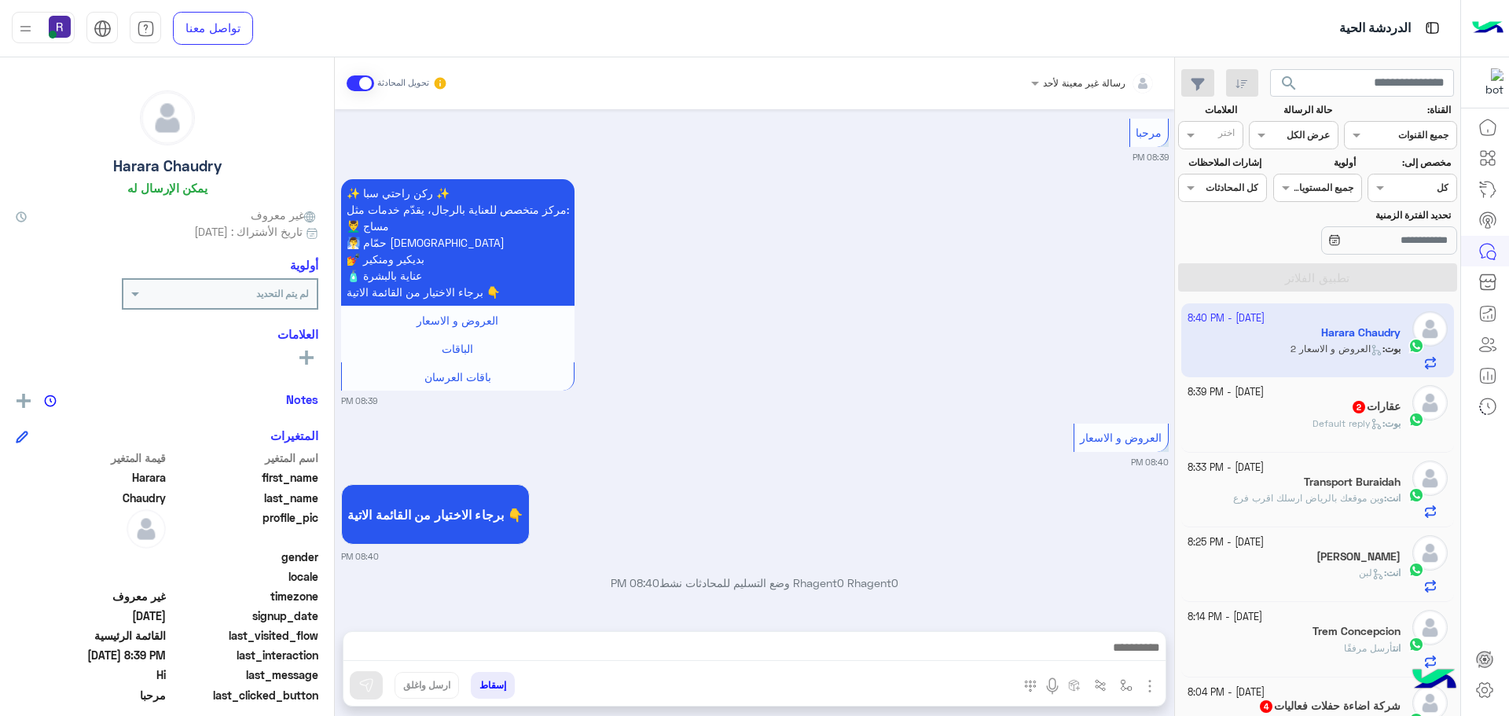
click at [1146, 681] on img "button" at bounding box center [1149, 686] width 19 height 19
click at [1133, 660] on span "الصور" at bounding box center [1119, 652] width 29 height 18
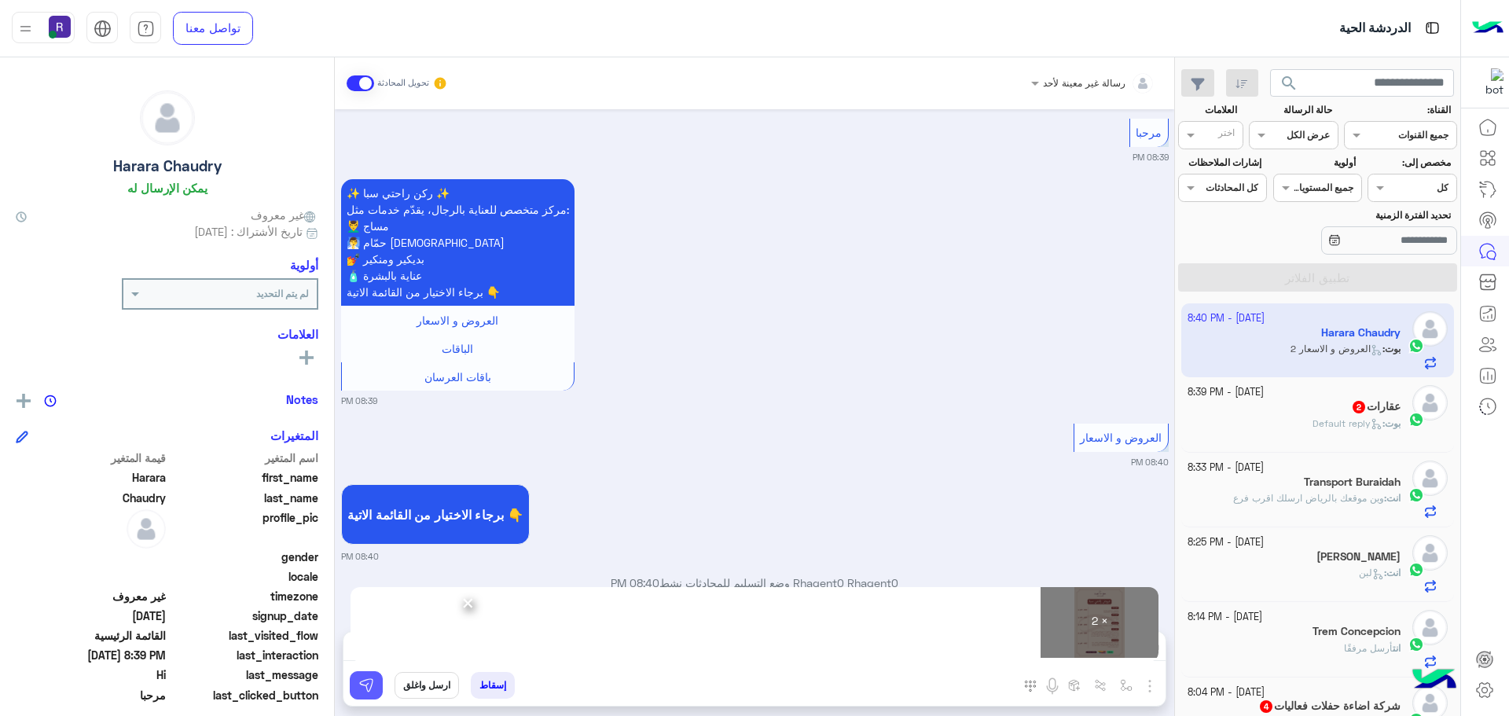
click at [352, 681] on button at bounding box center [366, 685] width 33 height 28
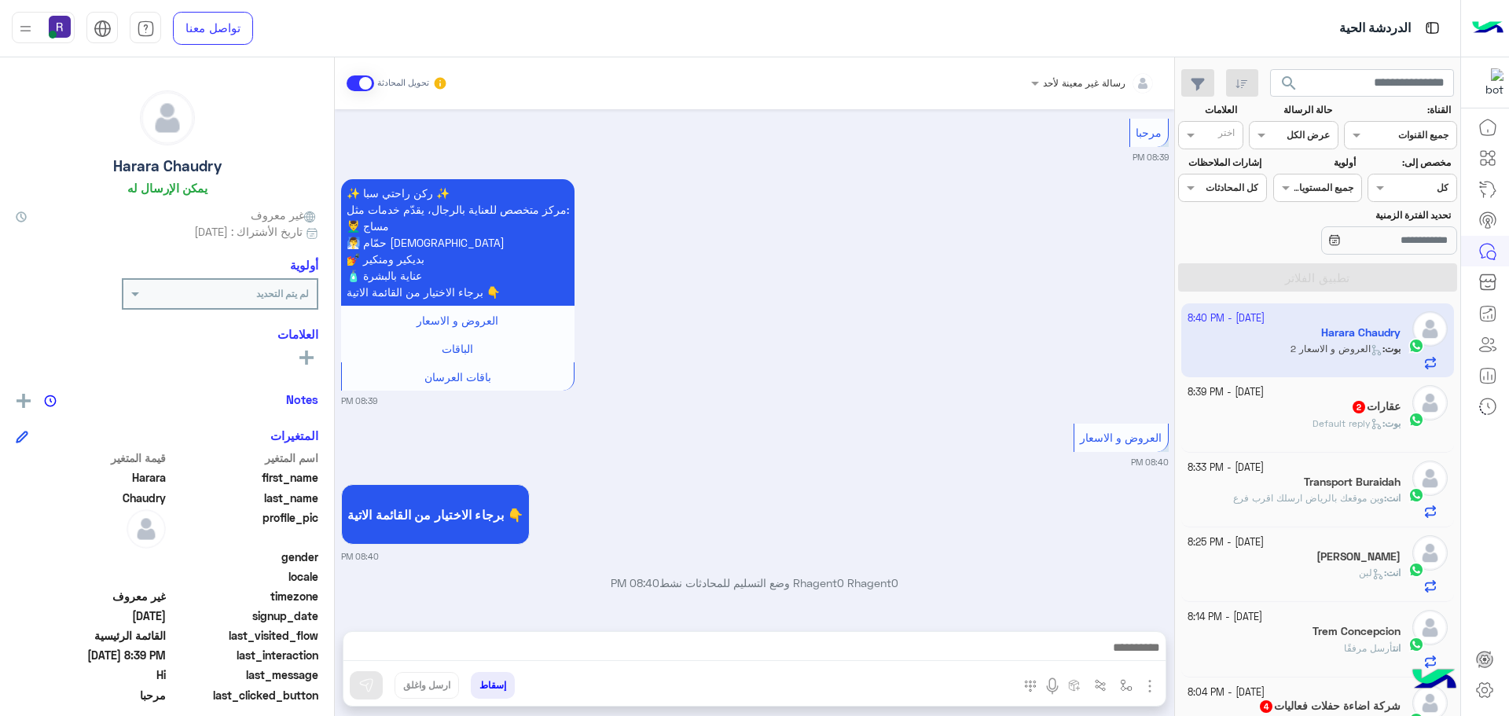
click at [1148, 686] on img "button" at bounding box center [1149, 686] width 19 height 19
click at [1134, 660] on button "الصور" at bounding box center [1125, 651] width 67 height 31
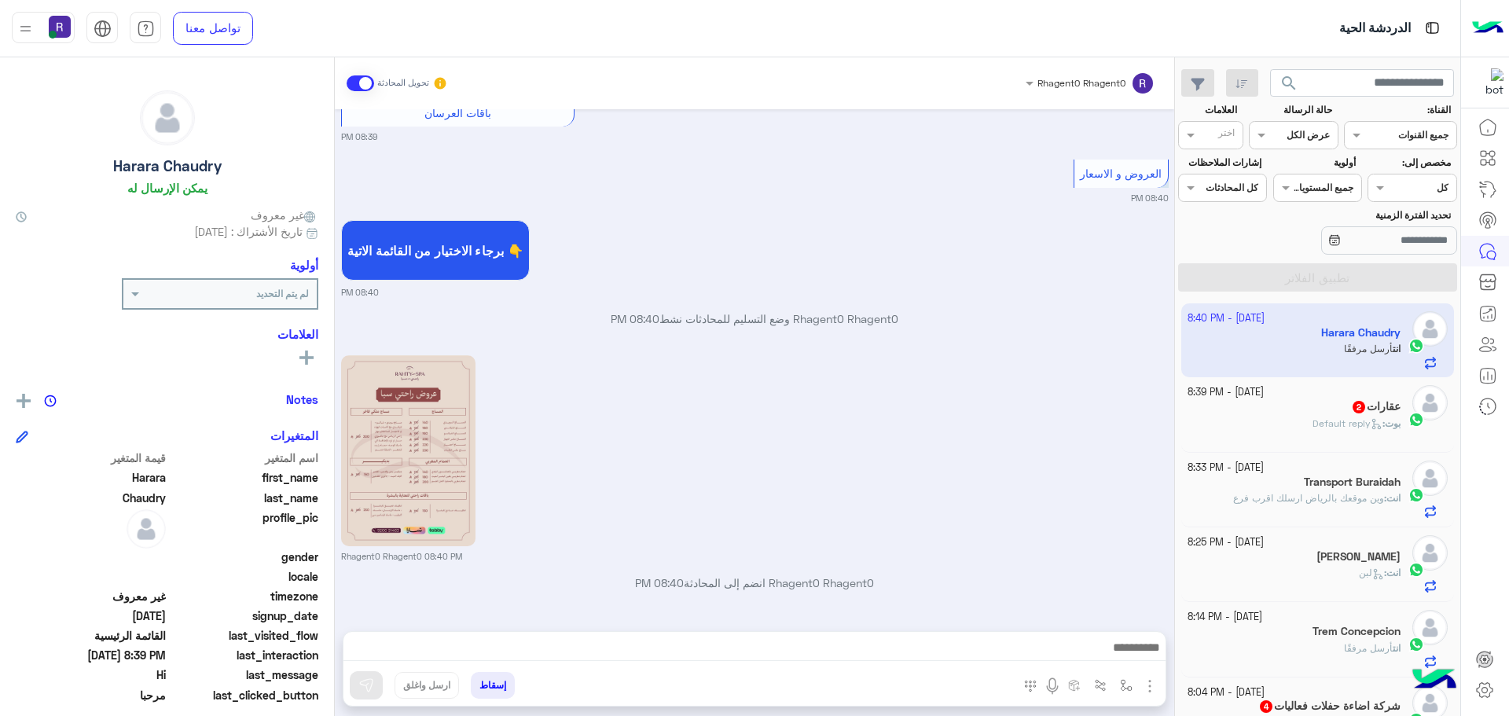
scroll to position [707, 0]
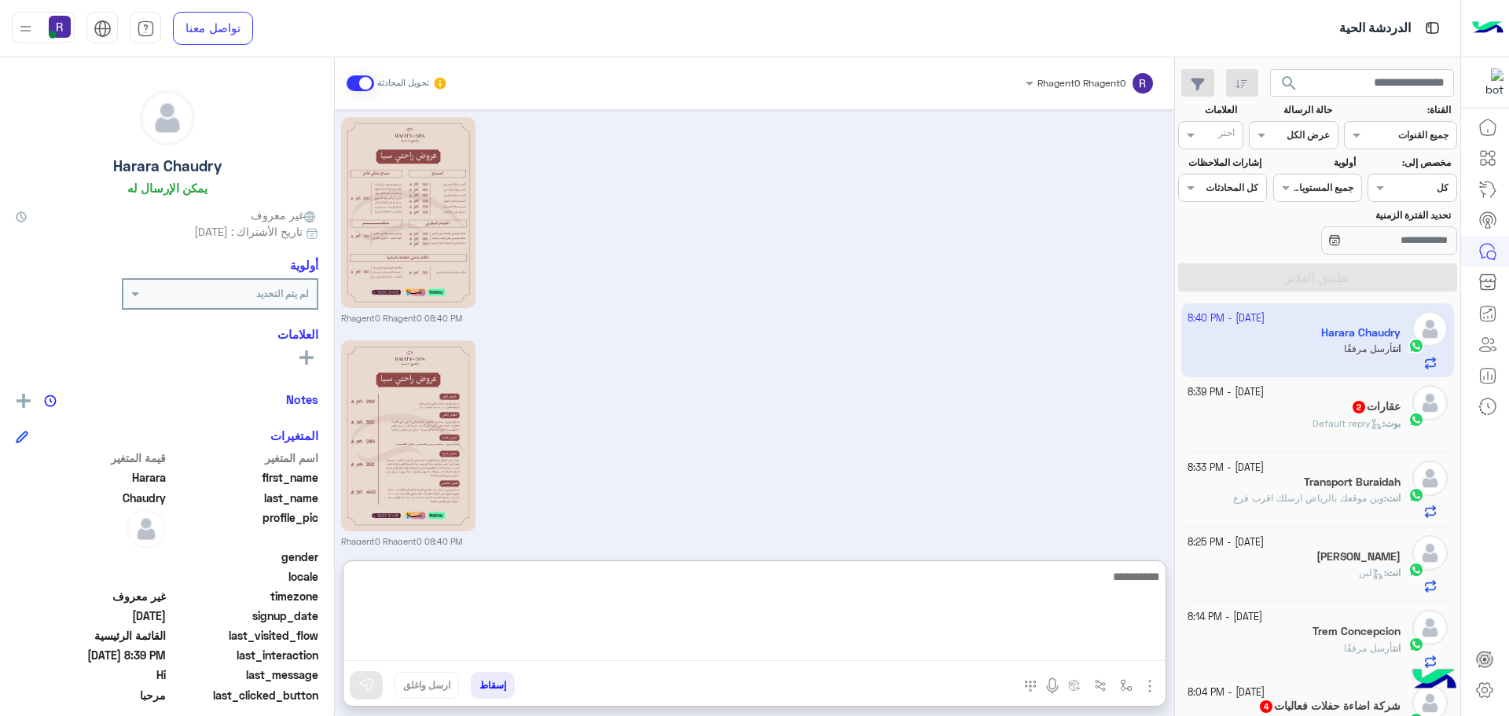
paste textarea "**********"
type textarea "**********"
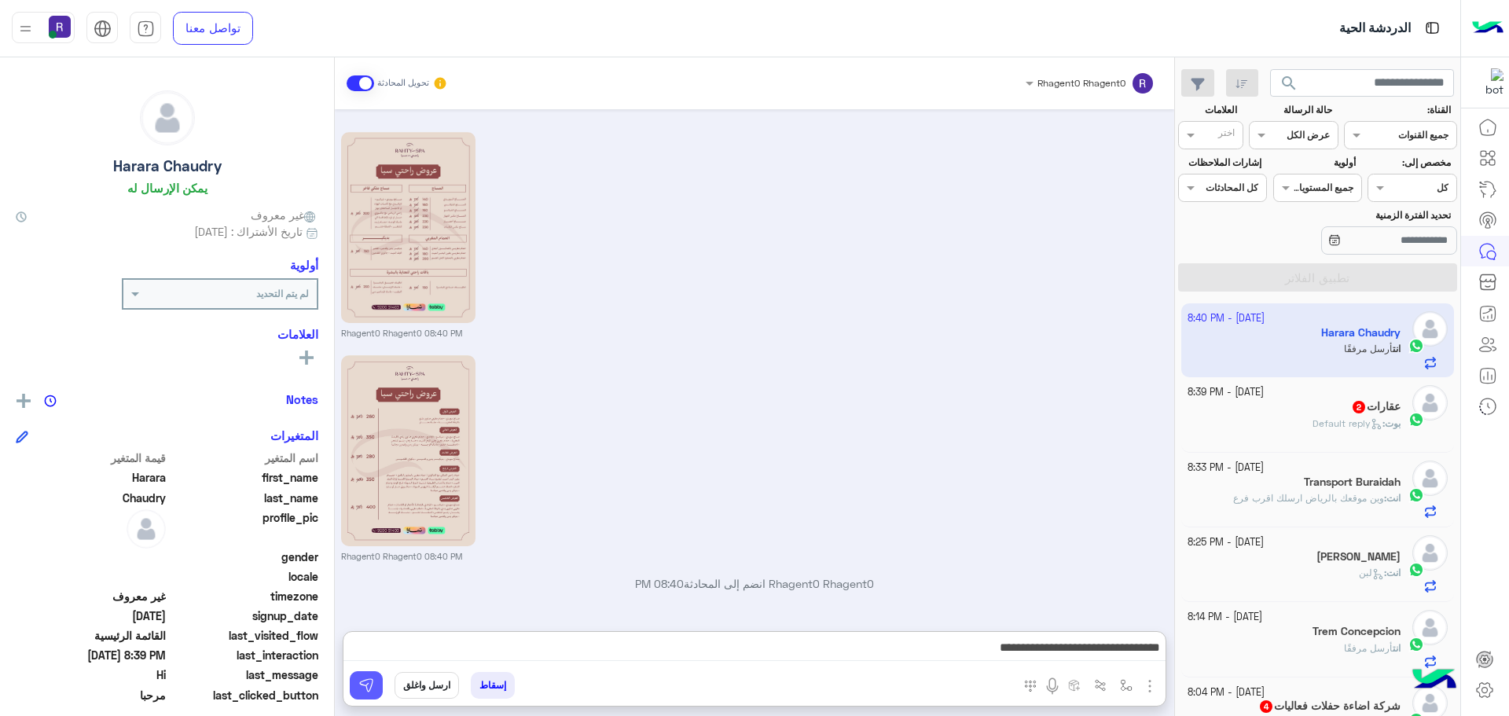
click at [379, 682] on button at bounding box center [366, 685] width 33 height 28
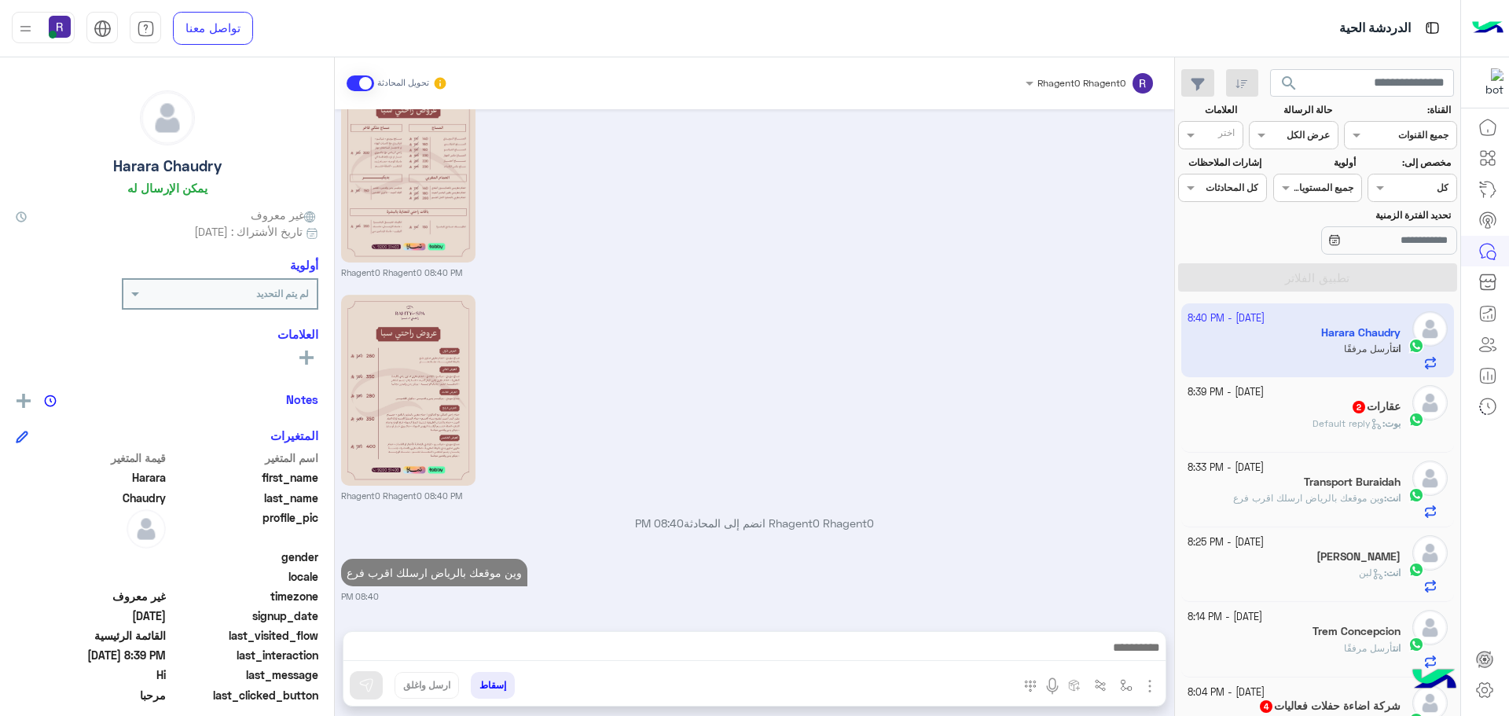
scroll to position [768, 0]
click at [1325, 428] on span "Default reply" at bounding box center [1348, 423] width 70 height 12
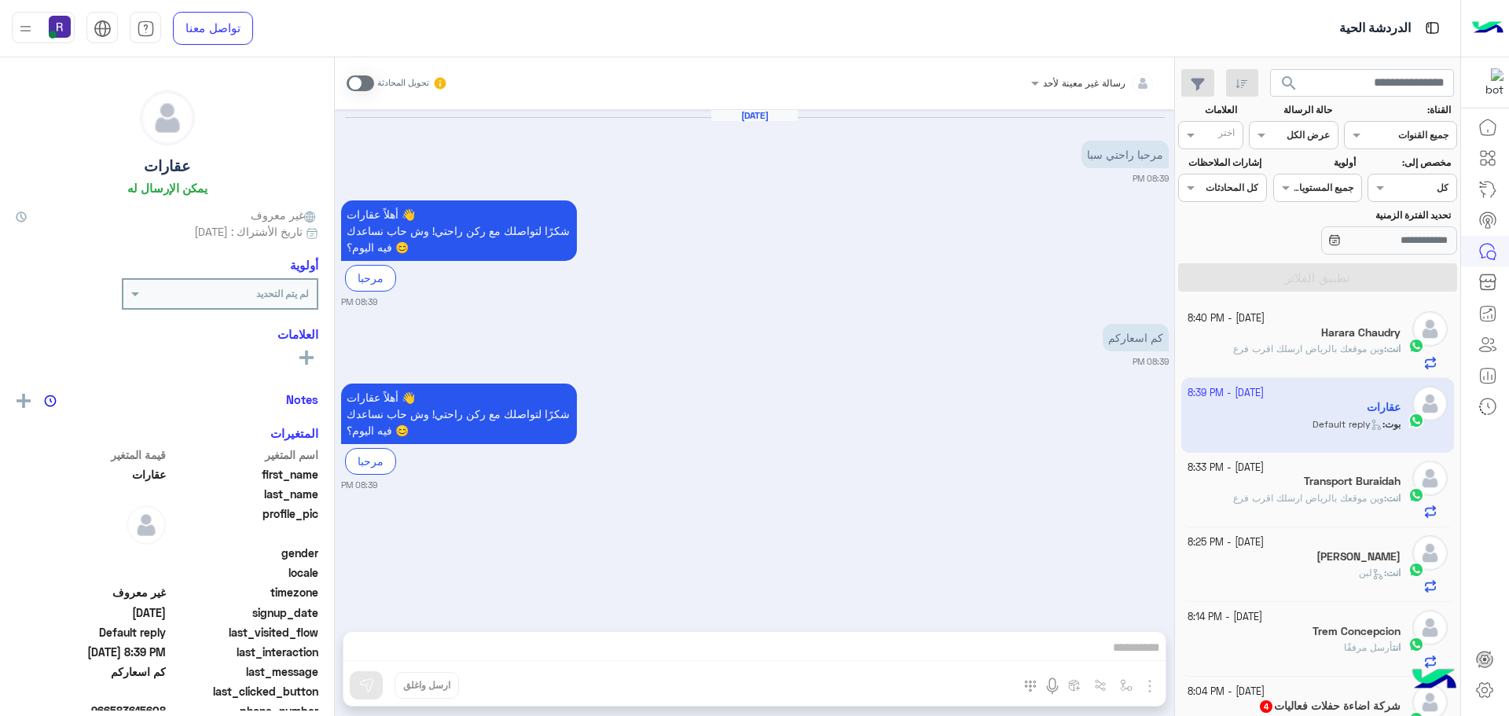
click at [367, 84] on span at bounding box center [361, 83] width 28 height 16
click at [1149, 683] on img "button" at bounding box center [1149, 686] width 19 height 19
click at [1127, 645] on span "الصور" at bounding box center [1119, 652] width 29 height 18
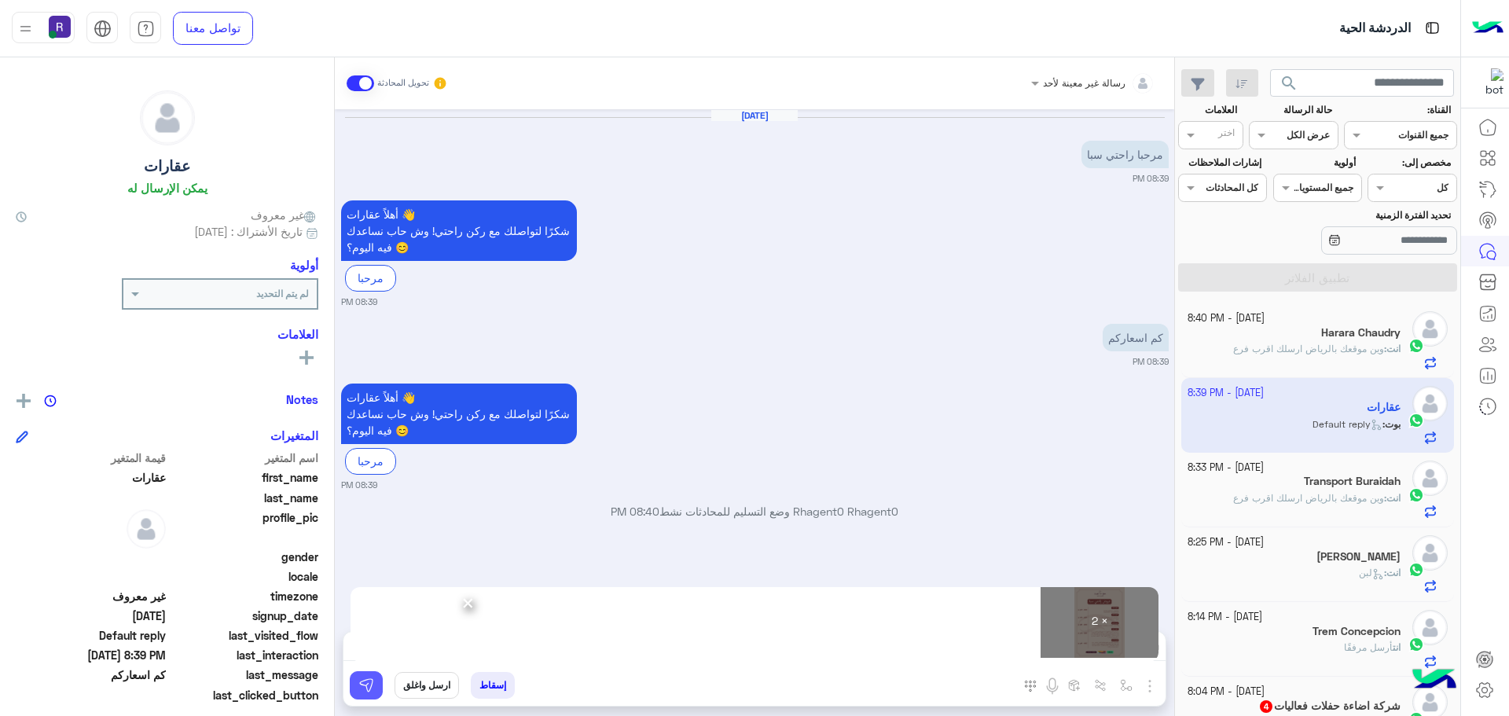
click at [358, 684] on img at bounding box center [366, 685] width 16 height 16
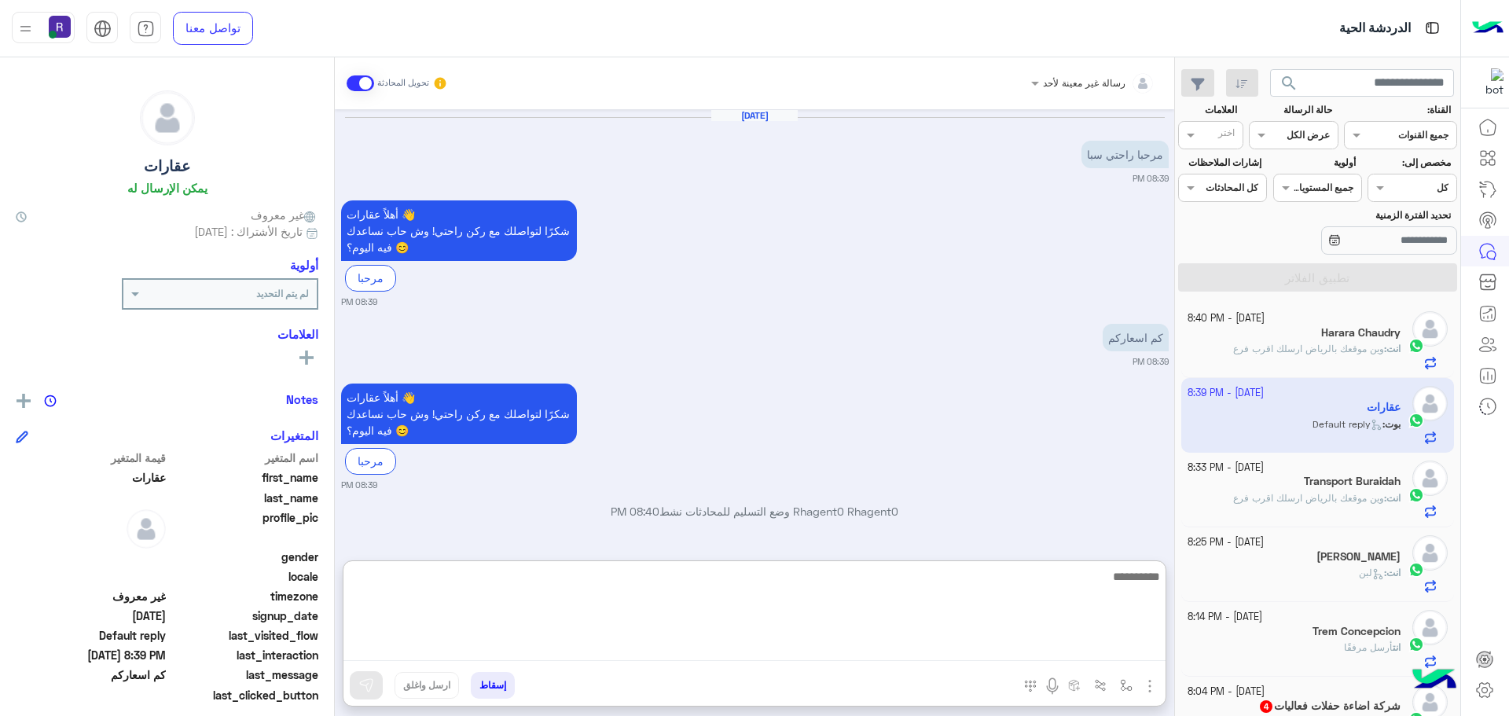
paste textarea "**********"
type textarea "**********"
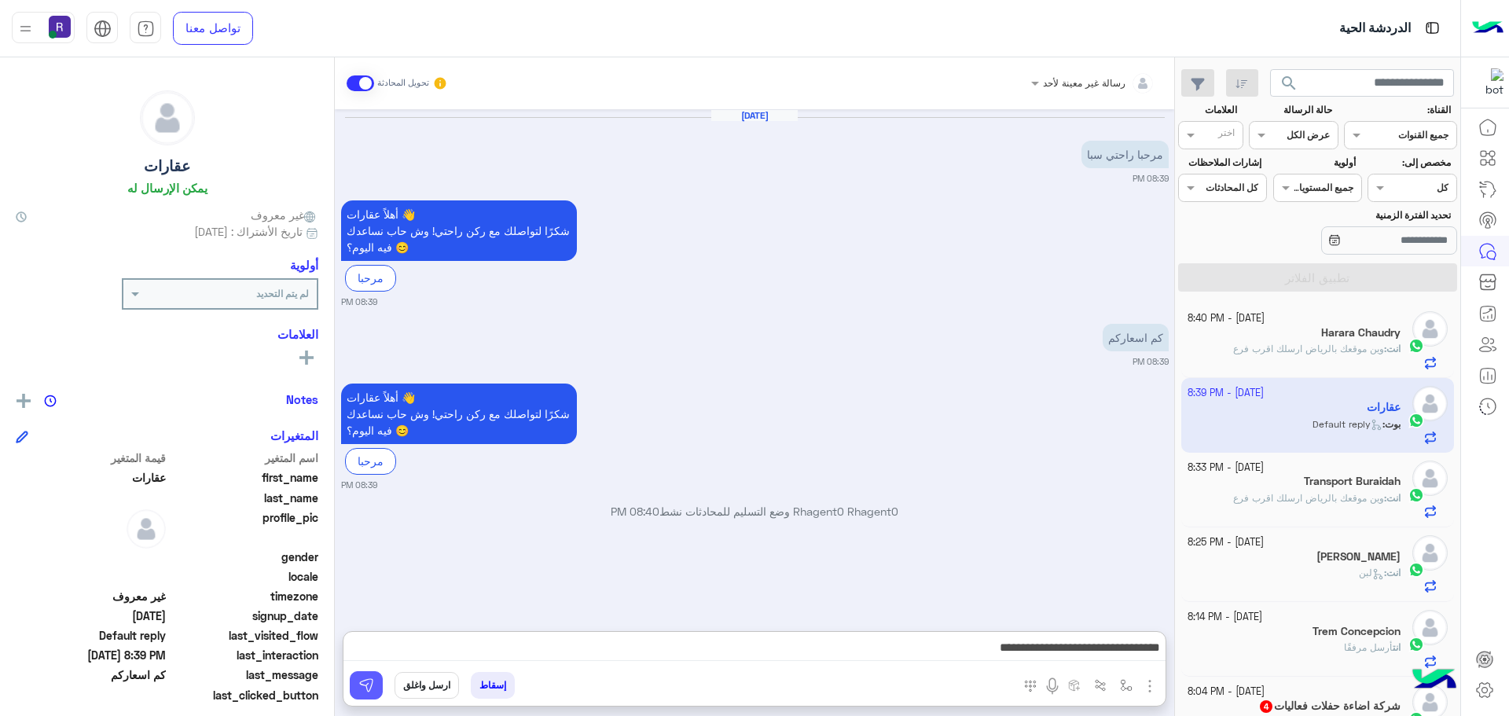
click at [365, 684] on img at bounding box center [366, 685] width 16 height 16
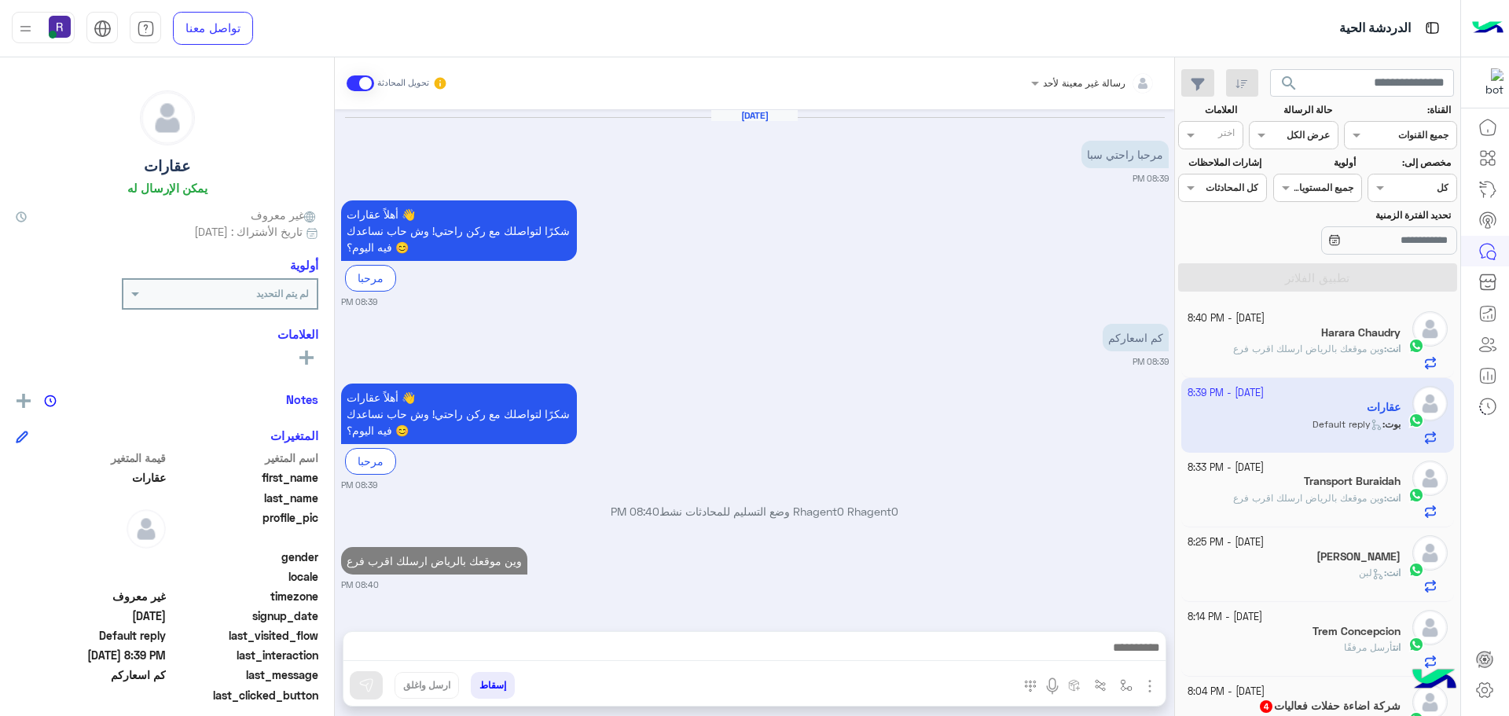
scroll to position [475, 0]
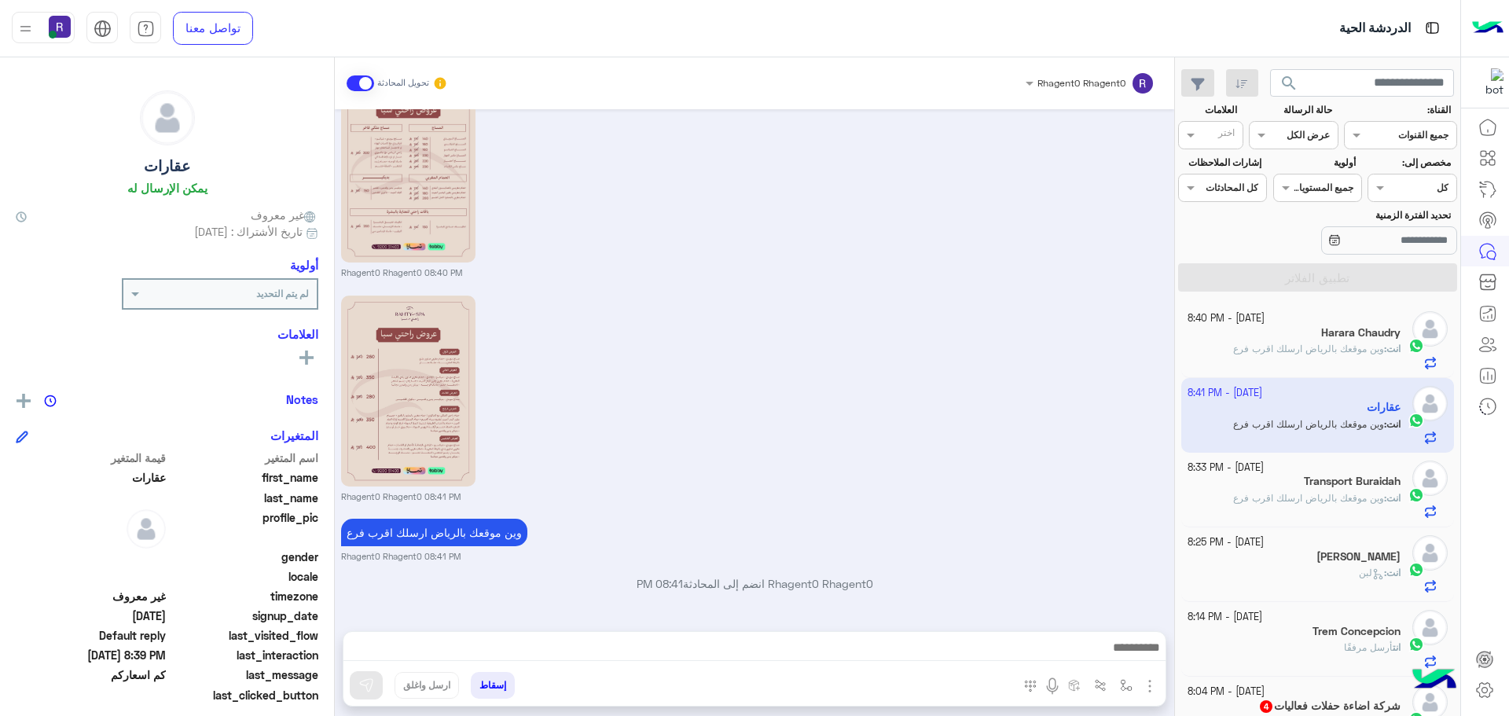
click at [1375, 506] on div "انت : وين موقعك بالرياض ارسلك اقرب فرع" at bounding box center [1295, 505] width 214 height 28
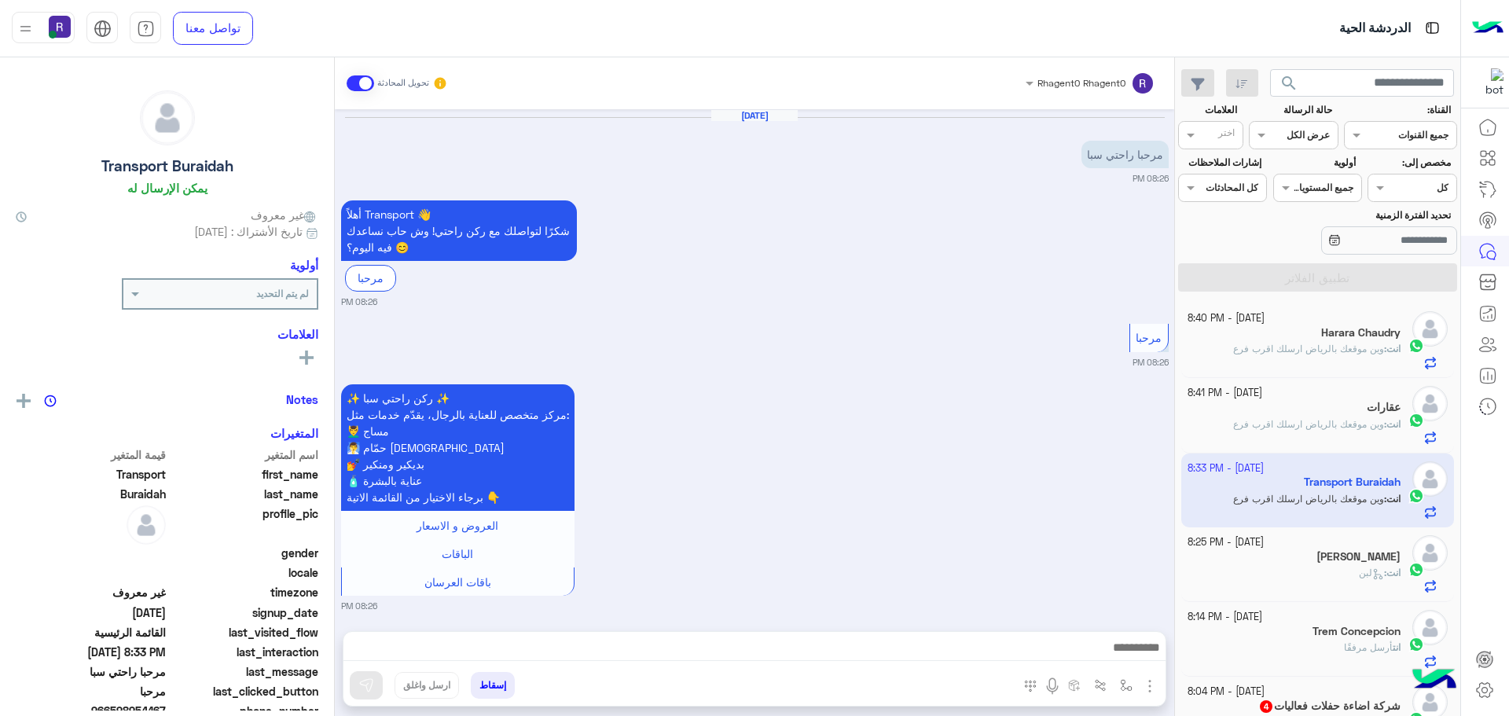
scroll to position [597, 0]
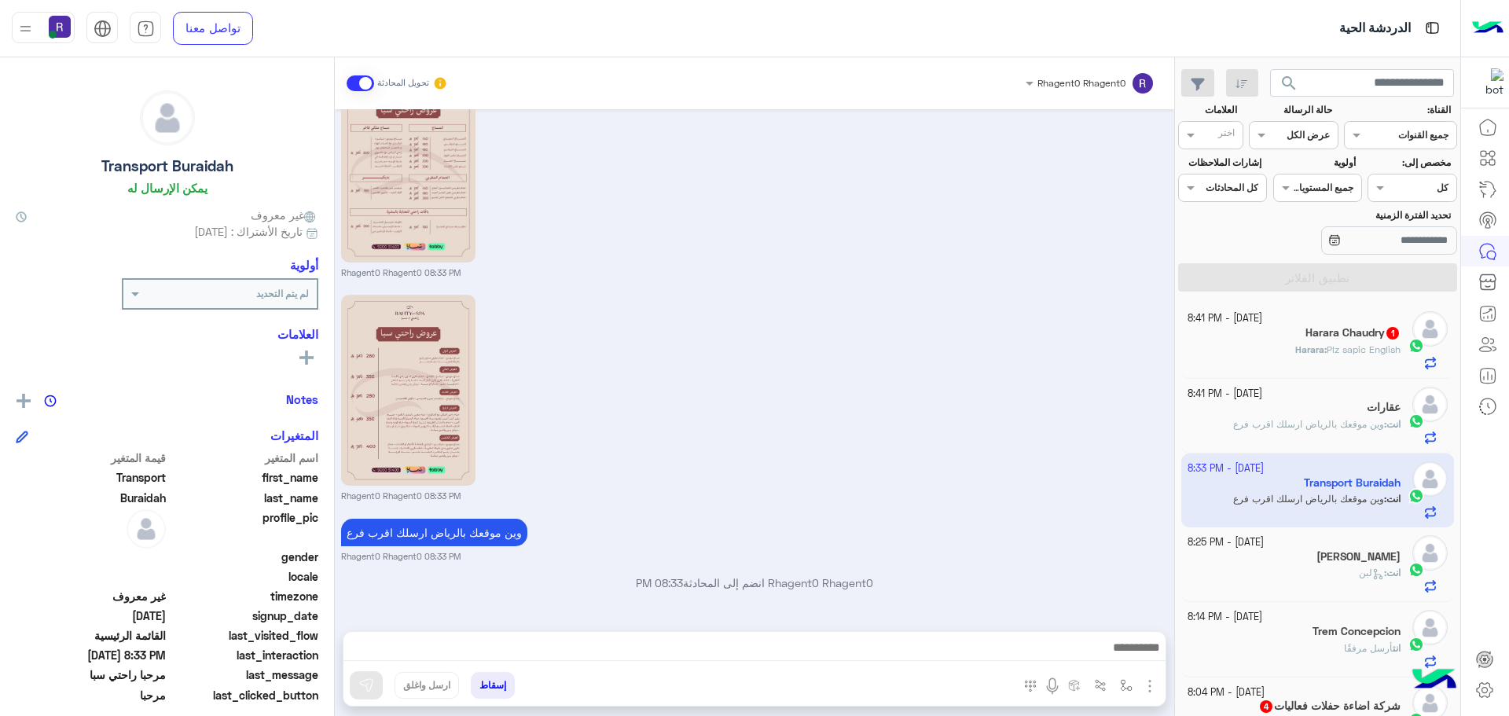
click at [1386, 347] on span "Plz sapic English" at bounding box center [1364, 349] width 74 height 12
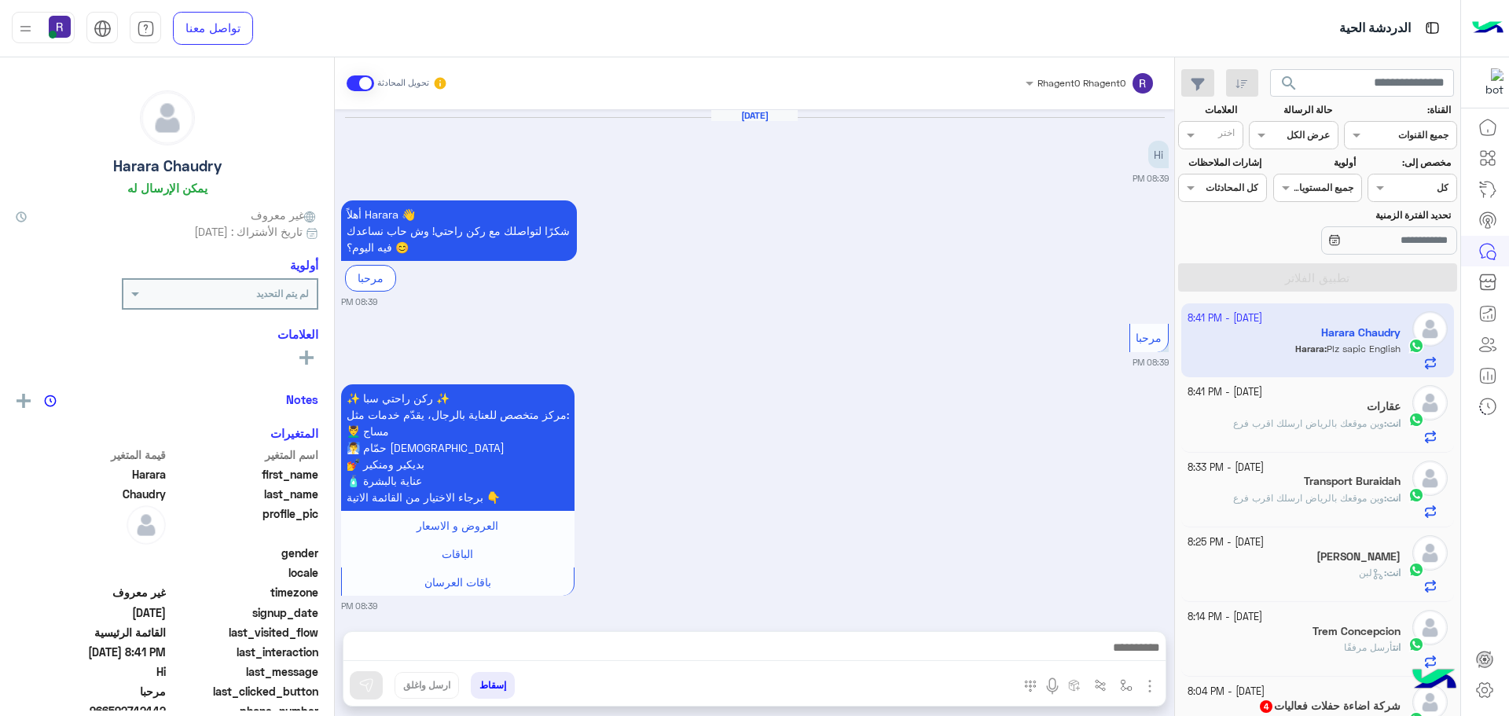
scroll to position [828, 0]
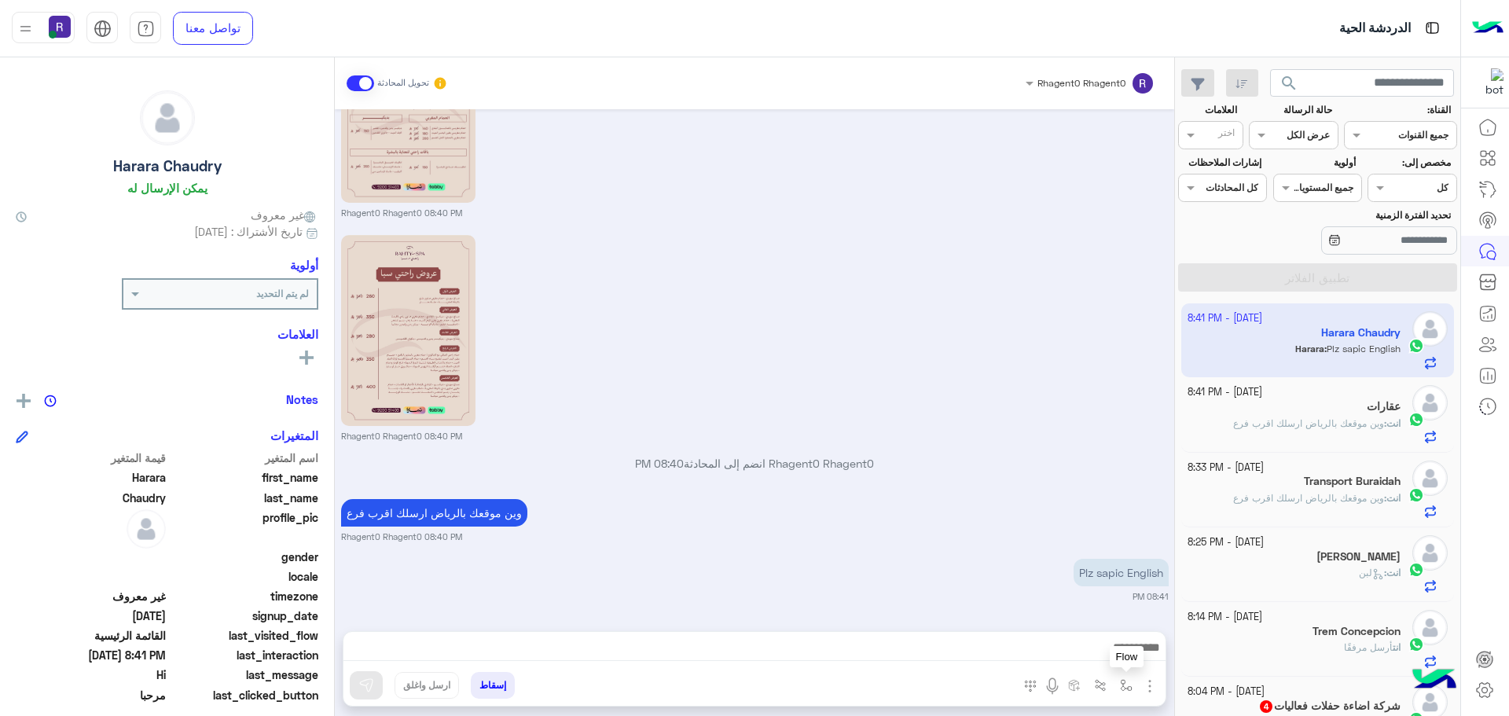
click at [1127, 690] on img "button" at bounding box center [1126, 685] width 13 height 13
click at [1122, 661] on div "أدخل اسم مجموعة الرسائل" at bounding box center [1071, 651] width 135 height 28
click at [1103, 556] on div "لبن" at bounding box center [1071, 554] width 135 height 31
type textarea "***"
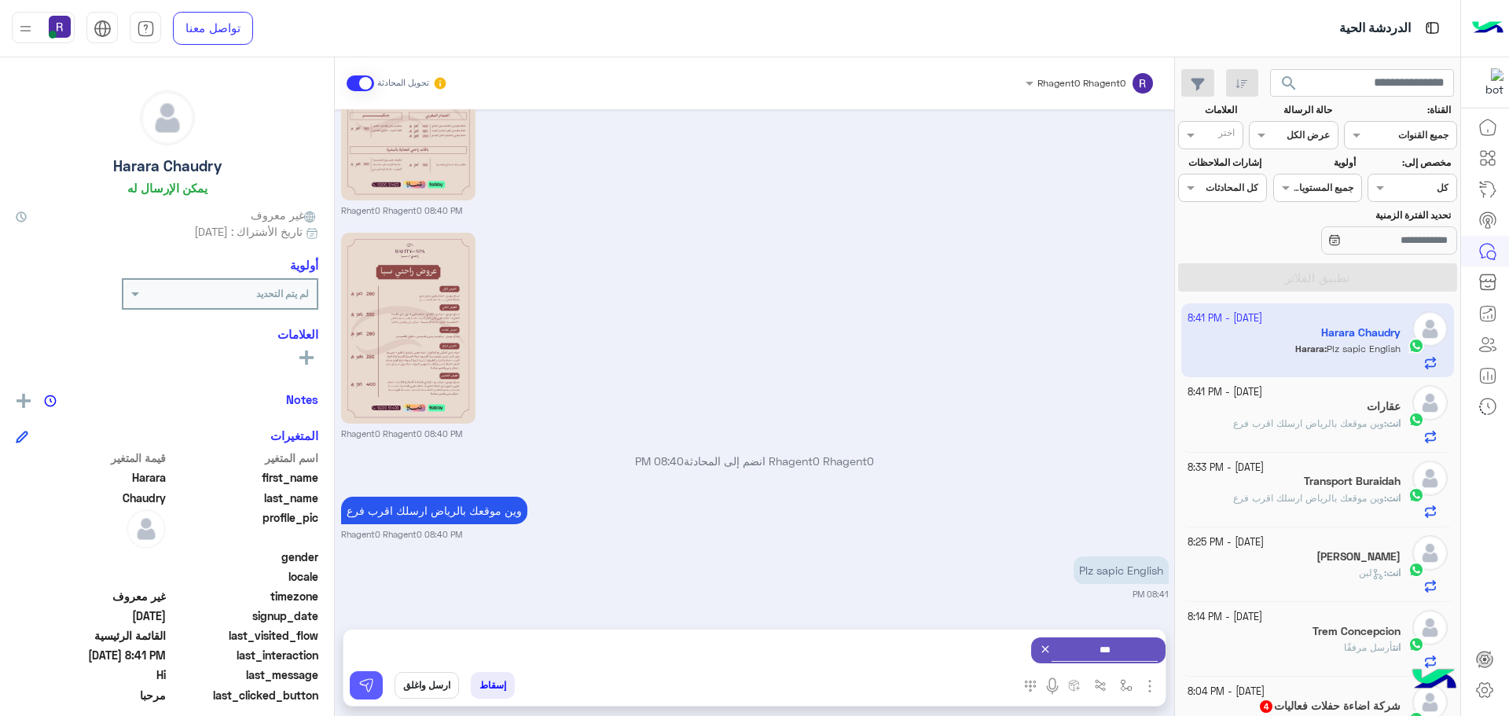
click at [357, 682] on button at bounding box center [366, 685] width 33 height 28
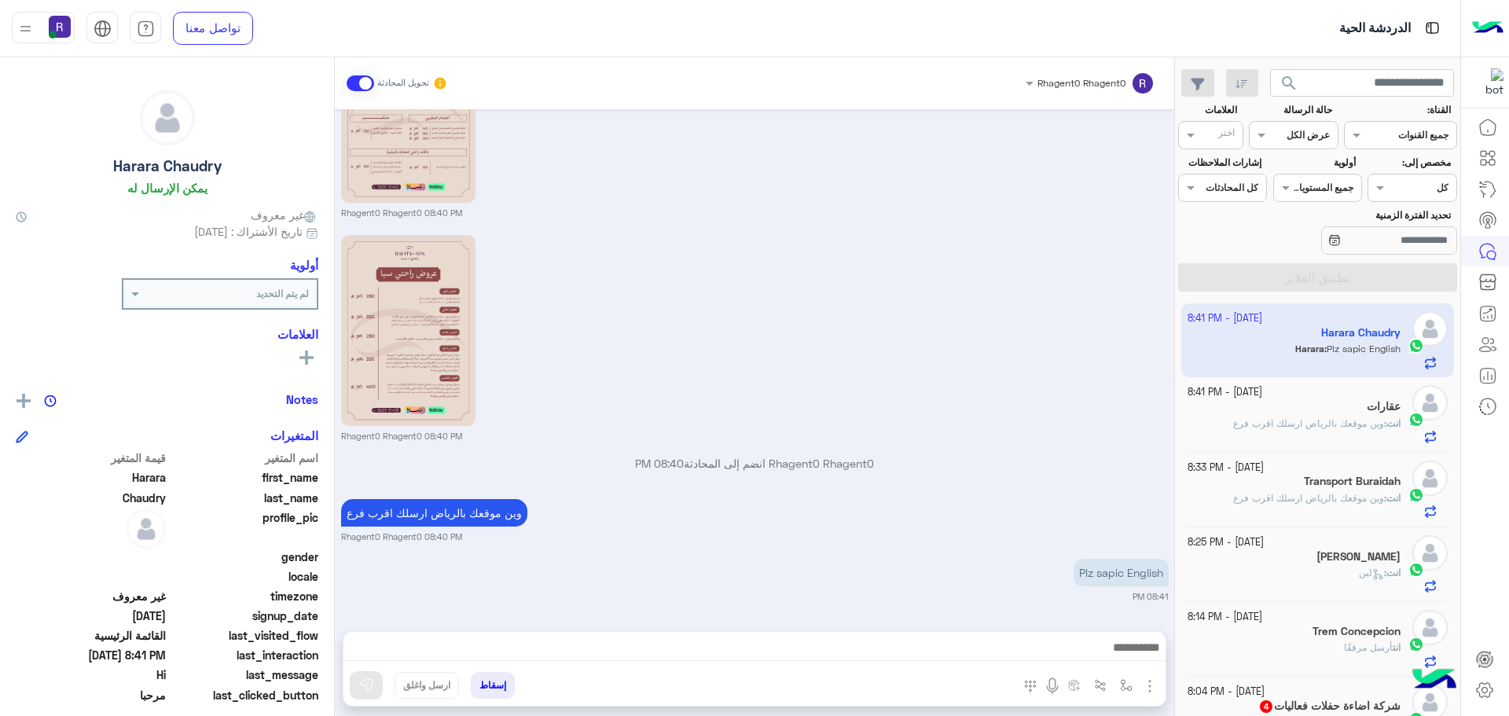
scroll to position [828, 0]
click at [1125, 687] on img "button" at bounding box center [1126, 685] width 13 height 13
click at [1114, 659] on div "أدخل اسم مجموعة الرسائل" at bounding box center [1071, 651] width 135 height 28
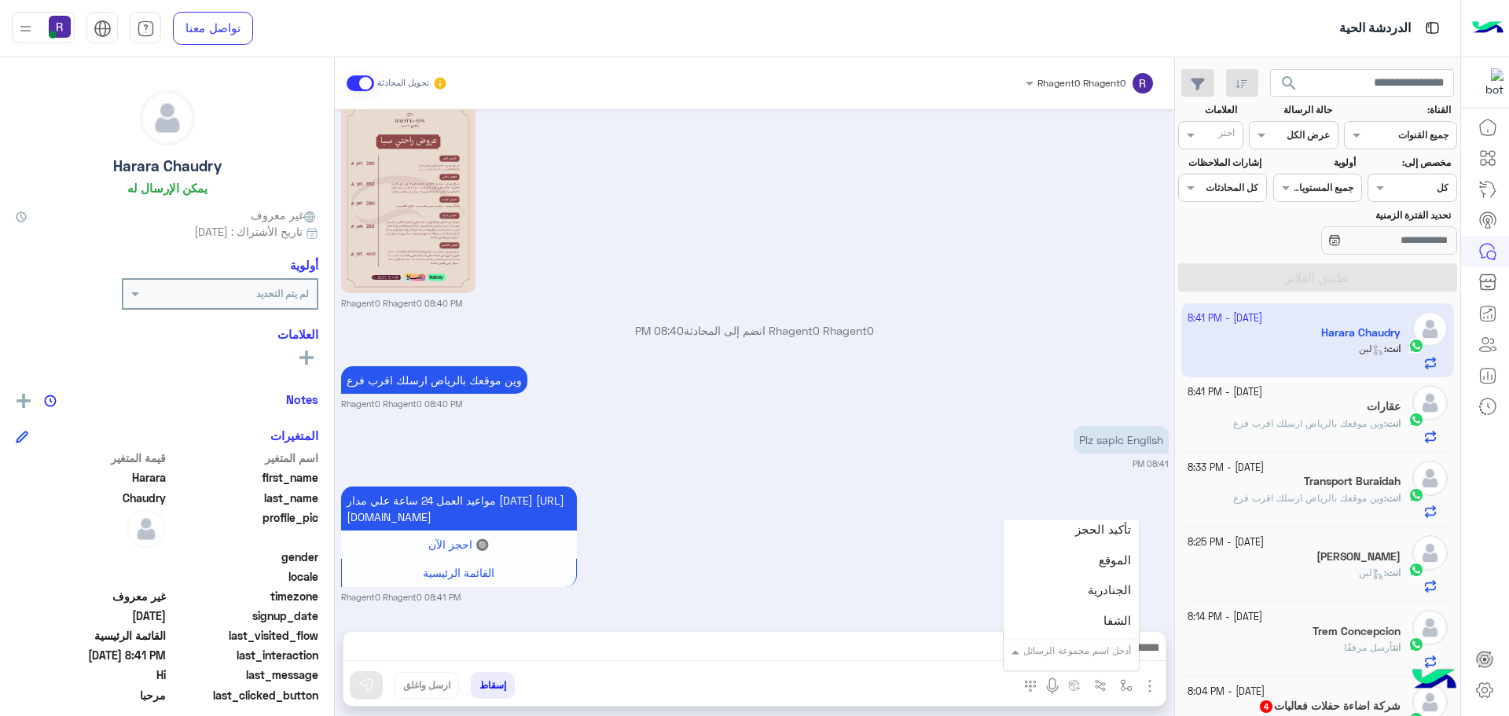
scroll to position [1022, 0]
click at [1101, 583] on div "الجنادرية" at bounding box center [1071, 572] width 135 height 31
type textarea "*********"
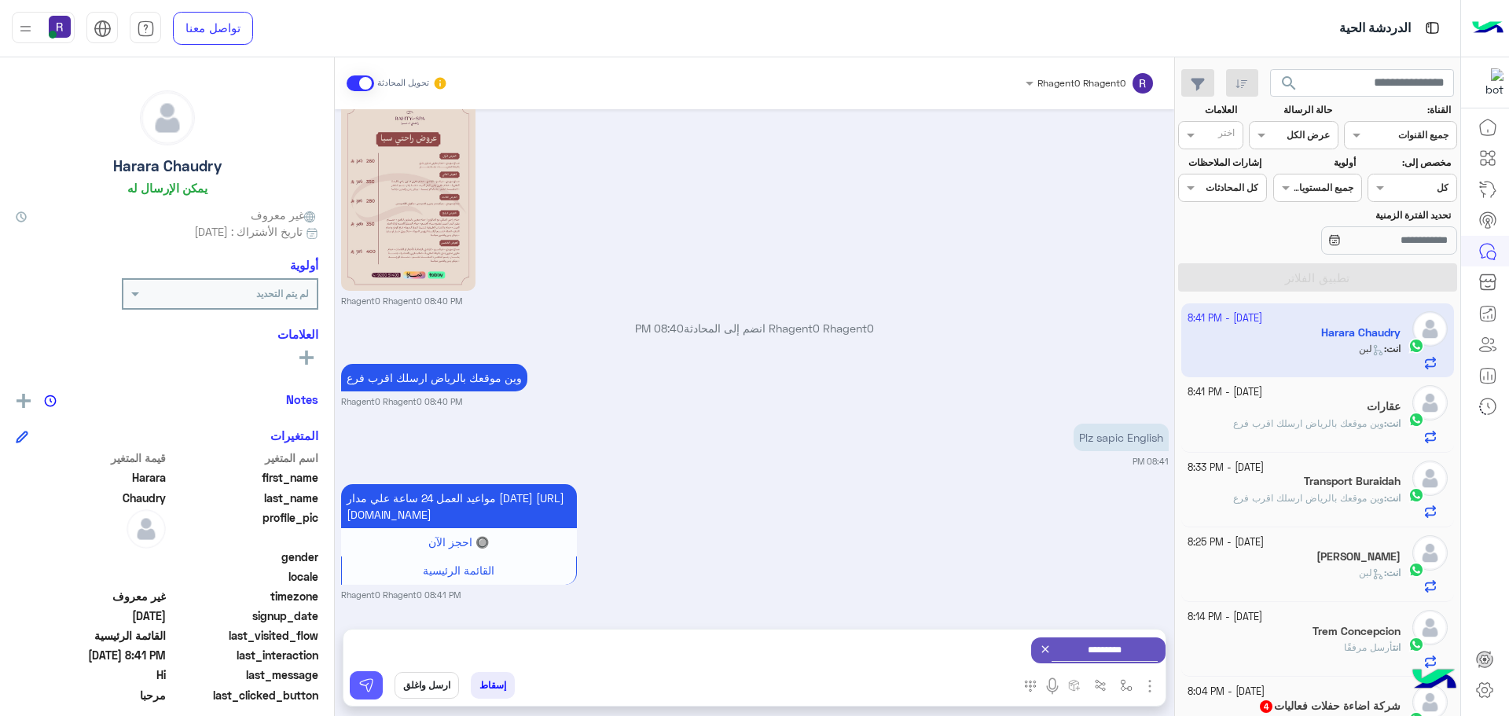
click at [370, 685] on img at bounding box center [366, 685] width 16 height 16
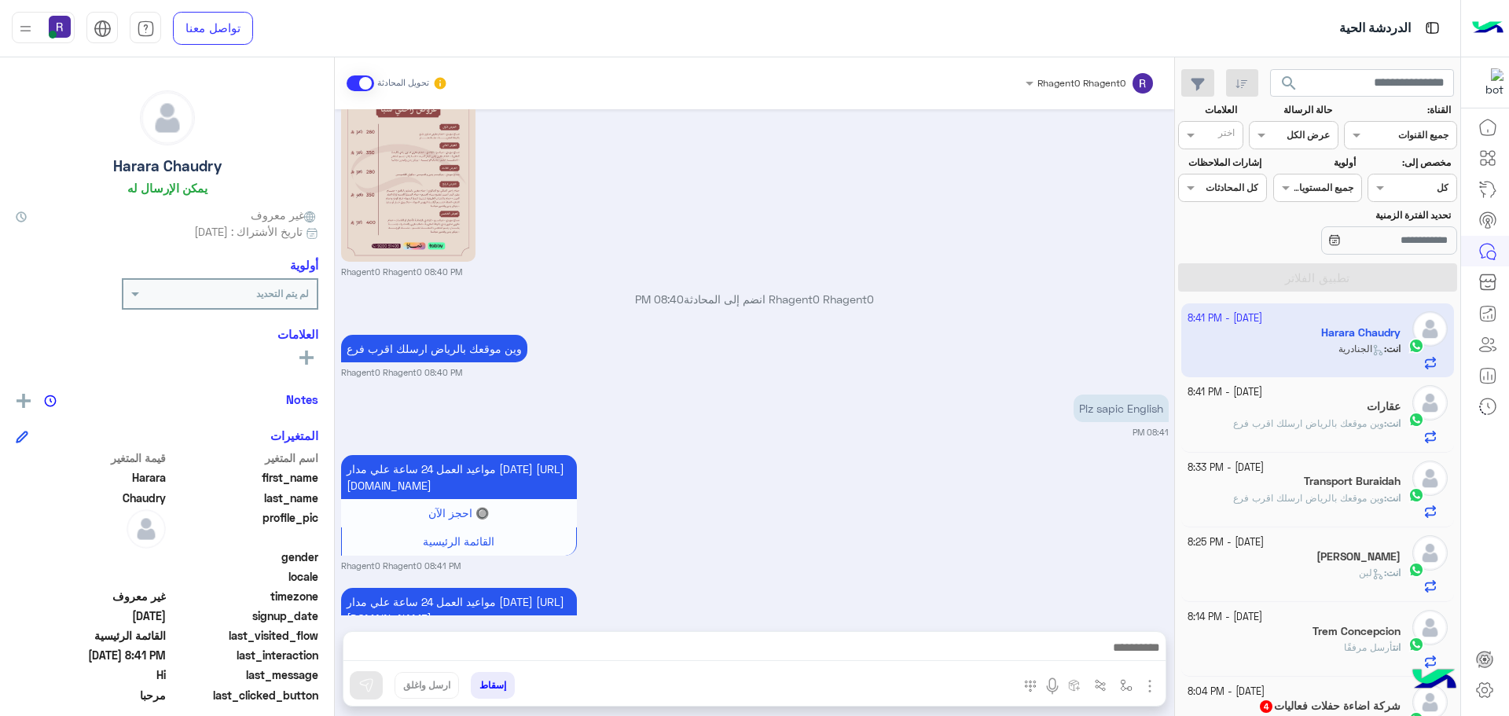
scroll to position [1127, 0]
